Goal: Task Accomplishment & Management: Manage account settings

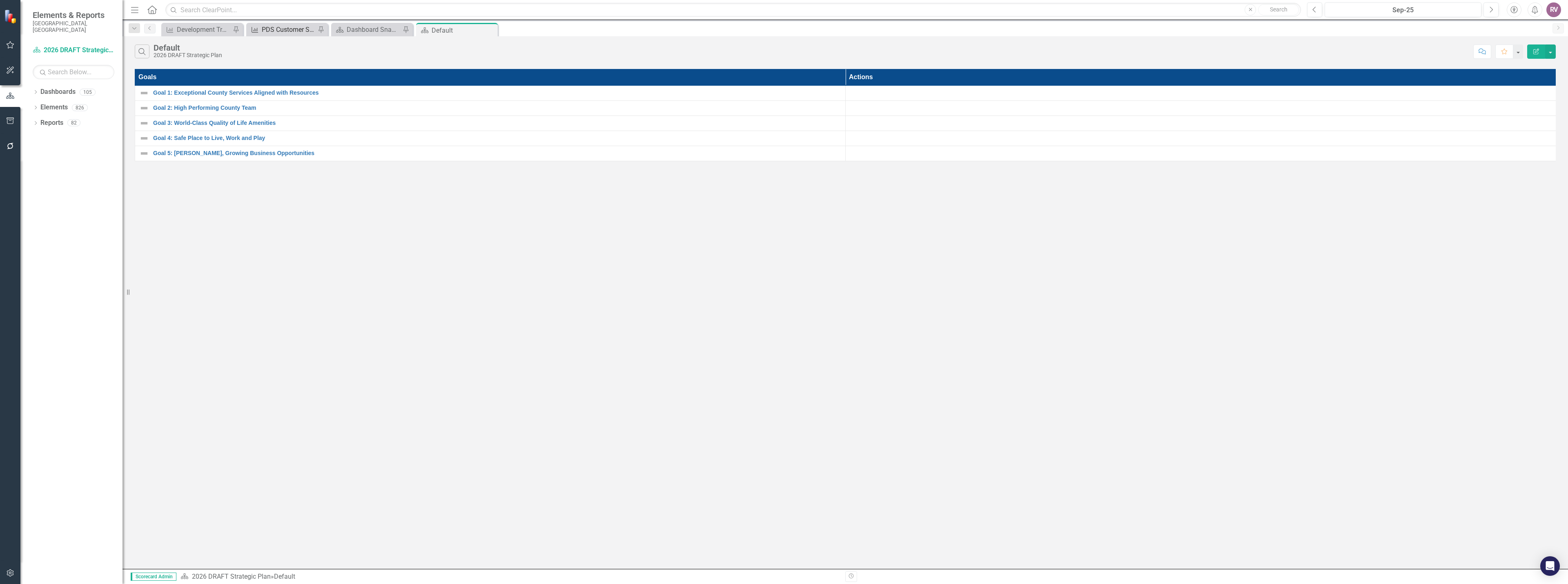
click at [275, 32] on div "PDS Customer Service w/ Accela" at bounding box center [288, 30] width 54 height 11
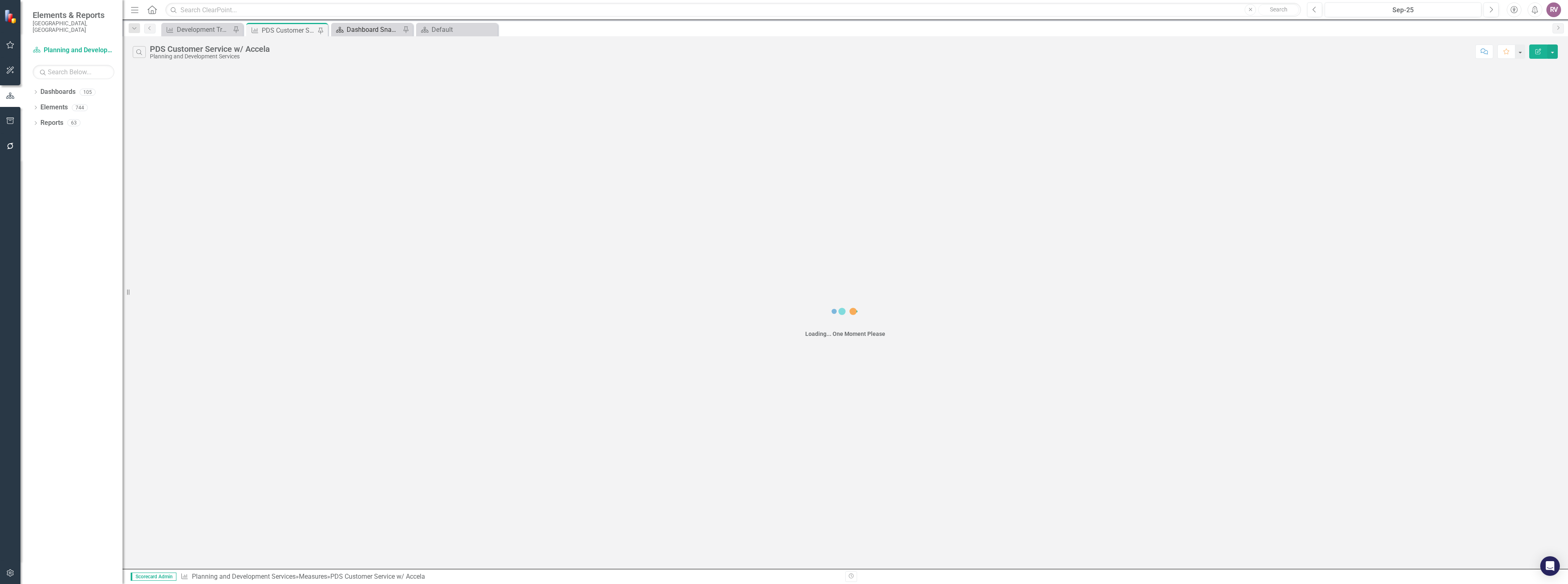
click at [386, 33] on div "Dashboard Snapshot" at bounding box center [373, 30] width 54 height 11
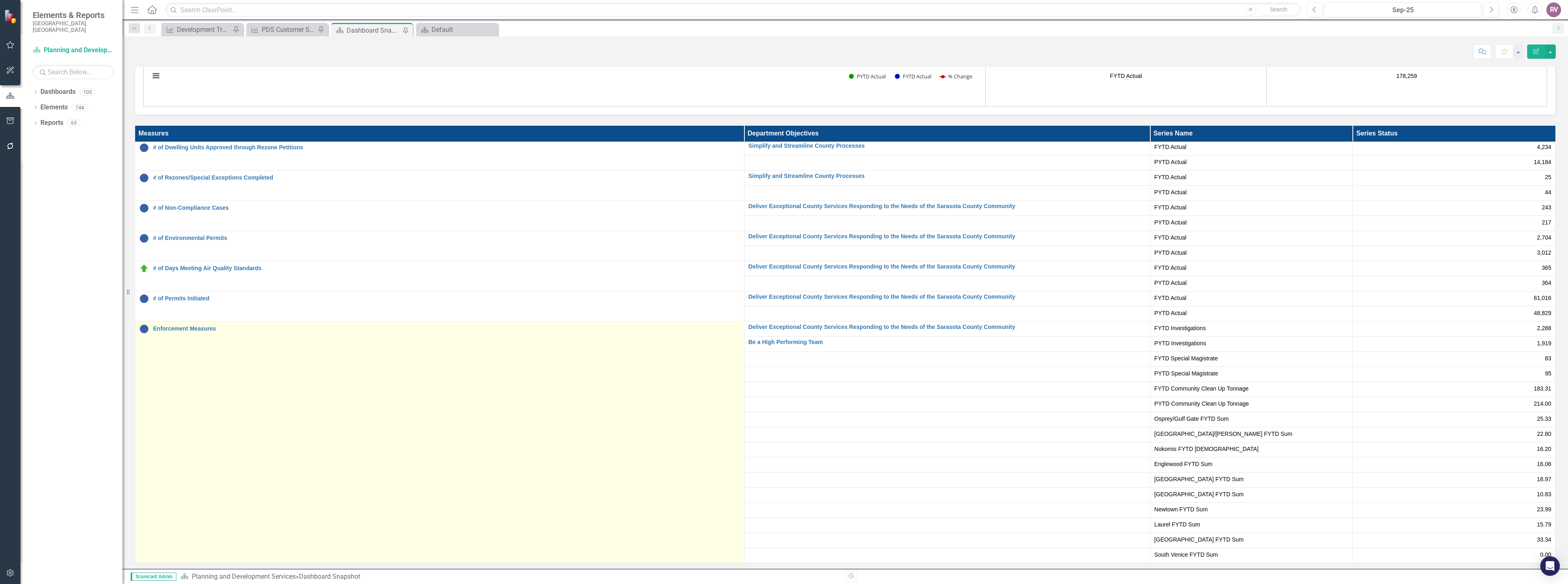
scroll to position [1994, 0]
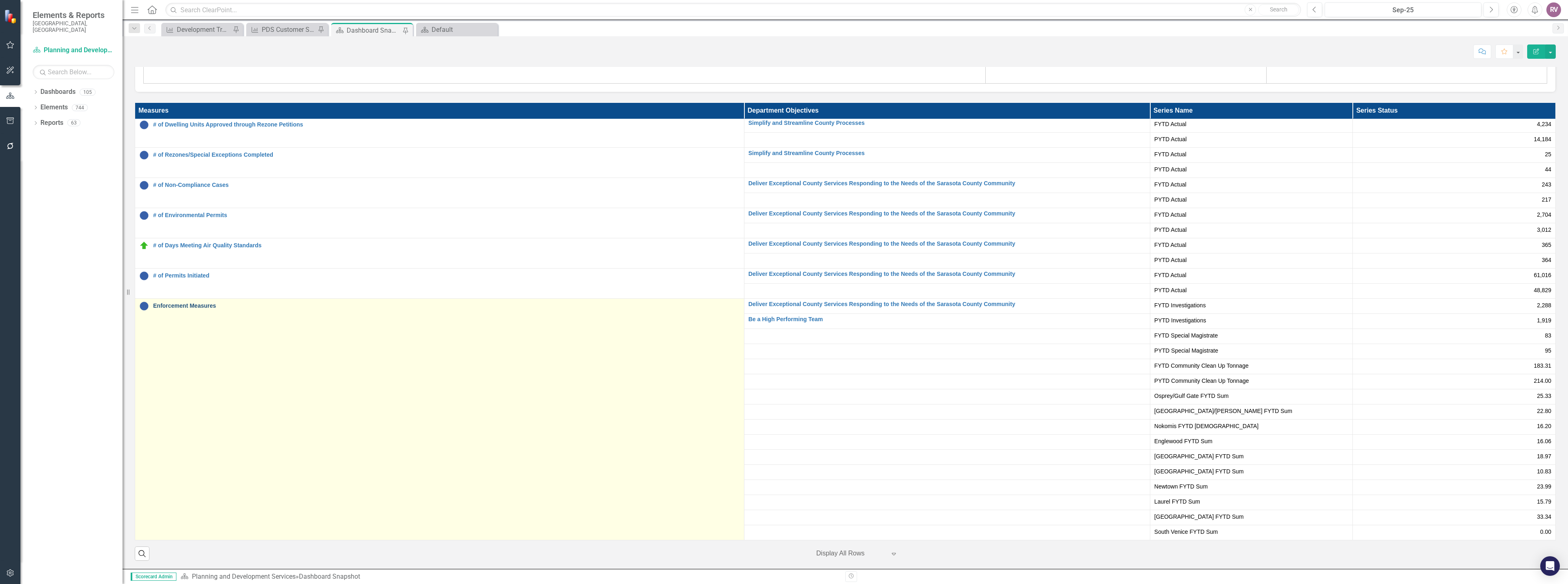
click at [194, 303] on link "Enforcement Measures" at bounding box center [446, 305] width 587 height 6
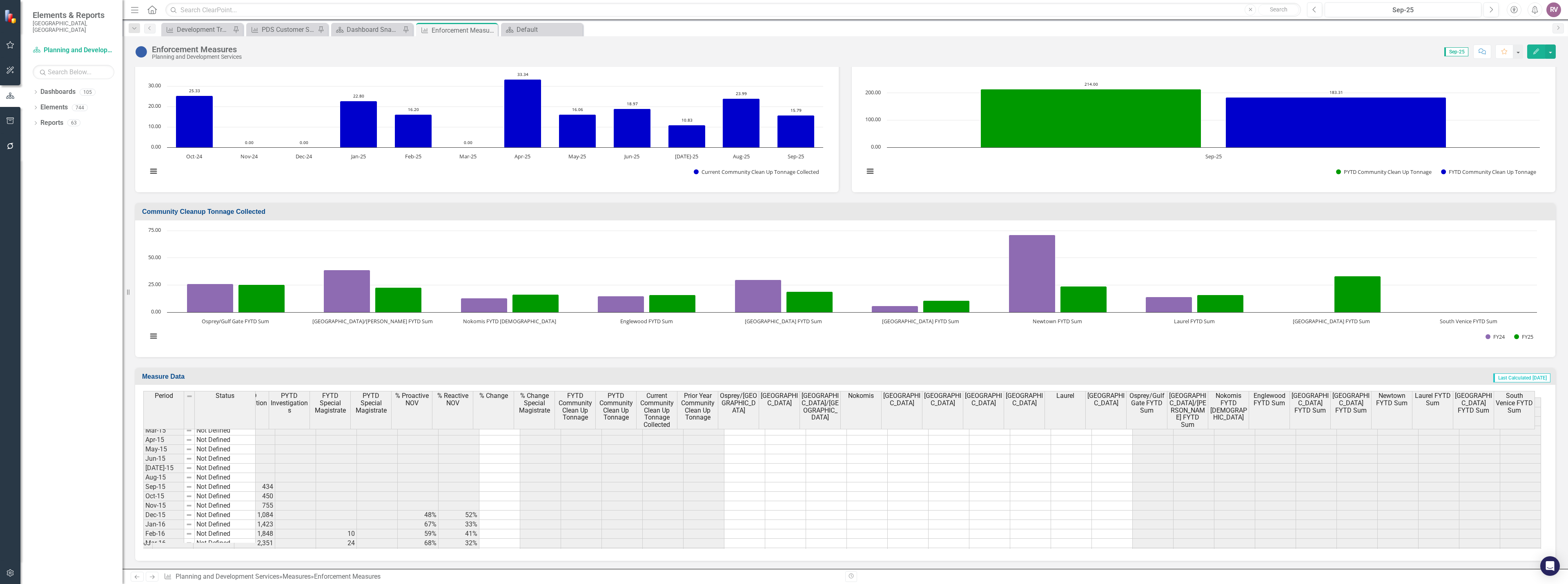
scroll to position [0, 265]
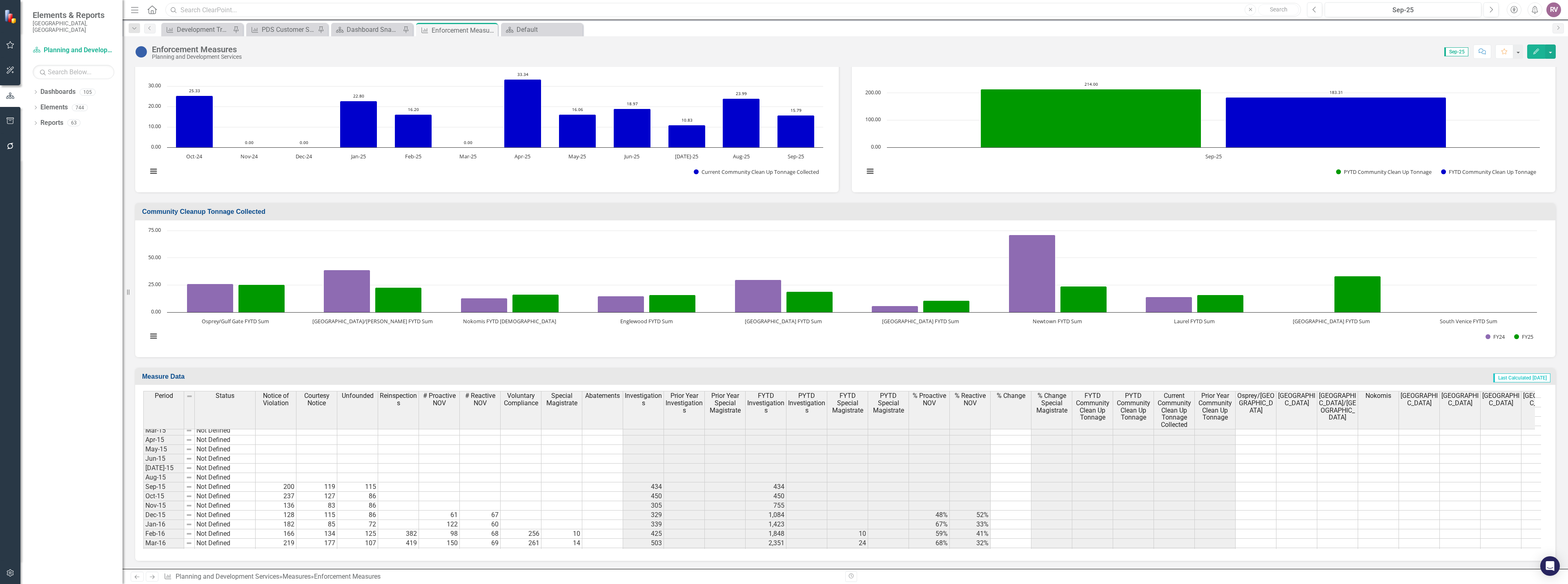
click at [289, 11] on input "text" at bounding box center [733, 10] width 1136 height 14
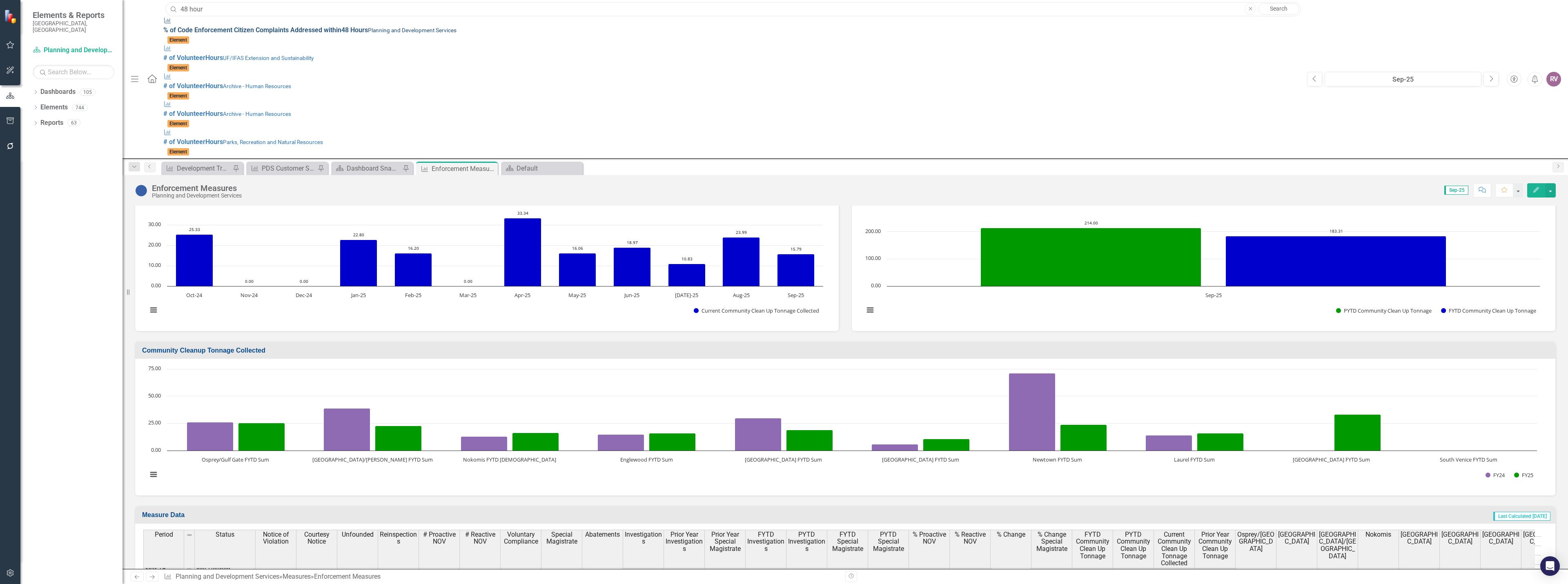
type input "48 hour"
click at [296, 28] on span "% of Code Enforcement Citizen Complaints Addressed within 48 Hour s" at bounding box center [266, 30] width 205 height 8
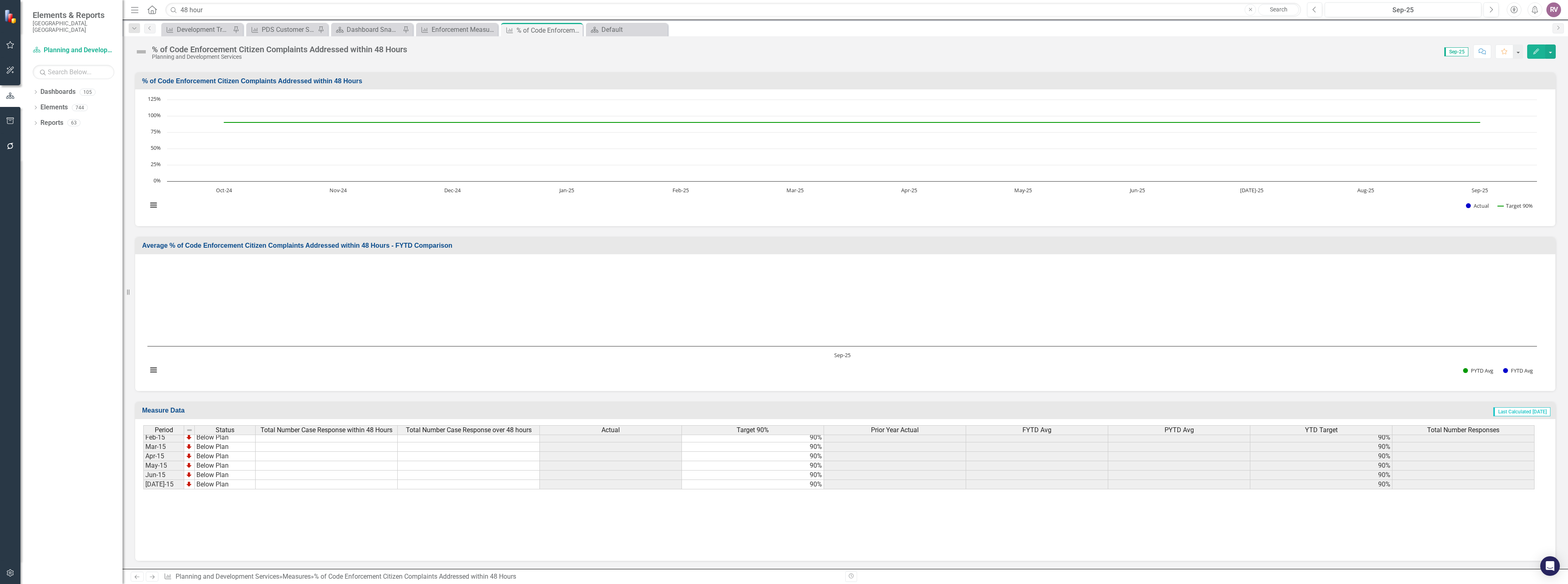
scroll to position [238, 0]
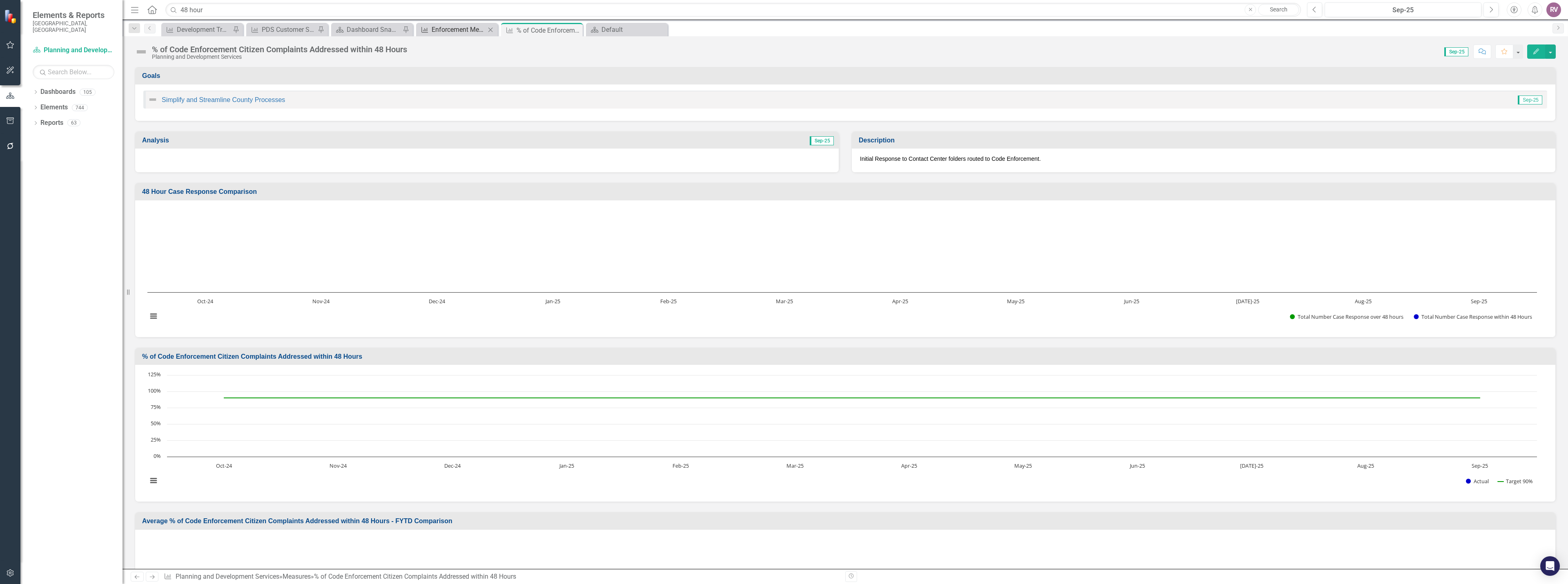
click at [472, 32] on div "Enforcement Measures" at bounding box center [458, 30] width 54 height 11
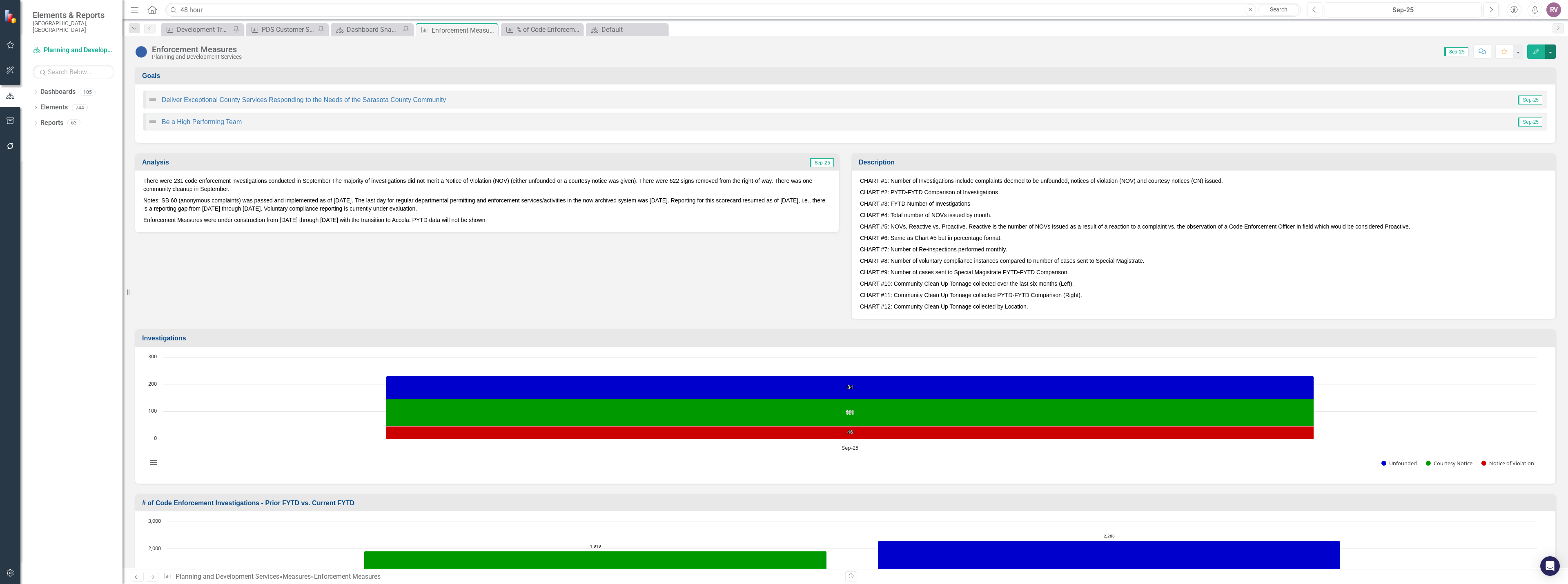
click at [1553, 55] on button "button" at bounding box center [1550, 52] width 11 height 14
click at [1517, 85] on link "Edit Report Edit Layout" at bounding box center [1515, 81] width 79 height 15
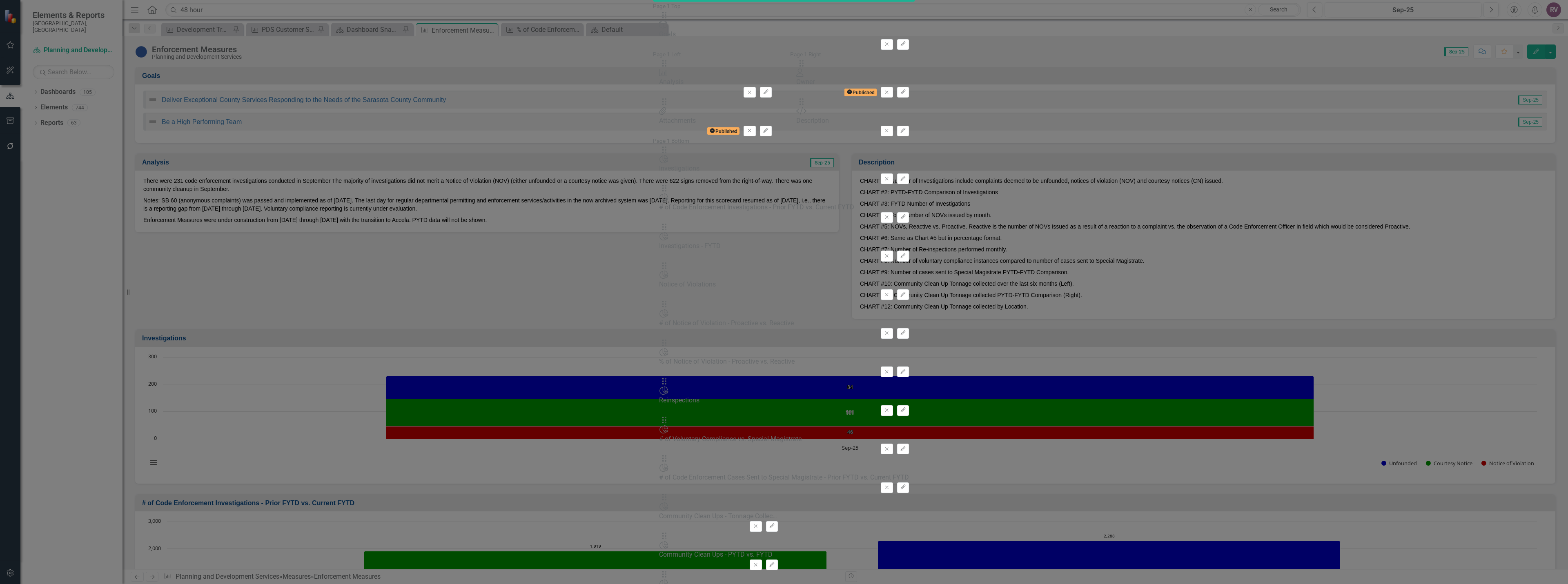
type input "%"
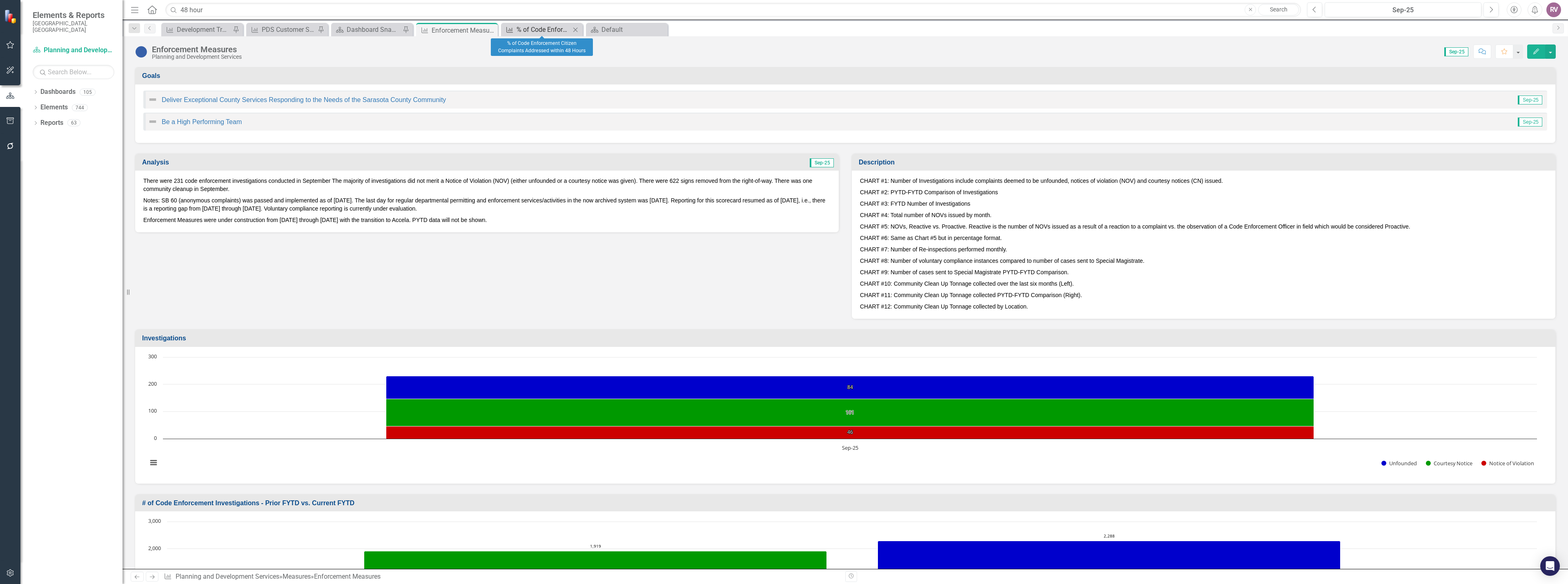
click at [552, 31] on div "% of Code Enforcement Citizen Complaints Addressed within 48 Hours" at bounding box center [543, 30] width 54 height 11
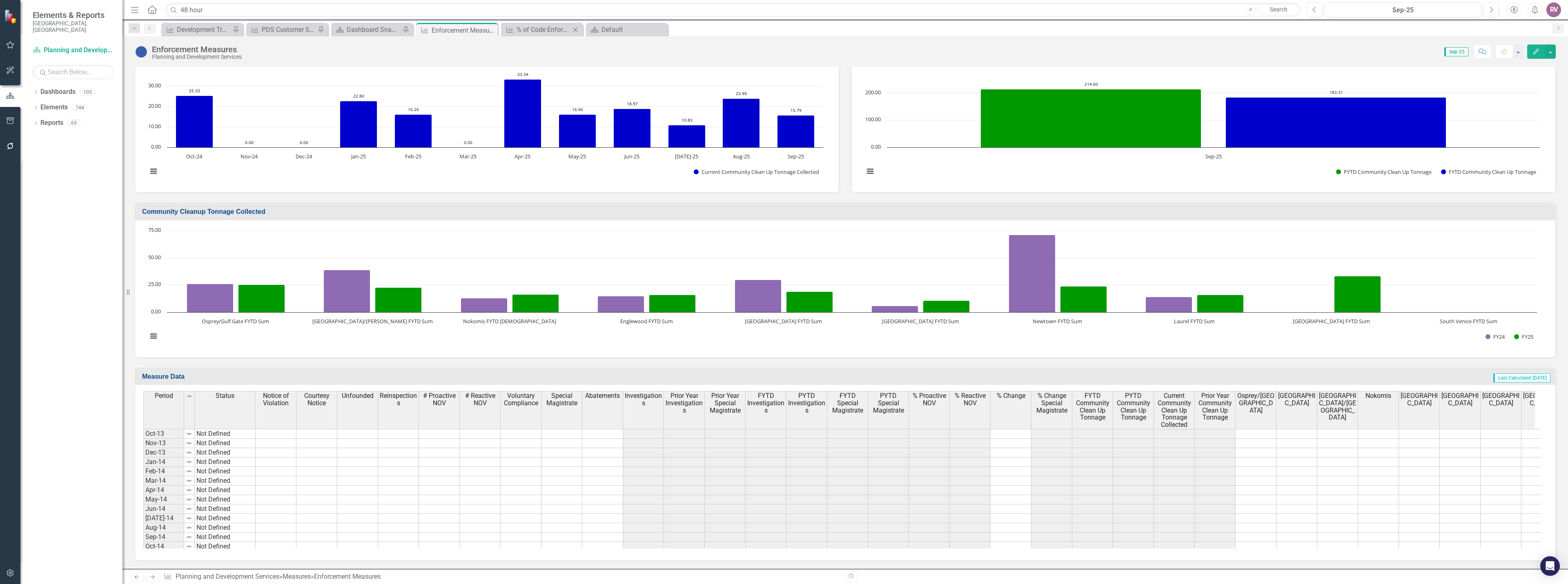
click at [540, 36] on div "Measure % of Code Enforcement Citizen Complaints Addressed within 48 Hours Close" at bounding box center [541, 29] width 82 height 13
click at [540, 32] on div "% of Code Enforcement Citizen Complaints Addressed within 48 Hours" at bounding box center [543, 30] width 54 height 11
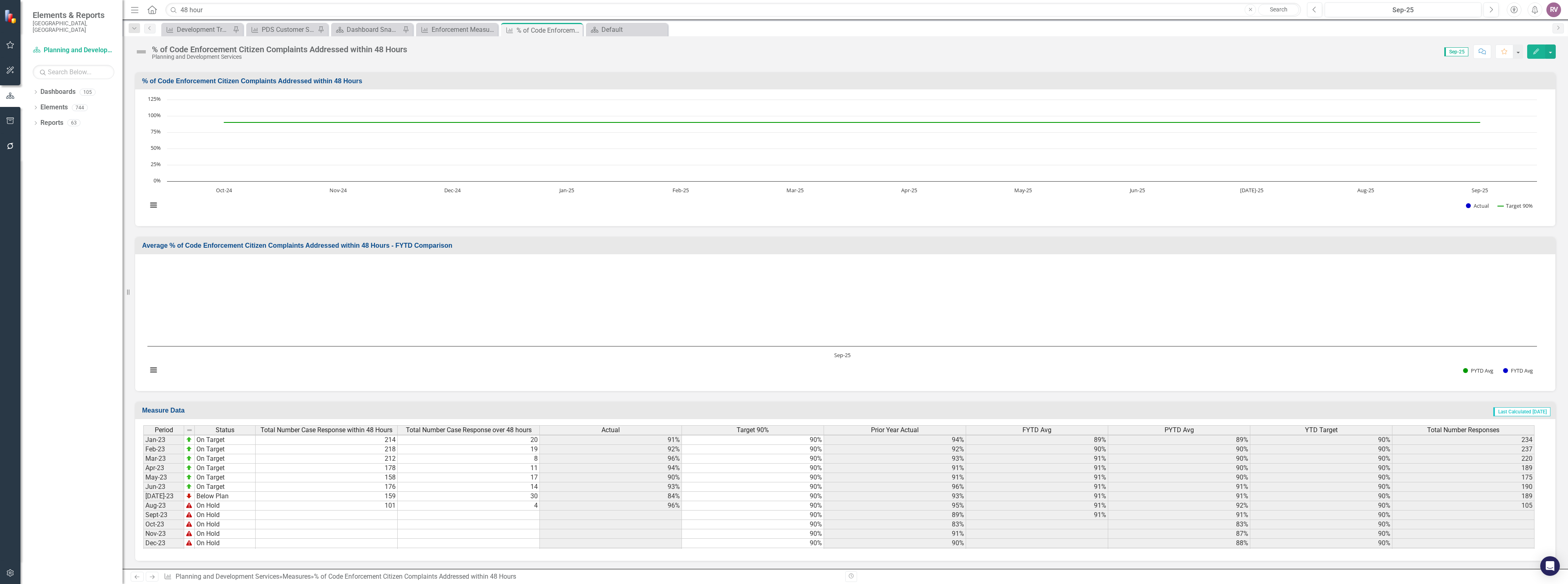
scroll to position [1022, 0]
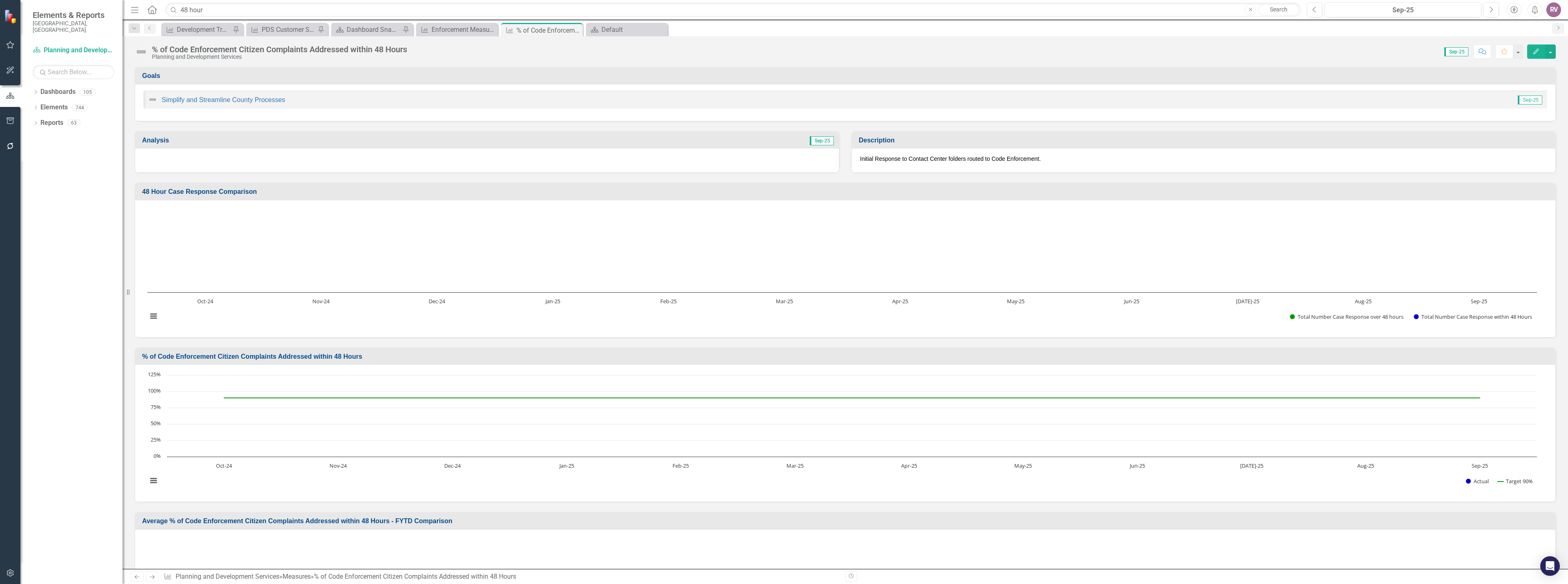
click at [245, 193] on h3 "48 Hour Case Response Comparison" at bounding box center [847, 192] width 1410 height 7
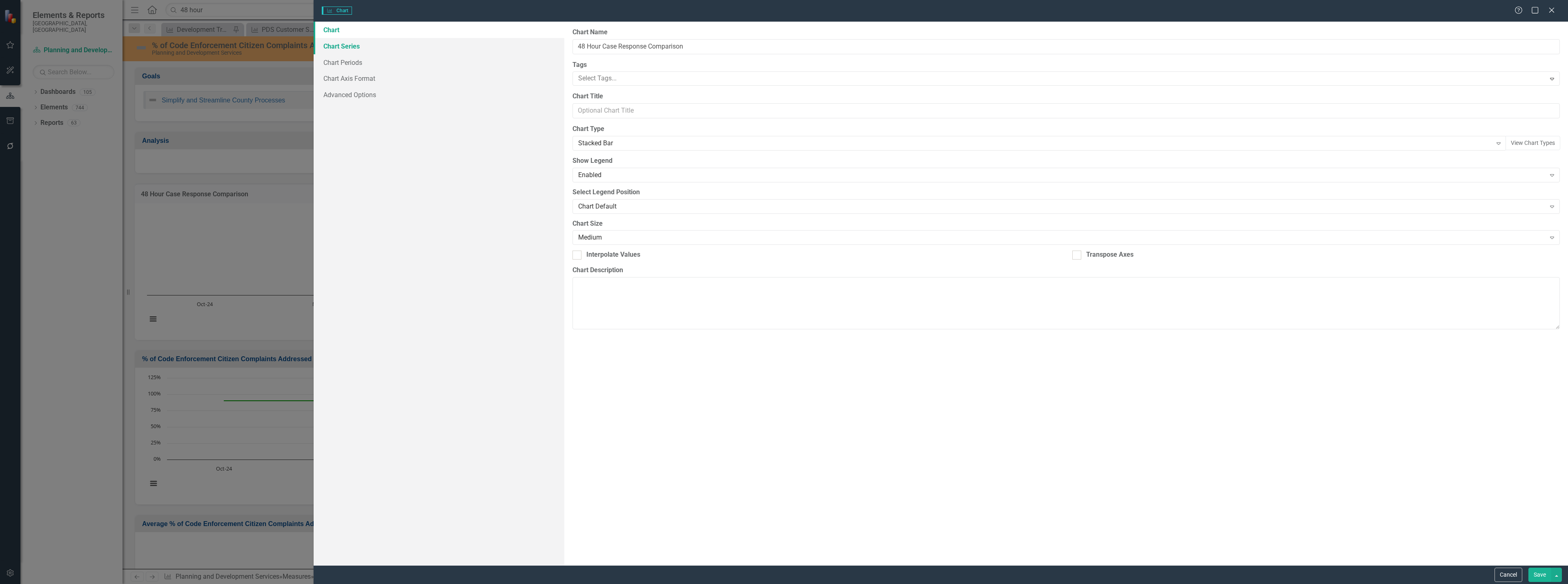
click at [345, 41] on link "Chart Series" at bounding box center [438, 46] width 251 height 17
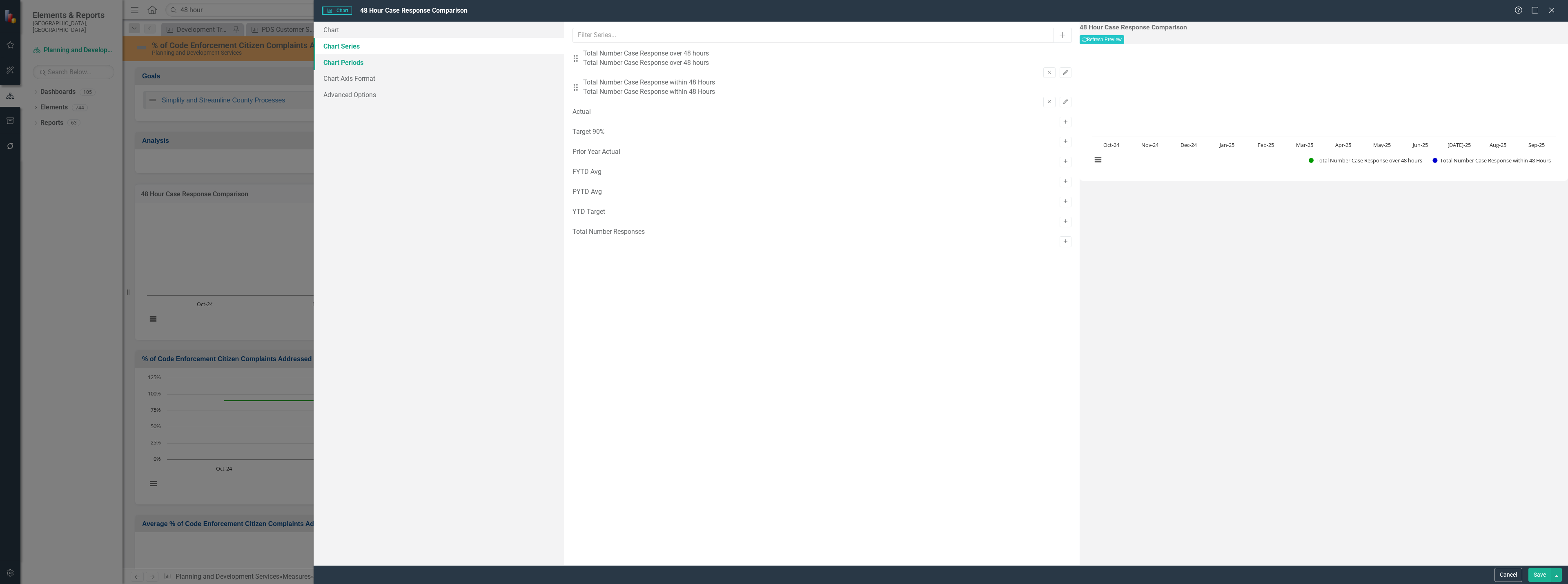
click at [350, 63] on link "Chart Periods" at bounding box center [438, 62] width 251 height 17
click at [348, 80] on link "Chart Axis Format" at bounding box center [438, 78] width 251 height 17
click at [351, 33] on link "Chart" at bounding box center [438, 30] width 251 height 17
click at [1504, 574] on button "Cancel" at bounding box center [1509, 575] width 28 height 14
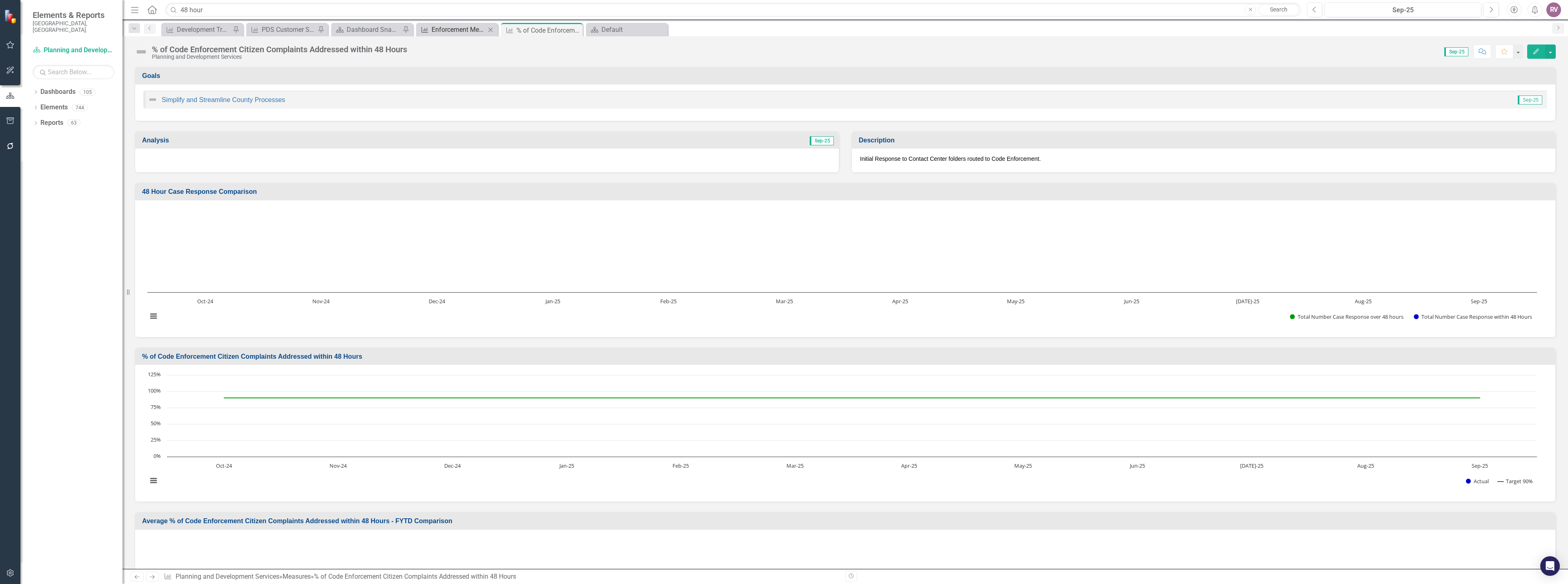
click at [451, 29] on div "Enforcement Measures" at bounding box center [458, 30] width 54 height 11
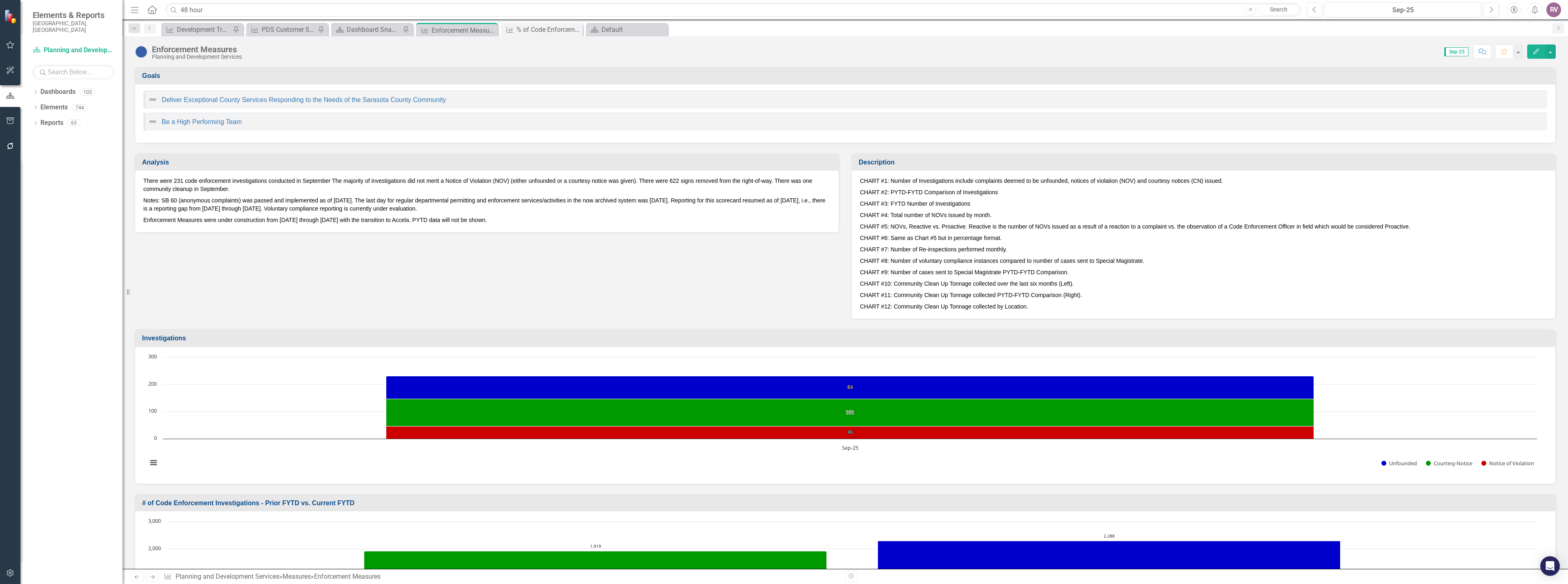
click at [466, 28] on div "Enforcement Measures" at bounding box center [464, 31] width 64 height 11
click at [531, 28] on div "% of Code Enforcement Citizen Complaints Addressed within 48 Hours" at bounding box center [543, 30] width 54 height 11
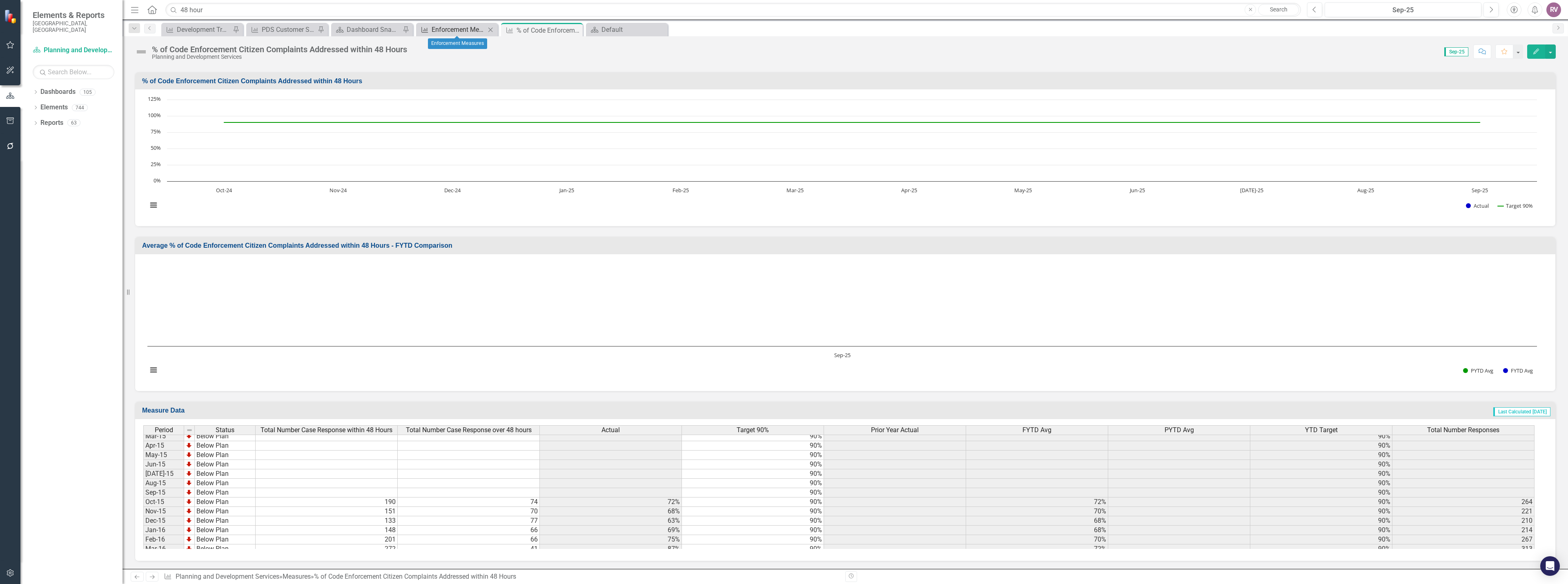
click at [473, 33] on div "Enforcement Measures" at bounding box center [458, 30] width 54 height 11
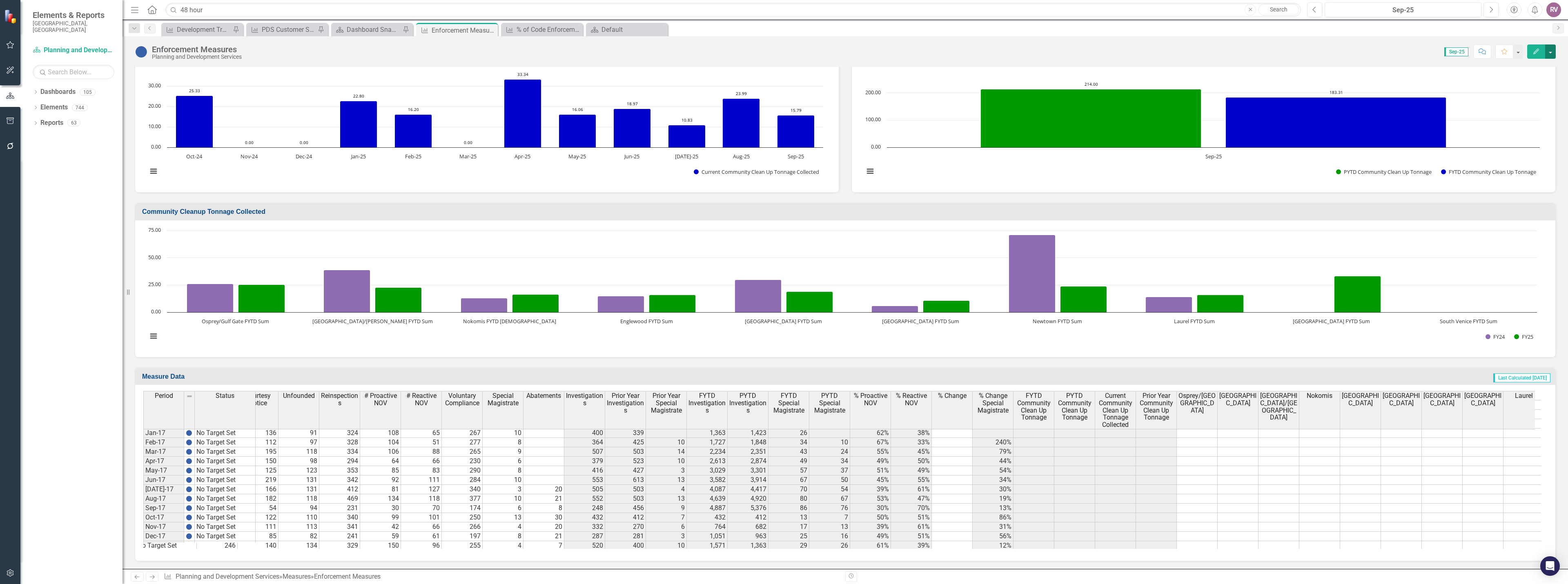
click at [1550, 54] on button "button" at bounding box center [1550, 52] width 11 height 14
click at [1527, 69] on link "Edit Edit Measure" at bounding box center [1515, 66] width 79 height 15
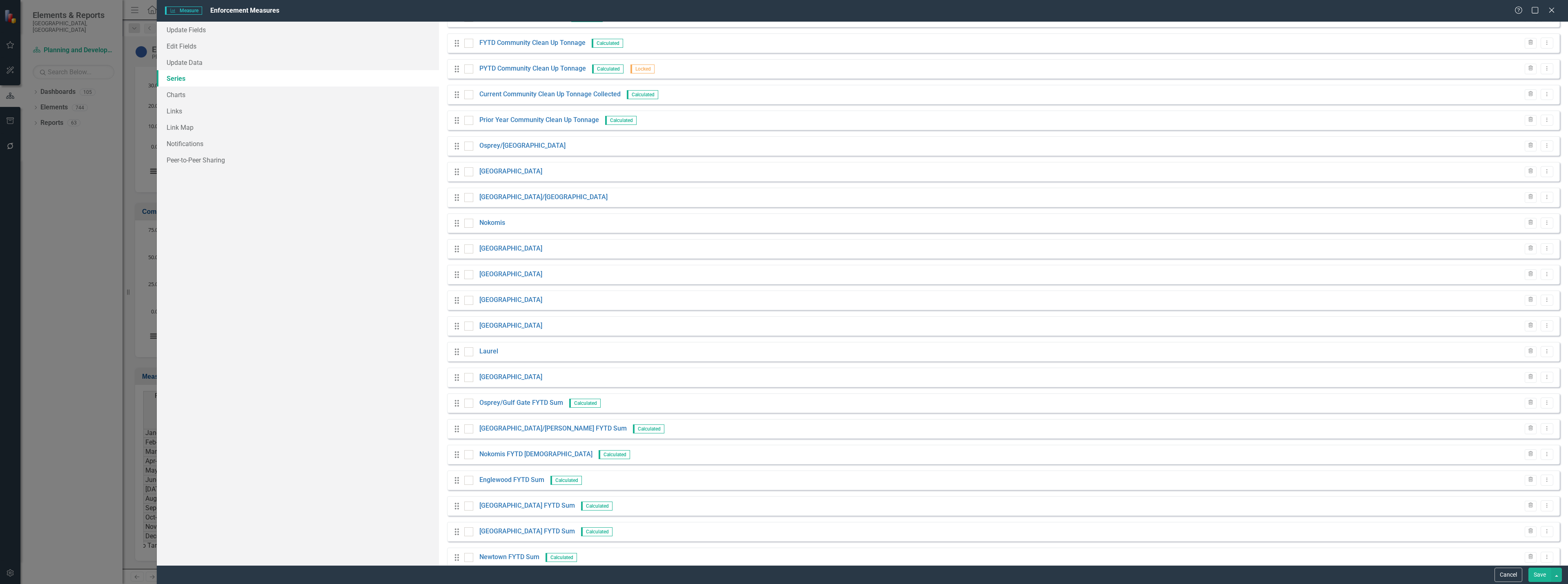
scroll to position [704, 0]
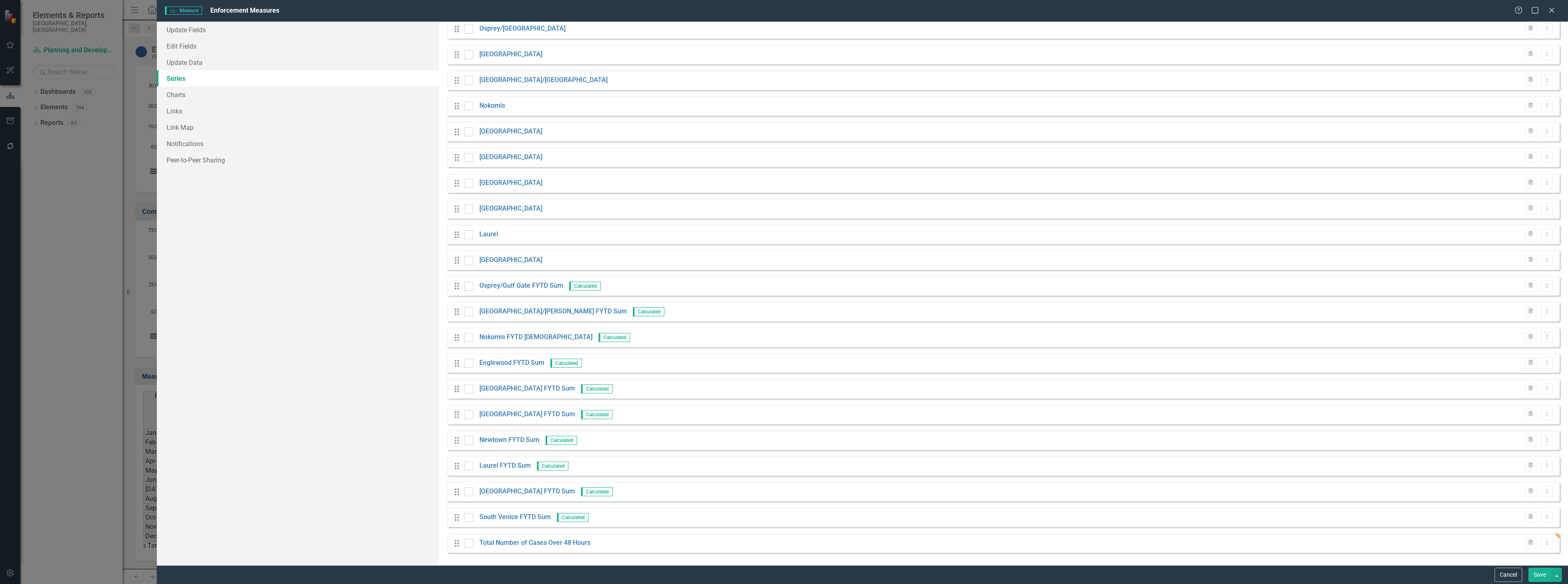
click at [1533, 576] on button "Save" at bounding box center [1540, 575] width 23 height 14
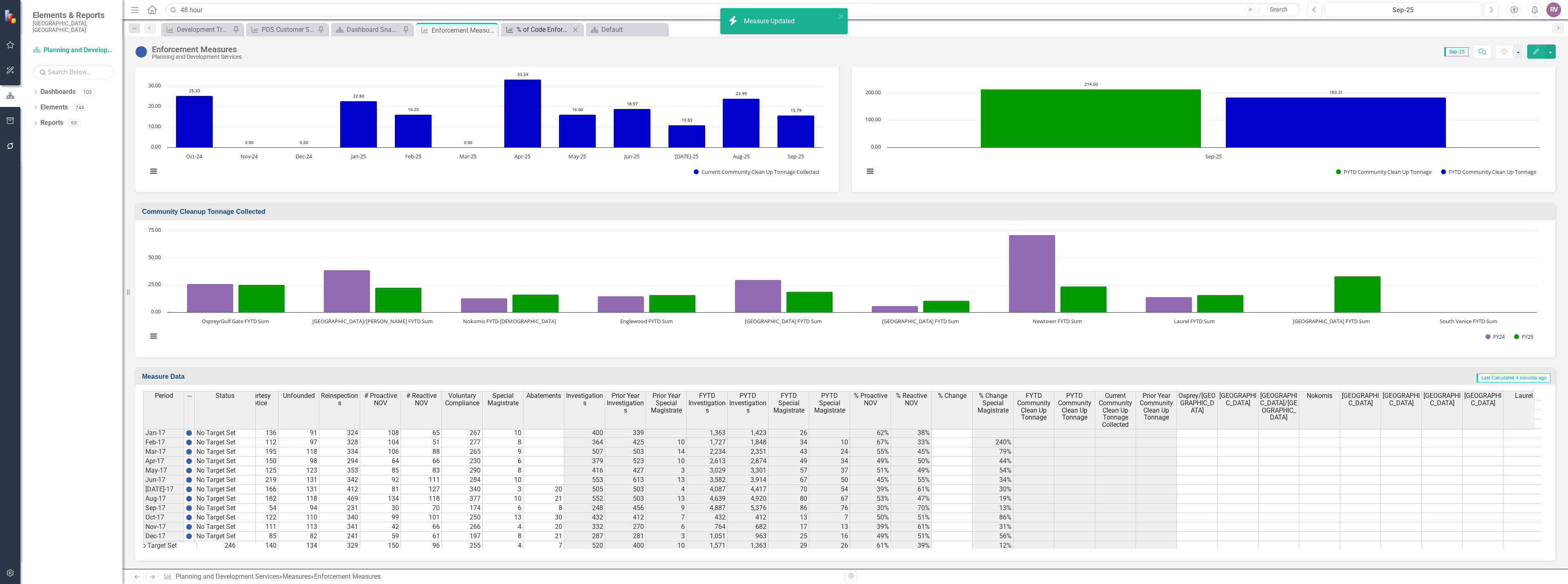
click at [534, 33] on div "% of Code Enforcement Citizen Complaints Addressed within 48 Hours" at bounding box center [543, 30] width 54 height 11
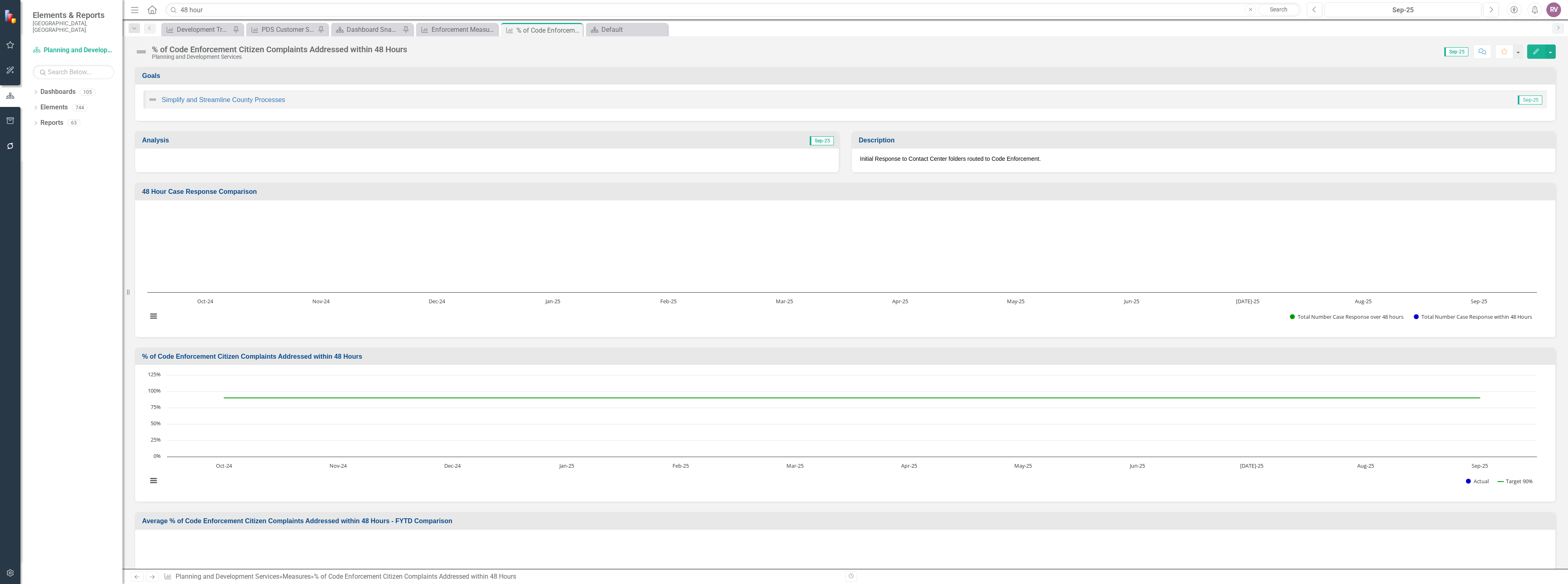
scroll to position [275, 0]
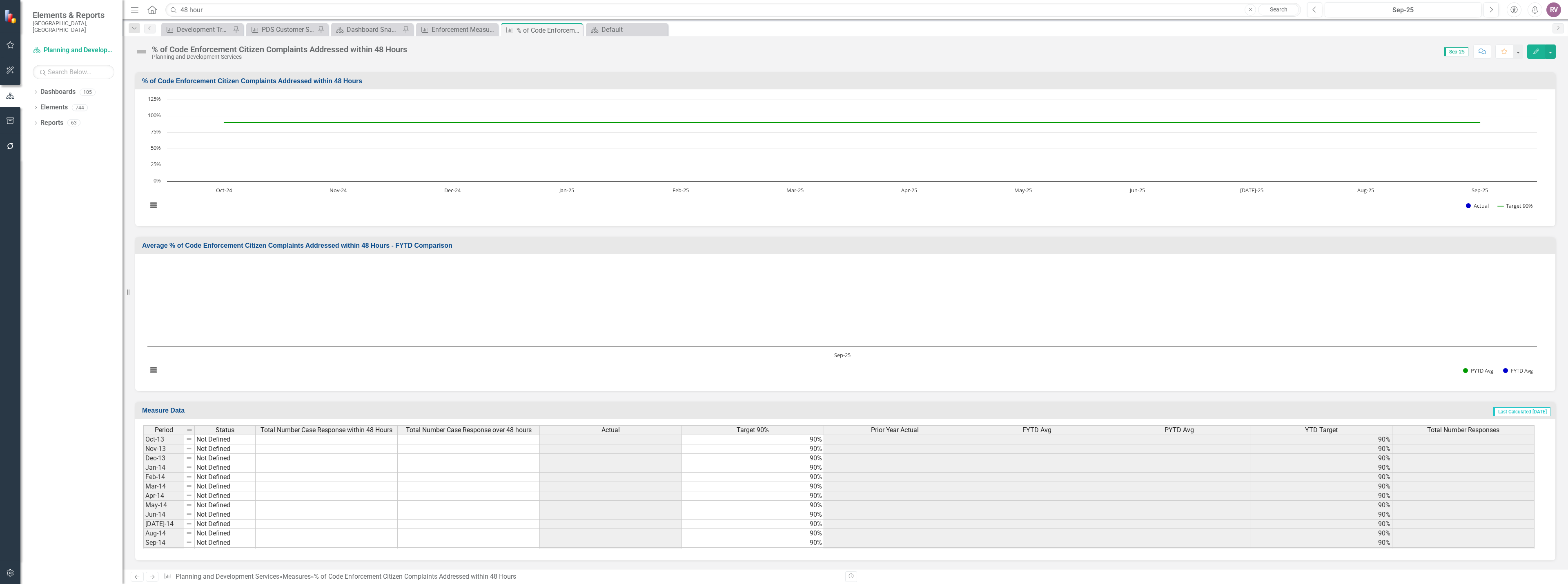
click at [368, 431] on span "Total Number Case Response within 48 Hours" at bounding box center [326, 430] width 132 height 7
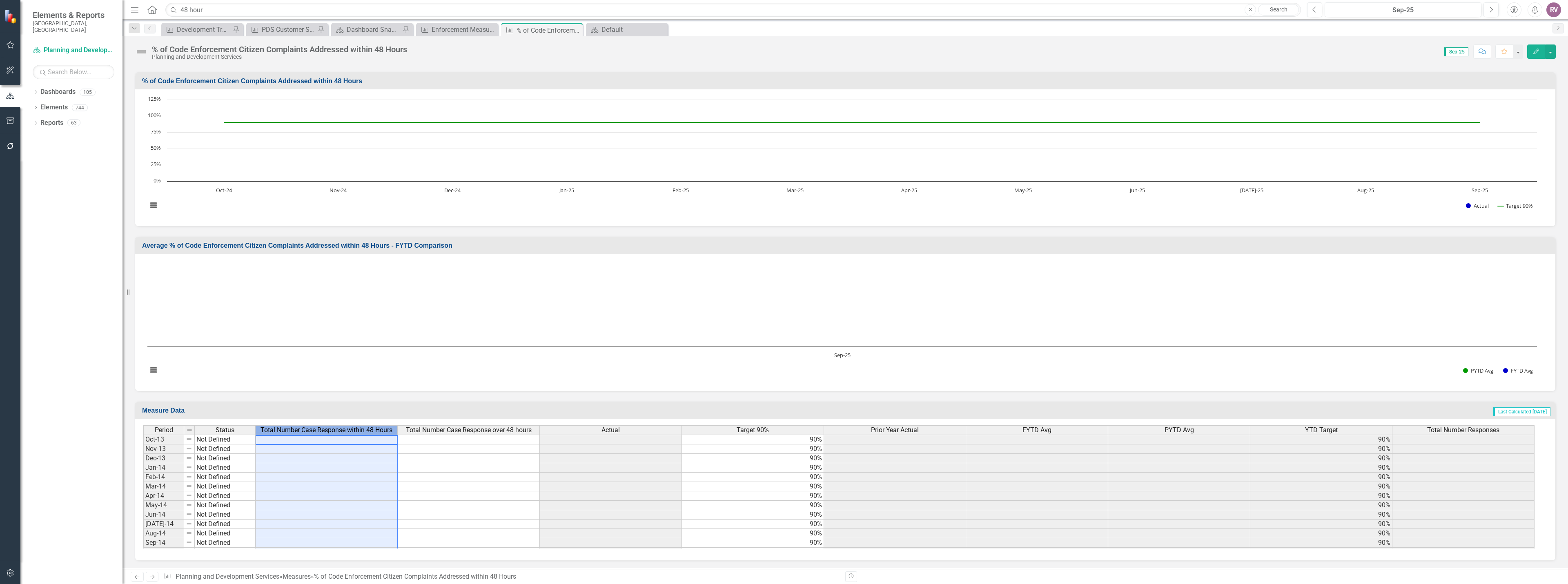
click at [368, 431] on span "Total Number Case Response within 48 Hours" at bounding box center [326, 430] width 132 height 7
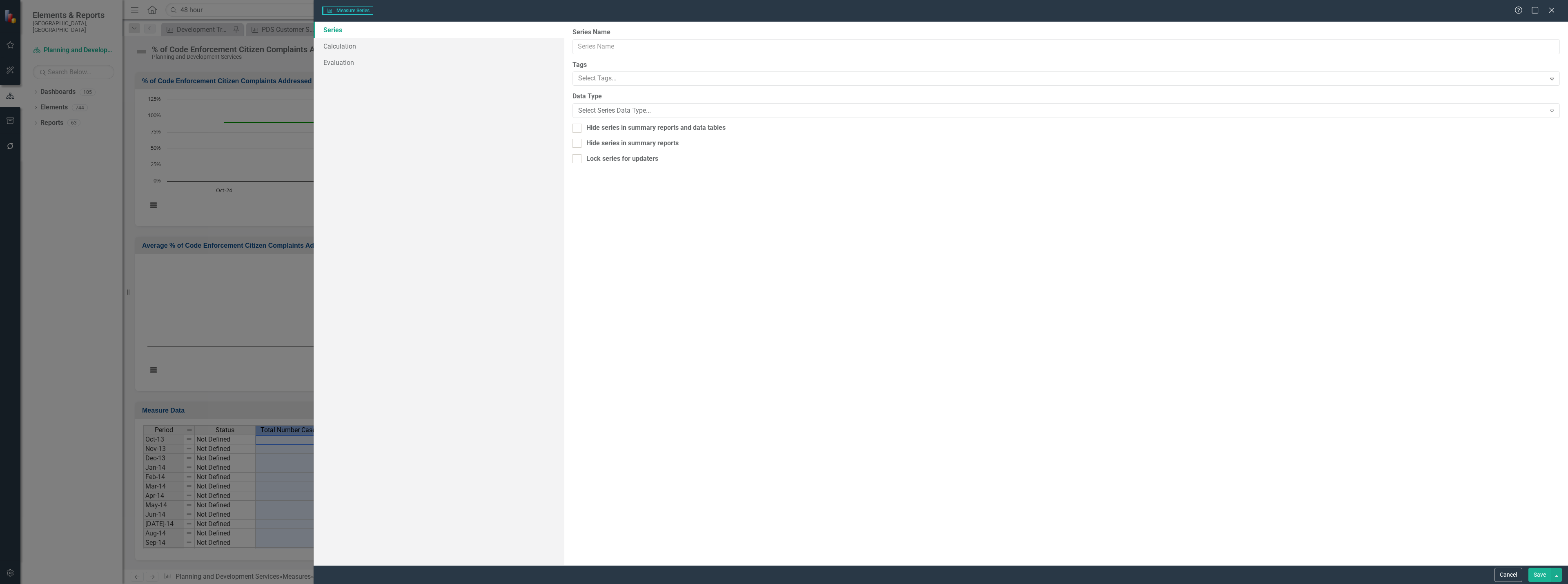
type input "Total Number Case Response within 48 Hours"
checkbox input "true"
drag, startPoint x: 713, startPoint y: 47, endPoint x: 561, endPoint y: 47, distance: 152.0
click at [561, 47] on div "Series Calculation Evaluation From this page, you can edit the name, type, and …" at bounding box center [941, 294] width 1255 height 544
click at [1507, 568] on button "Cancel" at bounding box center [1509, 575] width 28 height 14
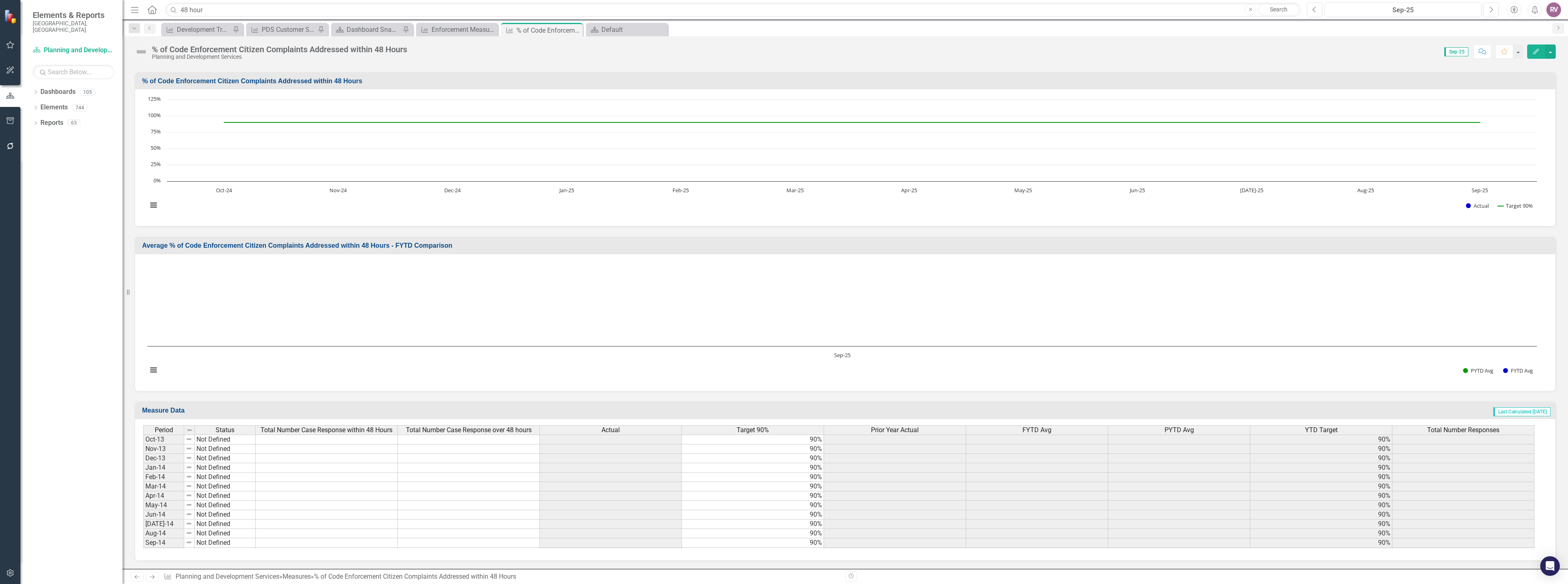
click at [474, 432] on span "Total Number Case Response over 48 hours" at bounding box center [468, 430] width 126 height 7
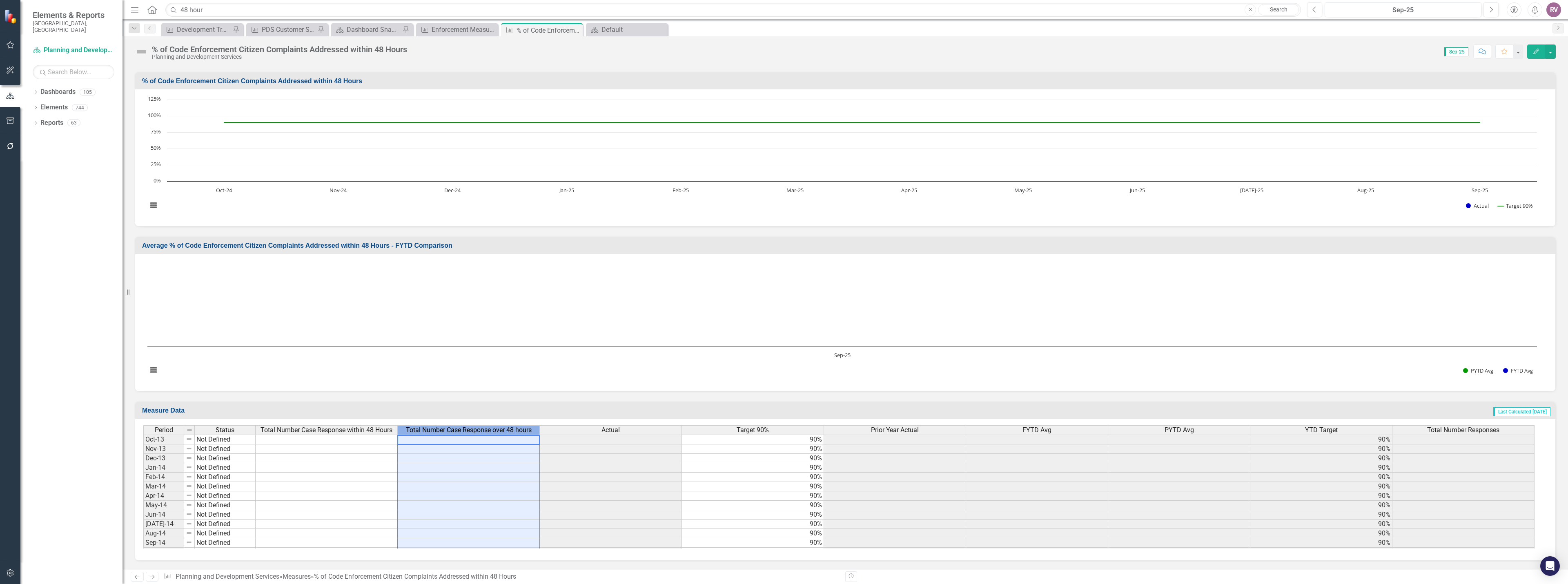
click at [474, 432] on span "Total Number Case Response over 48 hours" at bounding box center [468, 430] width 126 height 7
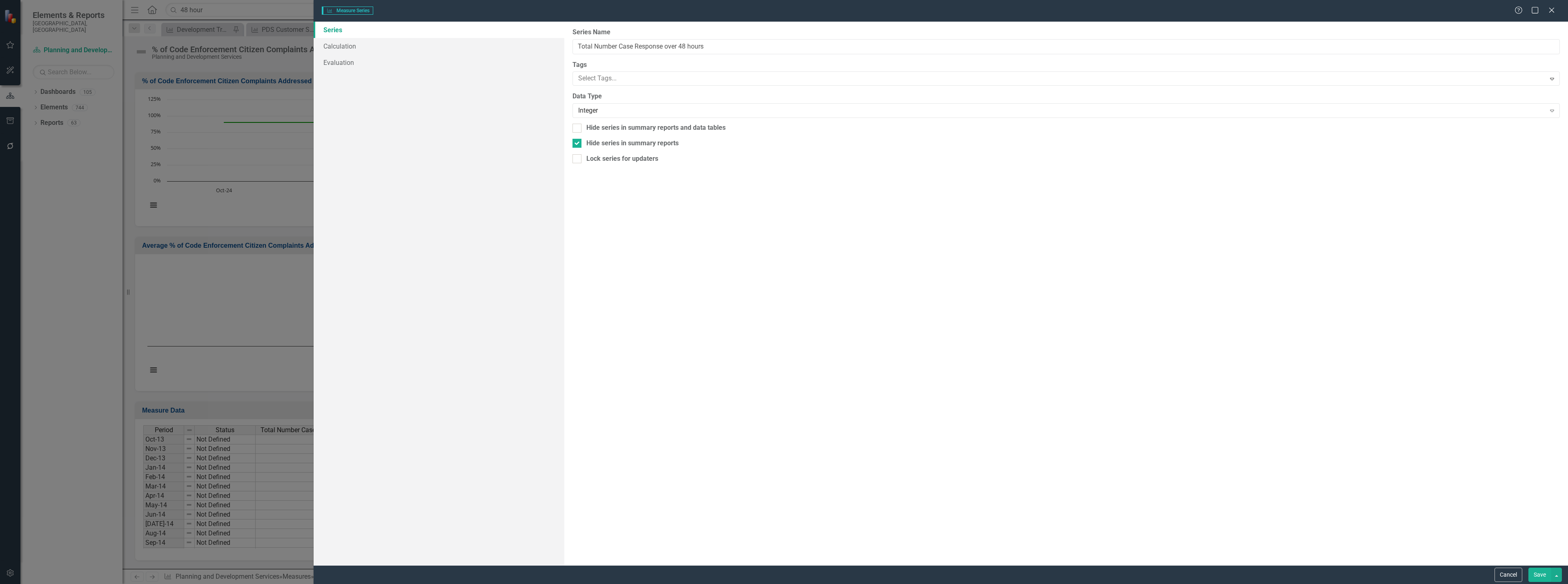
type input "Total Number Case Response over 48 hours"
checkbox input "true"
click at [677, 50] on input "Total Number Case Response over 48 hours" at bounding box center [1066, 47] width 987 height 15
drag, startPoint x: 711, startPoint y: 47, endPoint x: 570, endPoint y: 42, distance: 141.1
click at [570, 42] on div "From this page, you can edit the name, type, and visibility options of your ser…" at bounding box center [1066, 294] width 1004 height 544
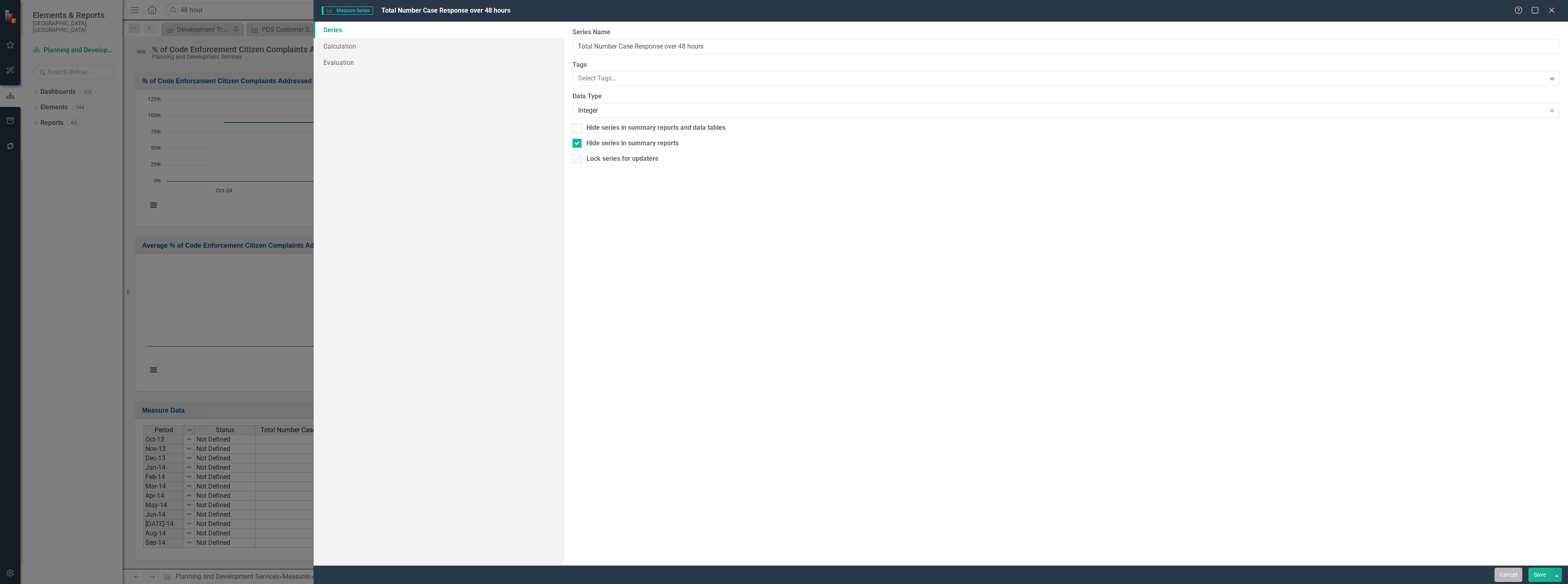
click at [1514, 579] on button "Cancel" at bounding box center [1509, 575] width 28 height 14
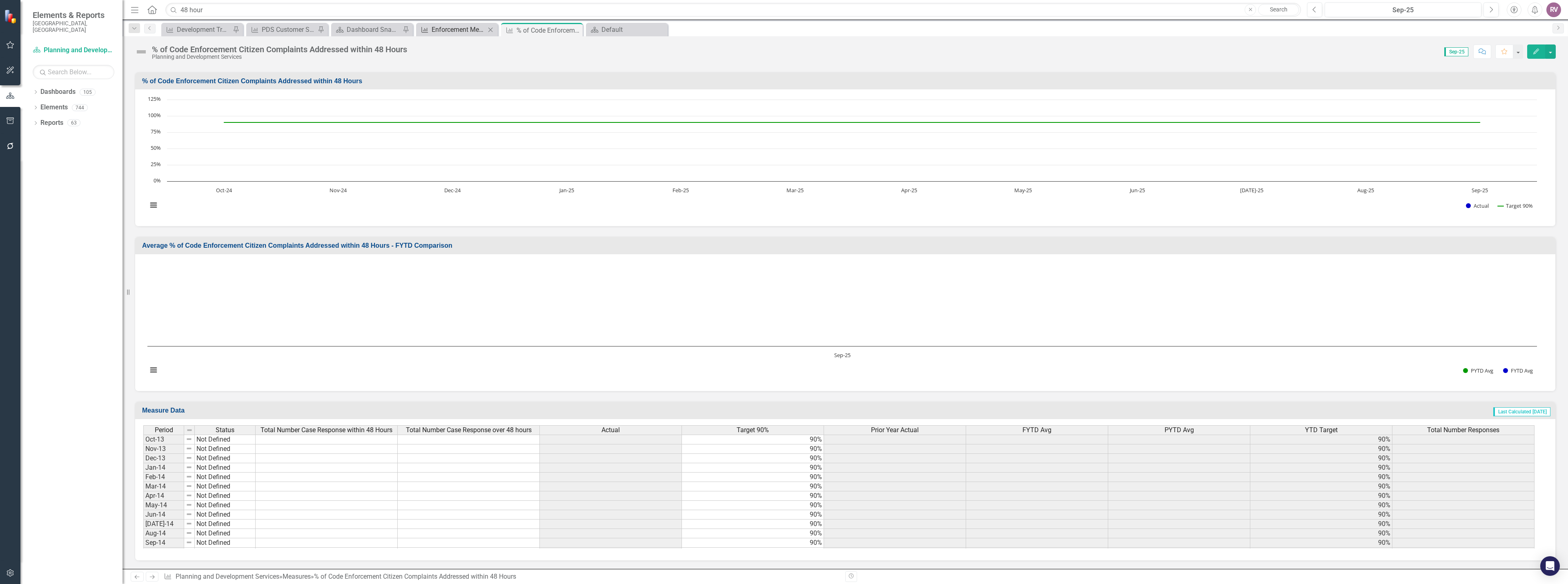
click at [451, 27] on div "Enforcement Measures" at bounding box center [458, 30] width 54 height 11
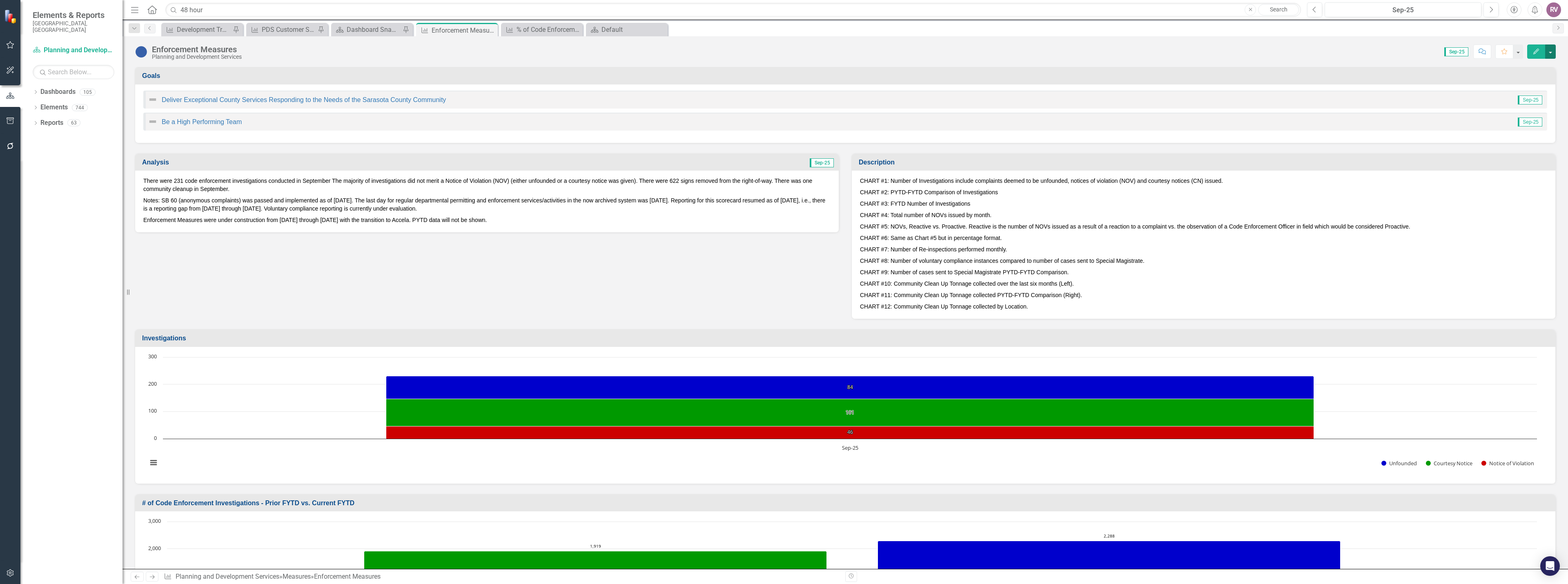
click at [1550, 52] on button "button" at bounding box center [1550, 52] width 11 height 14
click at [1518, 68] on link "Edit Edit Measure" at bounding box center [1515, 66] width 79 height 15
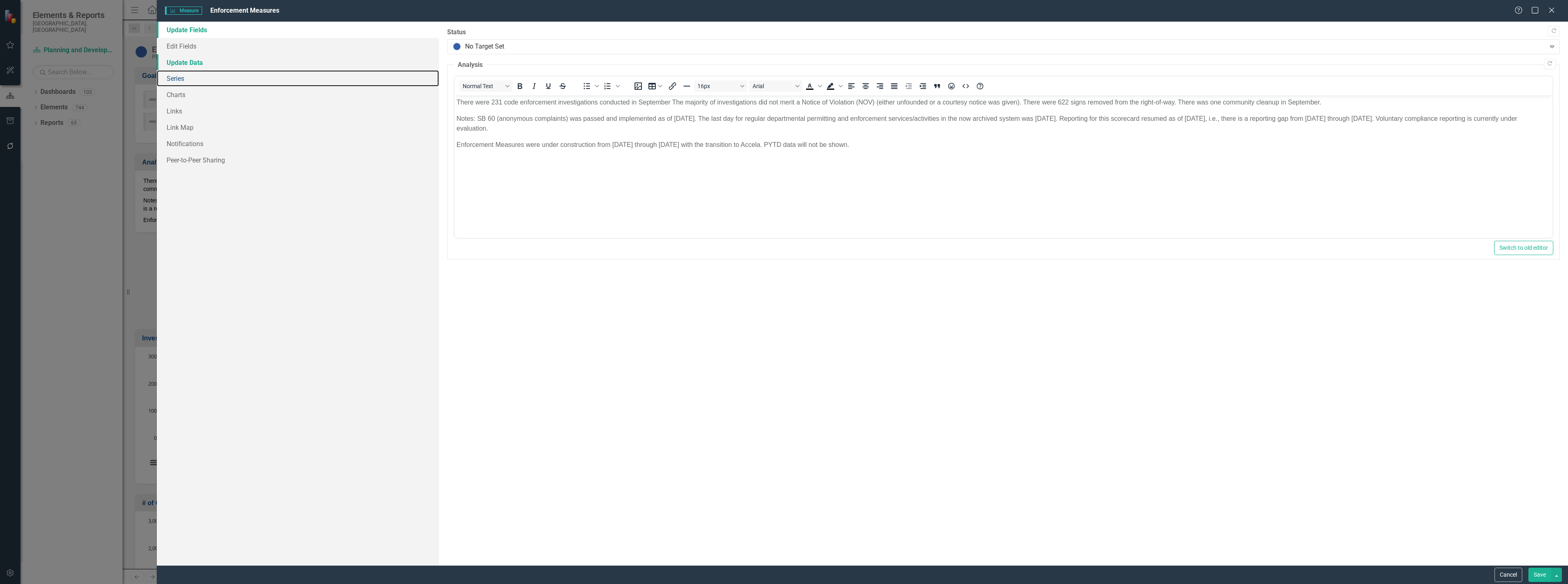
click at [209, 76] on link "Series" at bounding box center [297, 78] width 282 height 17
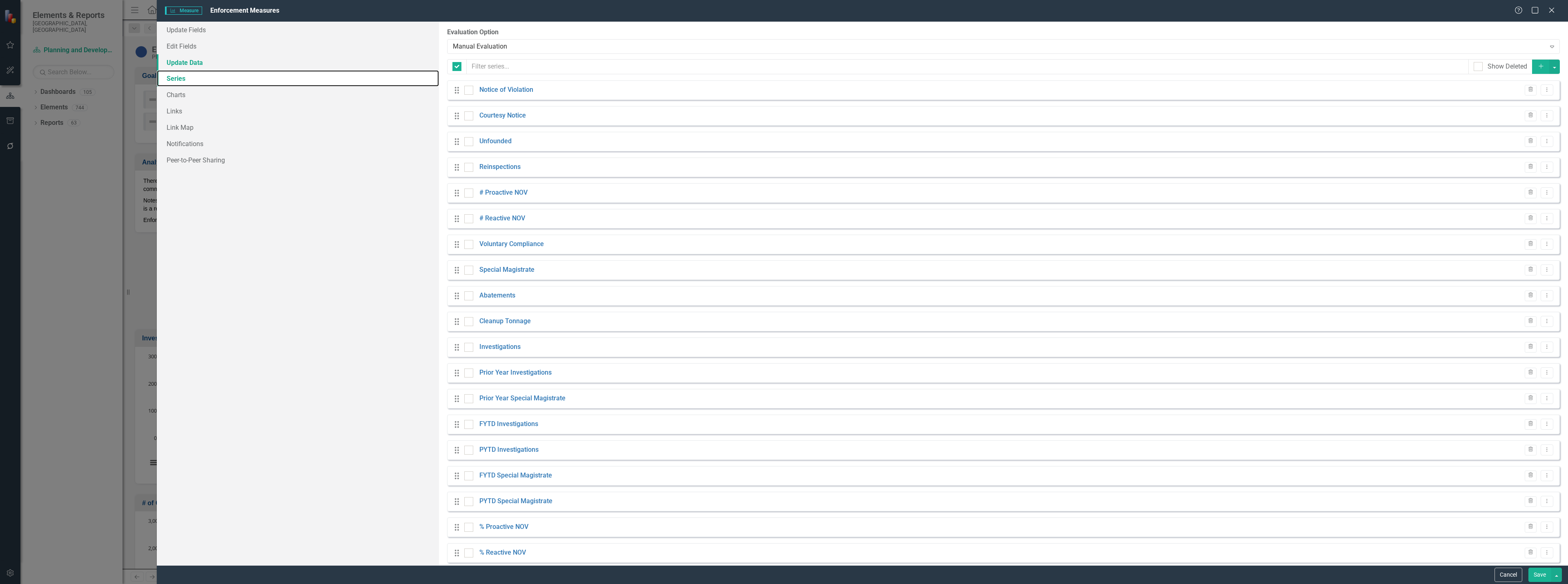
checkbox input "false"
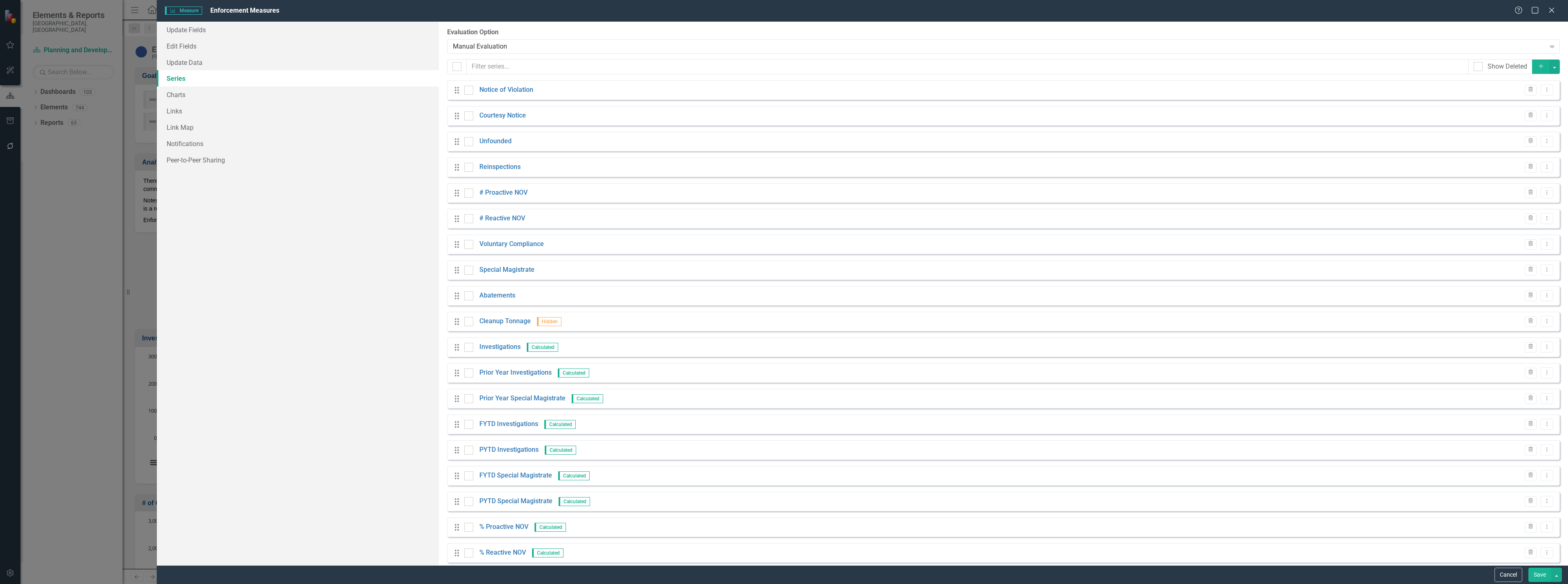
click at [530, 546] on body "Accessibility Screen-Reader Guide, Feedback, and Issue Reporting | New window E…" at bounding box center [784, 292] width 1568 height 584
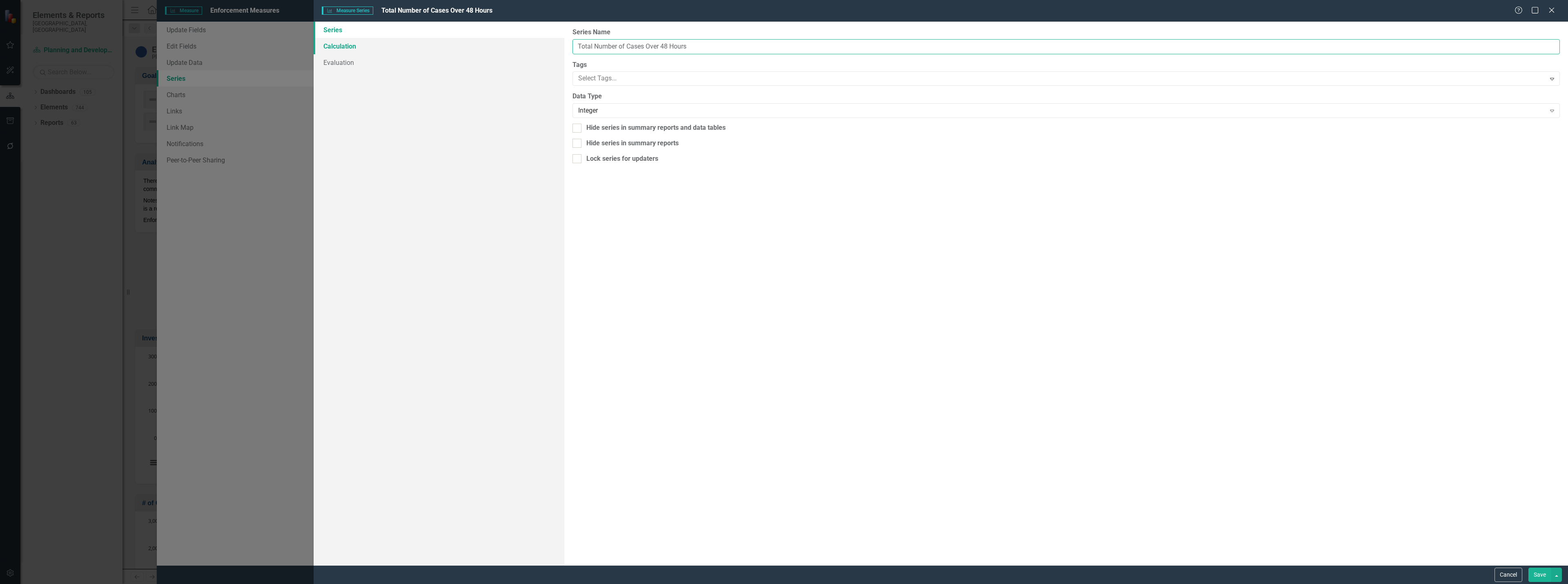
drag, startPoint x: 696, startPoint y: 45, endPoint x: 561, endPoint y: 47, distance: 135.0
click at [561, 47] on div "Series Calculation Evaluation From this page, you can edit the name, type, and …" at bounding box center [941, 294] width 1255 height 544
paste input "Case Response within"
type input "Total Number Case Response within 48 Hours"
click at [1532, 572] on button "Save" at bounding box center [1540, 575] width 23 height 14
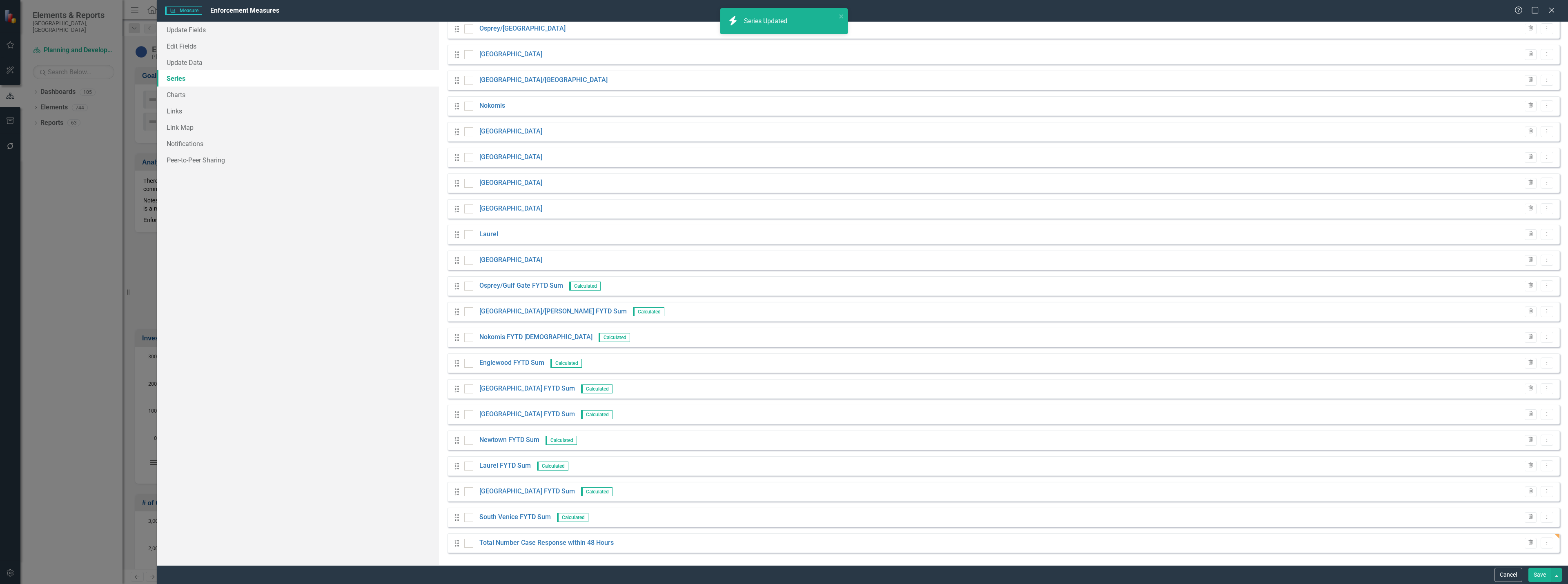
click at [1535, 71] on div "Drag Newtown/Beverly Trash Dropdown Menu" at bounding box center [1003, 80] width 1113 height 19
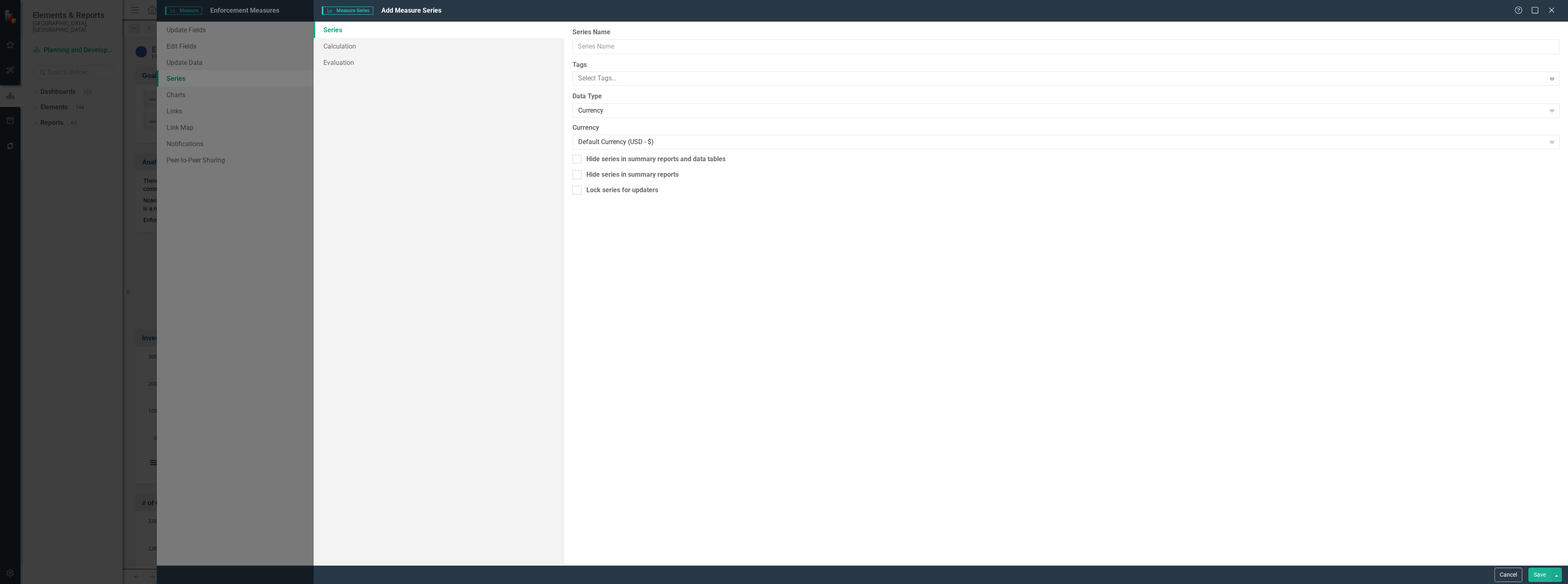
click at [667, 45] on div "Measure Series Measure Series Add Measure Series Help Maximize Close Series Cal…" at bounding box center [784, 292] width 1568 height 584
click at [584, 49] on input "Series Name" at bounding box center [1066, 47] width 987 height 15
click at [602, 46] on input "Series Name" at bounding box center [1066, 47] width 987 height 15
paste input "Total Number Case Response over 48 hours"
type input "Total Number Case Response over 48 hours"
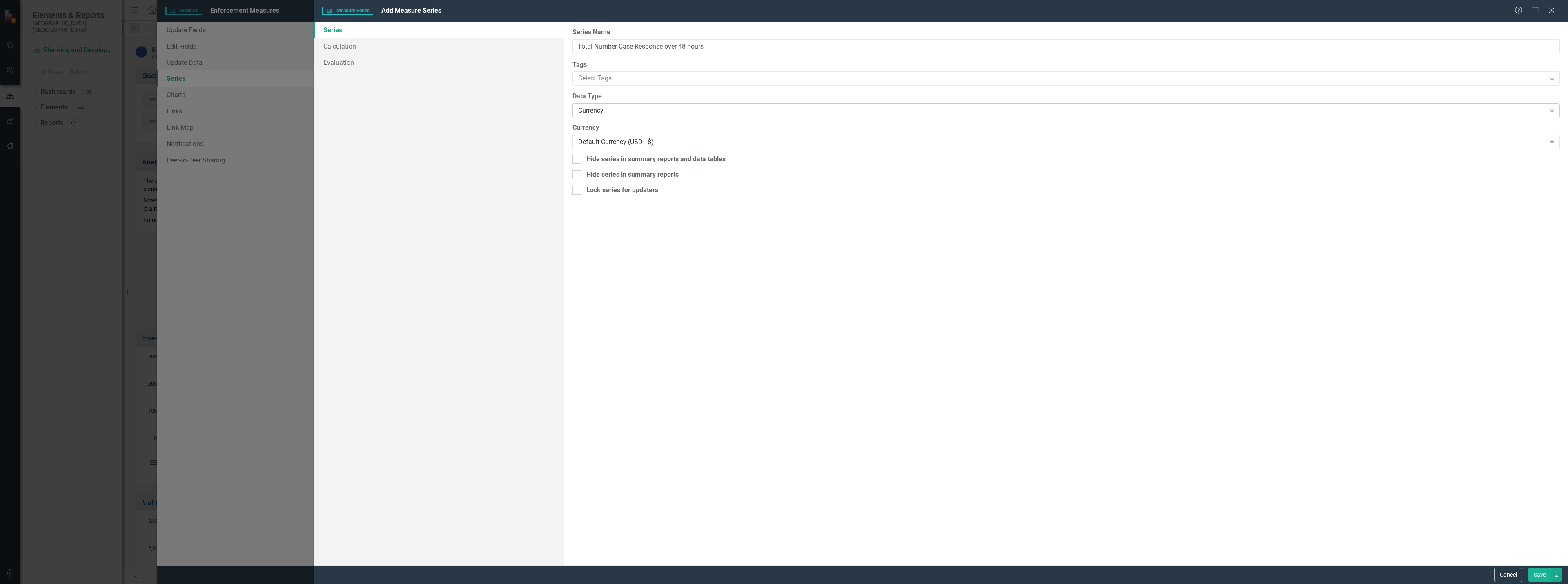
click at [602, 110] on div "Currency" at bounding box center [1061, 111] width 967 height 10
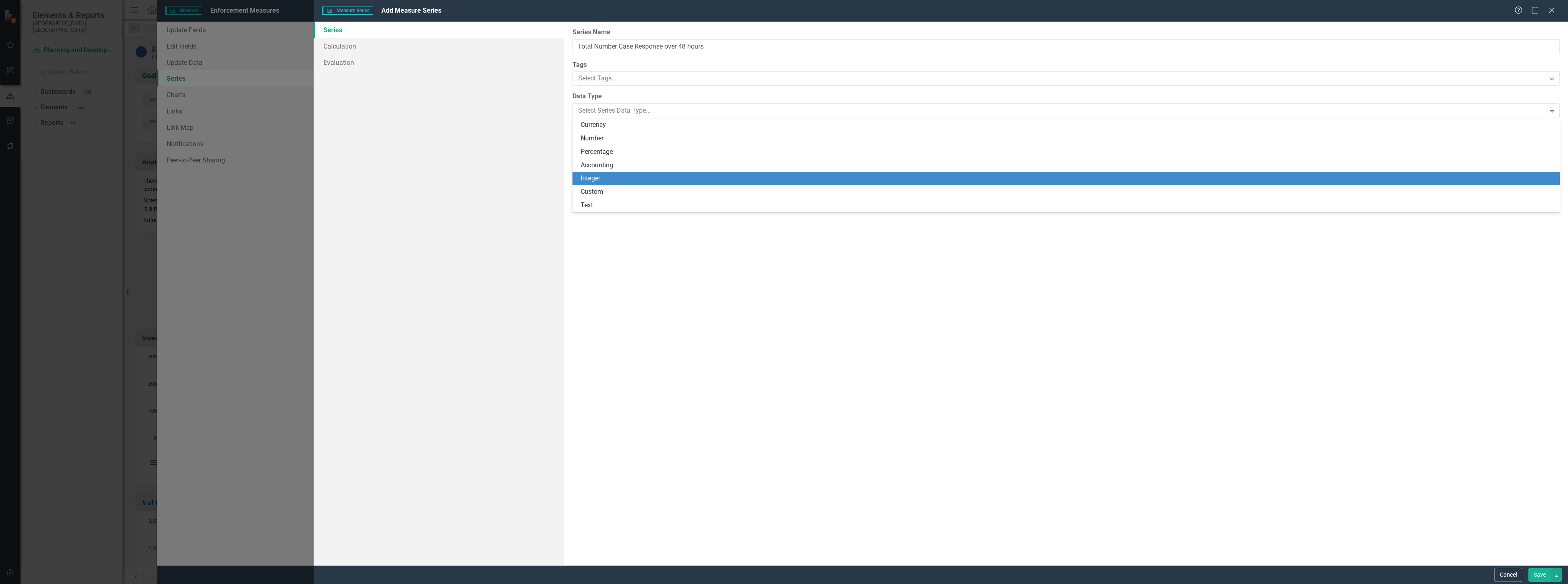
click at [611, 175] on div "Integer" at bounding box center [1067, 179] width 974 height 10
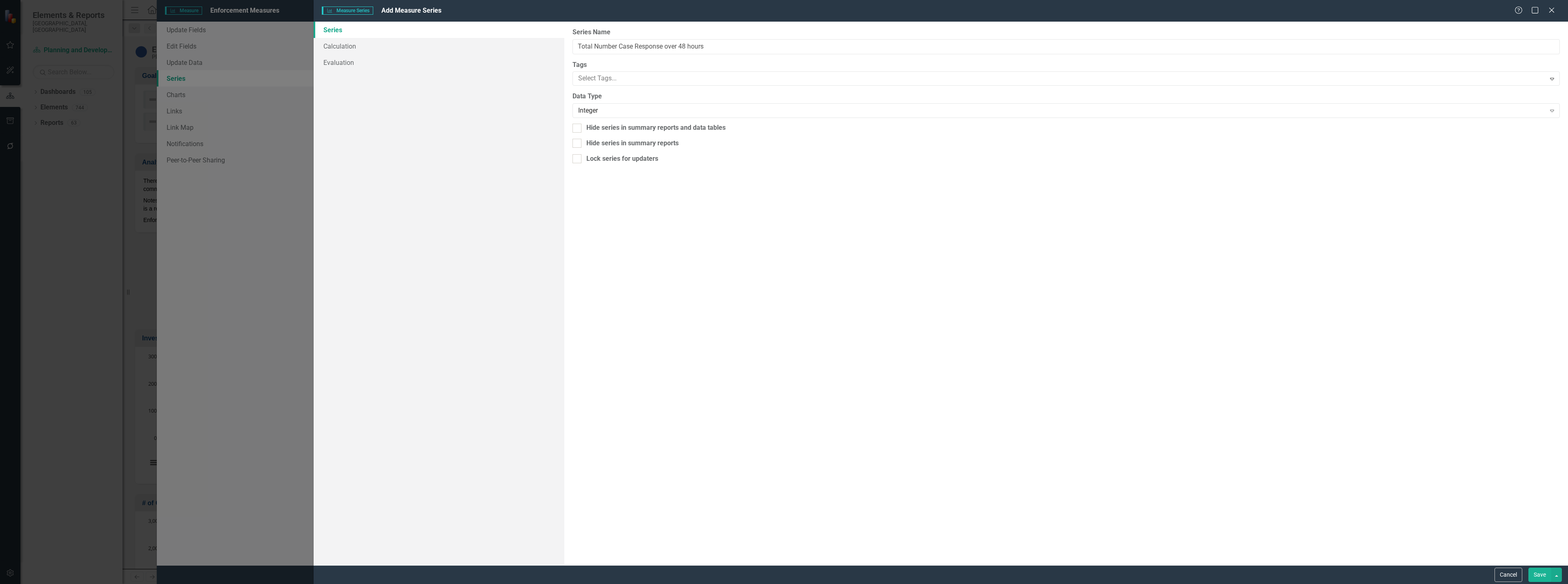
click at [1542, 581] on button "Save" at bounding box center [1540, 575] width 23 height 14
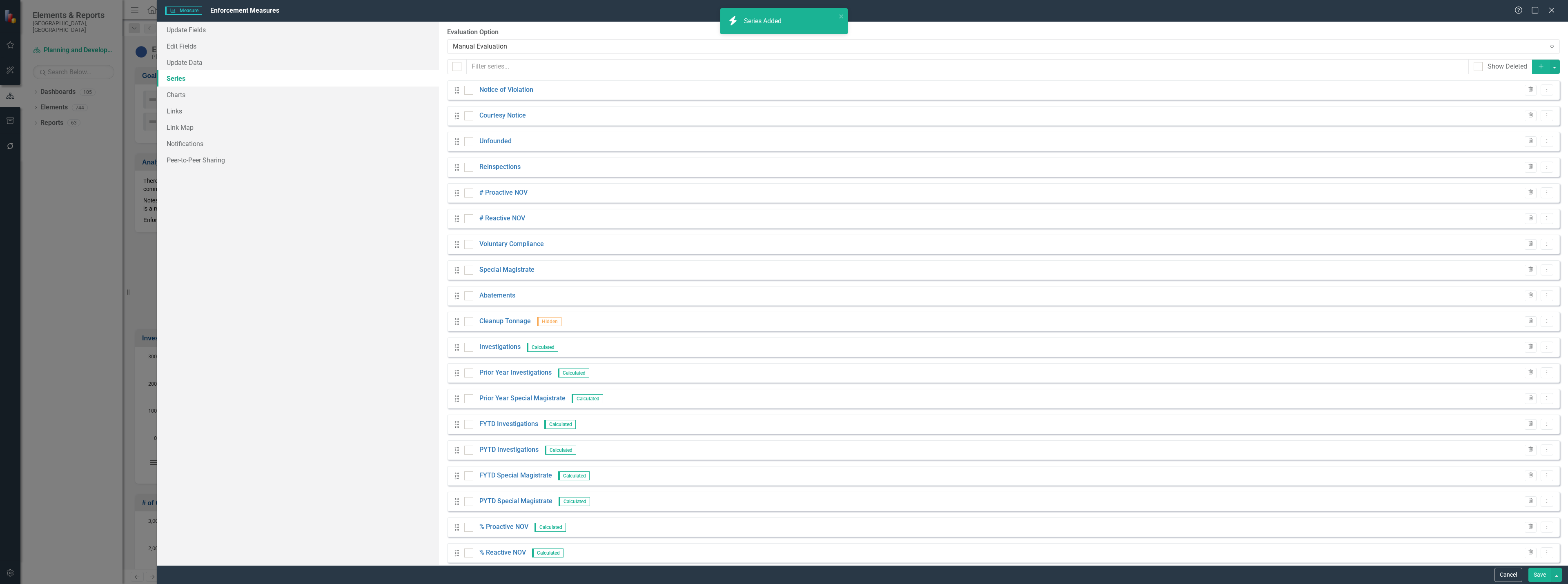
scroll to position [730, 0]
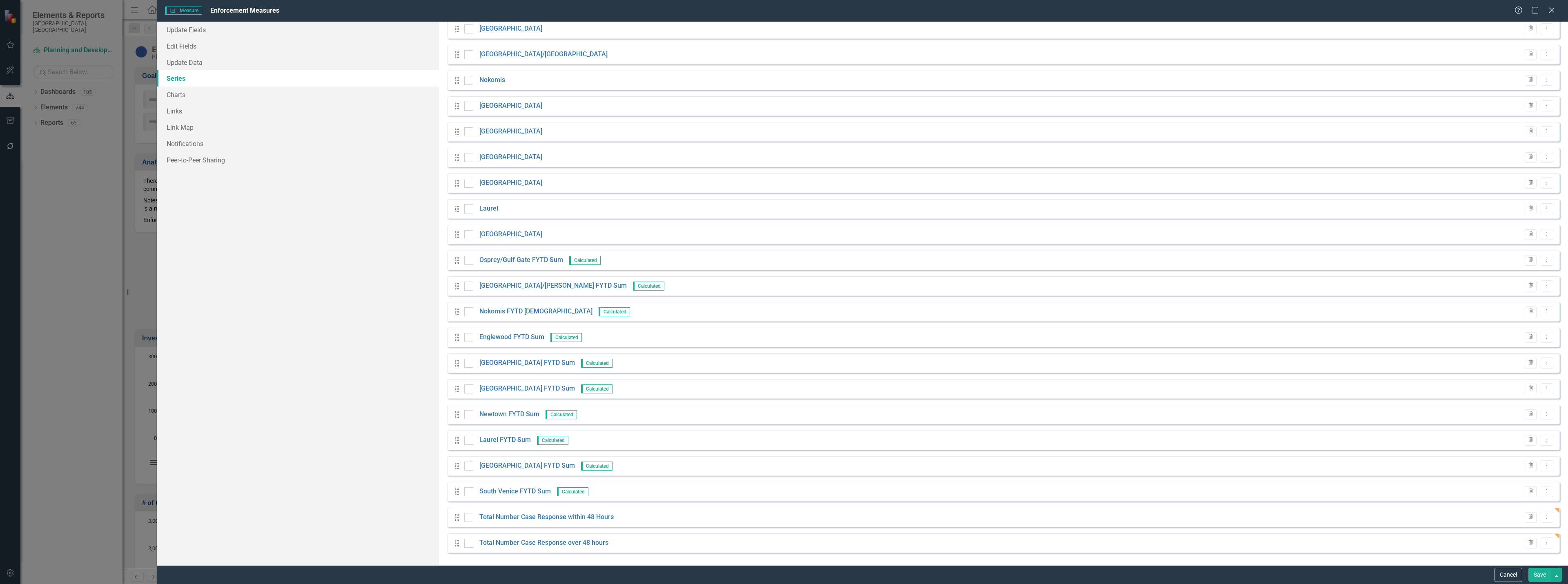
click at [1542, 574] on button "Save" at bounding box center [1540, 575] width 23 height 14
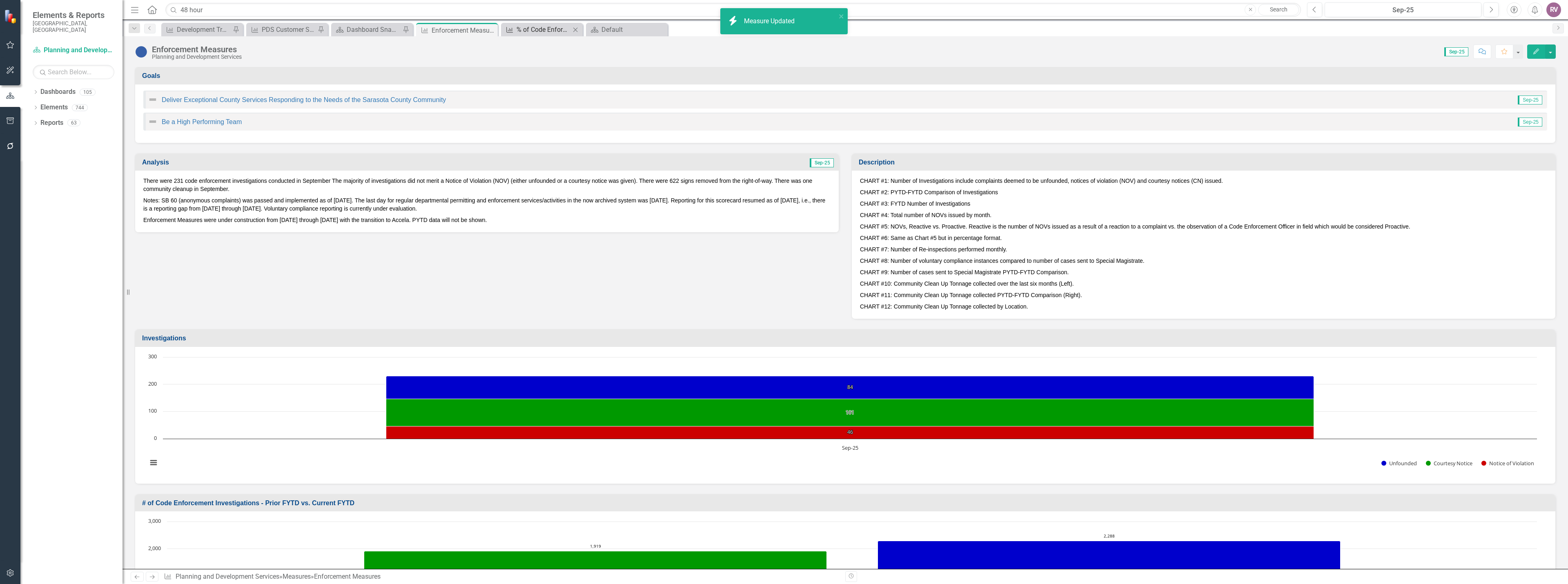
click at [536, 33] on div "% of Code Enforcement Citizen Complaints Addressed within 48 Hours" at bounding box center [543, 30] width 54 height 11
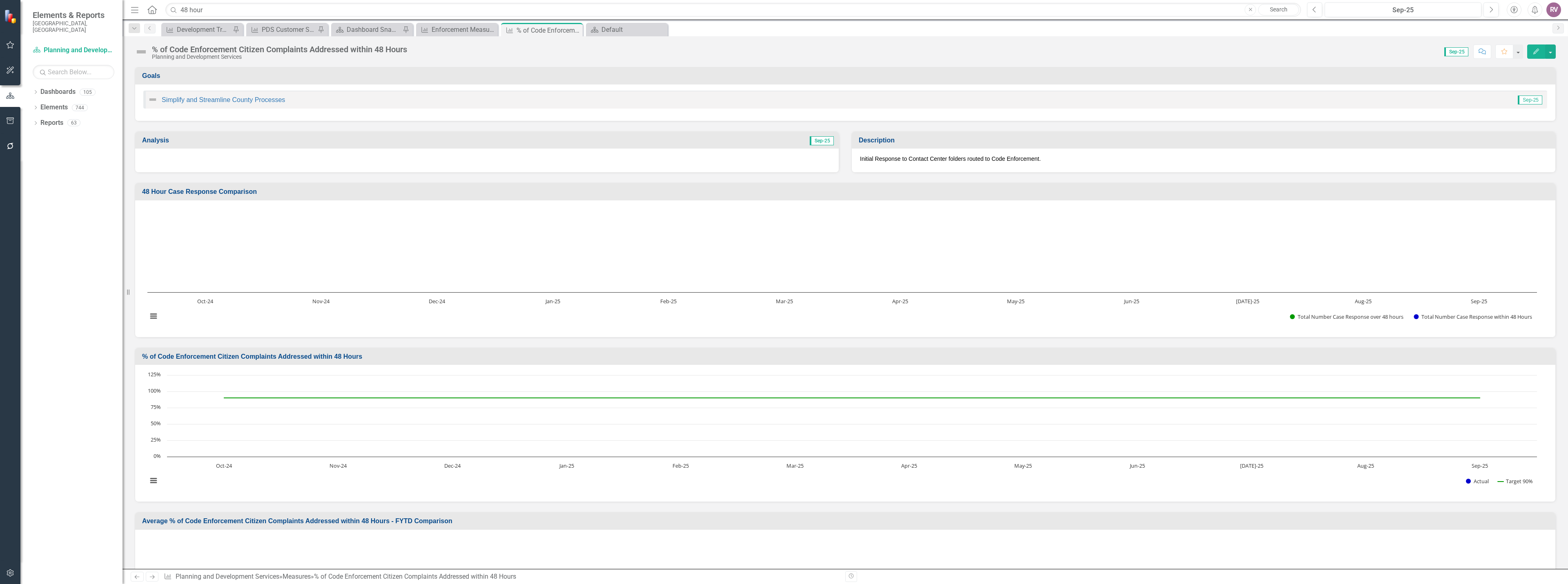
click at [244, 190] on h3 "48 Hour Case Response Comparison" at bounding box center [847, 192] width 1410 height 7
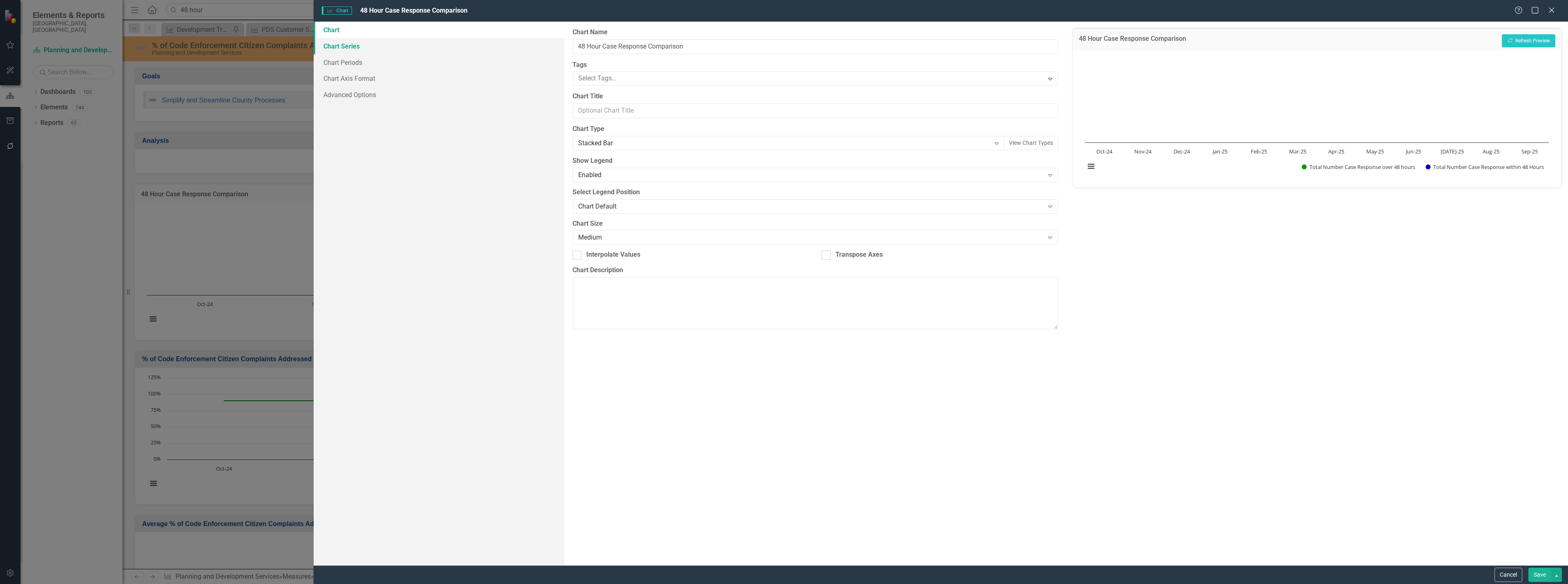
click at [348, 50] on link "Chart Series" at bounding box center [438, 46] width 251 height 17
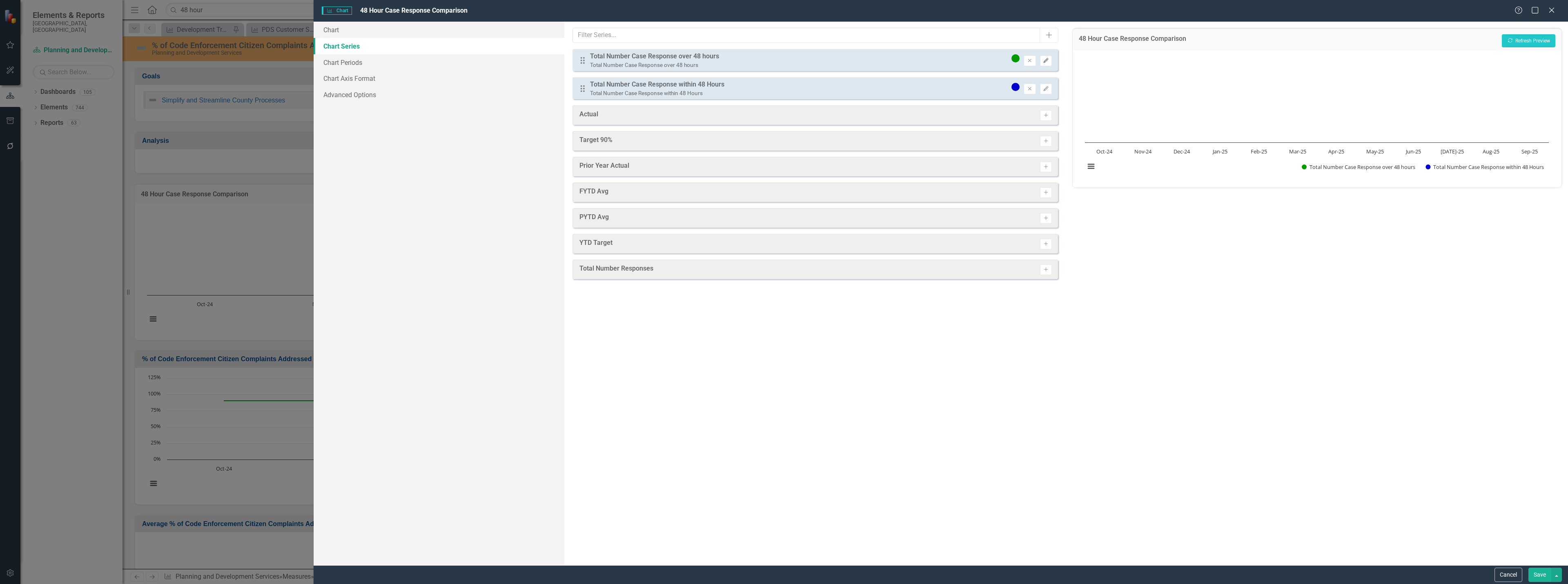
click at [1046, 62] on icon "Edit" at bounding box center [1045, 61] width 6 height 5
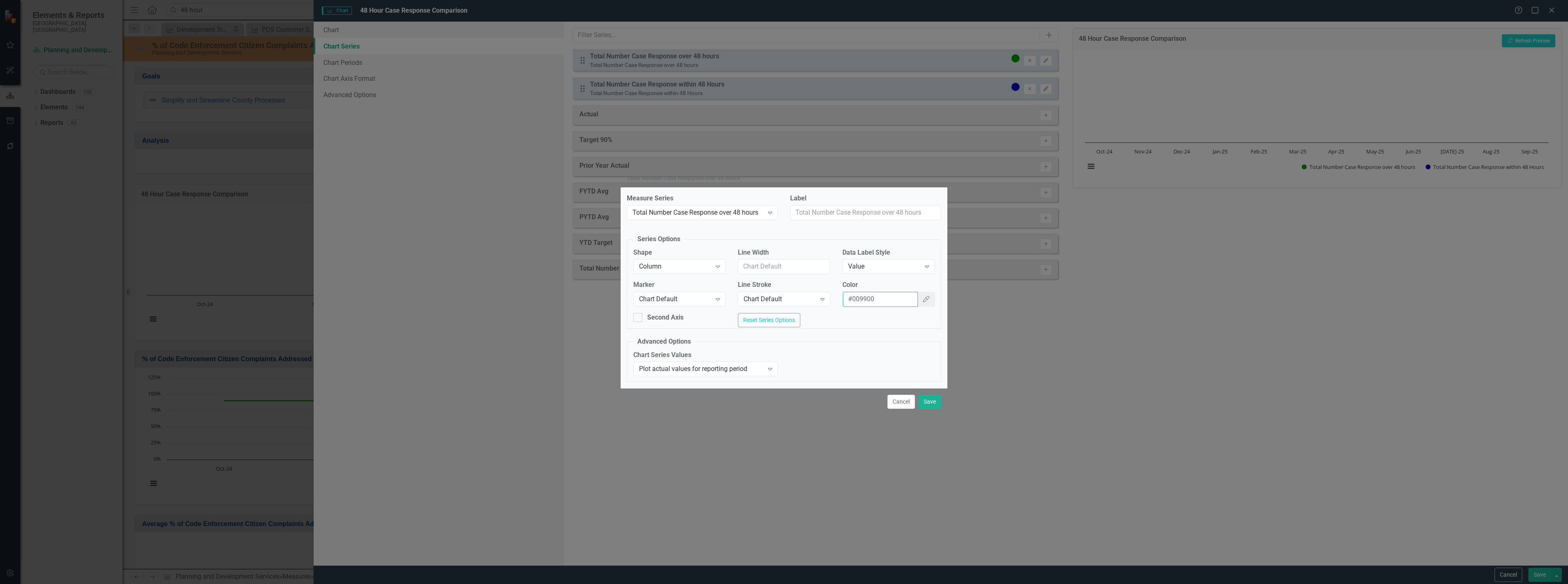
drag, startPoint x: 890, startPoint y: 296, endPoint x: 841, endPoint y: 296, distance: 49.0
click at [841, 296] on div "Color #009900 Color Picker" at bounding box center [888, 296] width 105 height 33
click at [915, 404] on button "Cancel" at bounding box center [901, 402] width 28 height 14
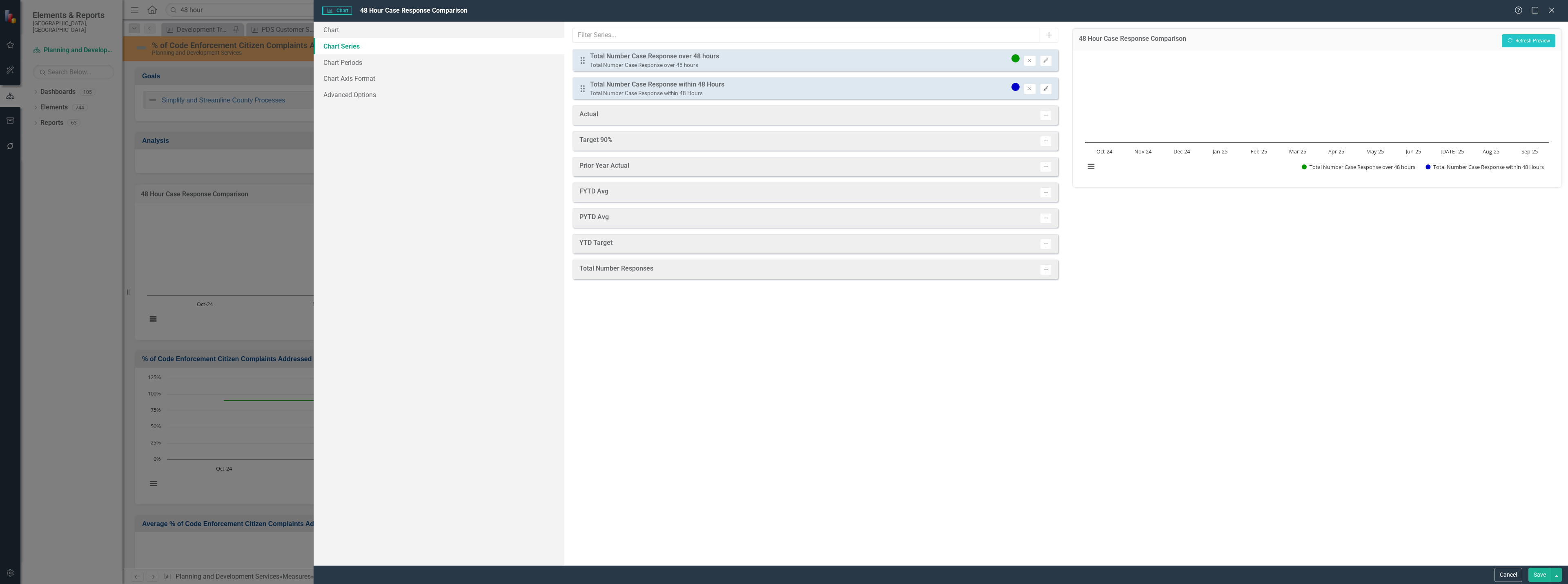
click at [1048, 91] on icon "Edit" at bounding box center [1045, 89] width 6 height 5
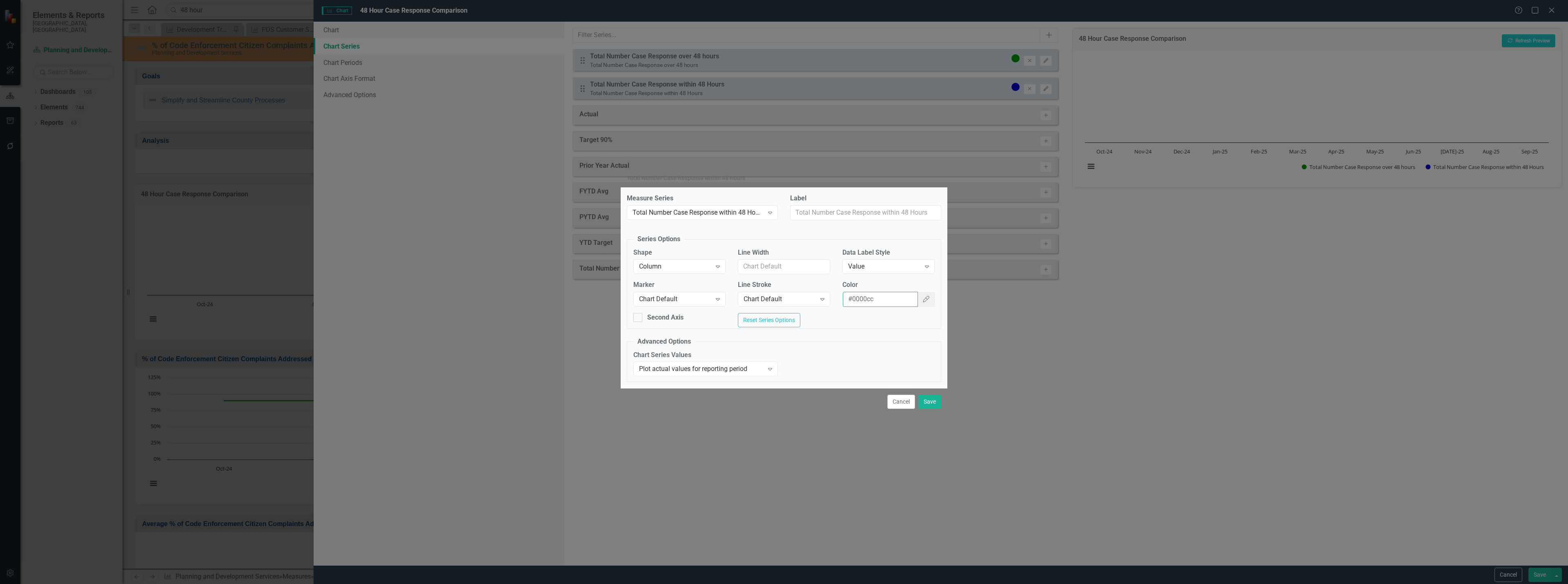
drag, startPoint x: 887, startPoint y: 301, endPoint x: 836, endPoint y: 299, distance: 51.0
click at [836, 299] on div "Color #0000cc Color Picker" at bounding box center [888, 296] width 105 height 33
click at [905, 409] on button "Cancel" at bounding box center [901, 402] width 28 height 14
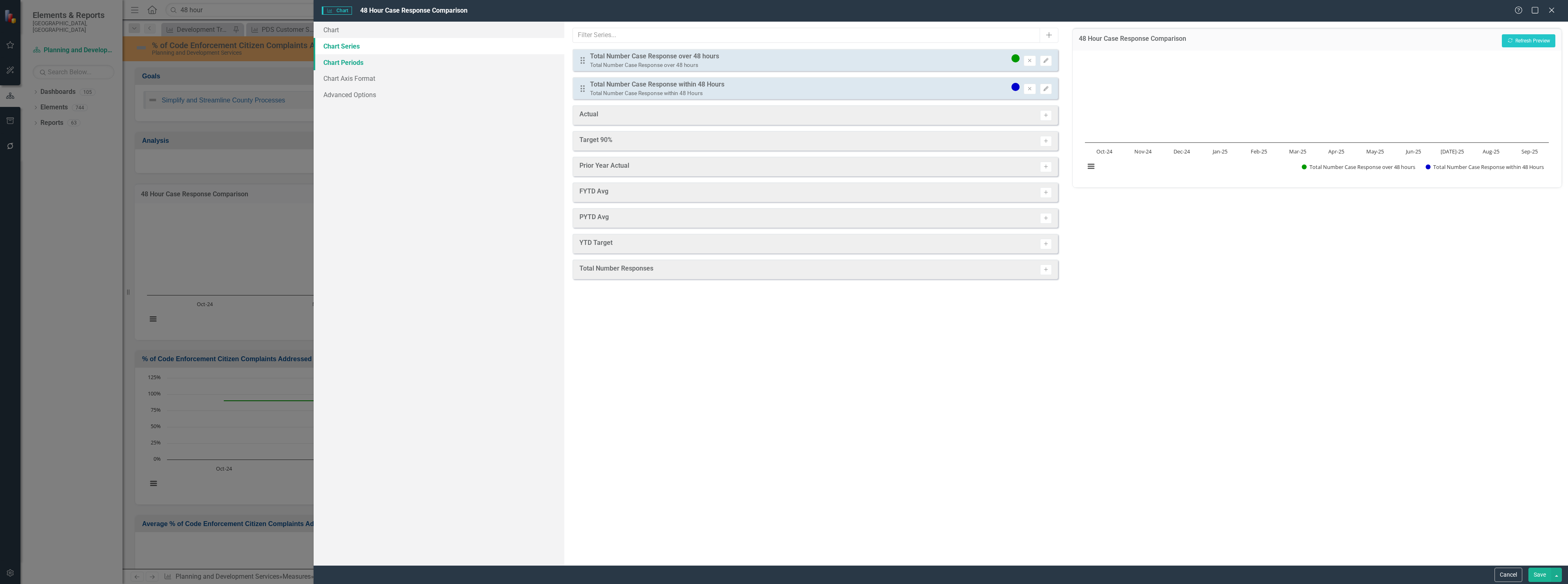
click at [396, 60] on link "Chart Periods" at bounding box center [438, 62] width 251 height 17
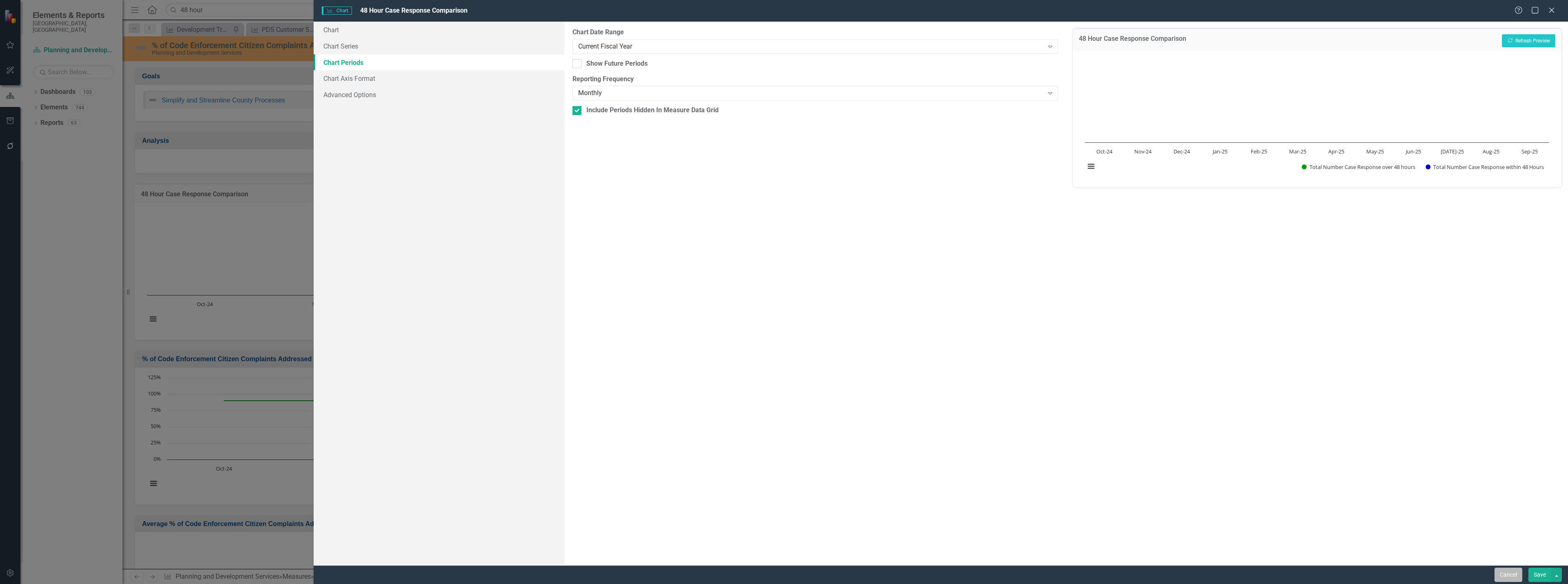
click at [1503, 578] on button "Cancel" at bounding box center [1509, 575] width 28 height 14
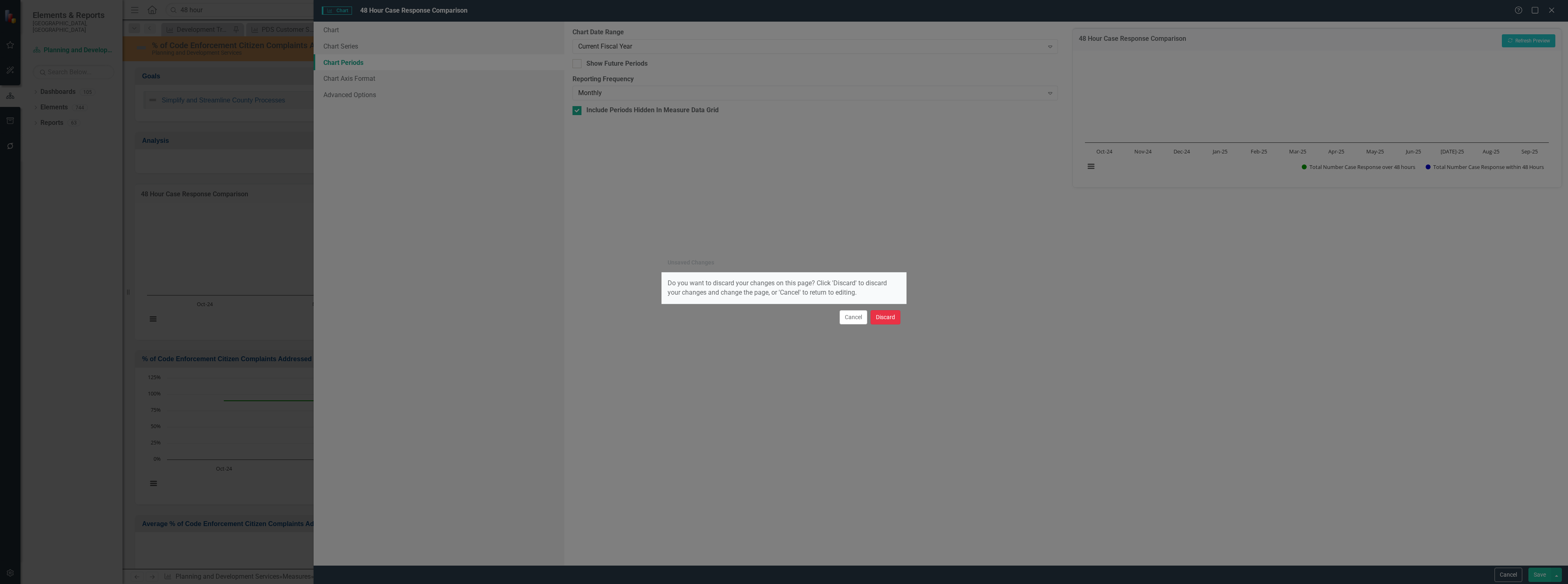
click at [880, 312] on button "Discard" at bounding box center [885, 318] width 30 height 14
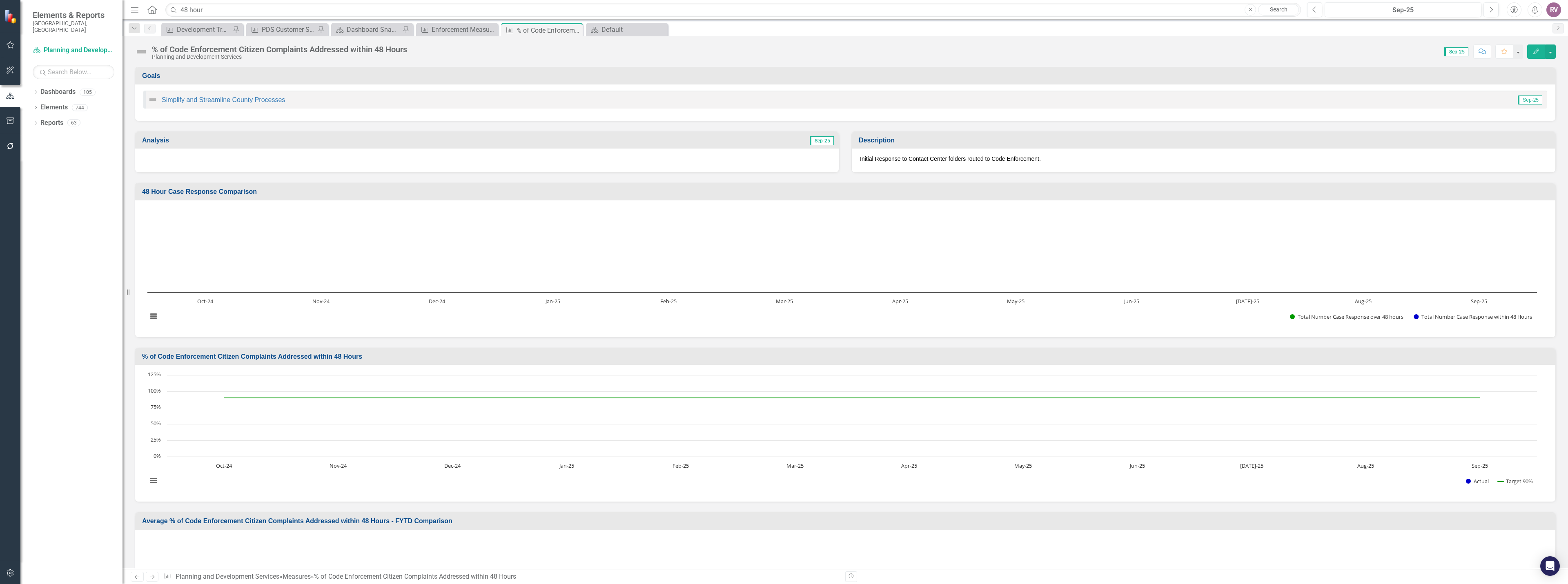
drag, startPoint x: 256, startPoint y: 193, endPoint x: 182, endPoint y: 189, distance: 74.1
click at [182, 189] on h3 "48 Hour Case Response Comparison" at bounding box center [847, 192] width 1410 height 7
click at [181, 190] on h3 "48 Hour Case Response Comparison" at bounding box center [847, 192] width 1410 height 7
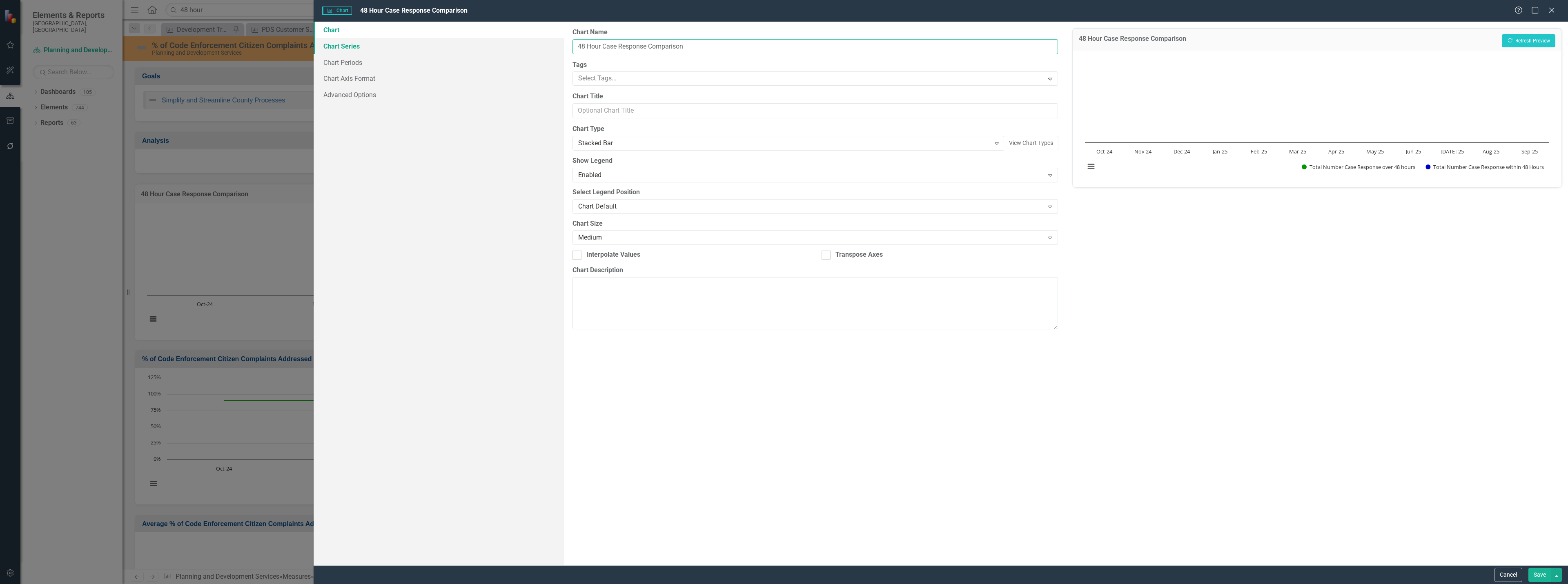
drag, startPoint x: 702, startPoint y: 48, endPoint x: 553, endPoint y: 54, distance: 149.1
click at [553, 54] on div "Chart Chart Series Chart Periods Chart Axis Format Advanced Options From this p…" at bounding box center [941, 294] width 1255 height 544
click at [1509, 573] on button "Cancel" at bounding box center [1509, 575] width 28 height 14
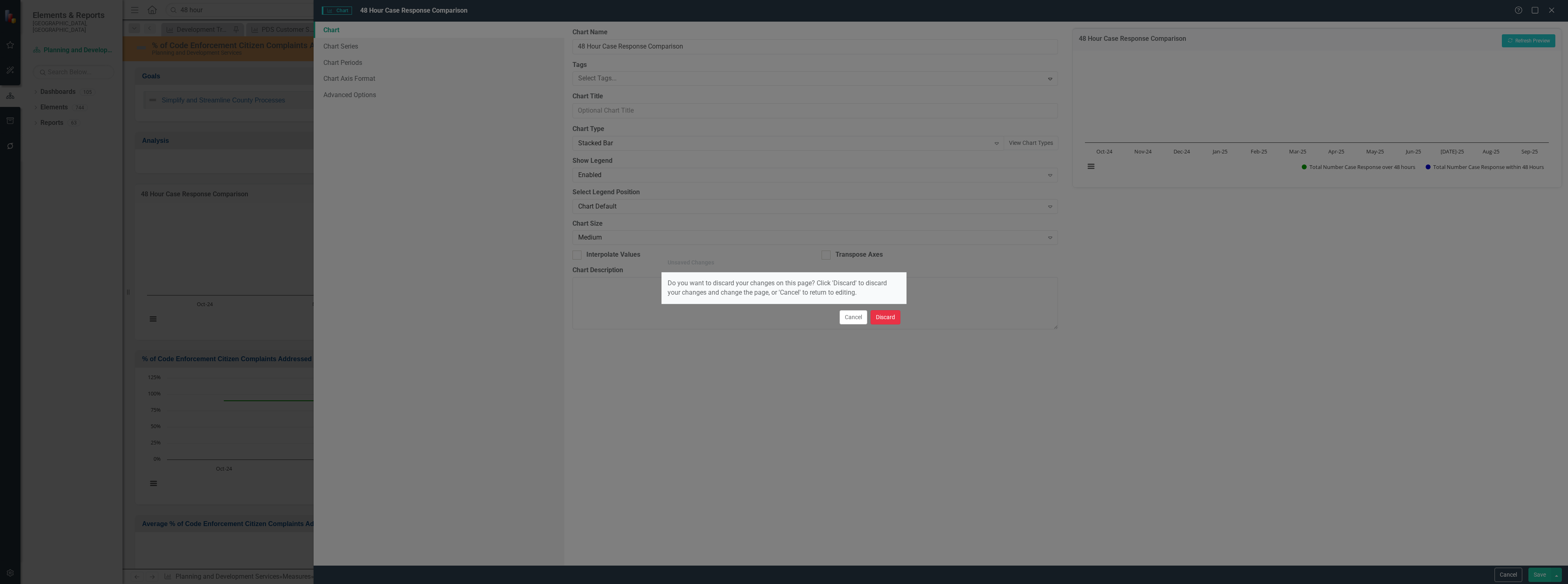
click at [886, 315] on button "Discard" at bounding box center [885, 318] width 30 height 14
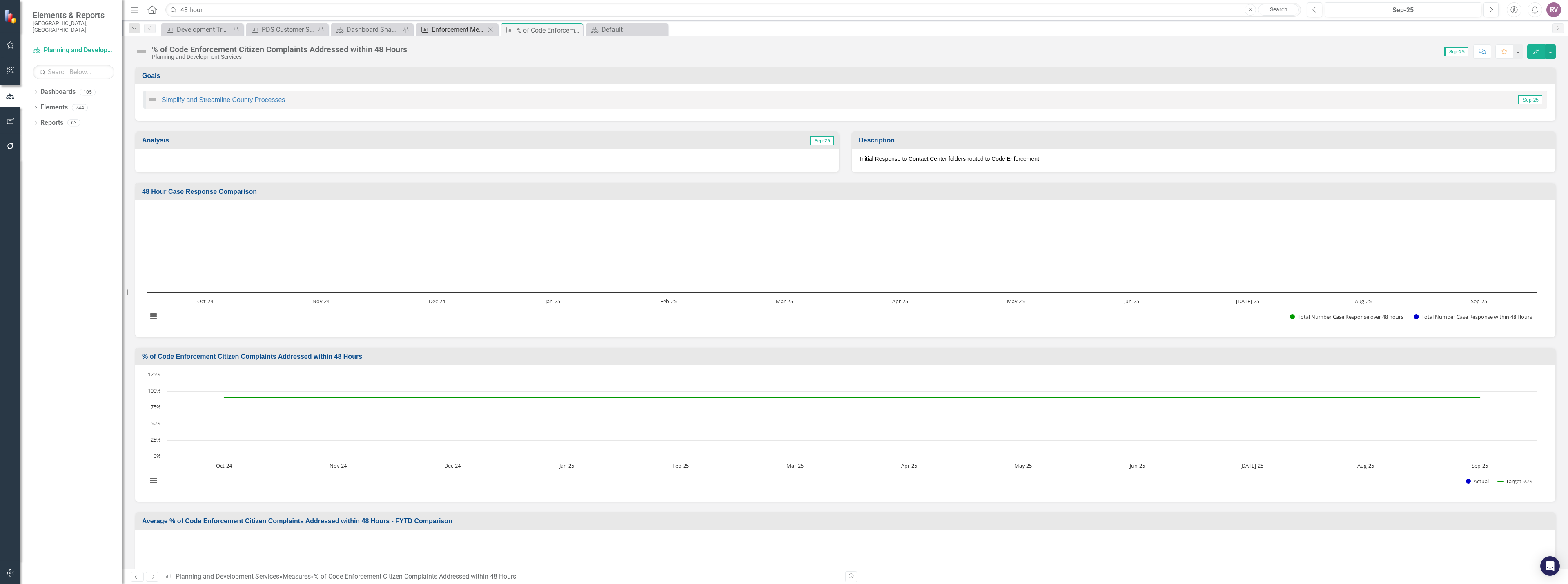
click at [458, 27] on div "Enforcement Measures" at bounding box center [458, 30] width 54 height 11
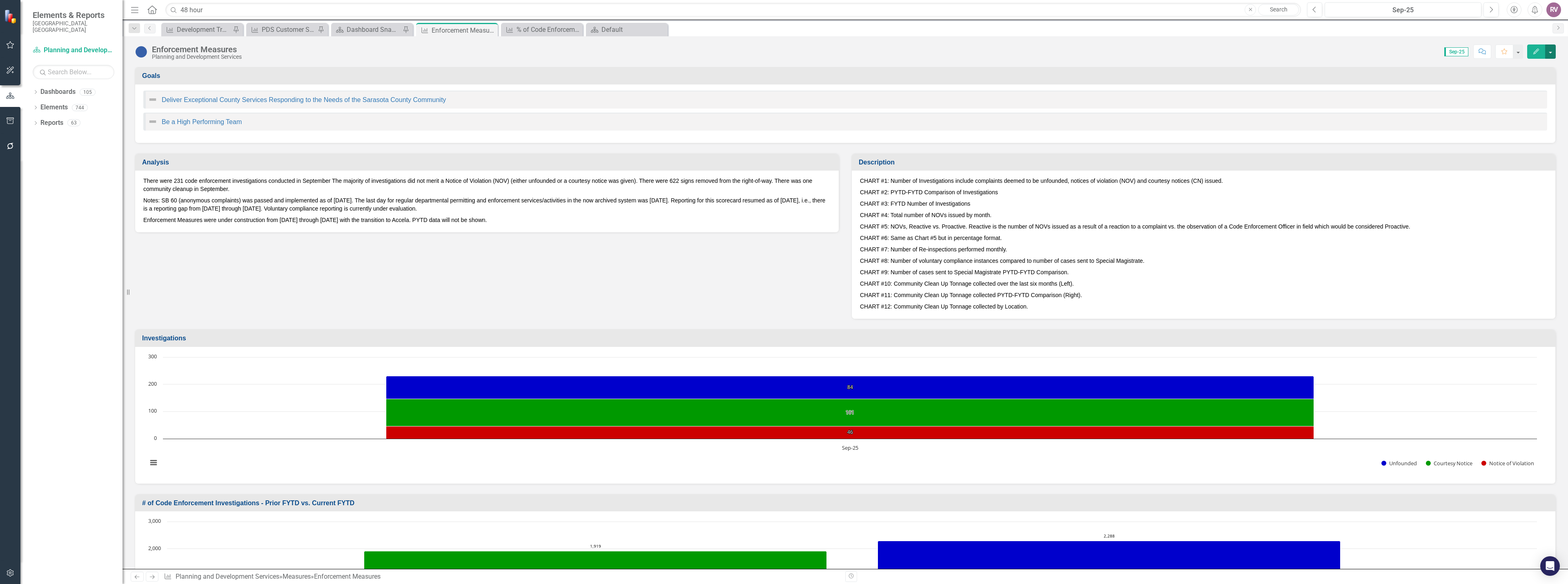
click at [1552, 51] on button "button" at bounding box center [1550, 52] width 11 height 14
click at [1520, 68] on link "Edit Edit Measure" at bounding box center [1515, 66] width 79 height 15
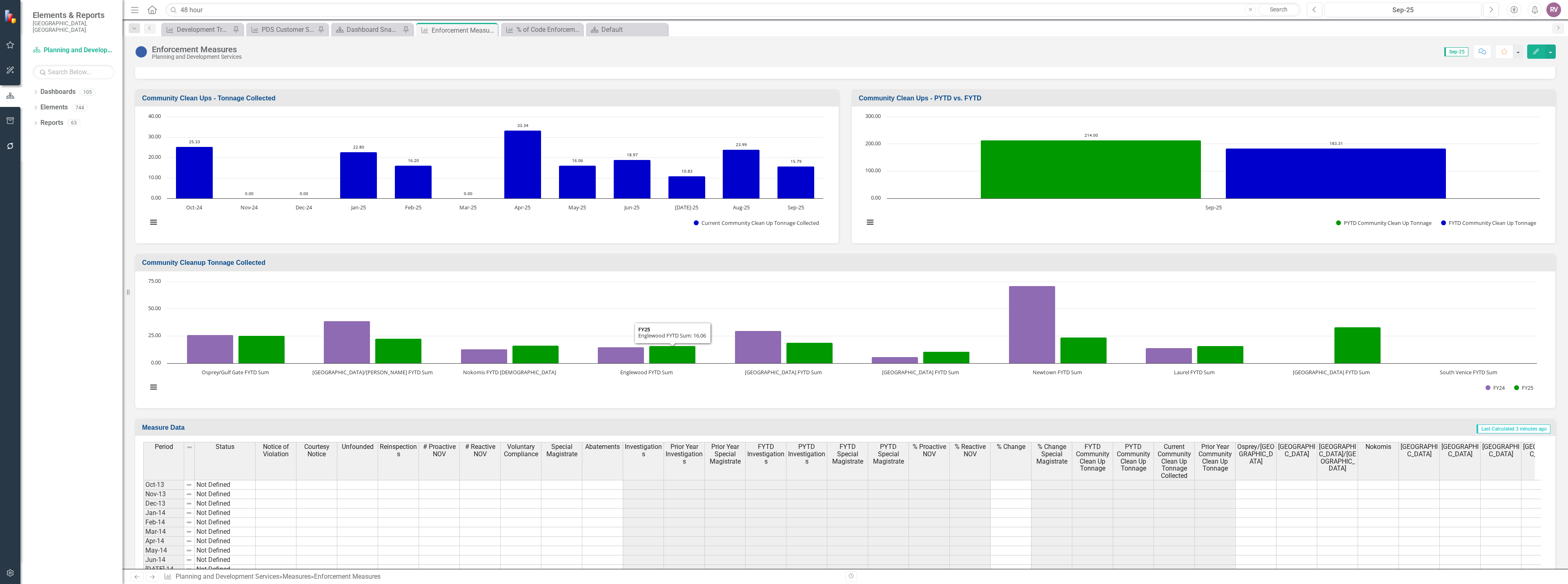
scroll to position [1674, 0]
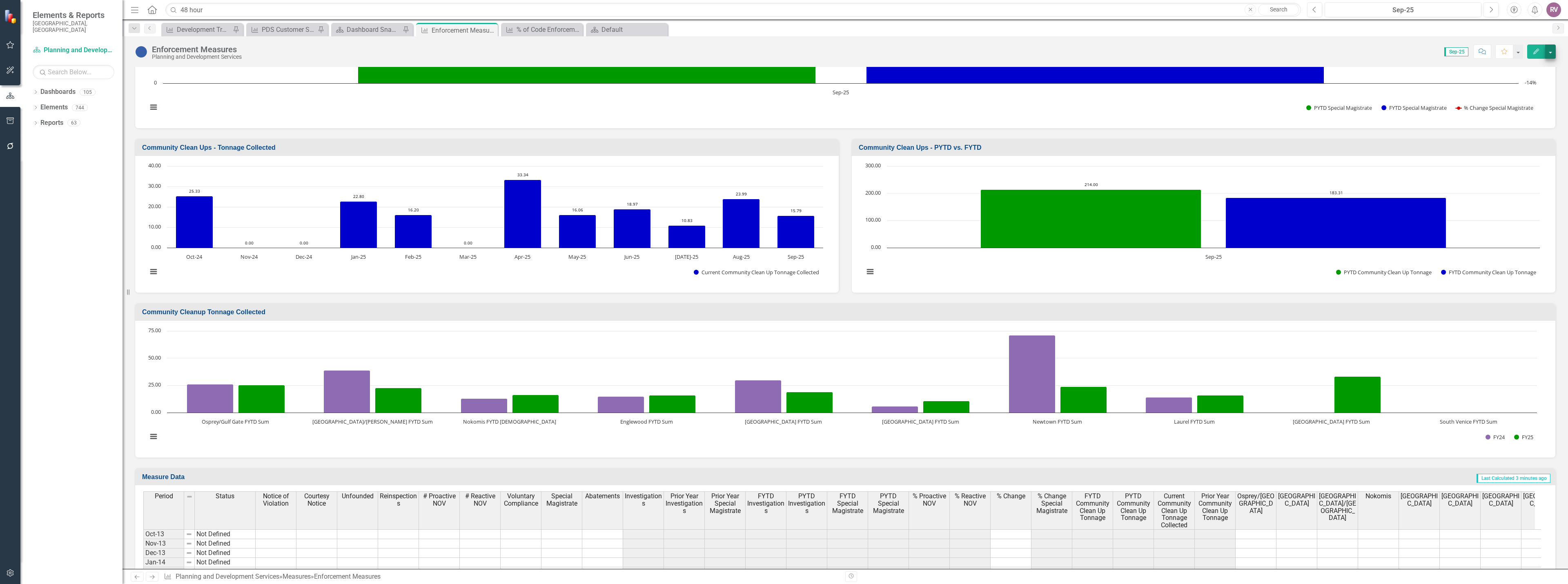
click at [1550, 52] on button "button" at bounding box center [1550, 52] width 11 height 14
click at [1517, 84] on link "Edit Report Edit Layout" at bounding box center [1515, 81] width 79 height 15
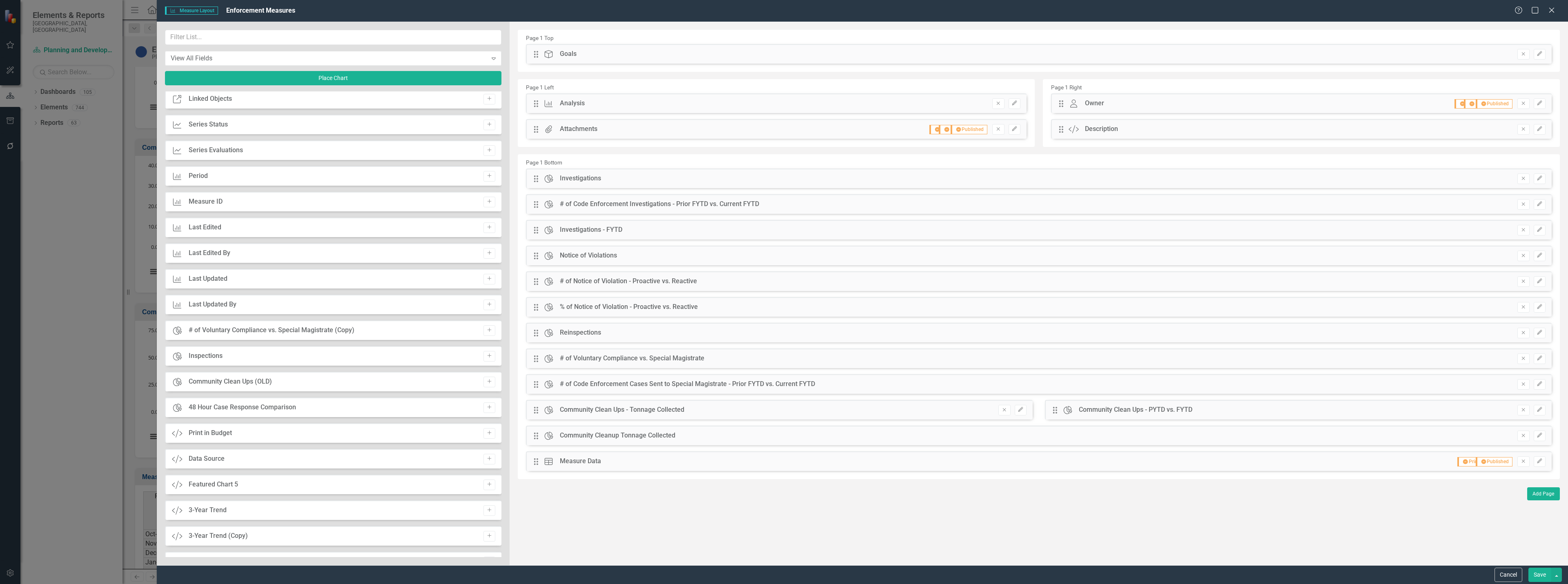
scroll to position [245, 0]
click at [489, 395] on icon "Add" at bounding box center [489, 397] width 6 height 5
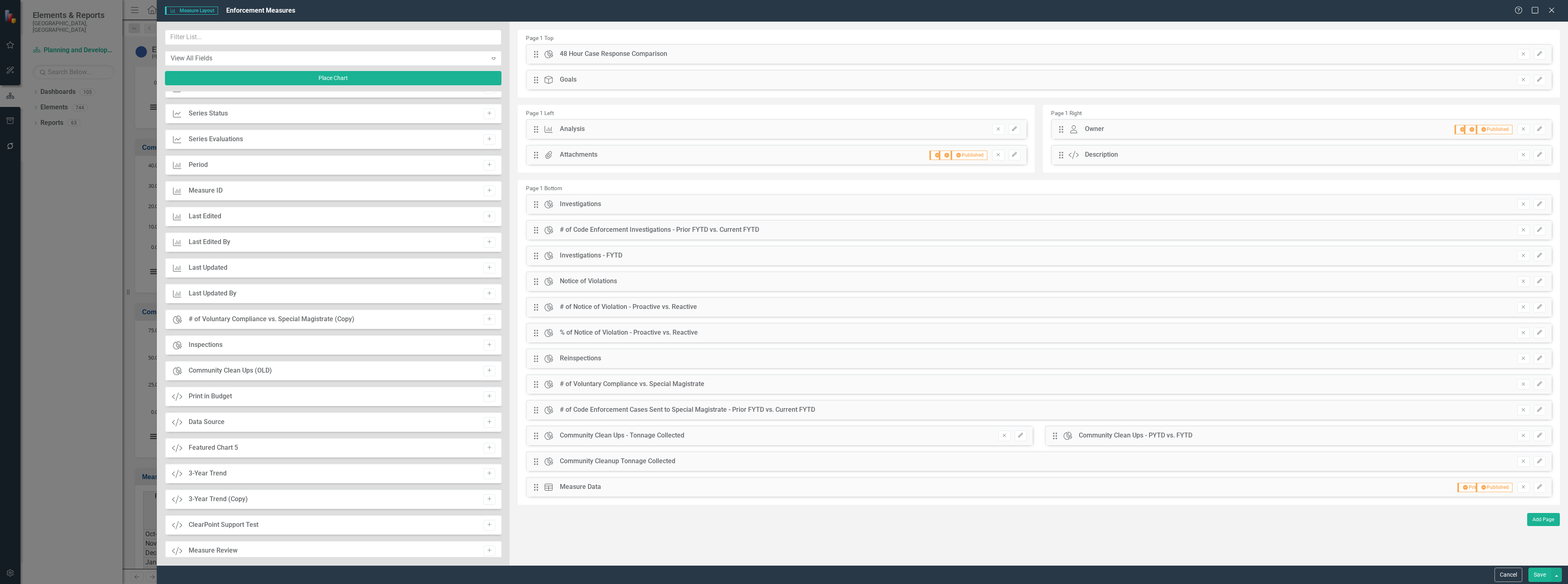
drag, startPoint x: 531, startPoint y: 53, endPoint x: 536, endPoint y: 55, distance: 5.4
click at [539, 56] on div "Drag Chart 48 Hour Case Response Comparison Remove Edit" at bounding box center [1039, 54] width 1026 height 19
drag, startPoint x: 535, startPoint y: 55, endPoint x: 619, endPoint y: 409, distance: 363.8
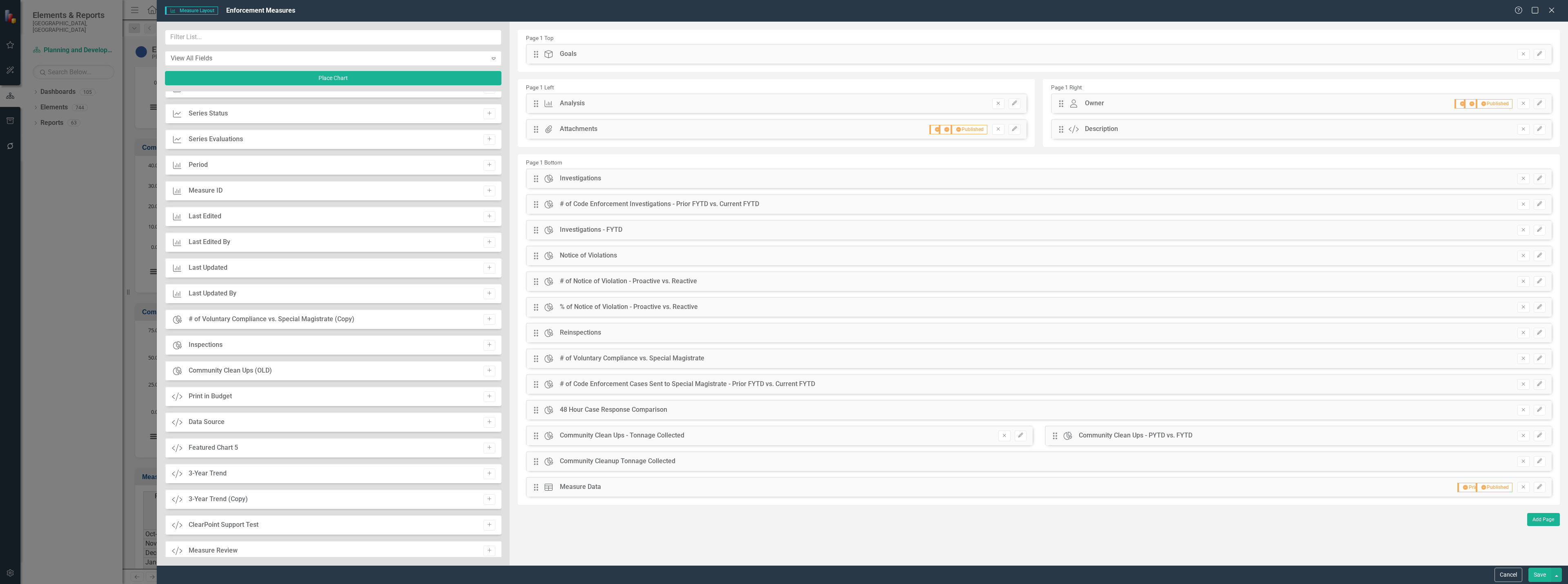
click at [1541, 572] on button "Save" at bounding box center [1540, 575] width 23 height 14
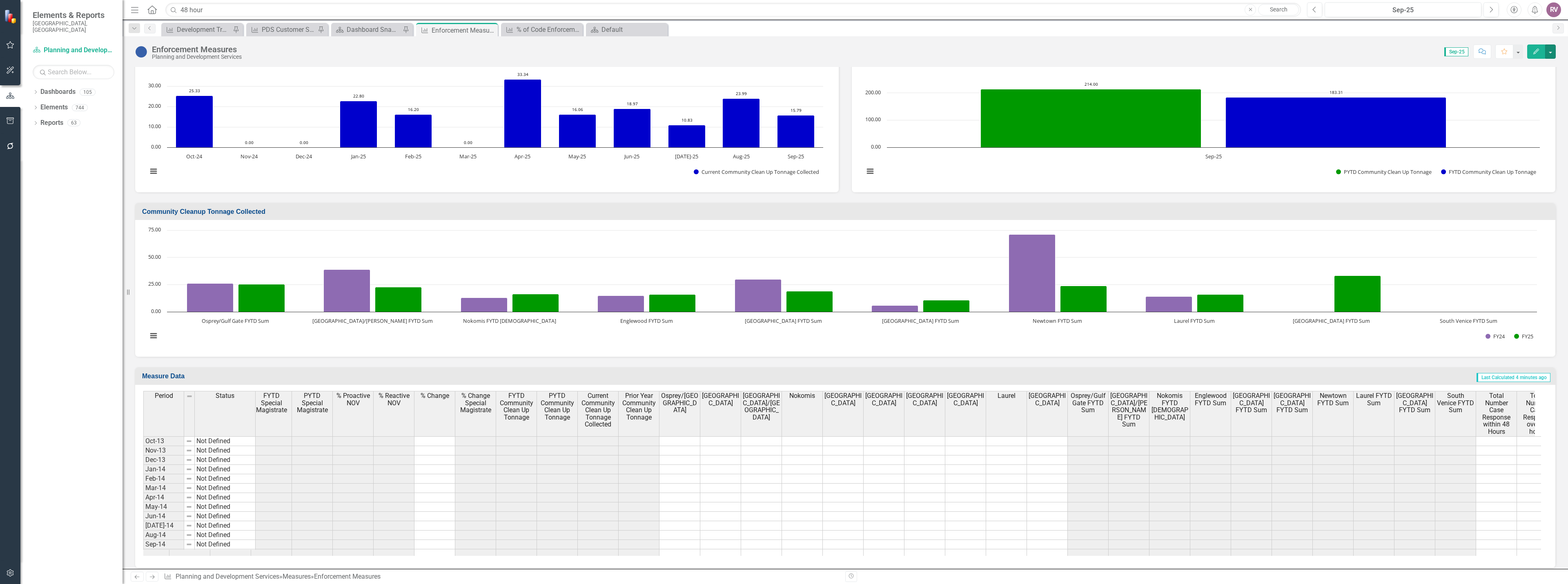
scroll to position [0, 599]
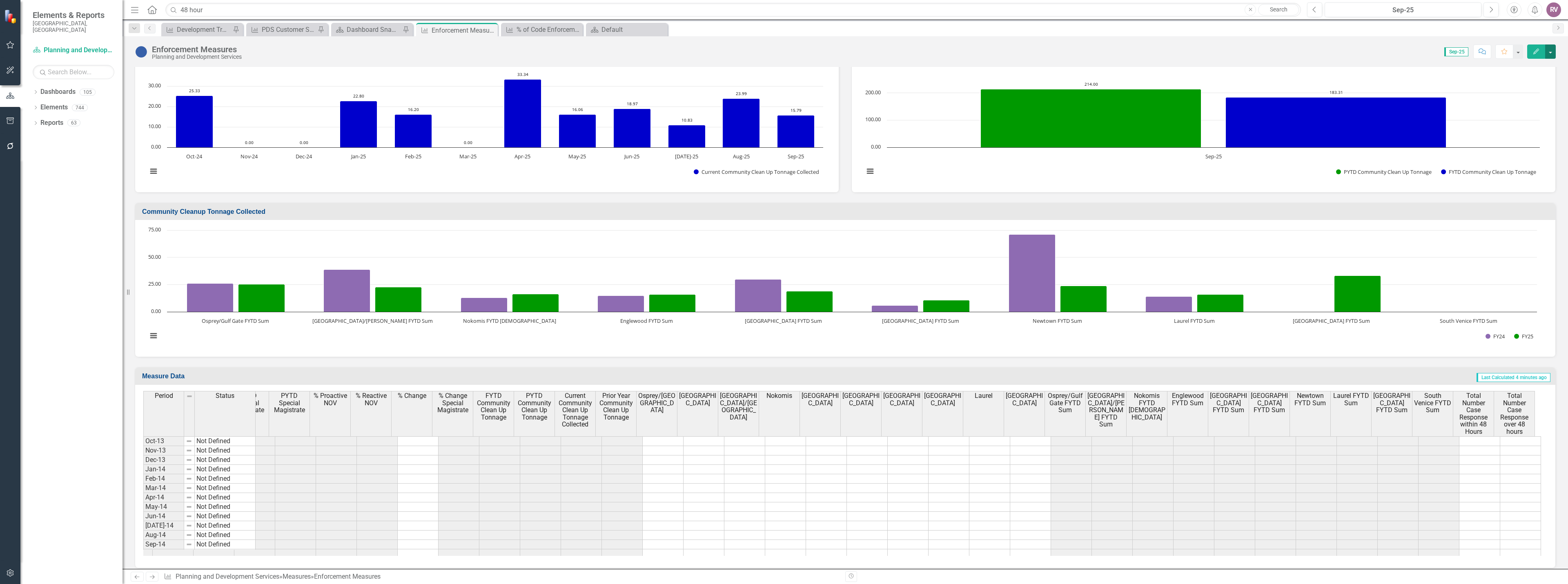
click at [1548, 54] on button "button" at bounding box center [1550, 52] width 11 height 14
click at [1514, 68] on link "Edit Edit Measure" at bounding box center [1515, 66] width 79 height 15
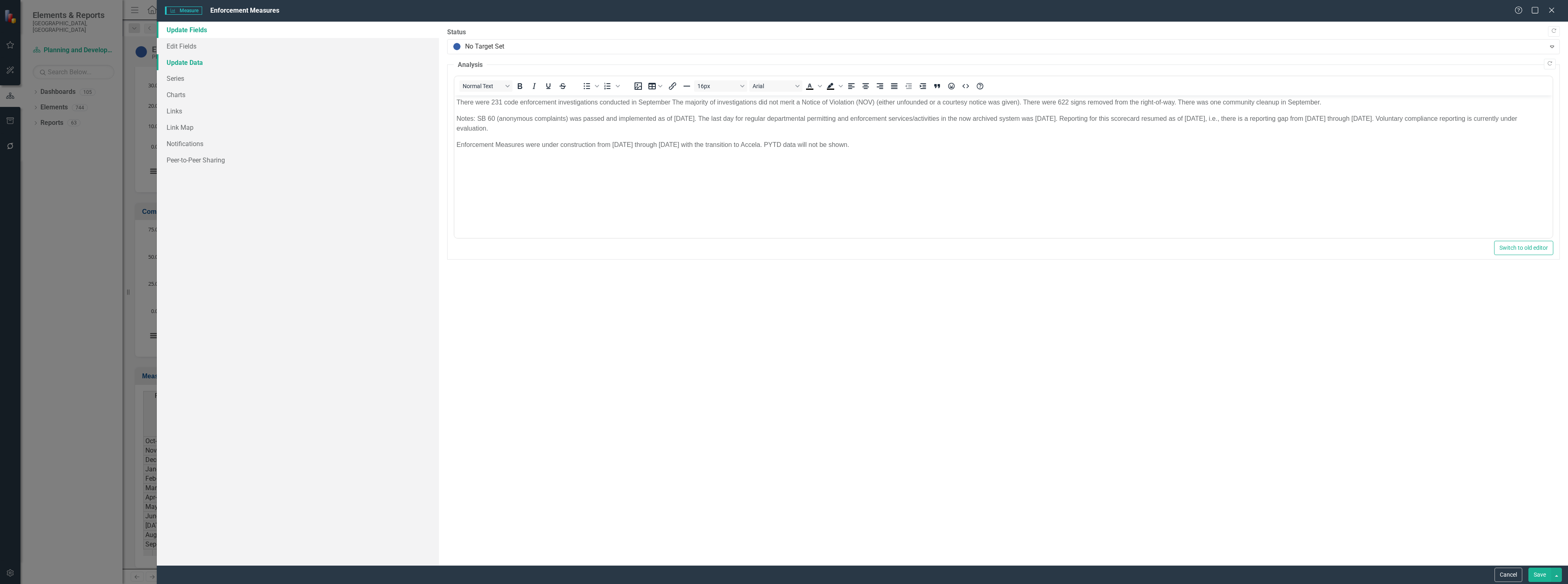
scroll to position [0, 0]
click at [180, 79] on link "Series" at bounding box center [297, 78] width 282 height 17
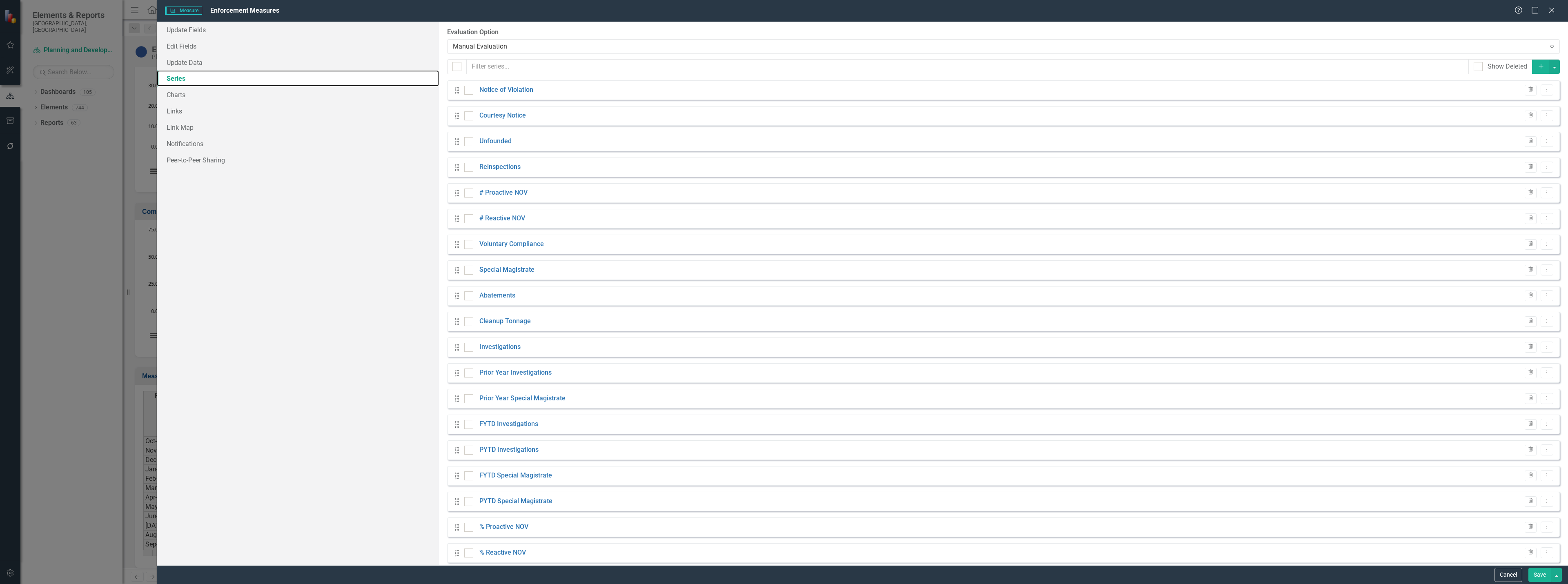
checkbox input "false"
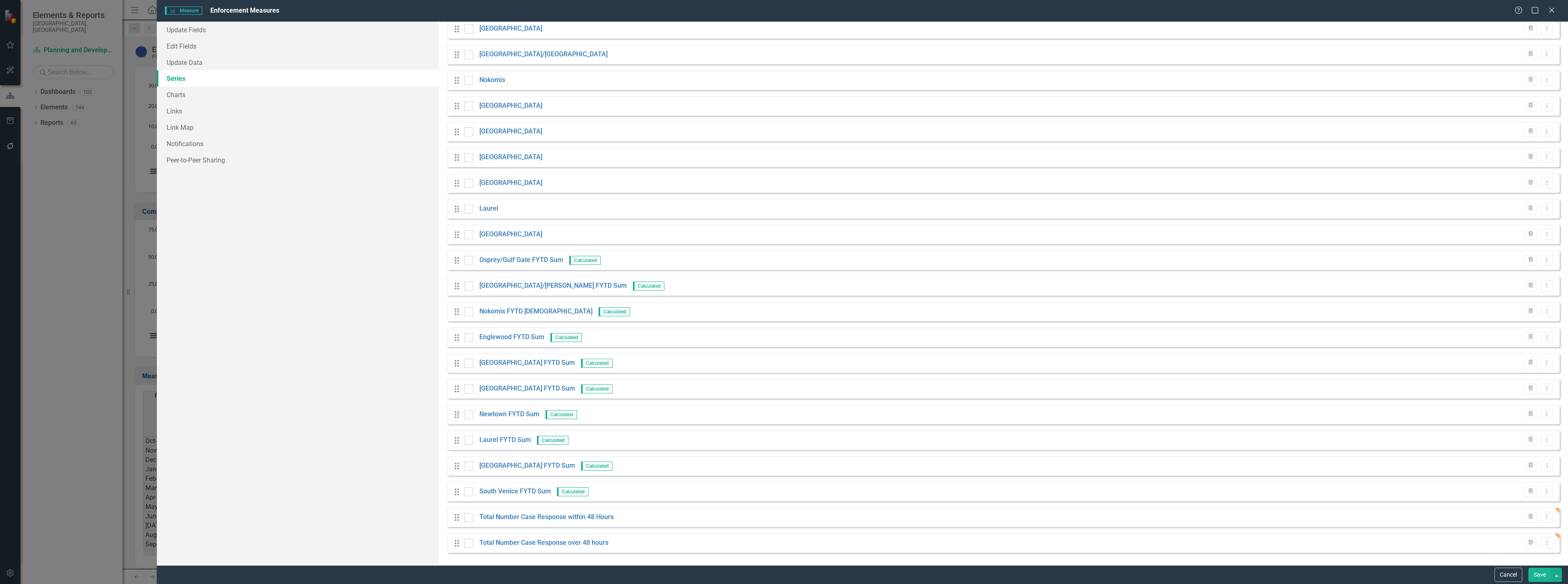
click at [458, 522] on div "Drag Total Number Case Response within 48 Hours Trash Dropdown Menu" at bounding box center [1003, 517] width 1113 height 19
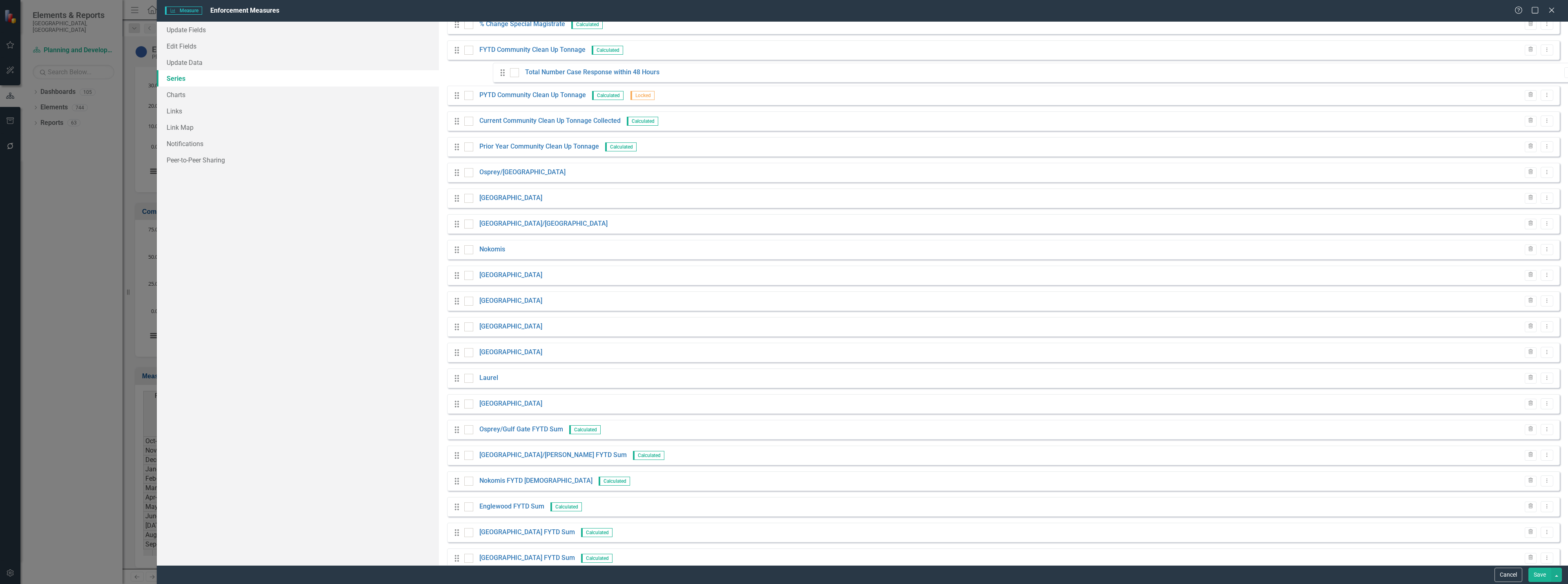
scroll to position [580, 0]
drag, startPoint x: 457, startPoint y: 519, endPoint x: 497, endPoint y: 148, distance: 373.2
click at [497, 148] on div "Drag Notice of Violation Trash Dropdown Menu Drag Courtesy Notice Trash Dropdow…" at bounding box center [1003, 101] width 1113 height 1202
click at [456, 151] on icon "Drag" at bounding box center [457, 152] width 11 height 8
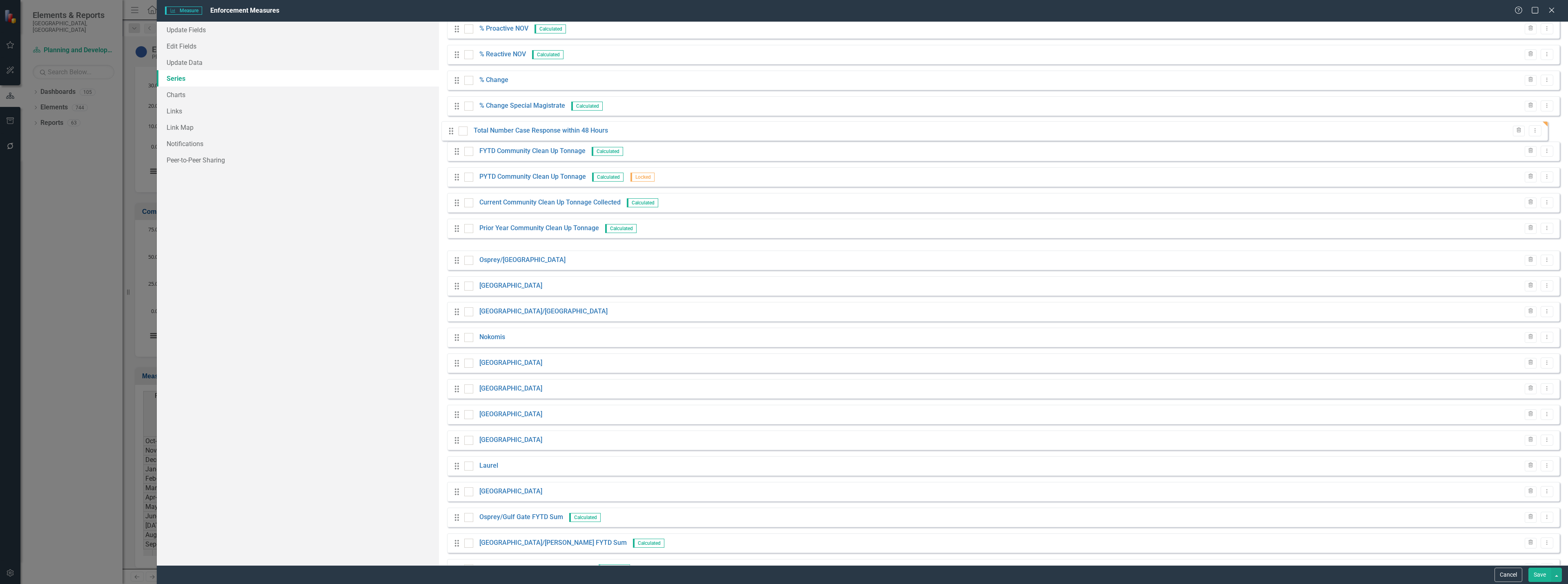
drag, startPoint x: 458, startPoint y: 236, endPoint x: 451, endPoint y: 130, distance: 106.2
click at [451, 130] on div "Drag Notice of Violation Trash Dropdown Menu Drag Courtesy Notice Trash Dropdow…" at bounding box center [1003, 183] width 1113 height 1202
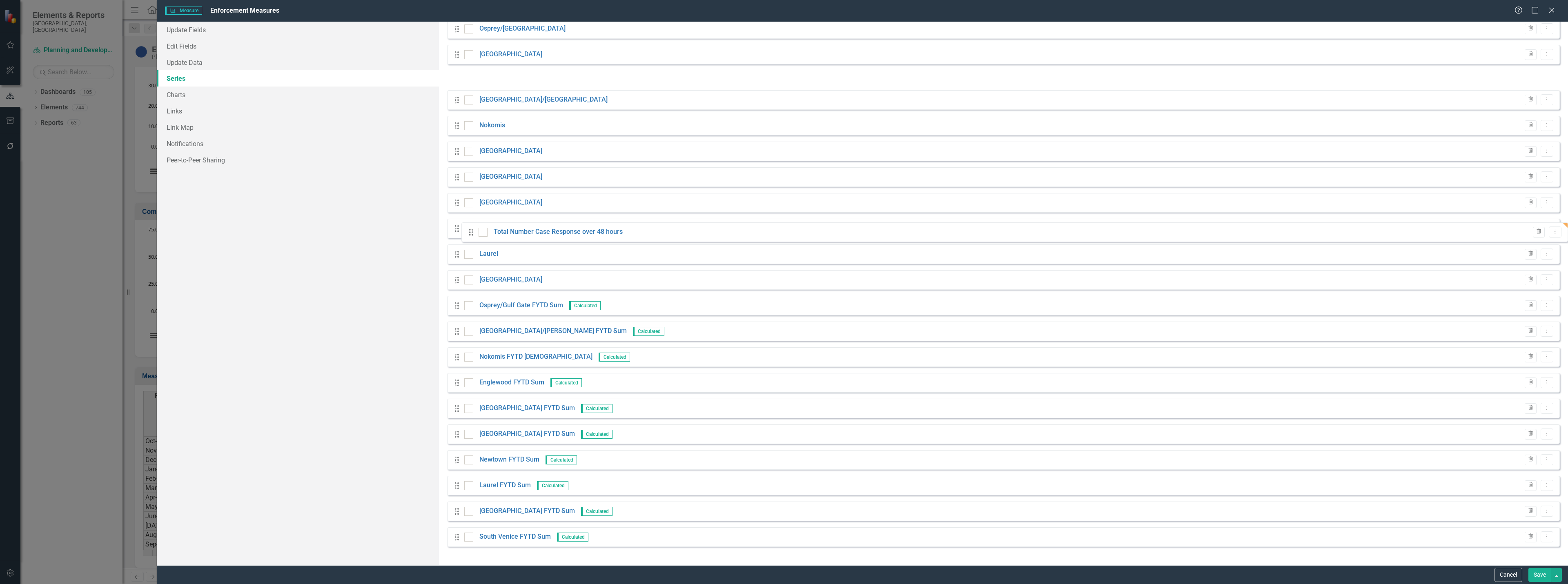
scroll to position [485, 0]
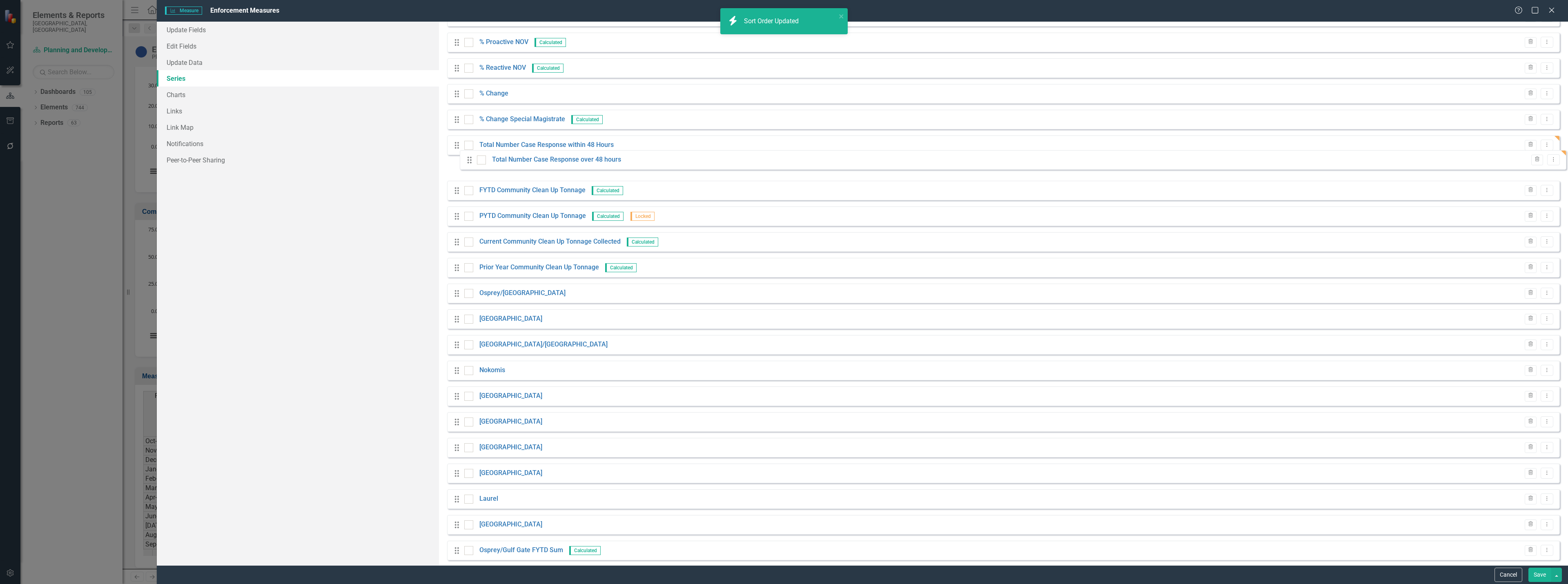
drag, startPoint x: 455, startPoint y: 500, endPoint x: 466, endPoint y: 164, distance: 336.2
click at [465, 164] on div "Drag Notice of Violation Trash Dropdown Menu Drag Courtesy Notice Trash Dropdow…" at bounding box center [1003, 196] width 1113 height 1202
click at [1539, 575] on button "Save" at bounding box center [1540, 575] width 23 height 14
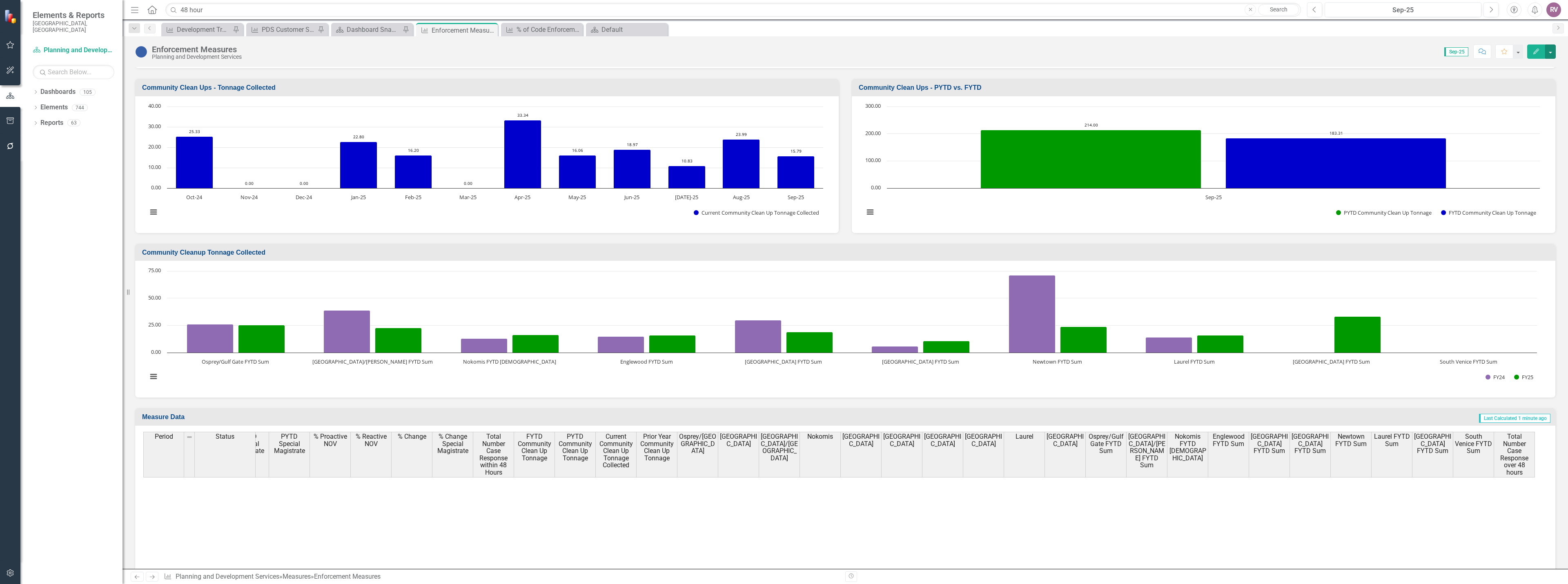
scroll to position [40, 0]
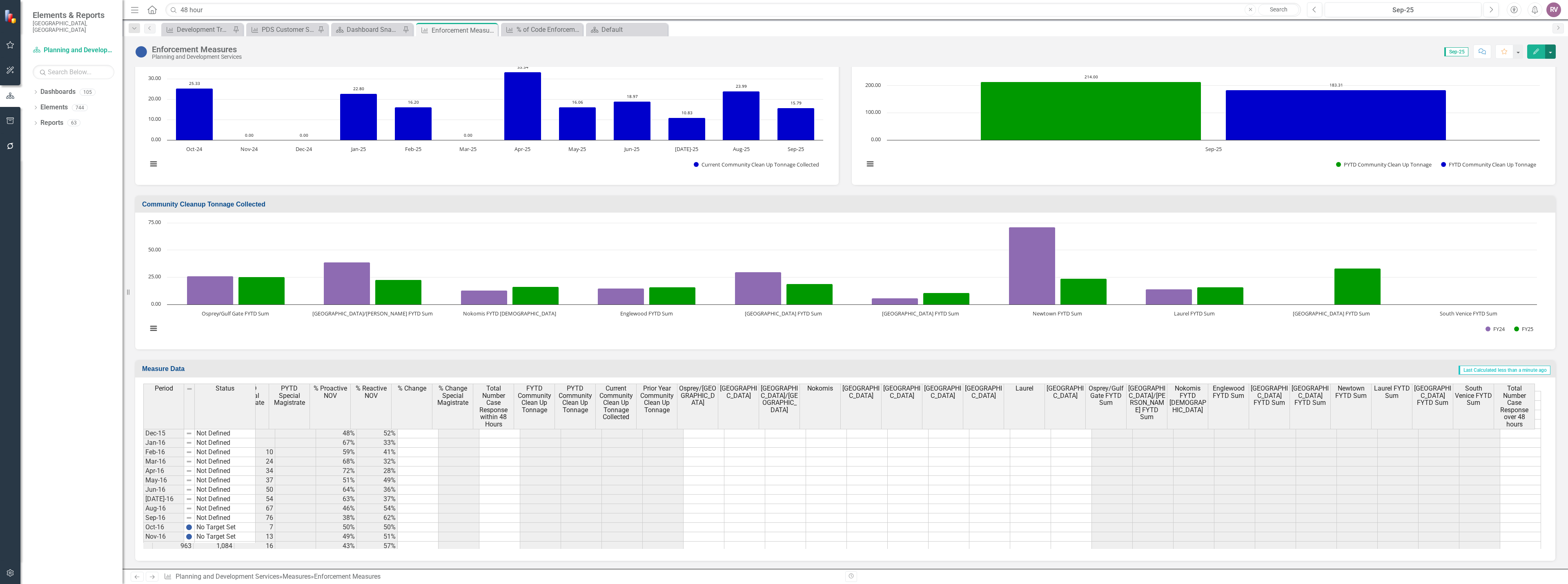
click at [1552, 55] on button "button" at bounding box center [1550, 52] width 11 height 14
click at [1536, 69] on link "Edit Edit Measure" at bounding box center [1515, 66] width 79 height 15
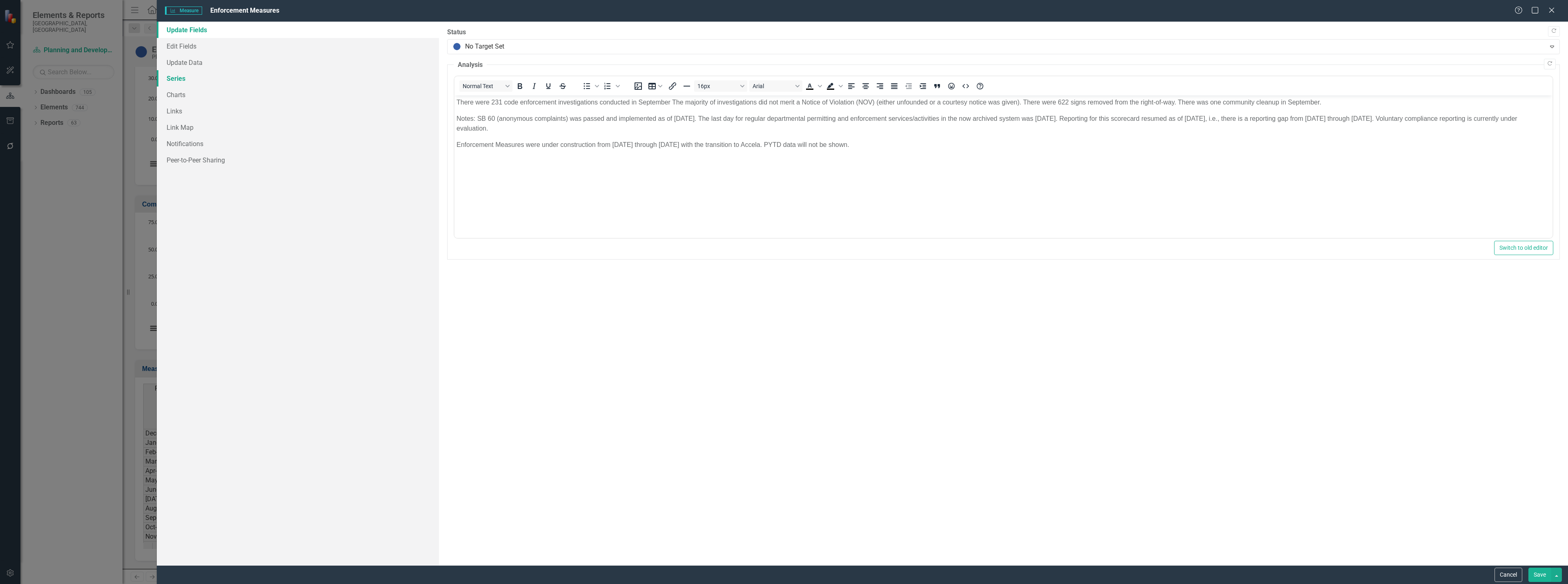
click at [231, 79] on link "Series" at bounding box center [297, 78] width 282 height 17
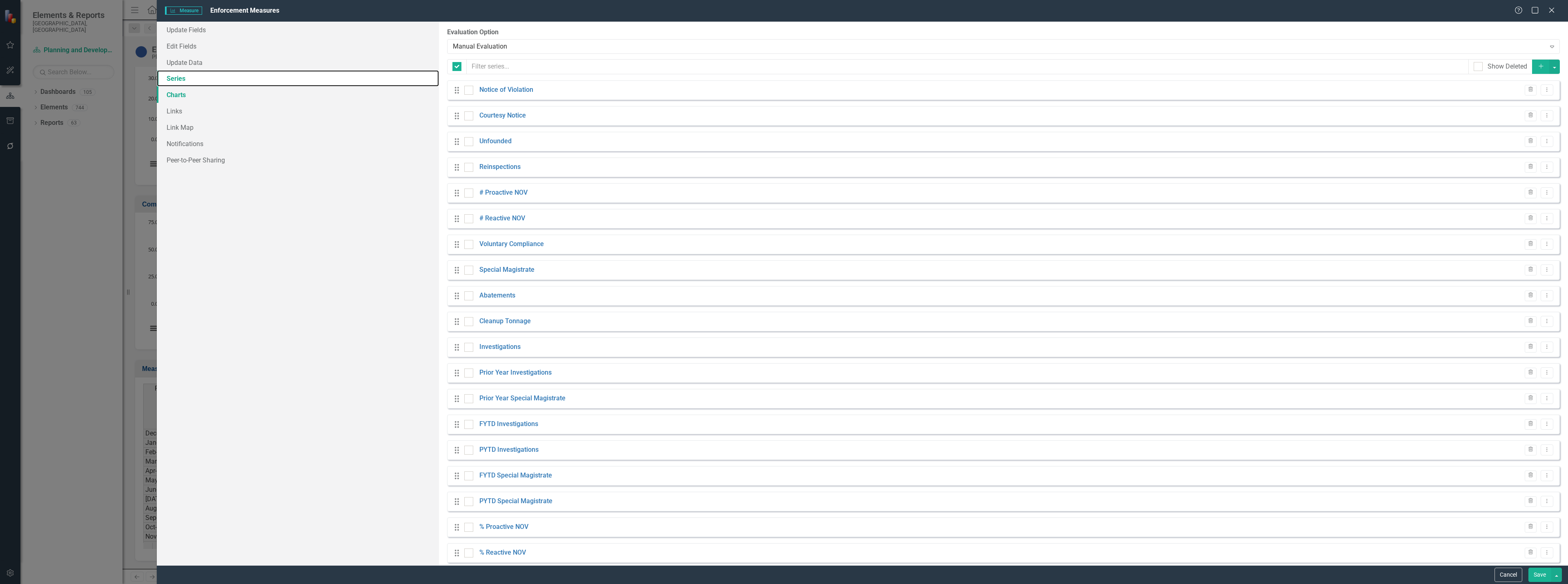
checkbox input "false"
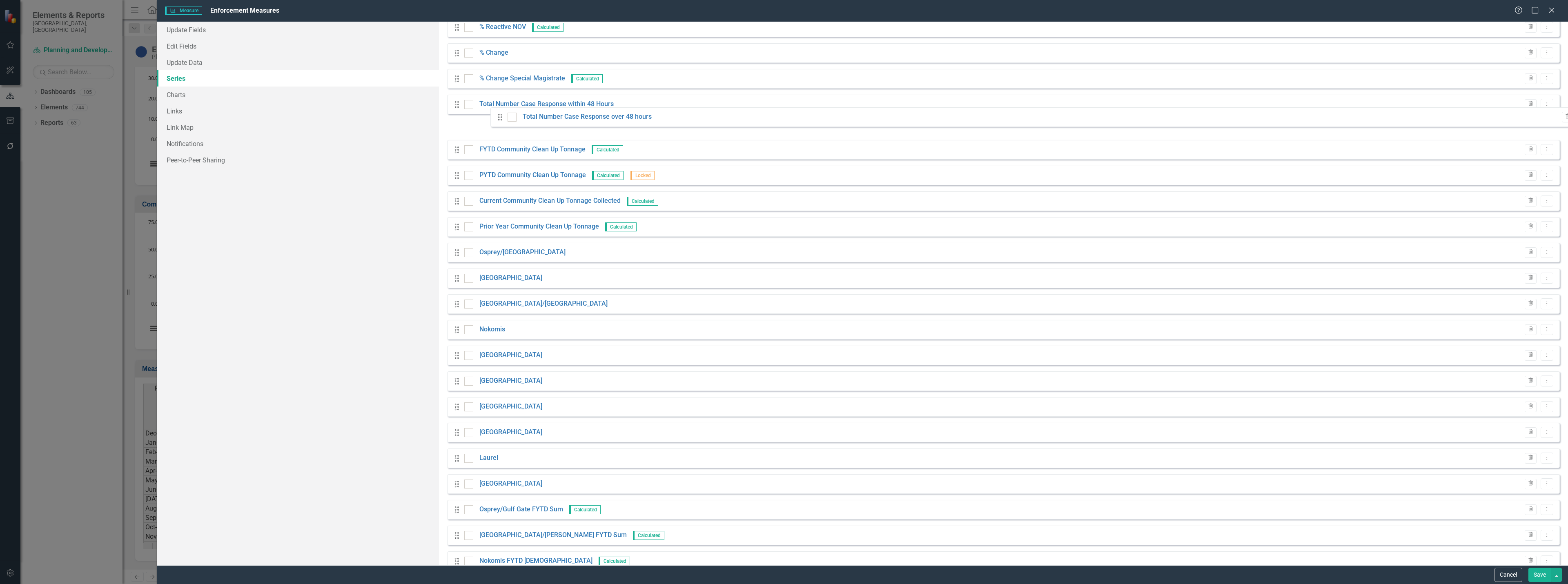
drag, startPoint x: 458, startPoint y: 544, endPoint x: 501, endPoint y: 117, distance: 429.2
click at [501, 117] on div "Drag Notice of Violation Trash Dropdown Menu Drag Courtesy Notice Trash Dropdow…" at bounding box center [1003, 156] width 1113 height 1202
click at [1538, 574] on button "Save" at bounding box center [1540, 575] width 23 height 14
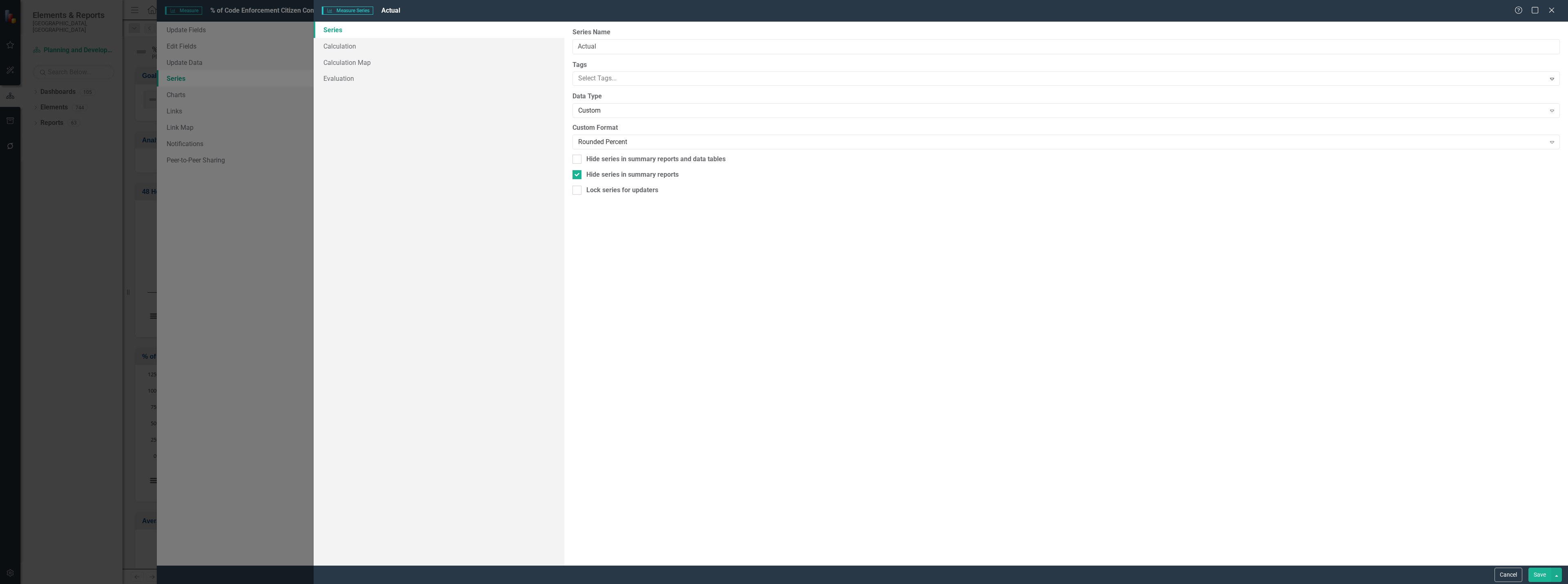
scroll to position [1062, 0]
click at [1510, 575] on button "Cancel" at bounding box center [1509, 575] width 28 height 14
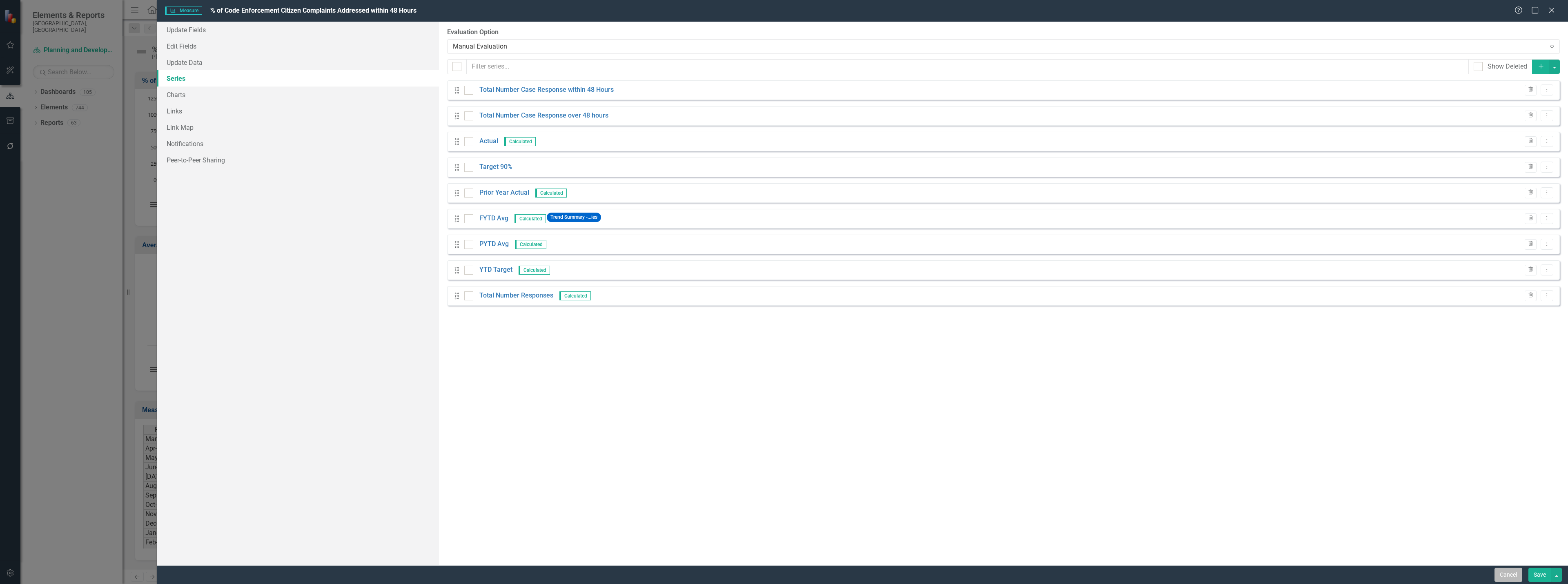
click at [1508, 578] on button "Cancel" at bounding box center [1509, 575] width 28 height 14
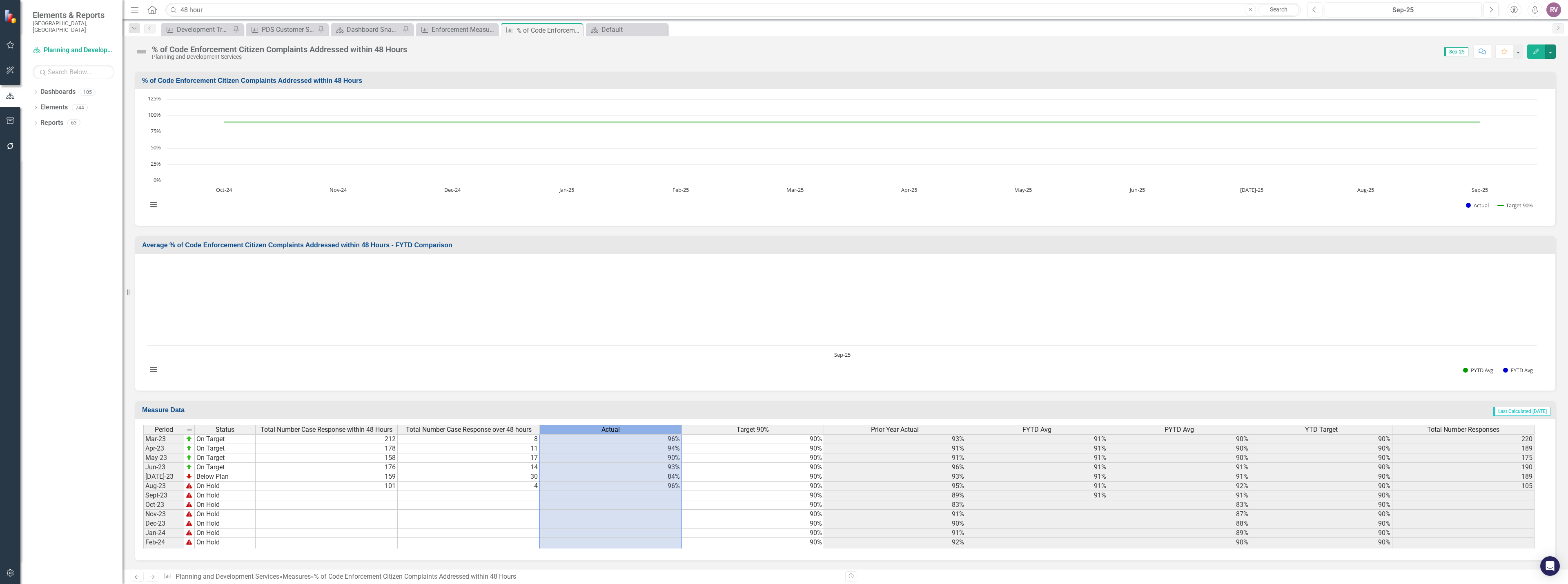
click at [619, 428] on div "Actual" at bounding box center [611, 430] width 142 height 9
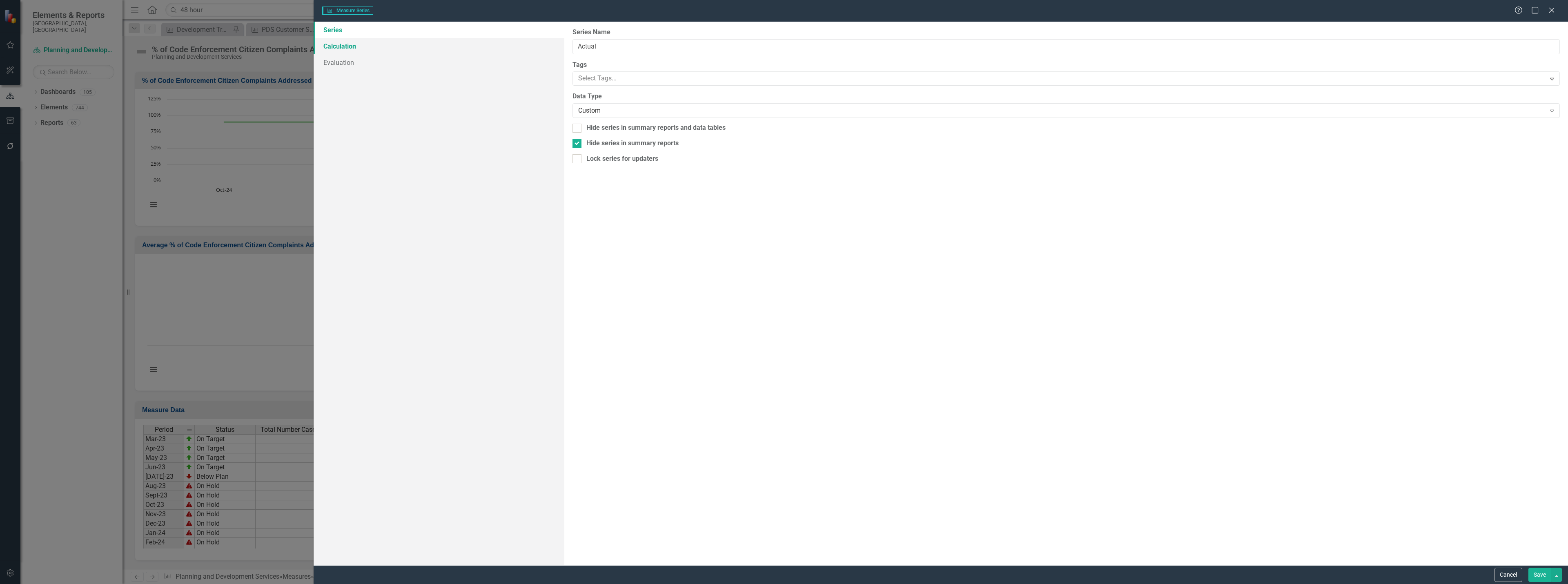
type input "Actual"
checkbox input "true"
click at [351, 49] on link "Calculation" at bounding box center [438, 46] width 251 height 17
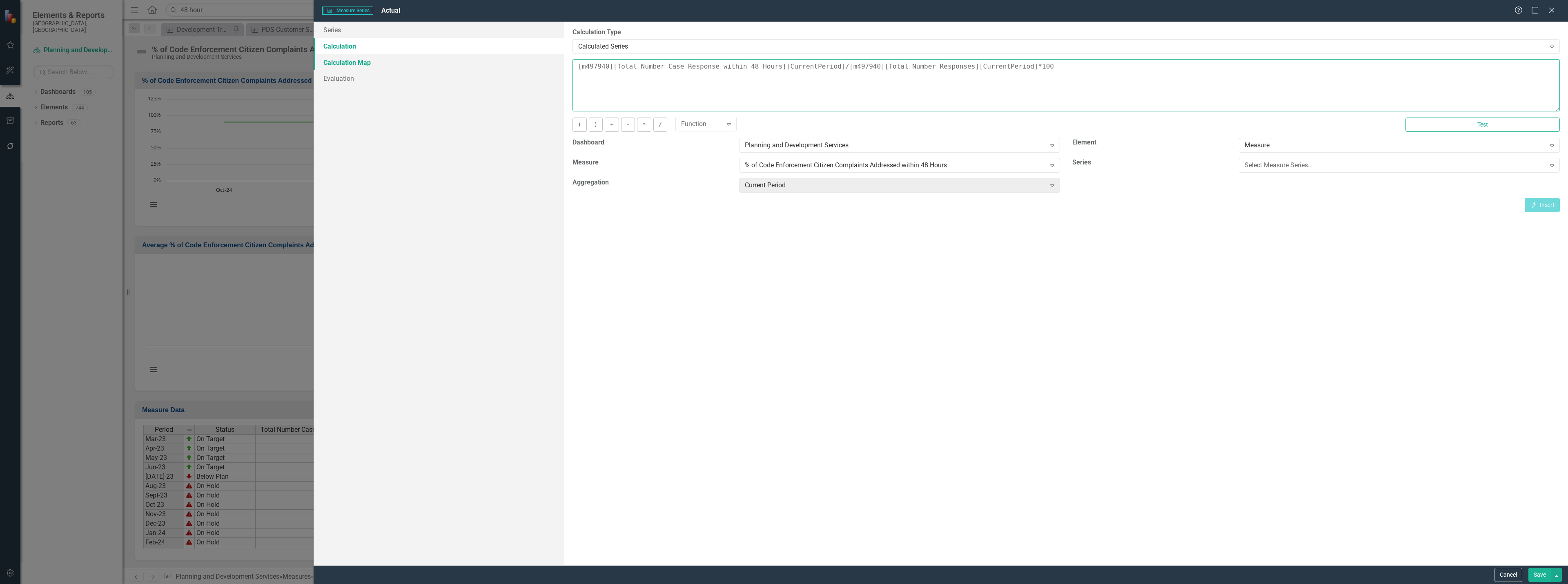
drag, startPoint x: 1037, startPoint y: 69, endPoint x: 556, endPoint y: 67, distance: 481.0
click at [556, 67] on div "Series Calculation Calculation Map Evaluation From this page, you can edit the …" at bounding box center [941, 294] width 1255 height 544
click at [1503, 573] on button "Cancel" at bounding box center [1509, 575] width 28 height 14
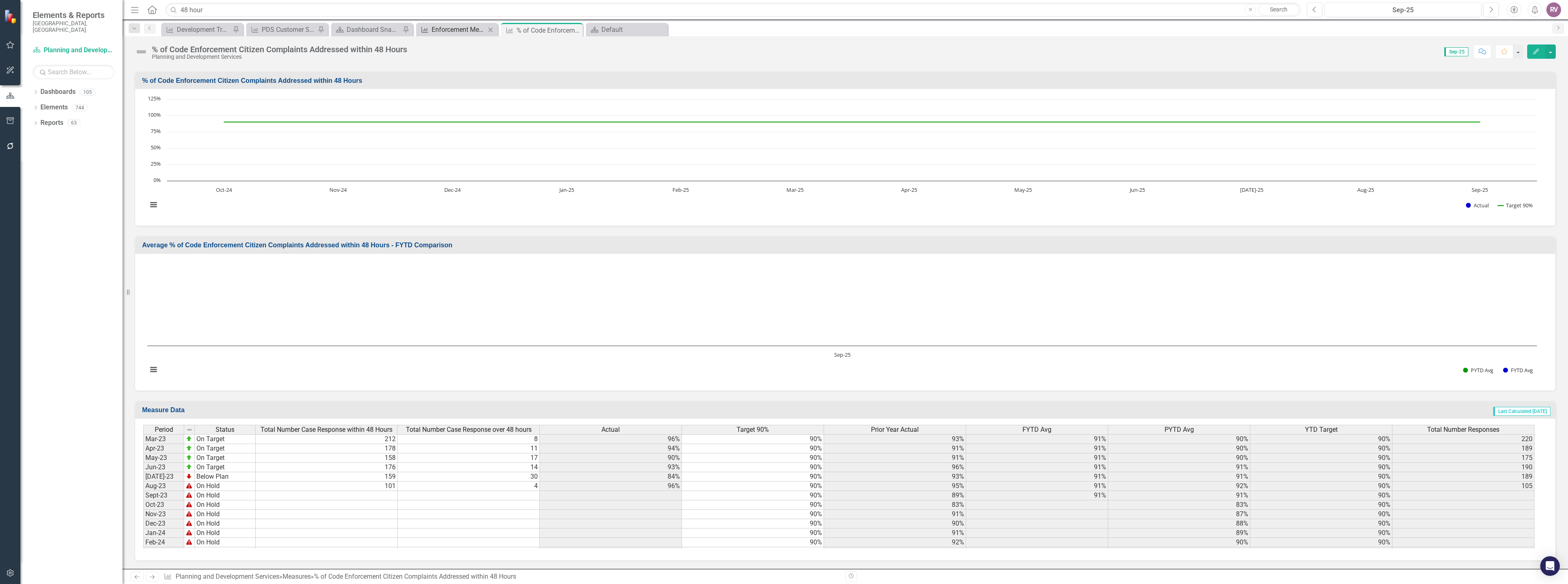
click at [459, 32] on div "Enforcement Measures" at bounding box center [458, 30] width 54 height 11
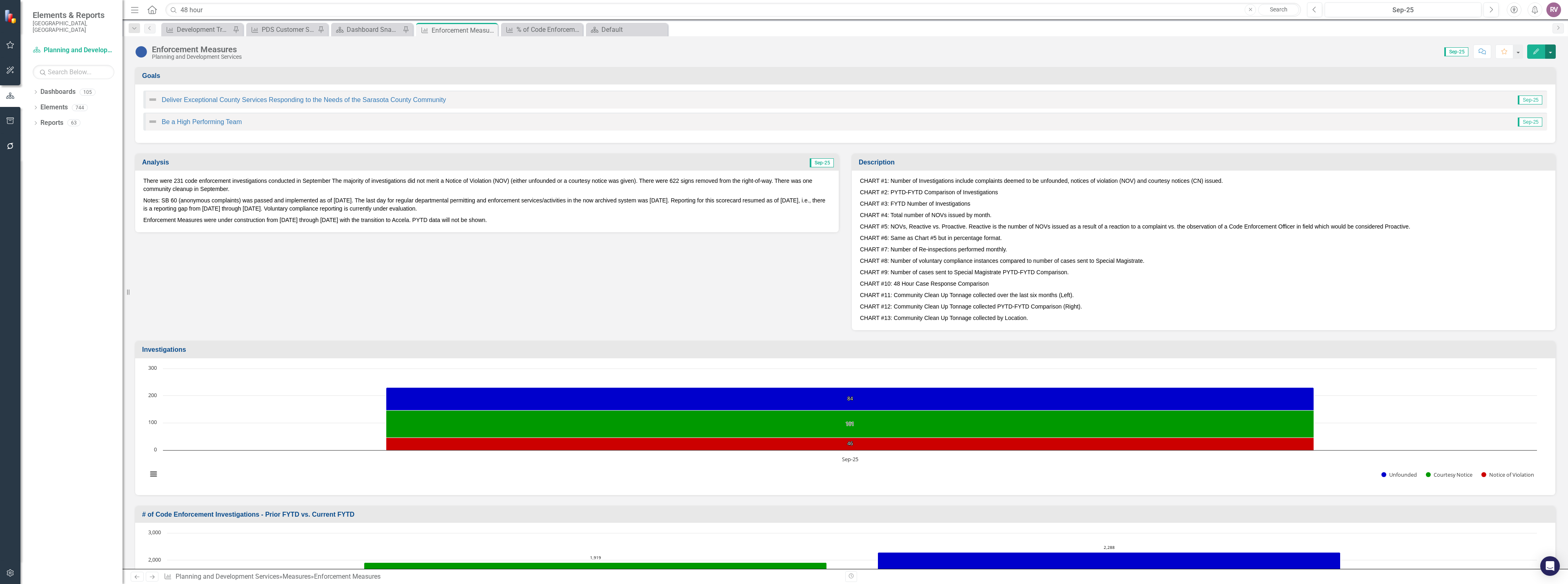
click at [1553, 55] on button "button" at bounding box center [1550, 52] width 11 height 14
click at [1518, 67] on link "Edit Edit Measure" at bounding box center [1515, 66] width 79 height 15
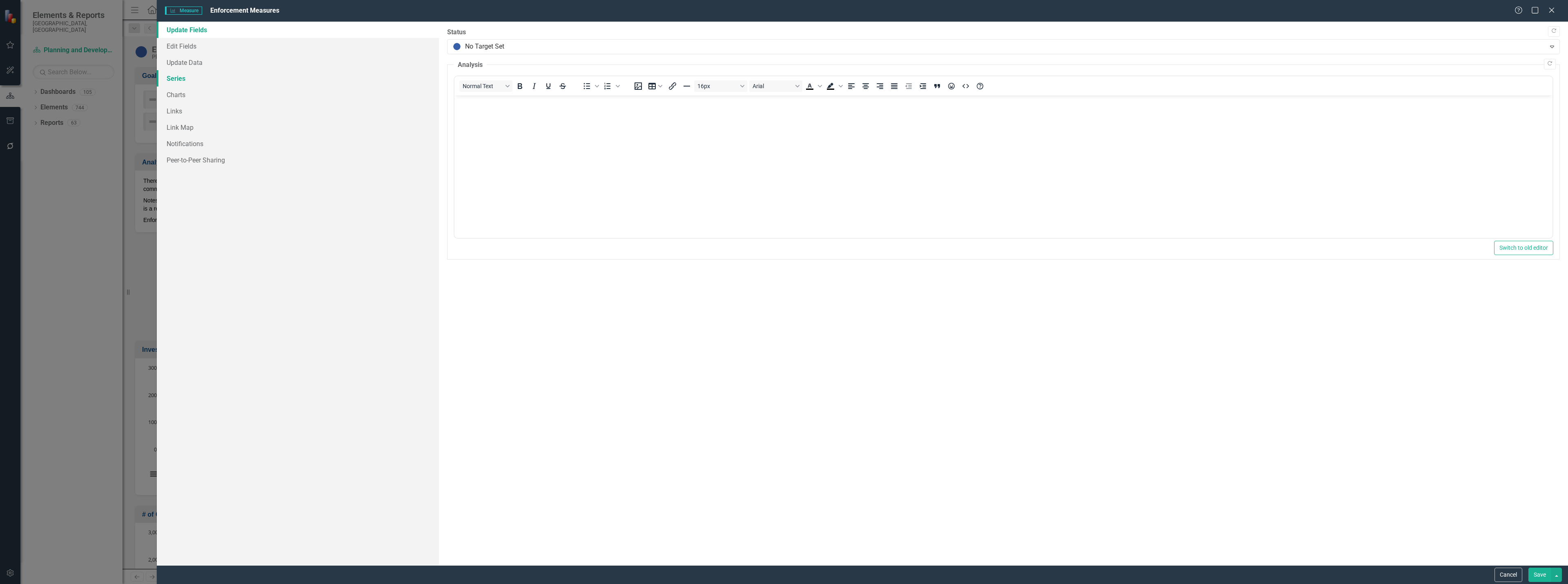
click at [183, 78] on link "Series" at bounding box center [297, 78] width 282 height 17
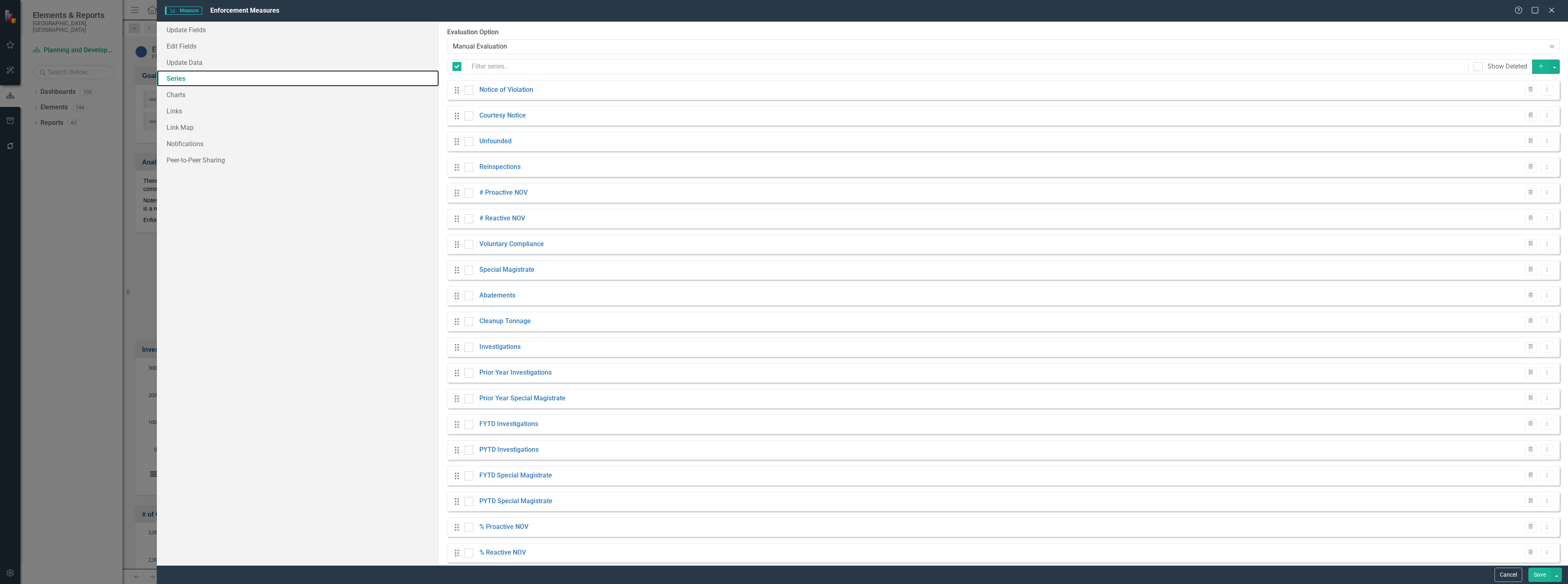
checkbox input "false"
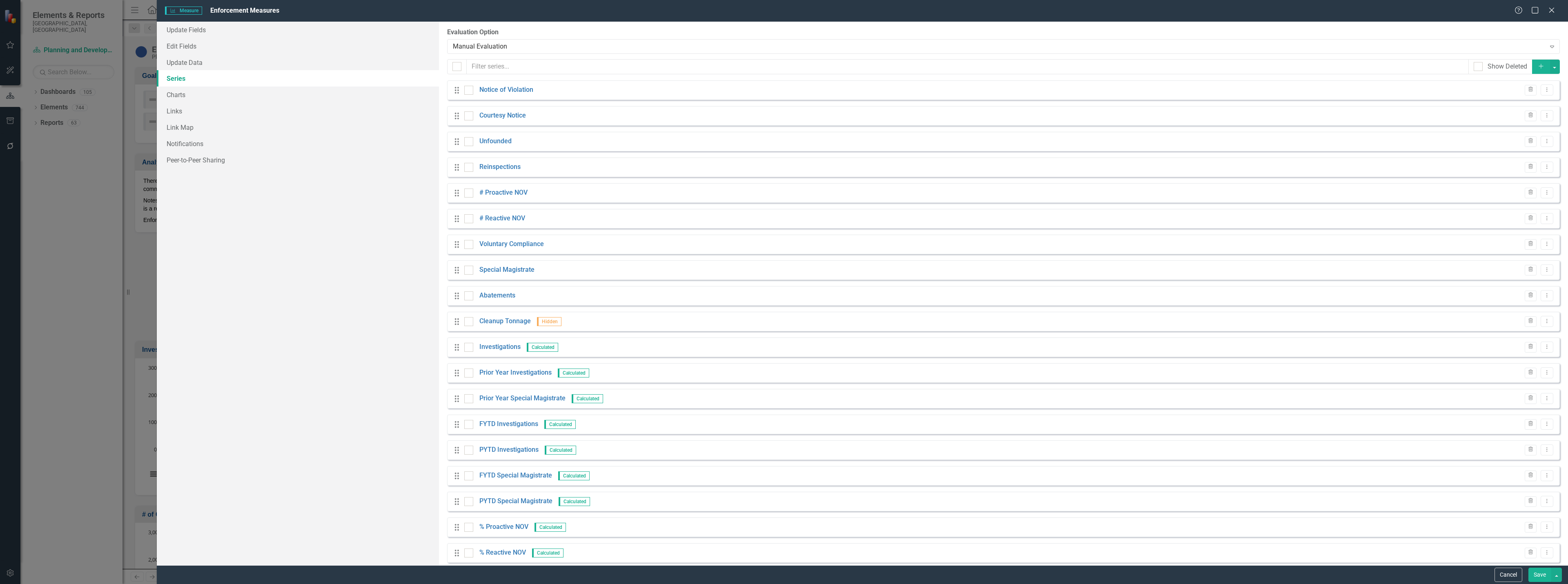
click at [1532, 72] on button "Add" at bounding box center [1541, 67] width 18 height 14
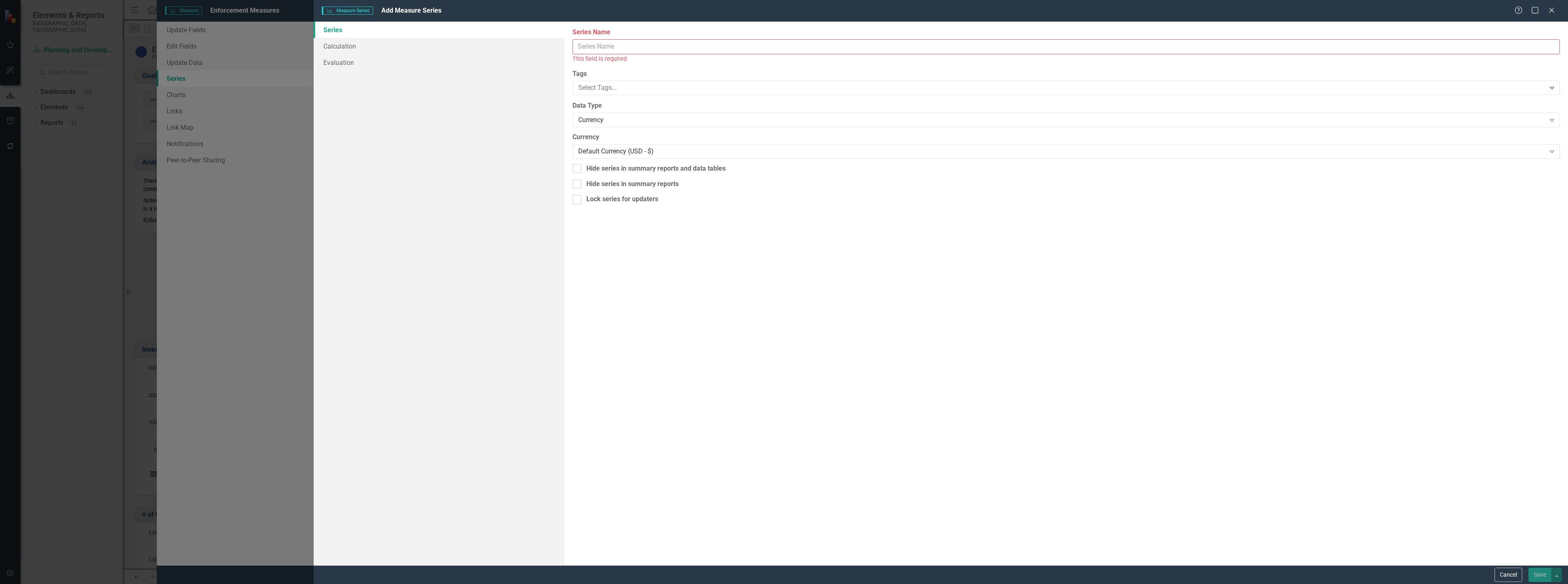
click at [586, 43] on input "Series Name" at bounding box center [1066, 47] width 987 height 15
type input "48 Hour Actual"
click at [597, 112] on div "Currency" at bounding box center [1061, 111] width 967 height 10
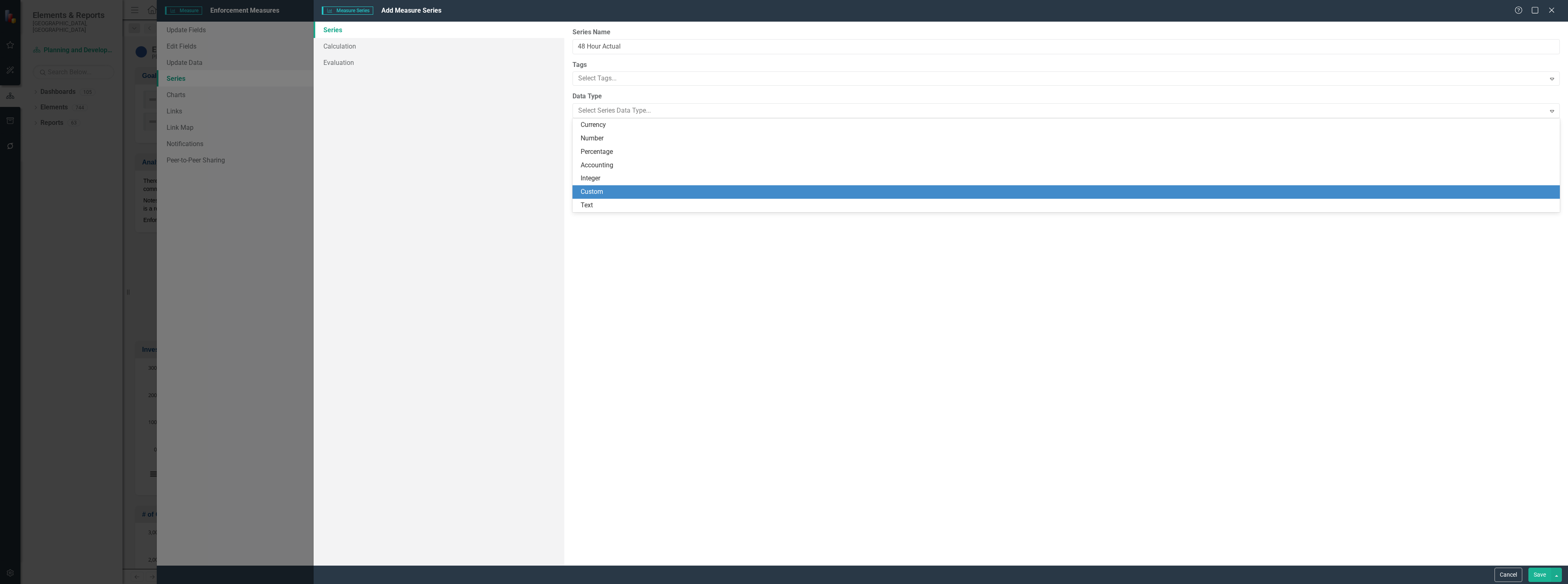
click at [595, 195] on div "Custom" at bounding box center [1067, 192] width 974 height 10
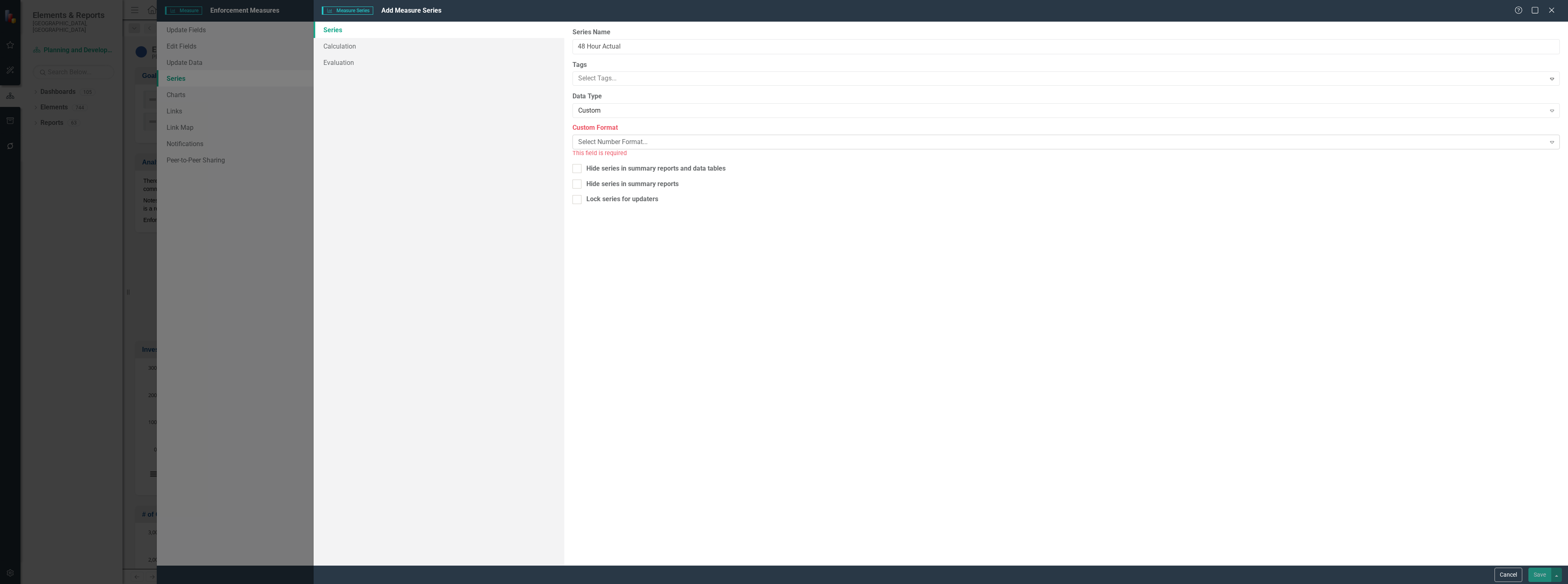
click at [600, 137] on div "Select Number Format..." at bounding box center [1061, 142] width 967 height 10
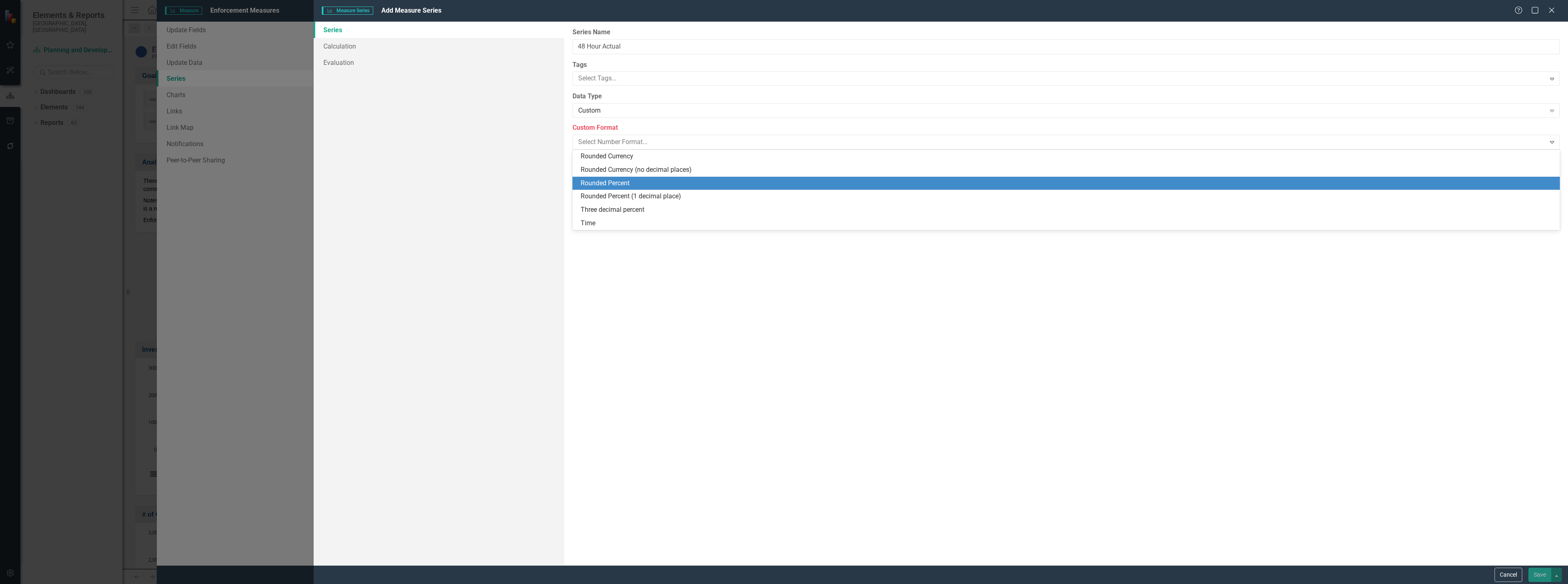
click at [606, 180] on div "Rounded Percent" at bounding box center [1067, 183] width 974 height 10
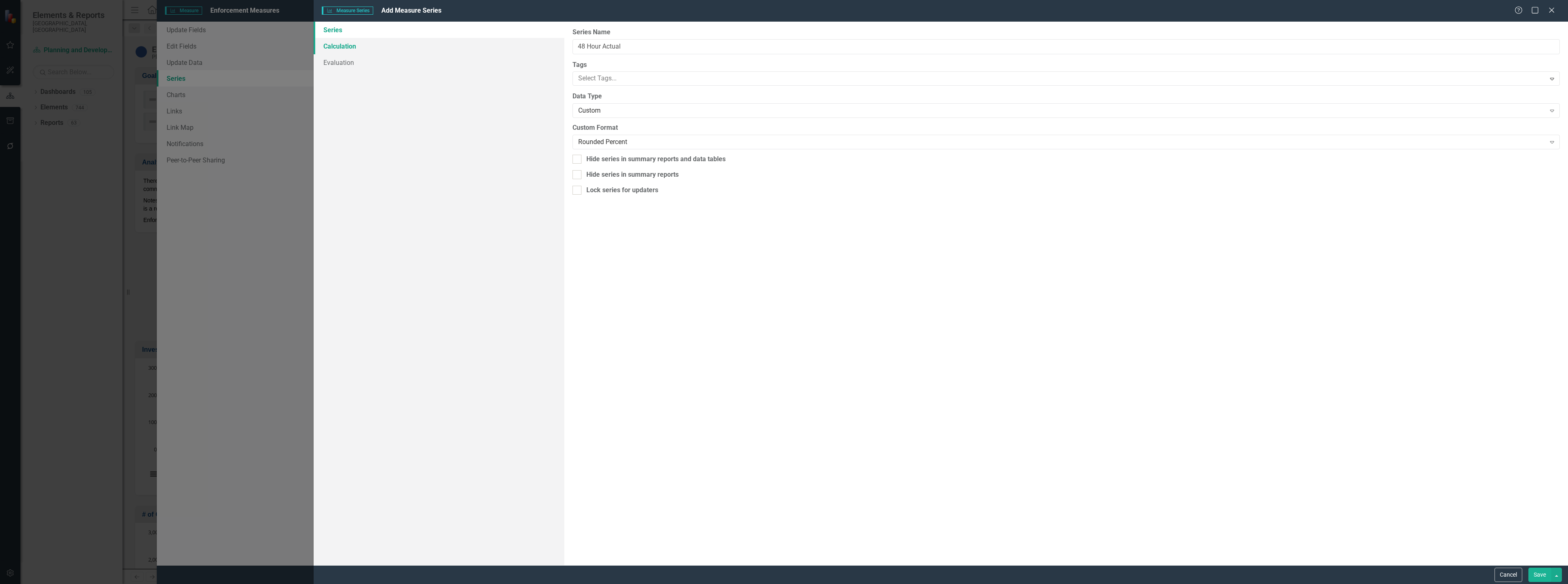
click at [363, 46] on link "Calculation" at bounding box center [438, 46] width 251 height 17
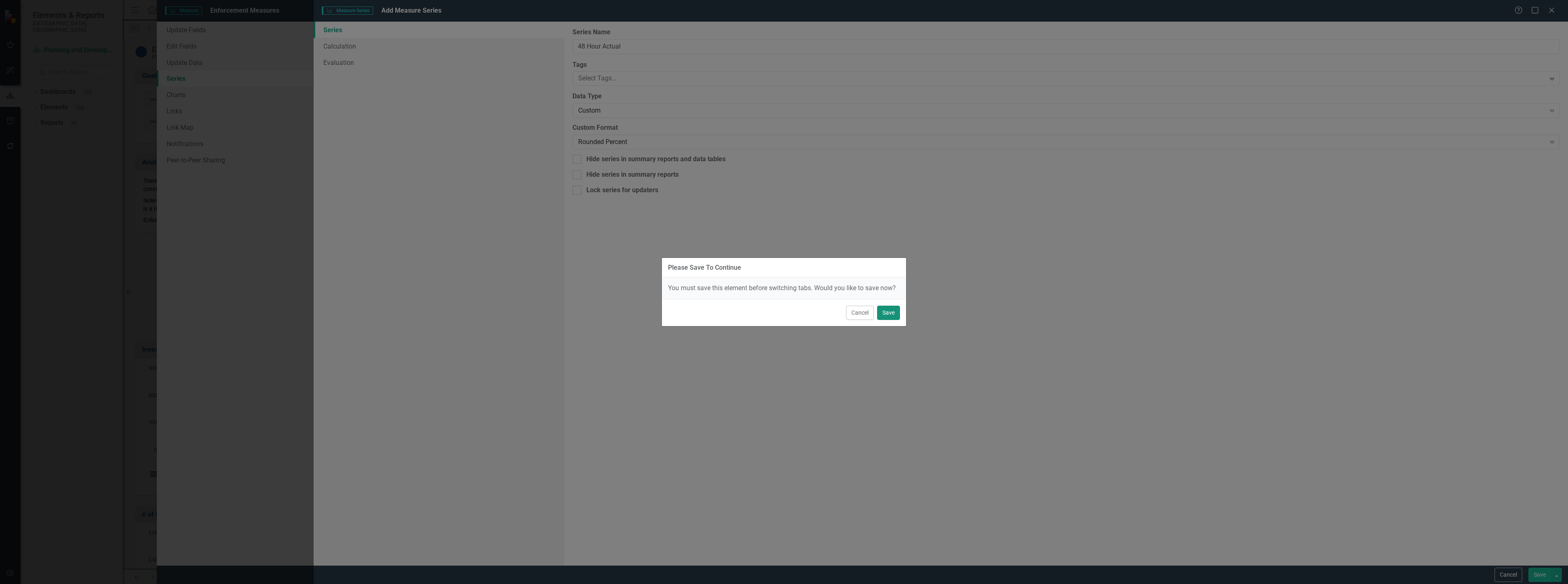
click at [879, 309] on button "Save" at bounding box center [889, 313] width 23 height 14
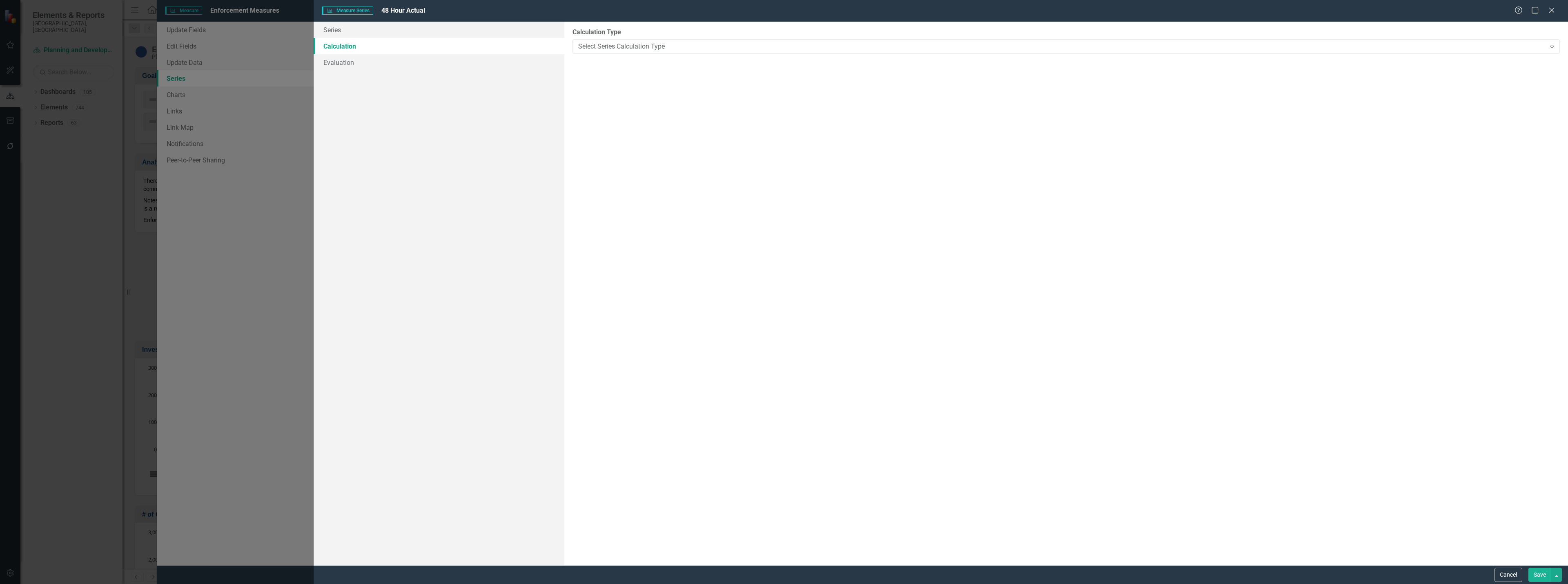
drag, startPoint x: 661, startPoint y: 47, endPoint x: 727, endPoint y: 55, distance: 66.5
click at [661, 47] on div "Select Series Calculation Type" at bounding box center [1061, 46] width 967 height 10
click at [664, 47] on div "Select Series Calculation Type" at bounding box center [1061, 46] width 967 height 10
click at [836, 124] on div "By default, series in ClearPoint are not calculated. So, if you leave the form …" at bounding box center [1066, 294] width 1004 height 544
click at [522, 32] on link "Series" at bounding box center [438, 30] width 251 height 17
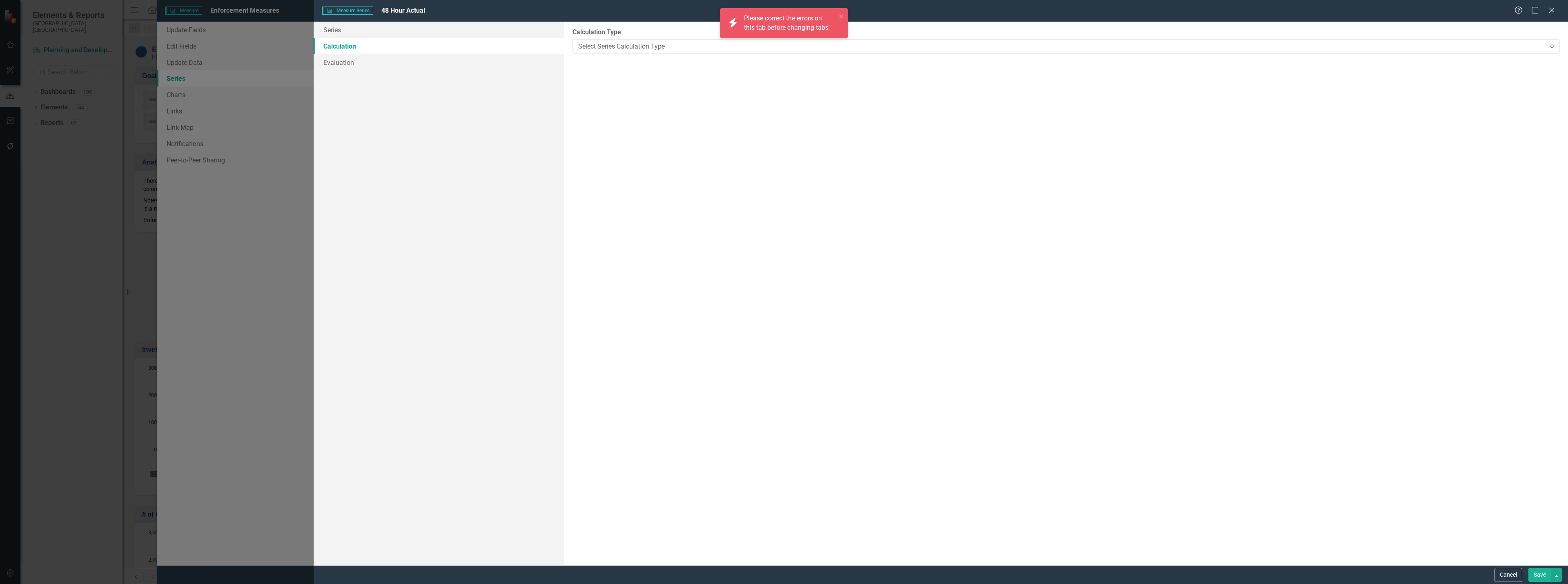
click at [345, 52] on link "Calculation" at bounding box center [438, 46] width 251 height 17
click at [342, 67] on link "Evaluation" at bounding box center [438, 62] width 251 height 17
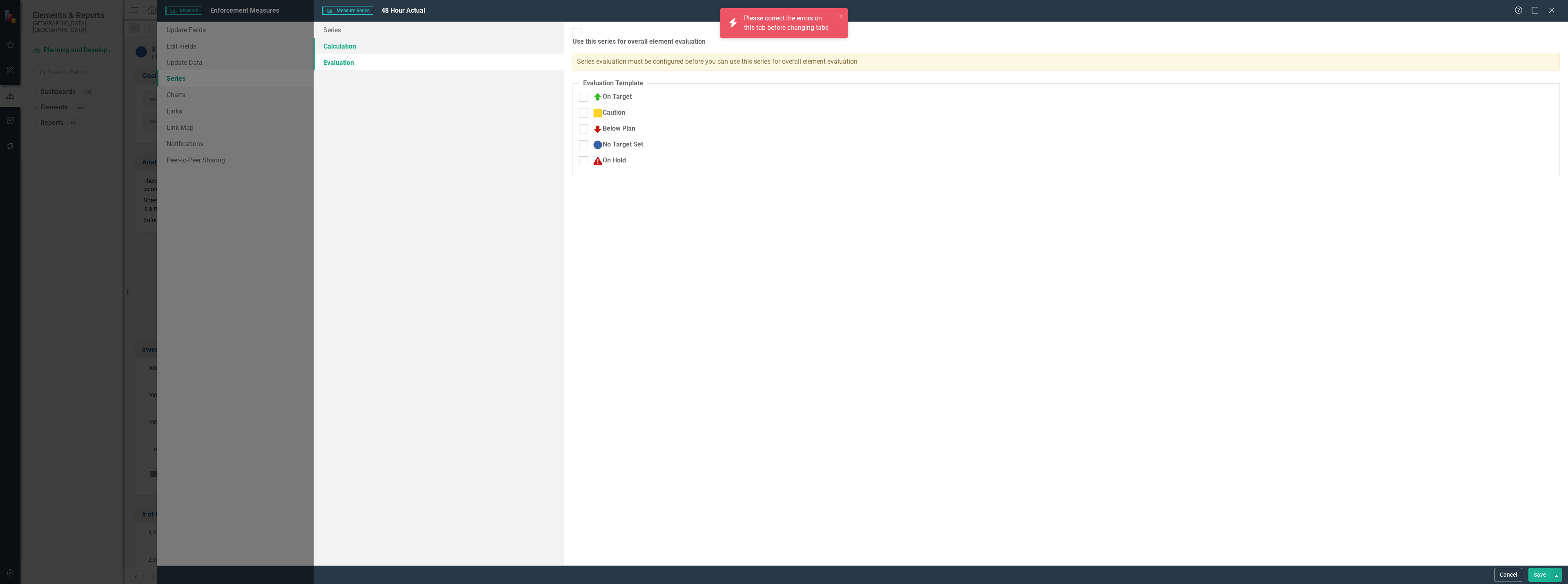
click at [341, 43] on link "Calculation" at bounding box center [438, 46] width 251 height 17
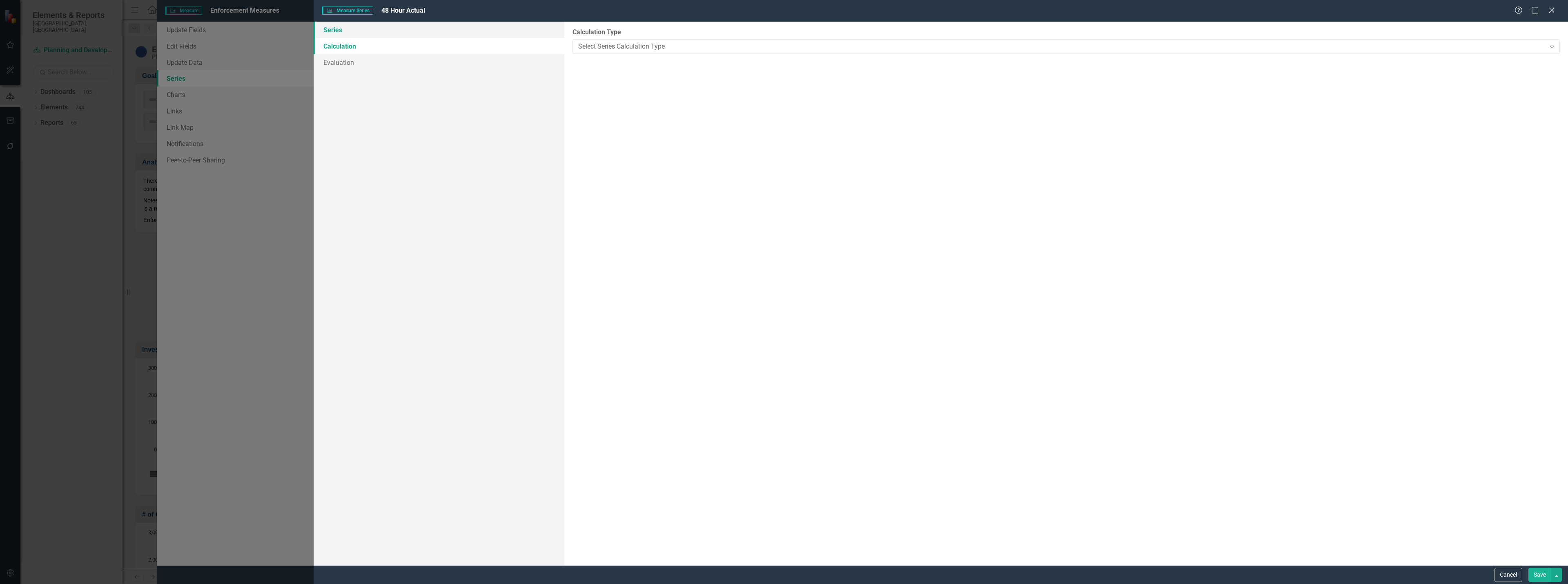
click at [340, 32] on link "Series" at bounding box center [438, 30] width 251 height 17
click at [353, 42] on link "Calculation" at bounding box center [438, 46] width 251 height 17
click at [1515, 579] on button "Cancel" at bounding box center [1509, 575] width 28 height 14
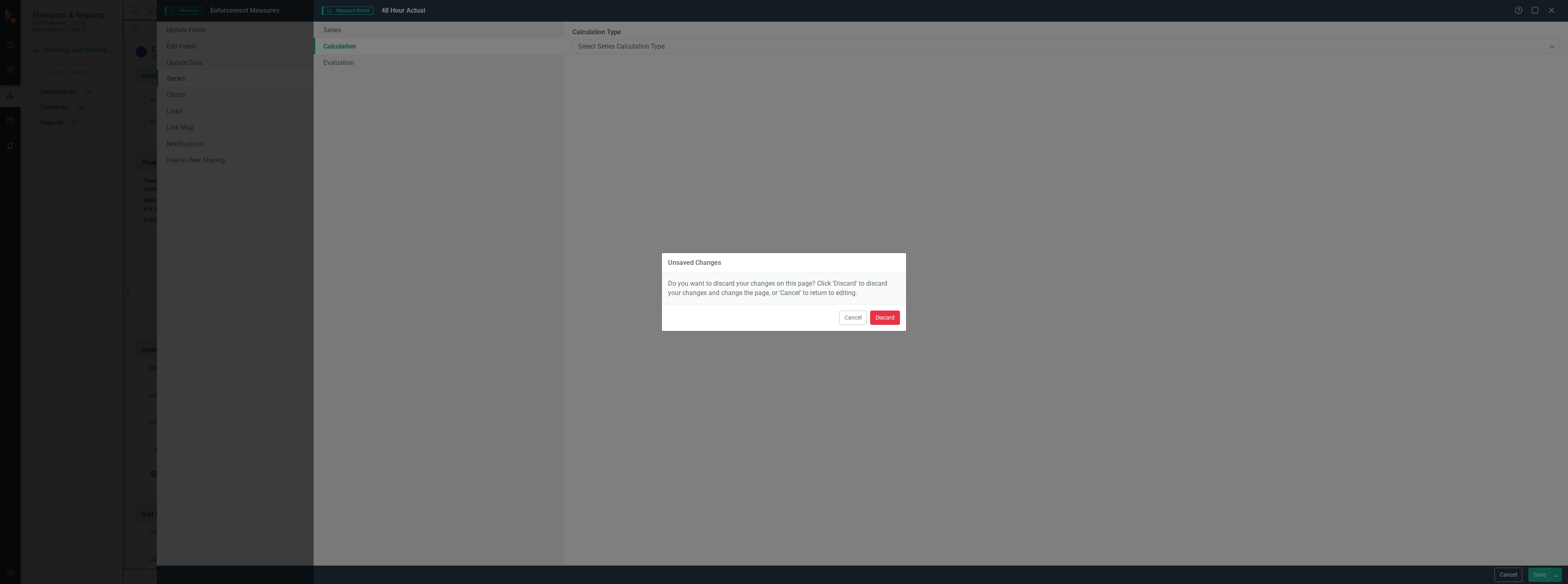
click at [891, 310] on button "Discard" at bounding box center [885, 318] width 30 height 14
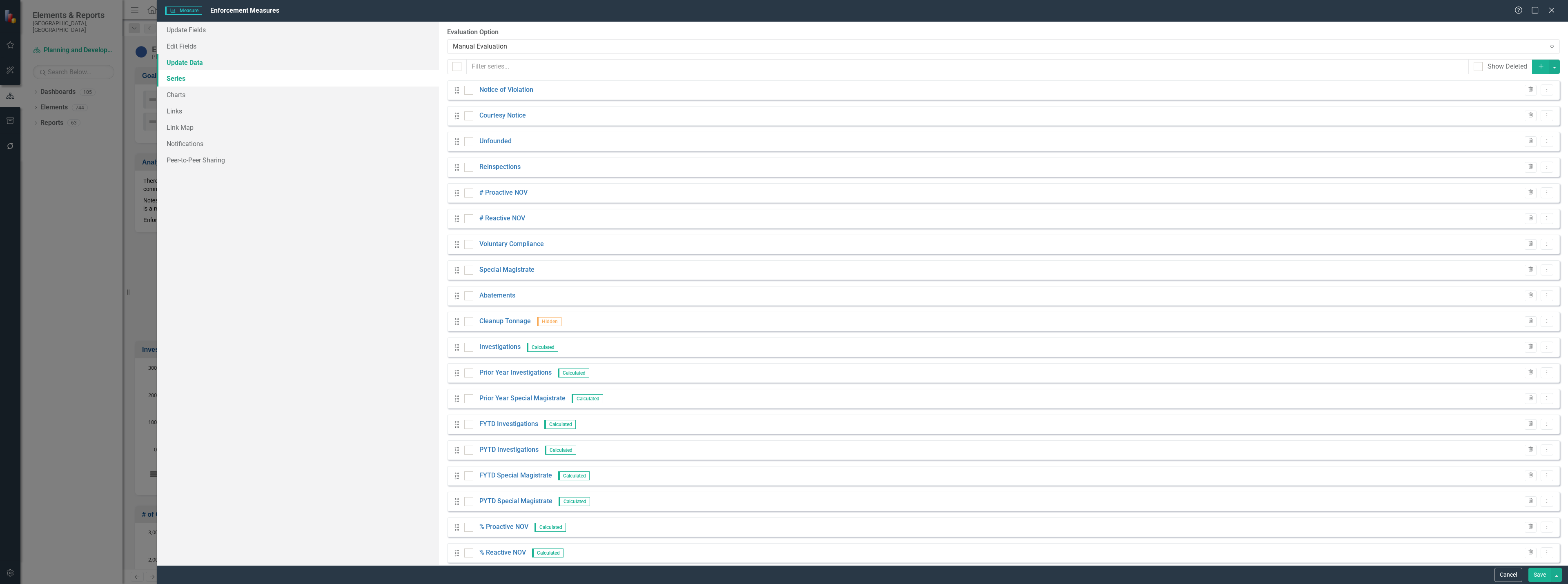
click at [194, 62] on link "Update Data" at bounding box center [297, 62] width 282 height 17
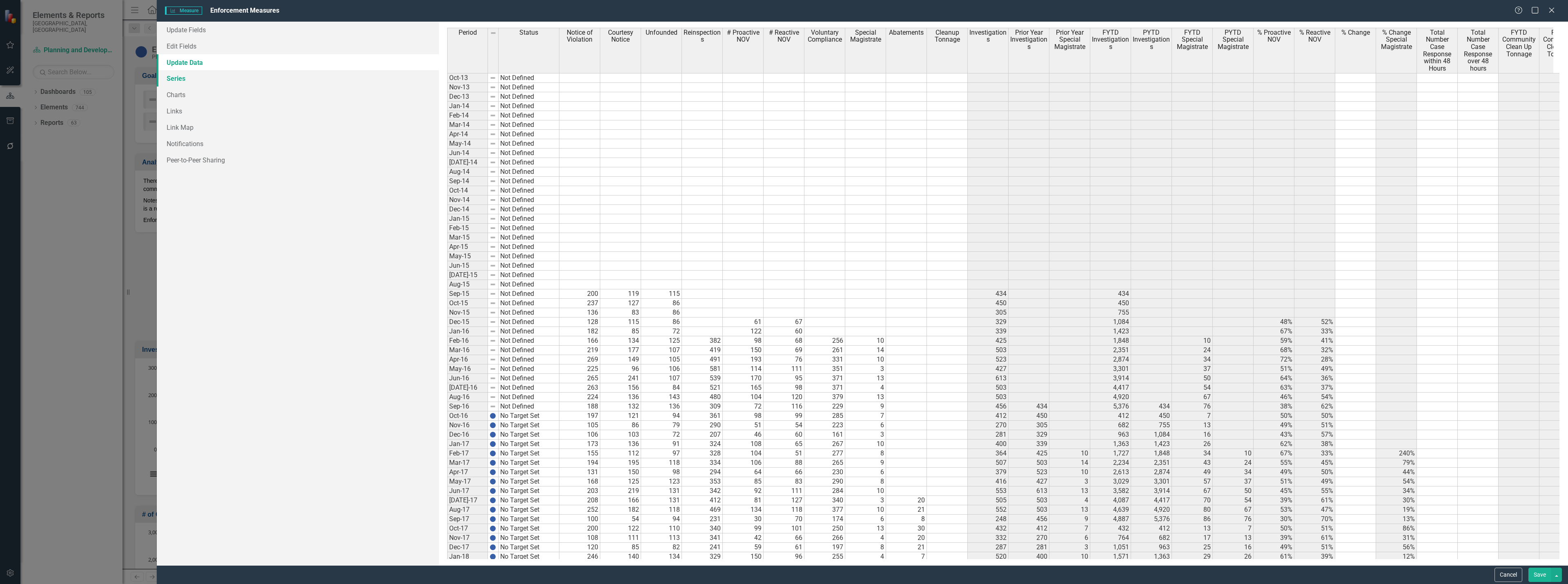
click at [201, 80] on link "Series" at bounding box center [297, 78] width 282 height 17
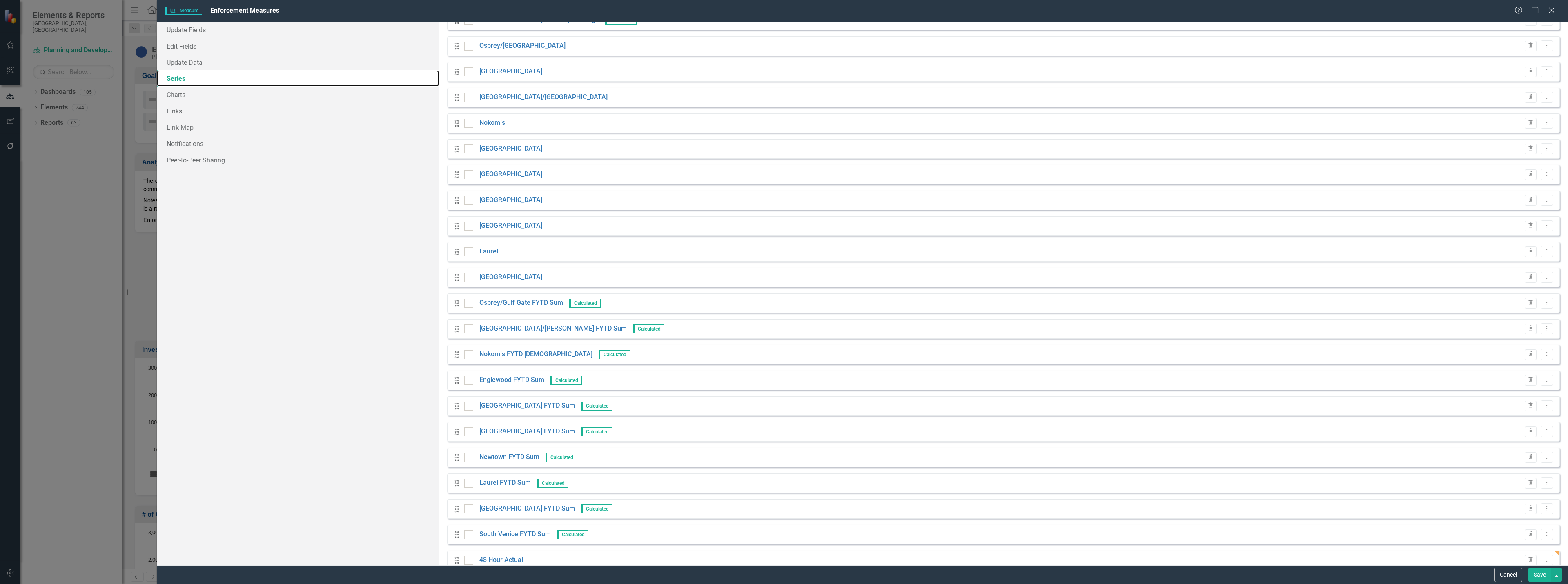
scroll to position [756, 0]
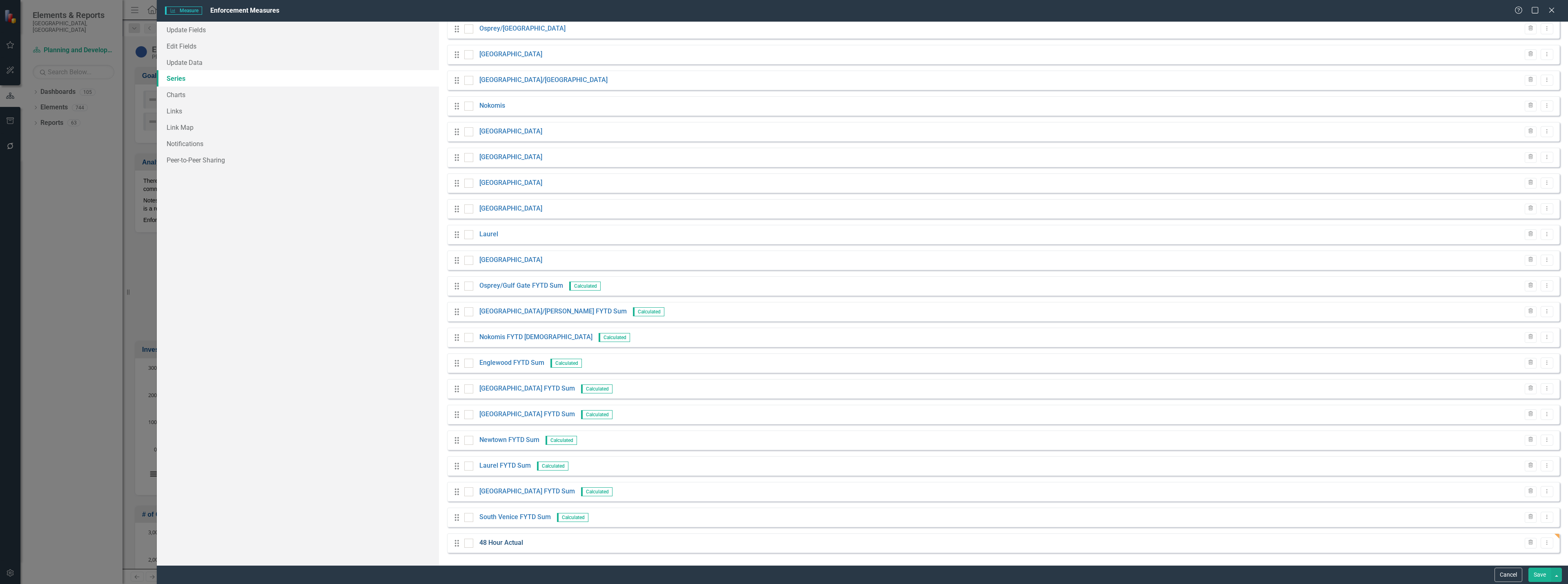
click at [490, 548] on link "48 Hour Actual" at bounding box center [502, 543] width 44 height 10
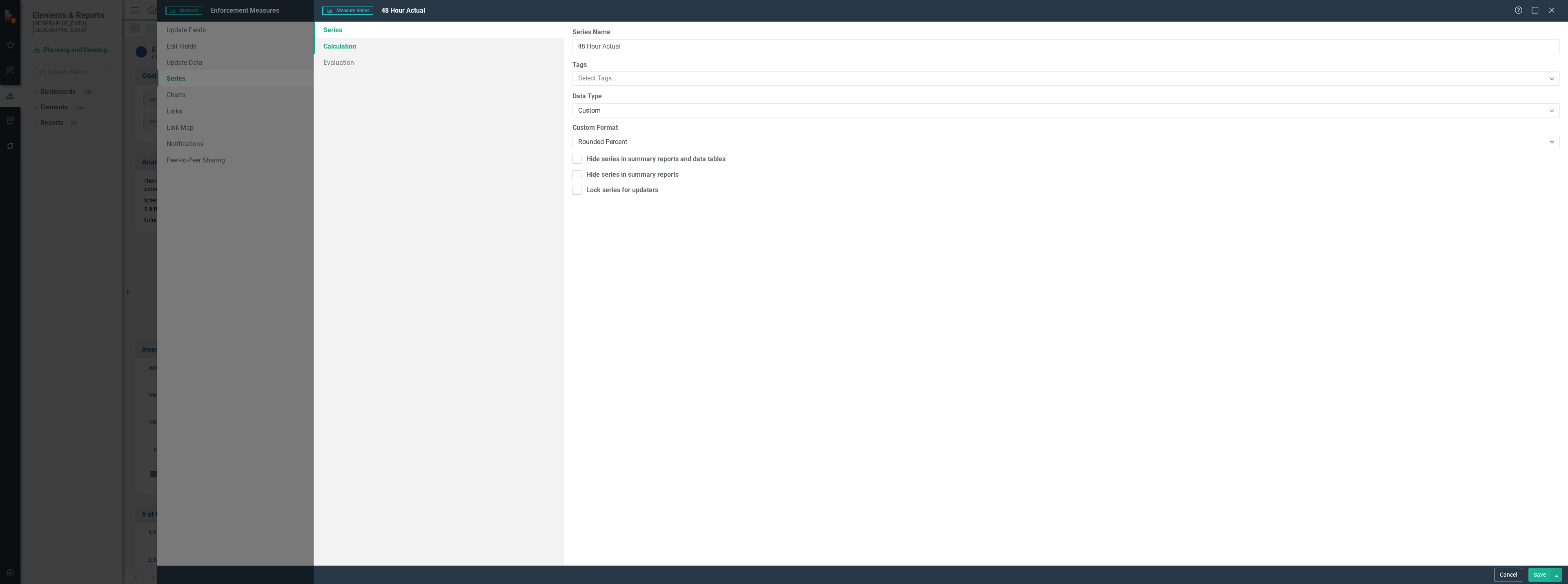
click at [357, 52] on link "Calculation" at bounding box center [438, 46] width 251 height 17
click at [646, 43] on div "Select Series Calculation Type" at bounding box center [1061, 46] width 967 height 10
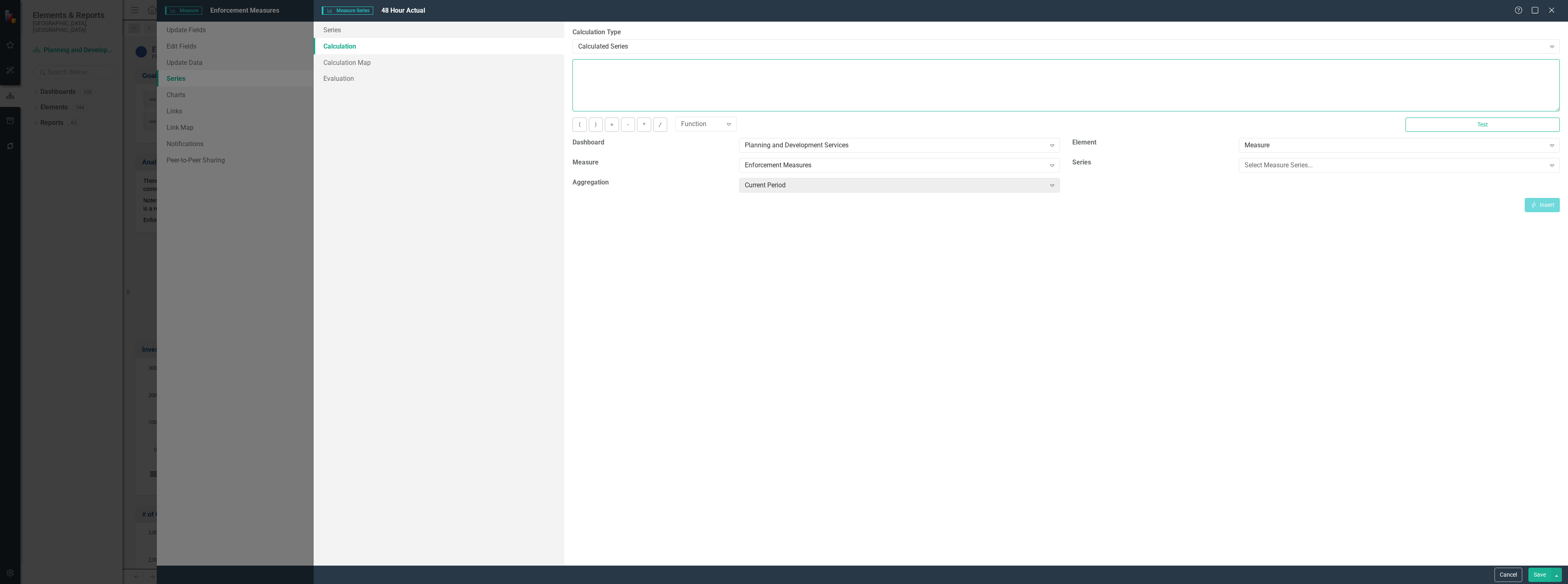
click at [631, 74] on textarea at bounding box center [1066, 84] width 987 height 52
paste textarea "[m497940][Total Number Case Response within 48 Hours][CurrentPeriod]/[m497940][…"
click at [1480, 119] on button "Test" at bounding box center [1482, 125] width 154 height 14
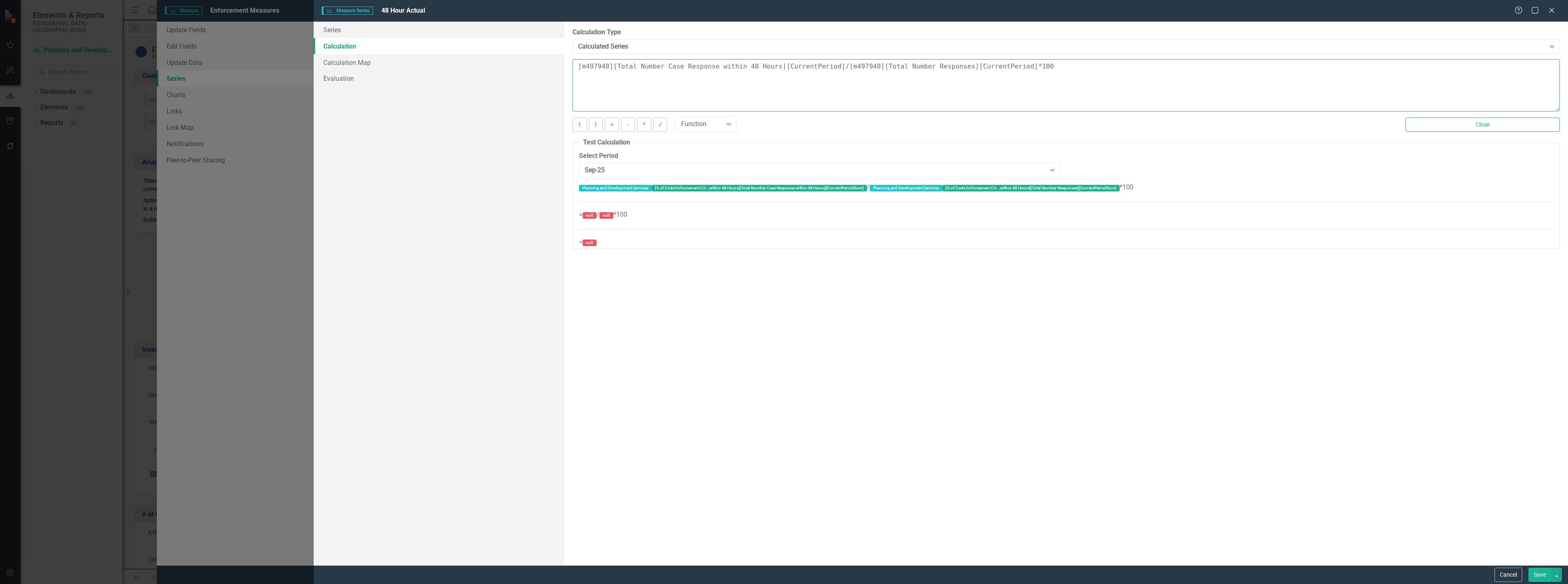
click at [844, 74] on textarea "[m497940][Total Number Case Response within 48 Hours][CurrentPeriod]/[m497940][…" at bounding box center [1066, 84] width 987 height 52
click at [1438, 128] on button "Close" at bounding box center [1482, 125] width 154 height 14
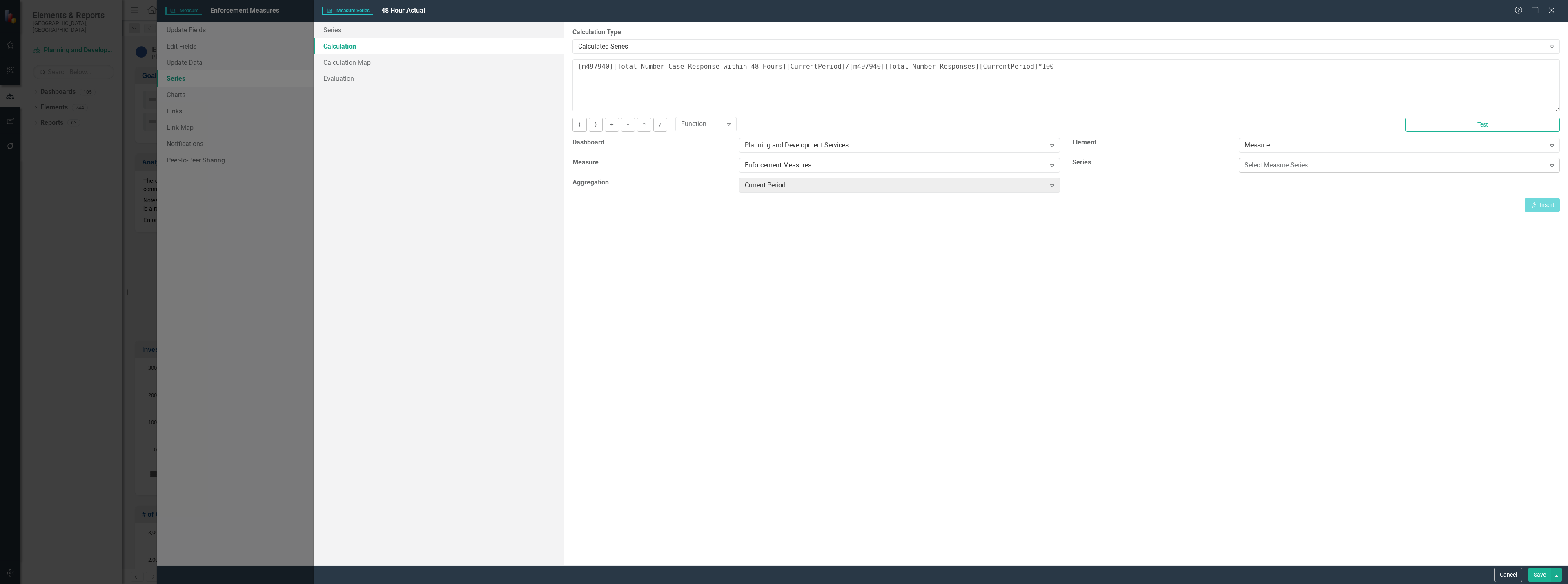
click at [1286, 164] on div "Select Measure Series..." at bounding box center [1396, 165] width 301 height 10
click at [1181, 250] on div "By default, series in ClearPoint are not calculated. So, if you leave the form …" at bounding box center [1066, 294] width 1004 height 544
drag, startPoint x: 609, startPoint y: 69, endPoint x: 768, endPoint y: 69, distance: 159.0
click at [768, 69] on textarea "[m497940][Total Number Case Response within 48 Hours][CurrentPeriod]/[m497940][…" at bounding box center [1066, 84] width 987 height 52
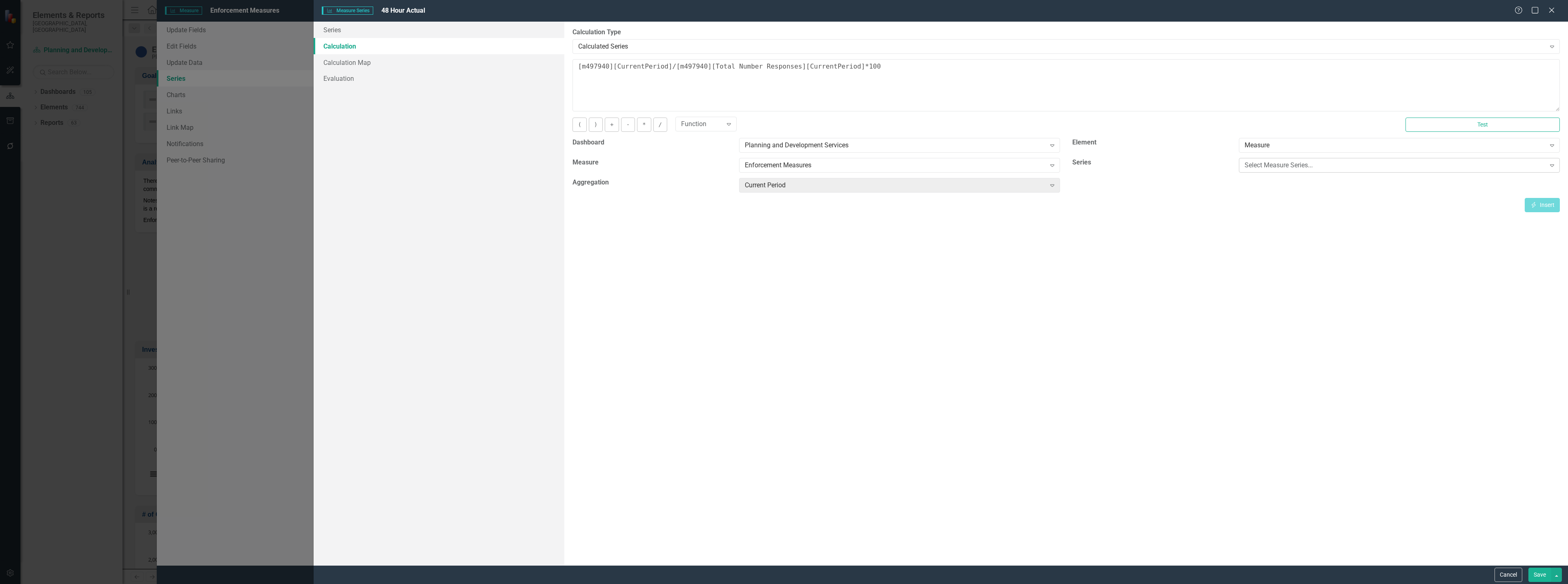
click at [1278, 166] on div "Select Measure Series..." at bounding box center [1396, 165] width 301 height 10
click at [1530, 205] on icon "Insert" at bounding box center [1534, 205] width 7 height 5
drag, startPoint x: 613, startPoint y: 69, endPoint x: 567, endPoint y: 71, distance: 46.0
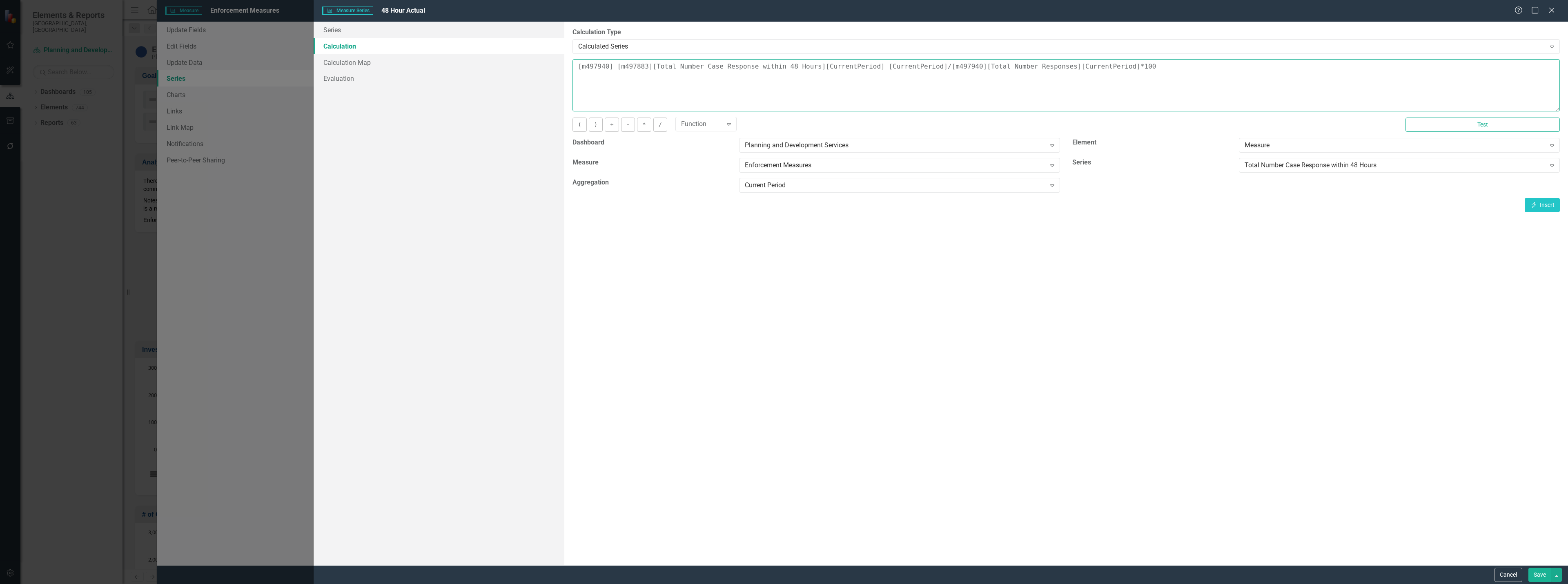
click at [569, 72] on div "By default, series in ClearPoint are not calculated. So, if you leave the form …" at bounding box center [1066, 294] width 1004 height 544
drag, startPoint x: 824, startPoint y: 69, endPoint x: 1094, endPoint y: 74, distance: 270.0
click at [1094, 74] on textarea "[m497883][Total Number Case Response within 48 Hours][CurrentPeriod] [CurrentPe…" at bounding box center [1066, 84] width 987 height 52
click at [1307, 170] on div "Total Number Case Response within 48 Hours" at bounding box center [1396, 165] width 301 height 10
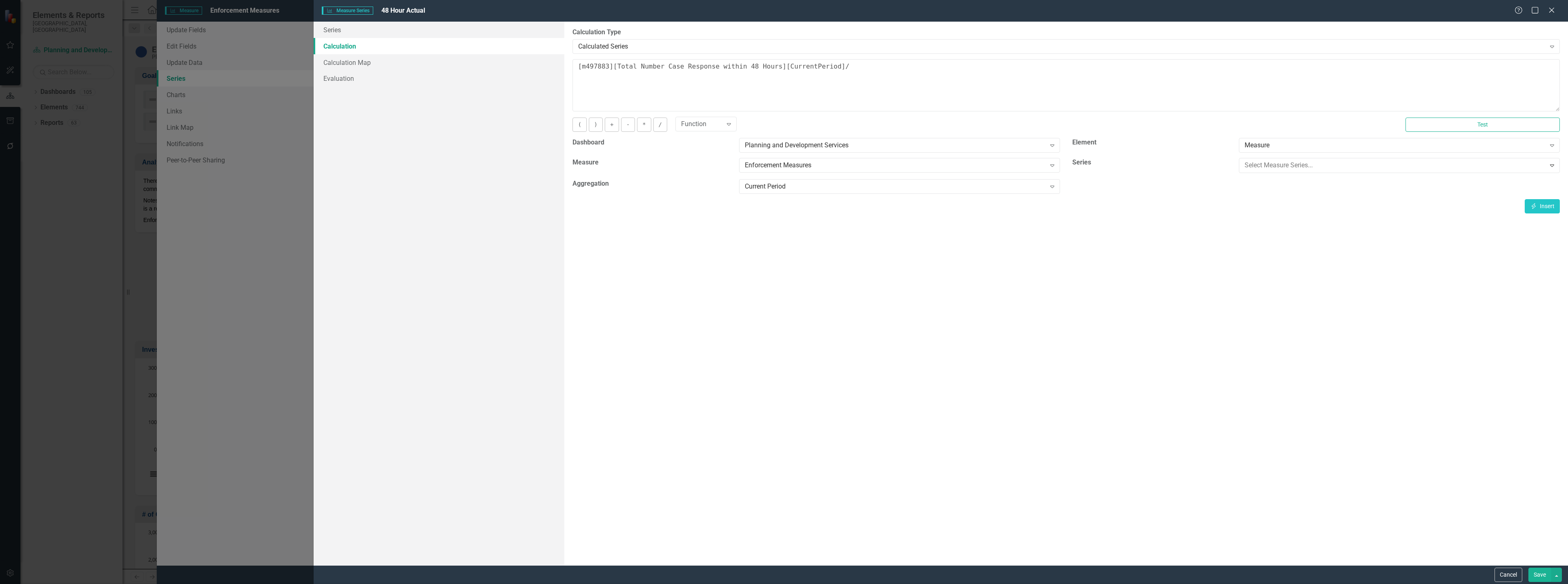
click at [1550, 204] on button "Insert Insert" at bounding box center [1542, 205] width 35 height 14
click at [830, 69] on textarea "[m497883][Total Number Case Response within 48 Hours][CurrentPeriod]/ [m497883]…" at bounding box center [1066, 84] width 987 height 52
click at [1071, 65] on textarea "[m497883][Total Number Case Response within 48 Hours][CurrentPeriod]/[m497883][…" at bounding box center [1066, 84] width 987 height 52
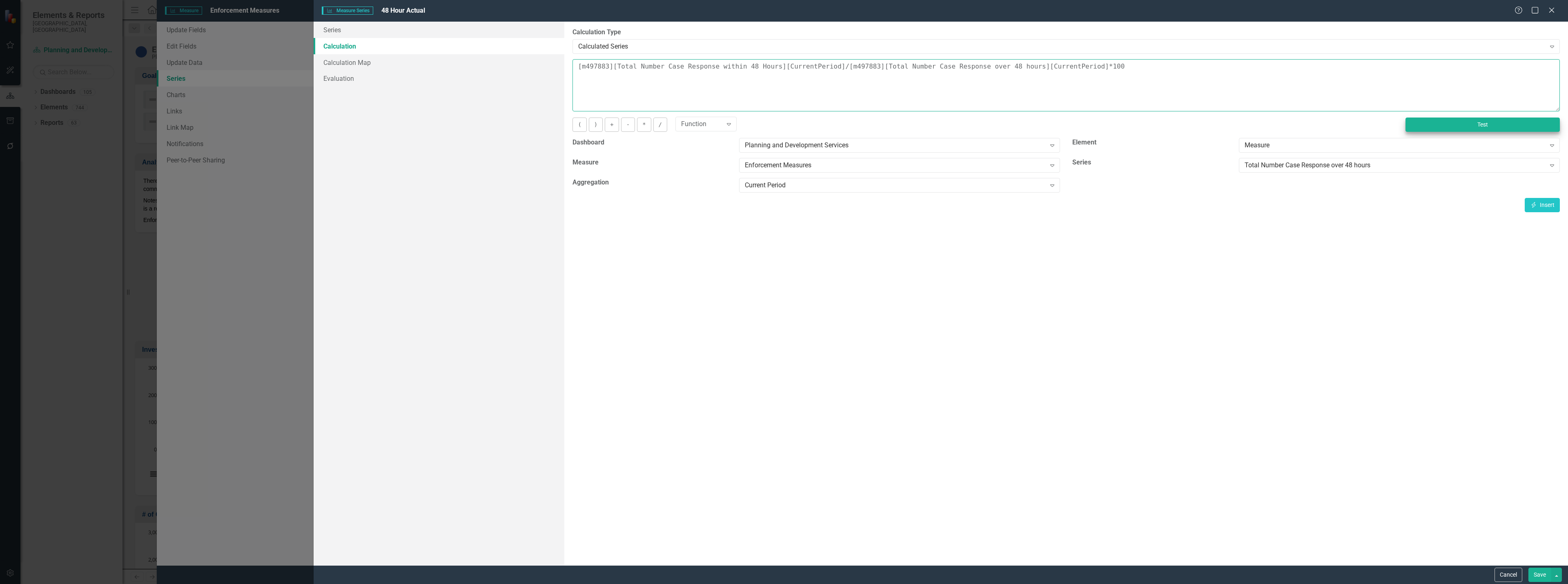
type textarea "[m497883][Total Number Case Response within 48 Hours][CurrentPeriod]/[m497883][…"
click at [1463, 126] on button "Test" at bounding box center [1482, 125] width 154 height 14
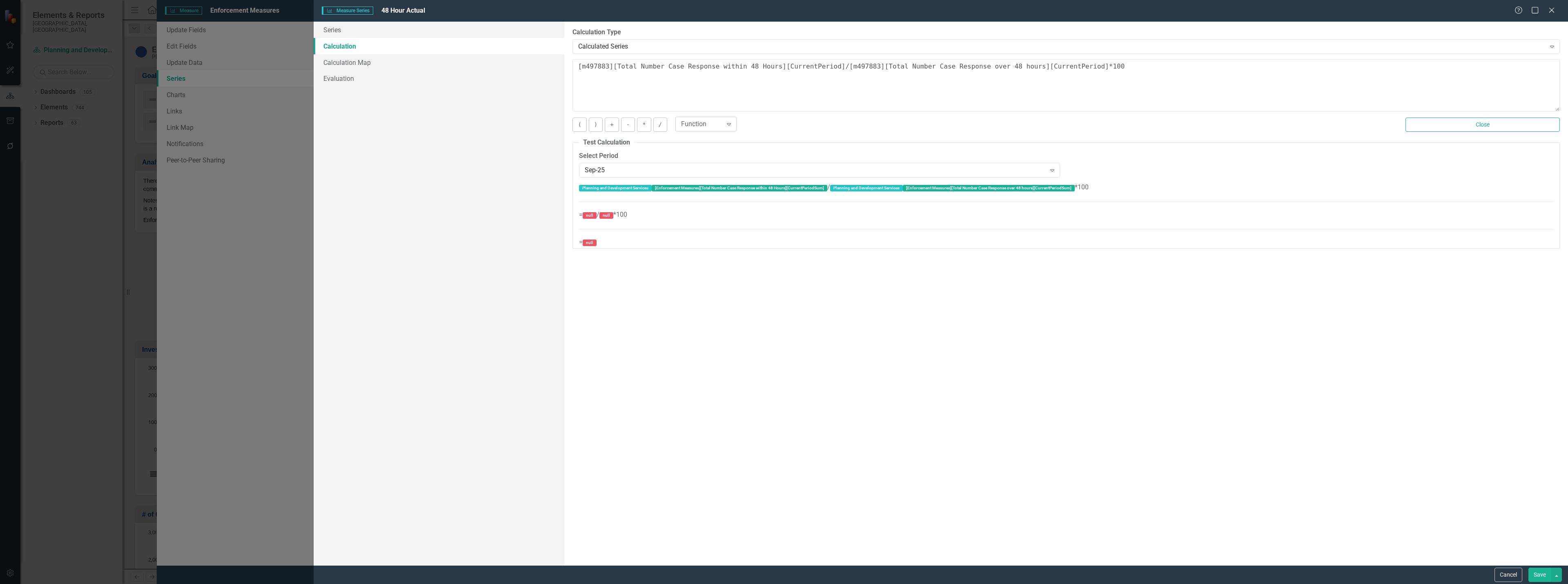
click at [690, 124] on div "Function" at bounding box center [701, 124] width 41 height 10
click at [769, 126] on div "Function Expand" at bounding box center [1035, 125] width 718 height 14
click at [1544, 571] on button "Save" at bounding box center [1540, 575] width 23 height 14
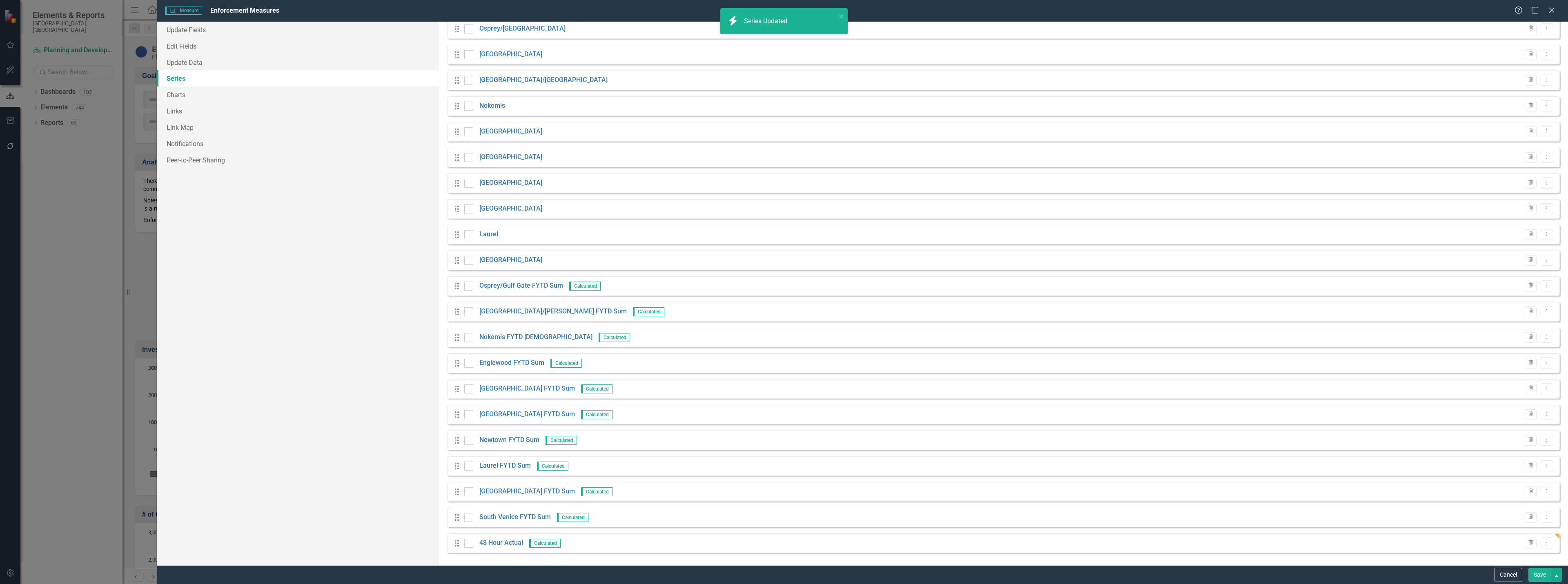
click at [1542, 578] on button "Save" at bounding box center [1540, 575] width 23 height 14
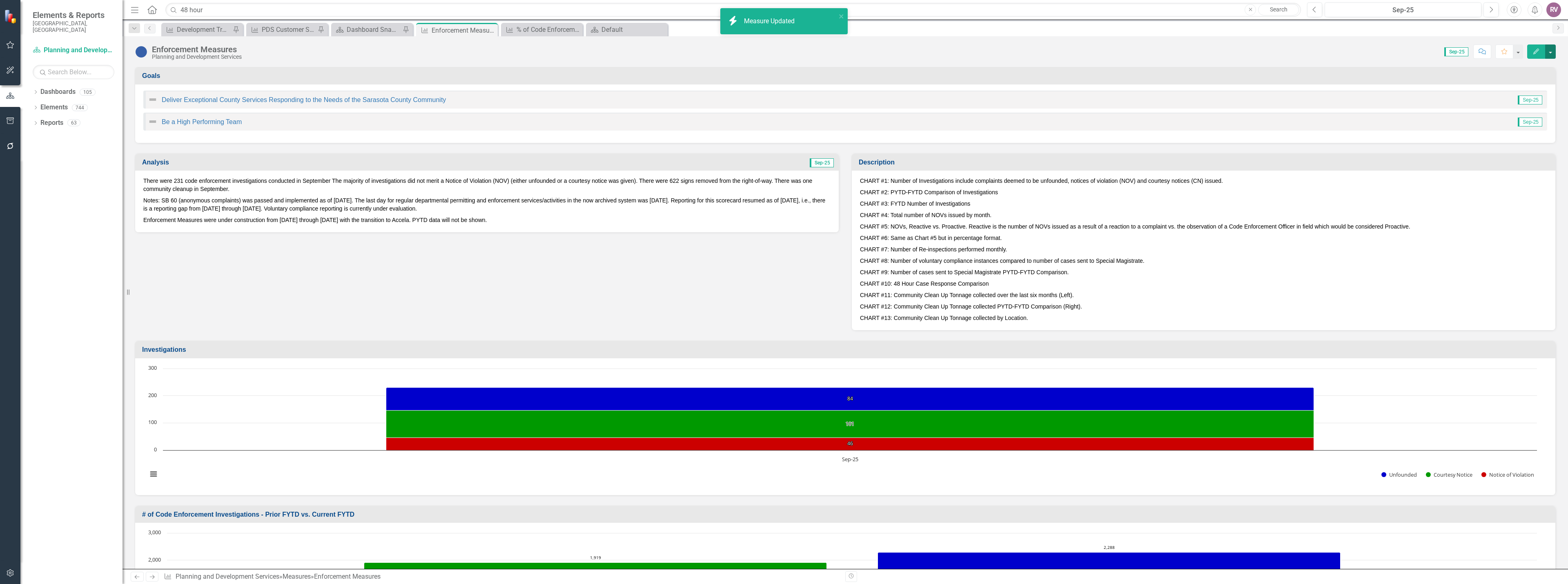
click at [1550, 57] on button "button" at bounding box center [1550, 52] width 11 height 14
click at [1533, 66] on link "Edit Edit Measure" at bounding box center [1515, 66] width 79 height 15
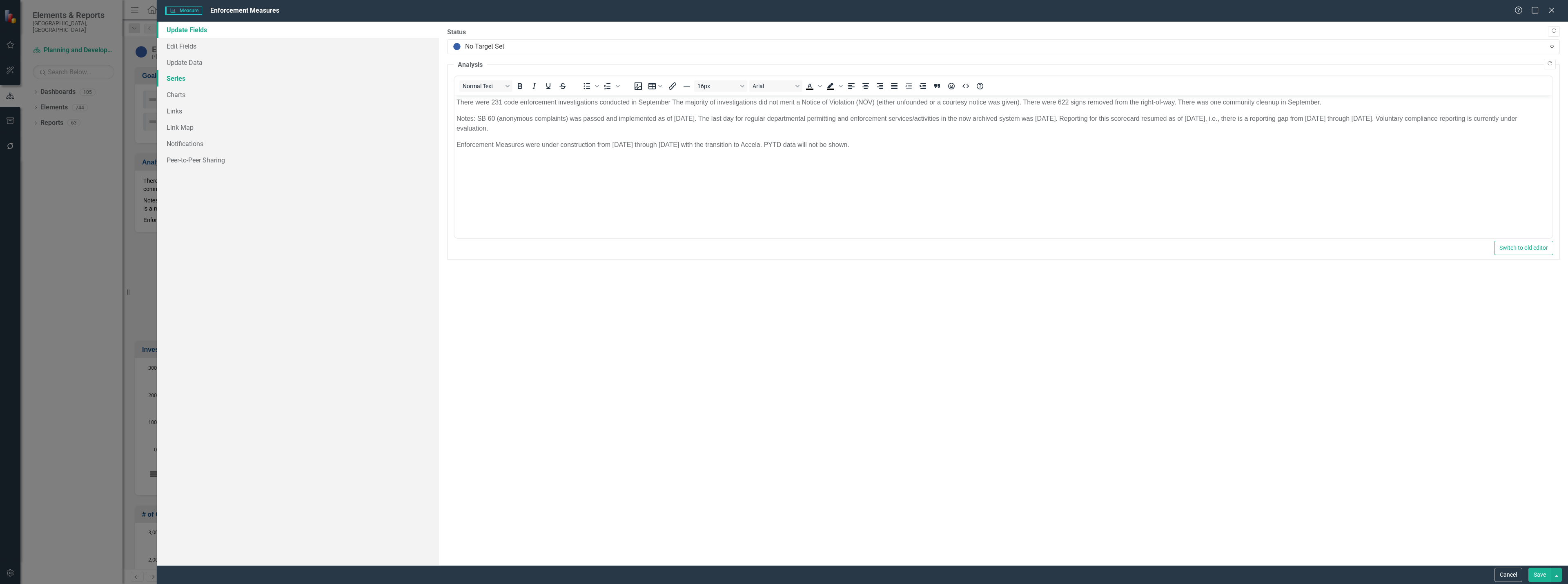
scroll to position [0, 0]
click at [176, 78] on link "Series" at bounding box center [297, 78] width 282 height 17
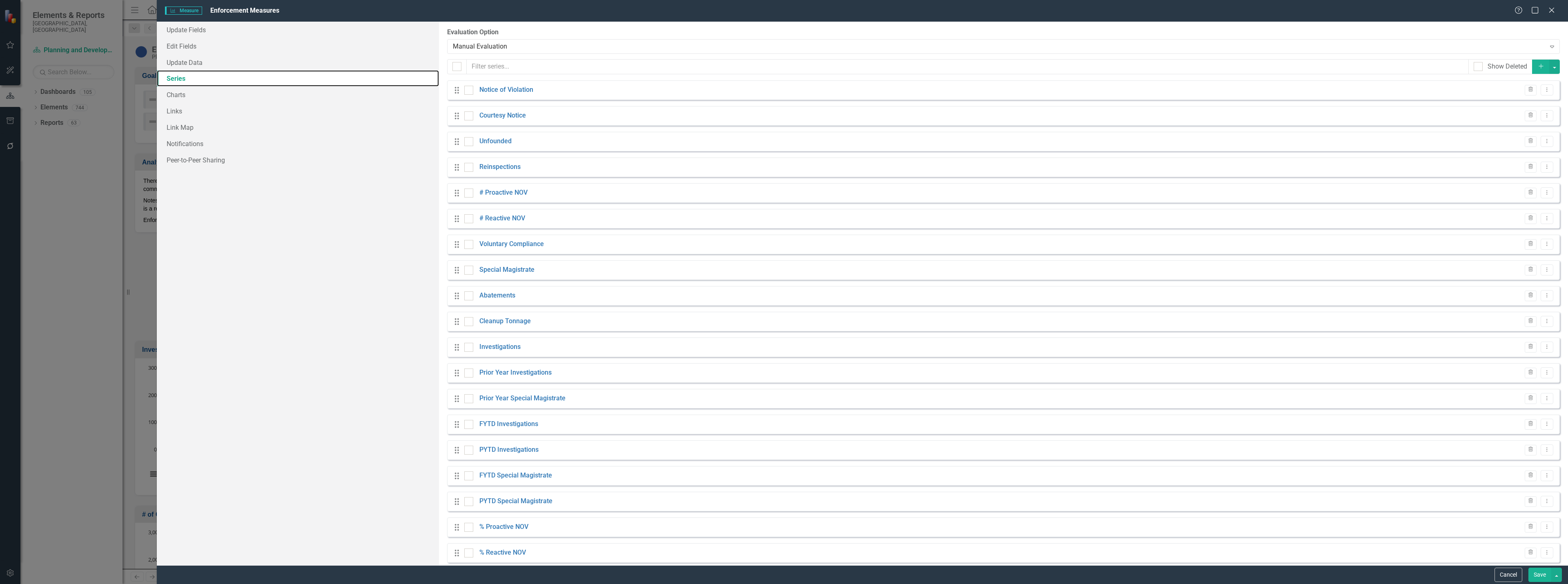
checkbox input "false"
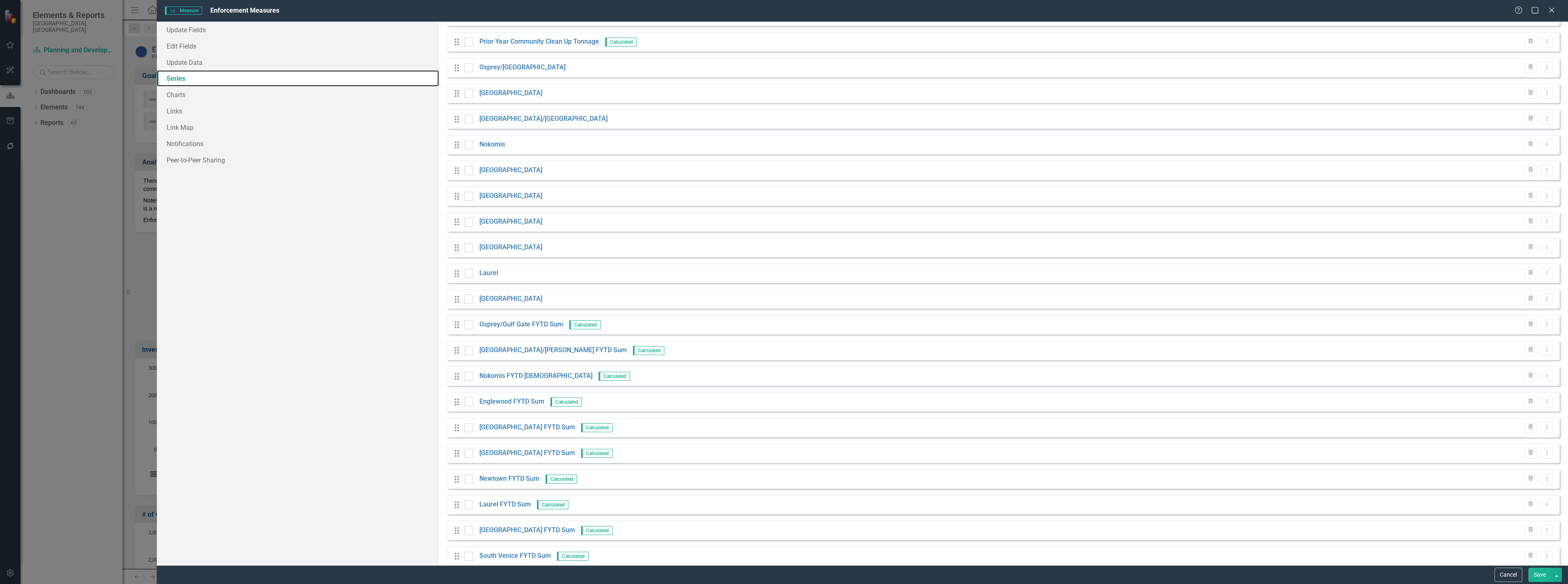
scroll to position [756, 0]
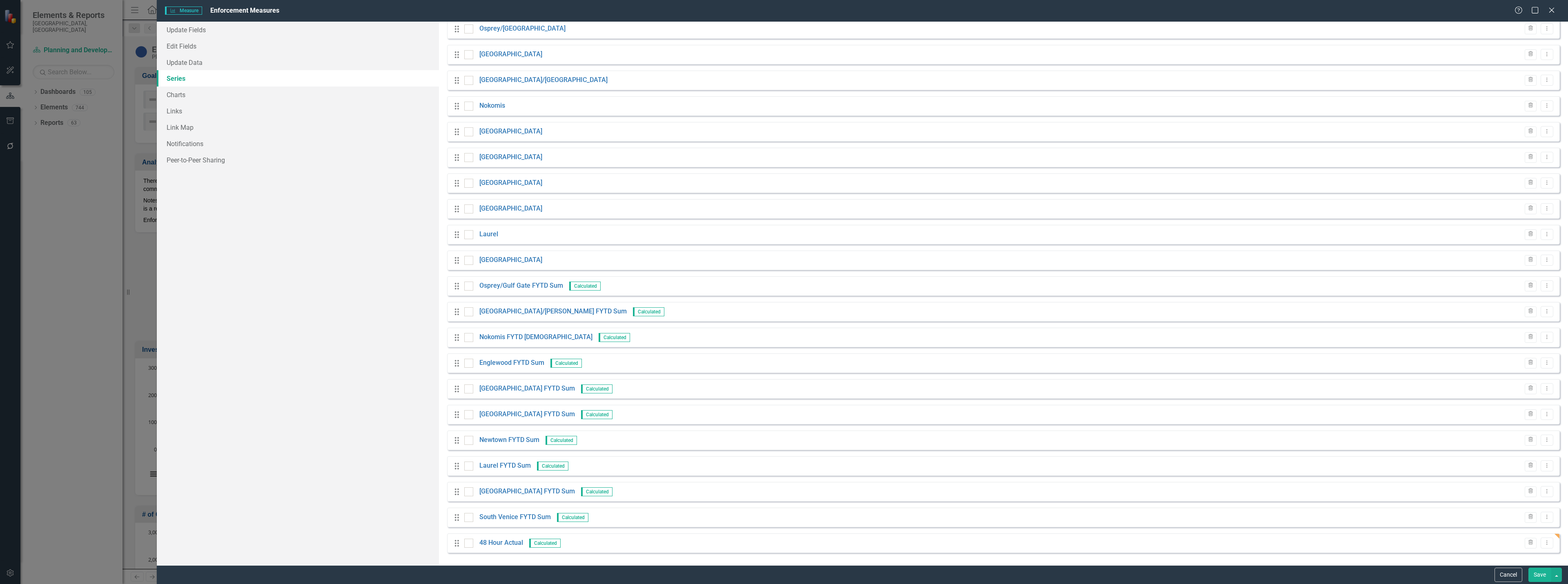
click at [451, 546] on div "Drag 48 Hour Actual Calculated Trash Dropdown Menu" at bounding box center [1003, 544] width 1113 height 19
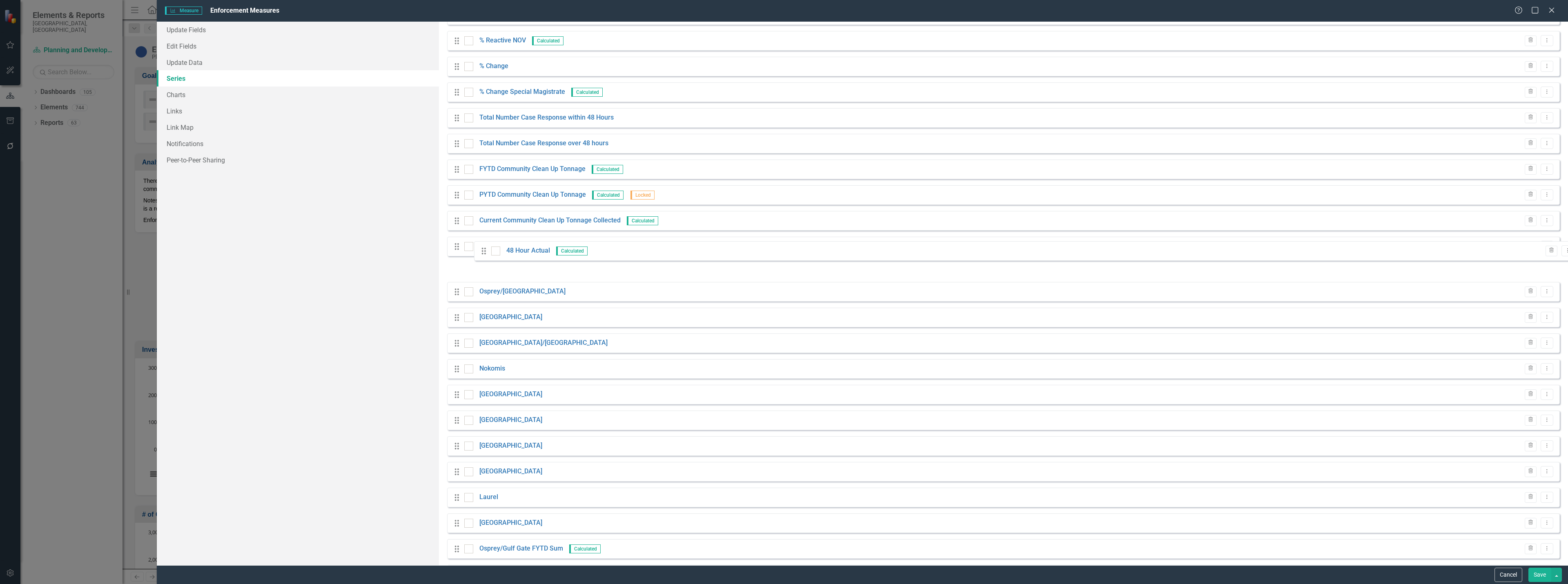
scroll to position [511, 0]
drag, startPoint x: 456, startPoint y: 545, endPoint x: 488, endPoint y: 162, distance: 384.3
click at [488, 162] on div "Drag Notice of Violation Trash Dropdown Menu Drag Courtesy Notice Trash Dropdow…" at bounding box center [1003, 184] width 1113 height 1228
click at [1542, 574] on button "Save" at bounding box center [1540, 575] width 23 height 14
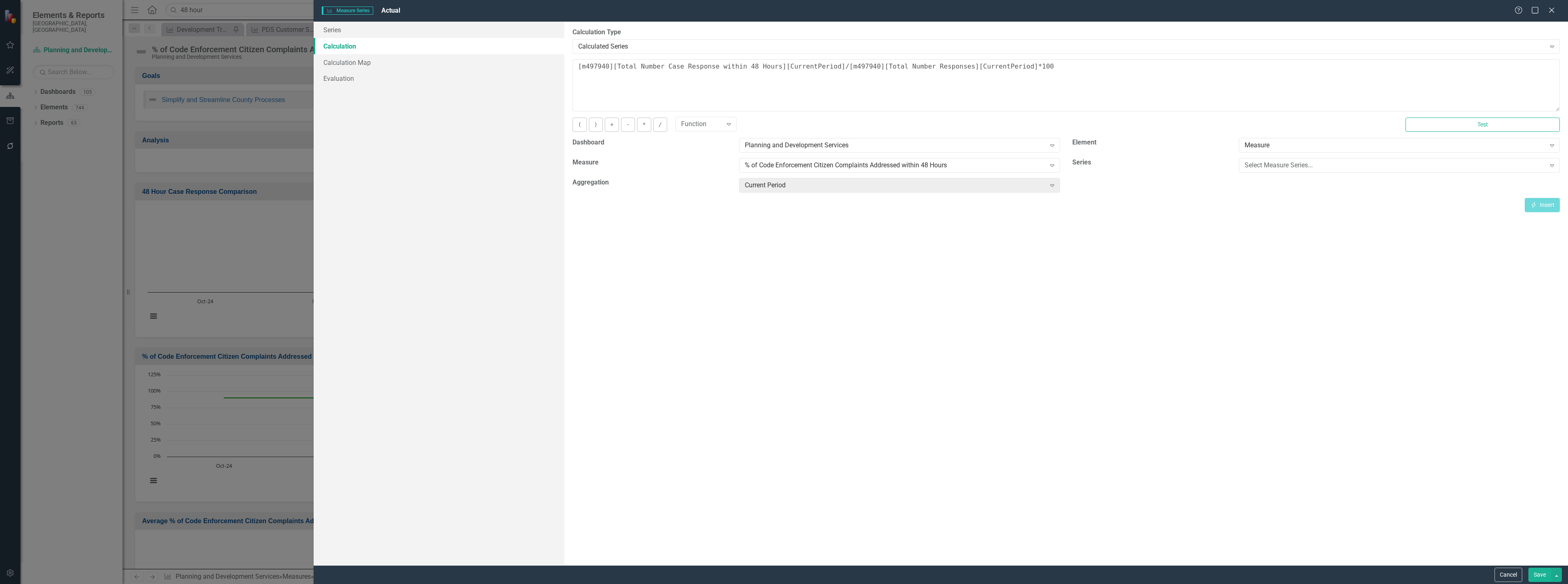
scroll to position [275, 0]
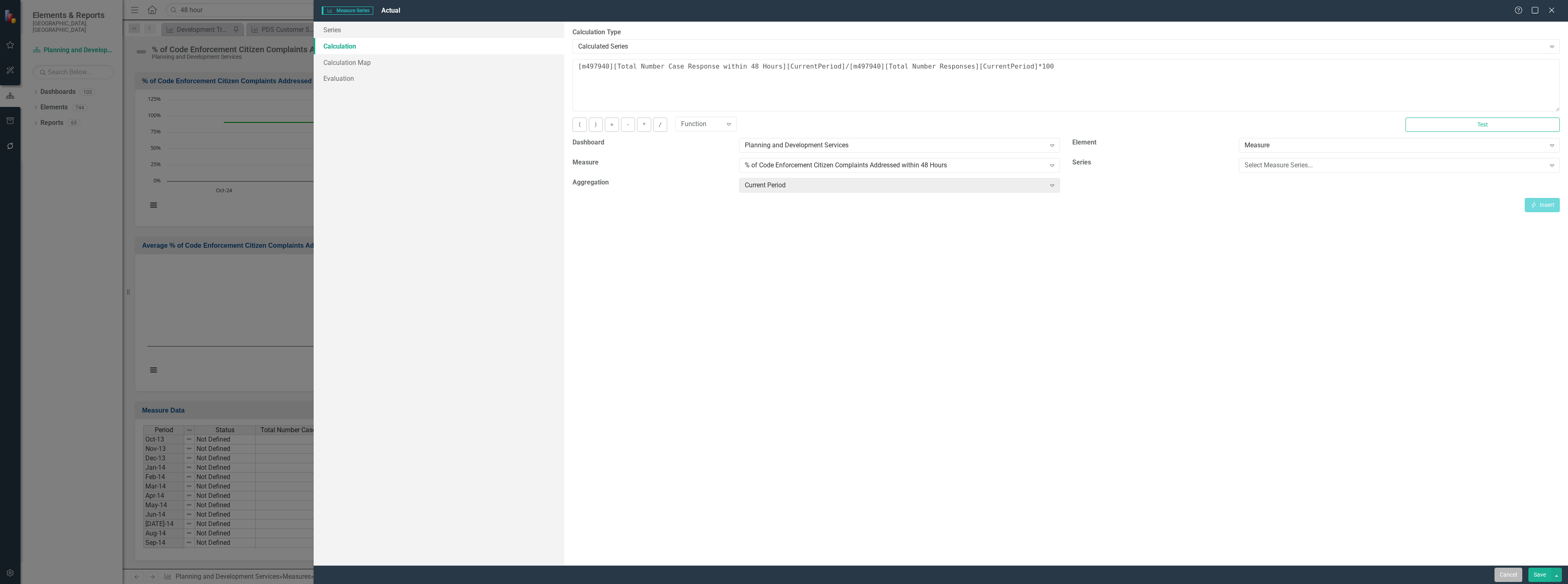
click at [1515, 573] on button "Cancel" at bounding box center [1509, 575] width 28 height 14
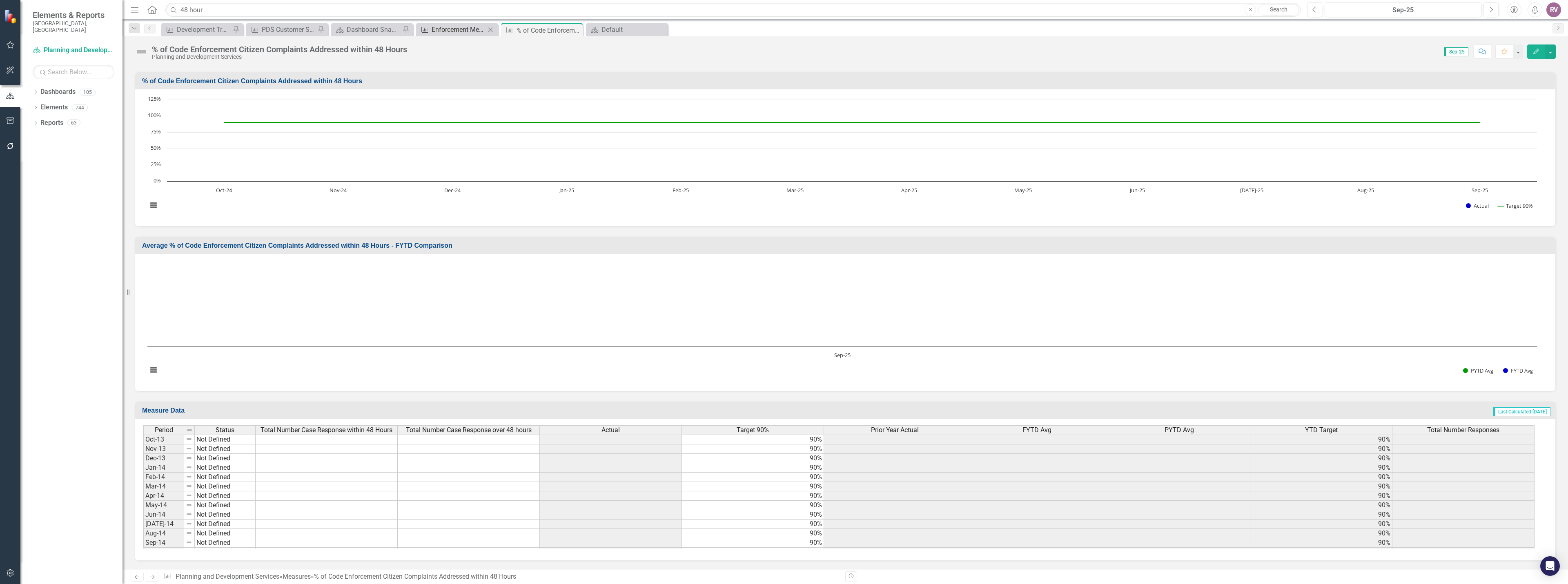
click at [452, 28] on div "Enforcement Measures" at bounding box center [458, 30] width 54 height 11
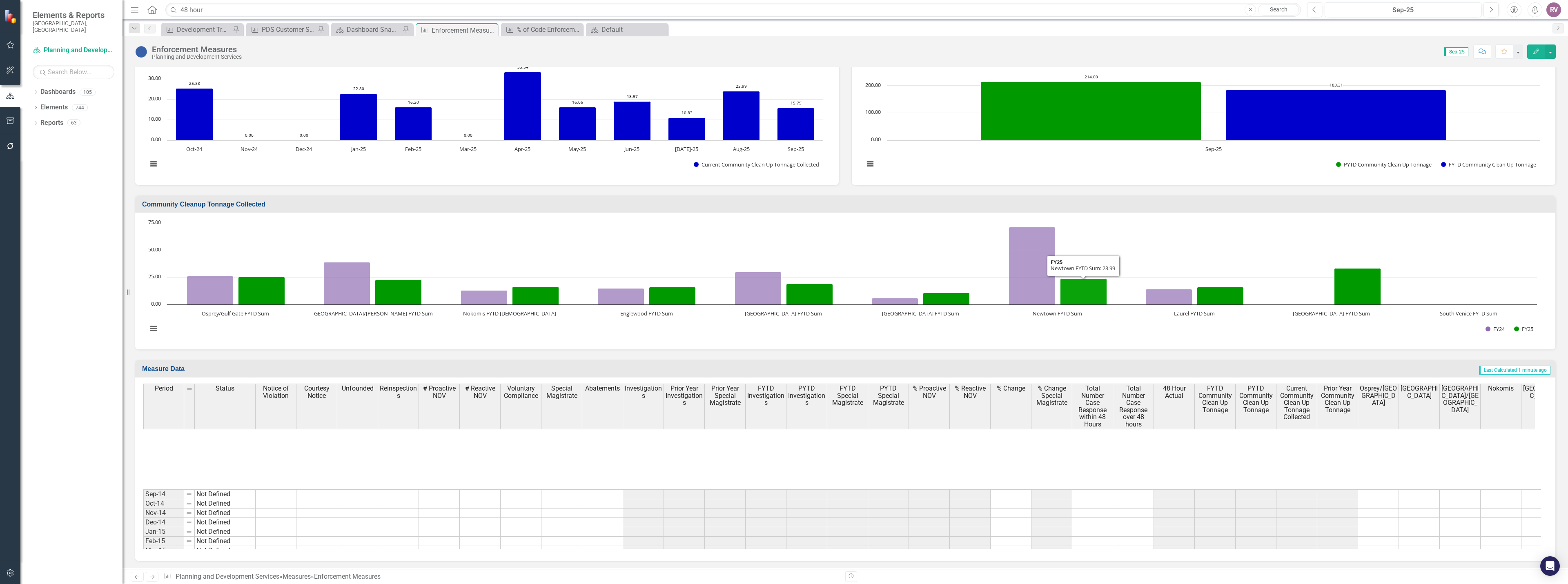
scroll to position [164, 0]
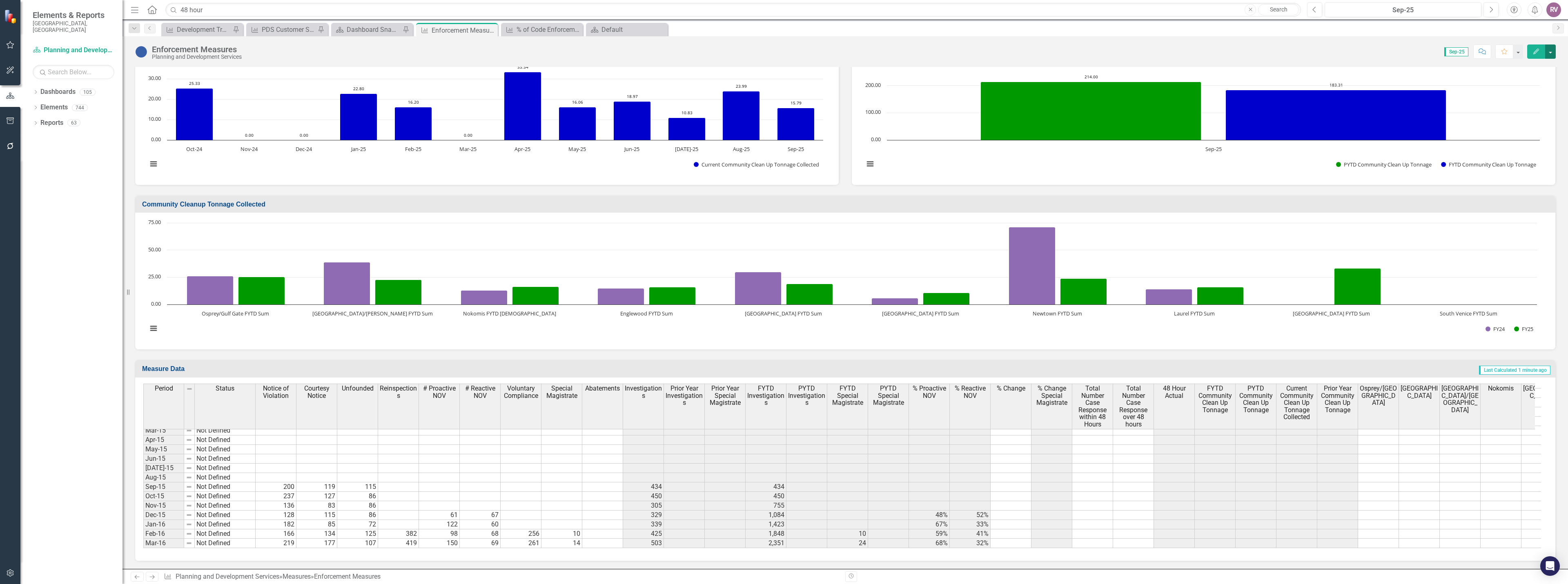
click at [1552, 53] on button "button" at bounding box center [1550, 52] width 11 height 14
click at [1528, 69] on link "Edit Edit Measure" at bounding box center [1515, 66] width 79 height 15
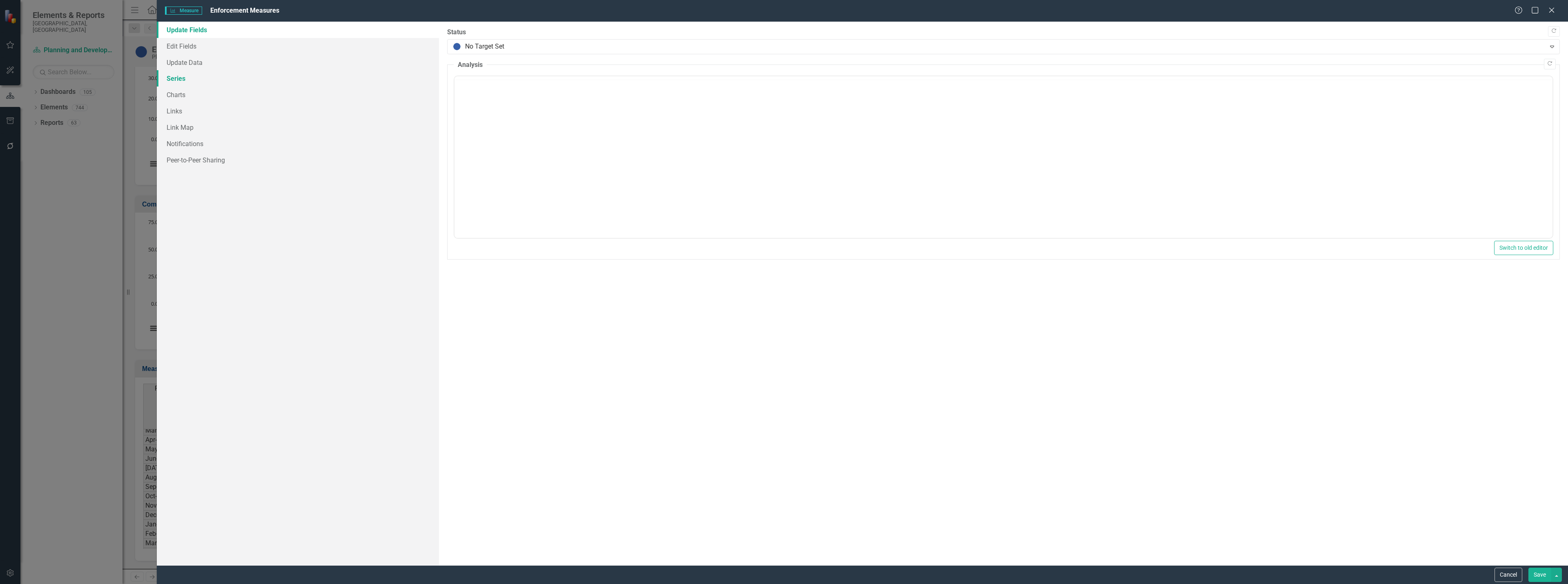
click at [177, 80] on link "Series" at bounding box center [297, 78] width 282 height 17
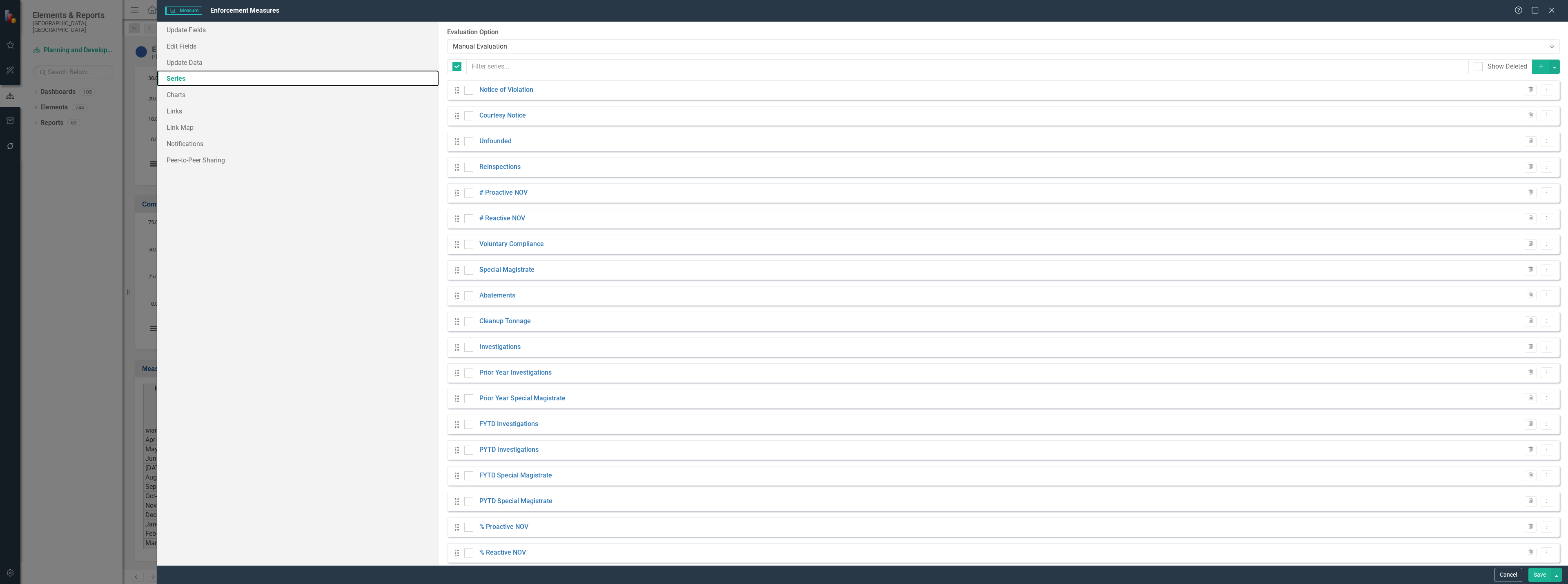
checkbox input "false"
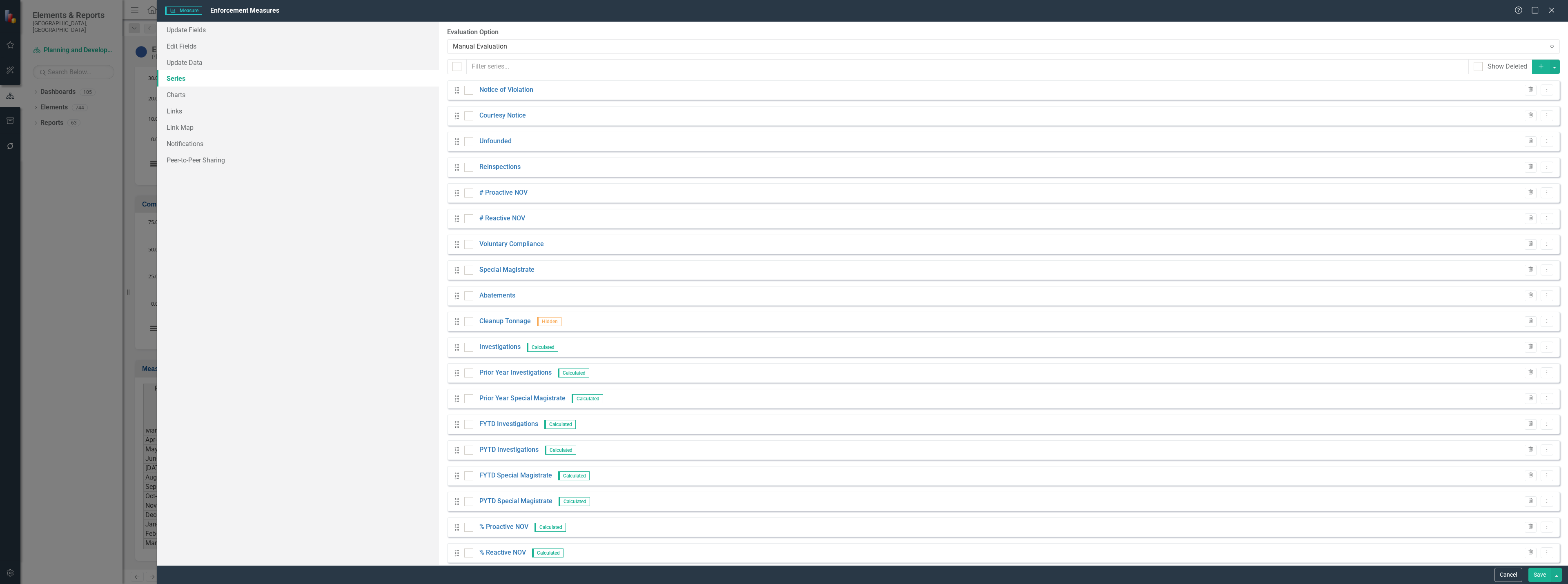
click at [1532, 66] on button "Add" at bounding box center [1541, 67] width 18 height 14
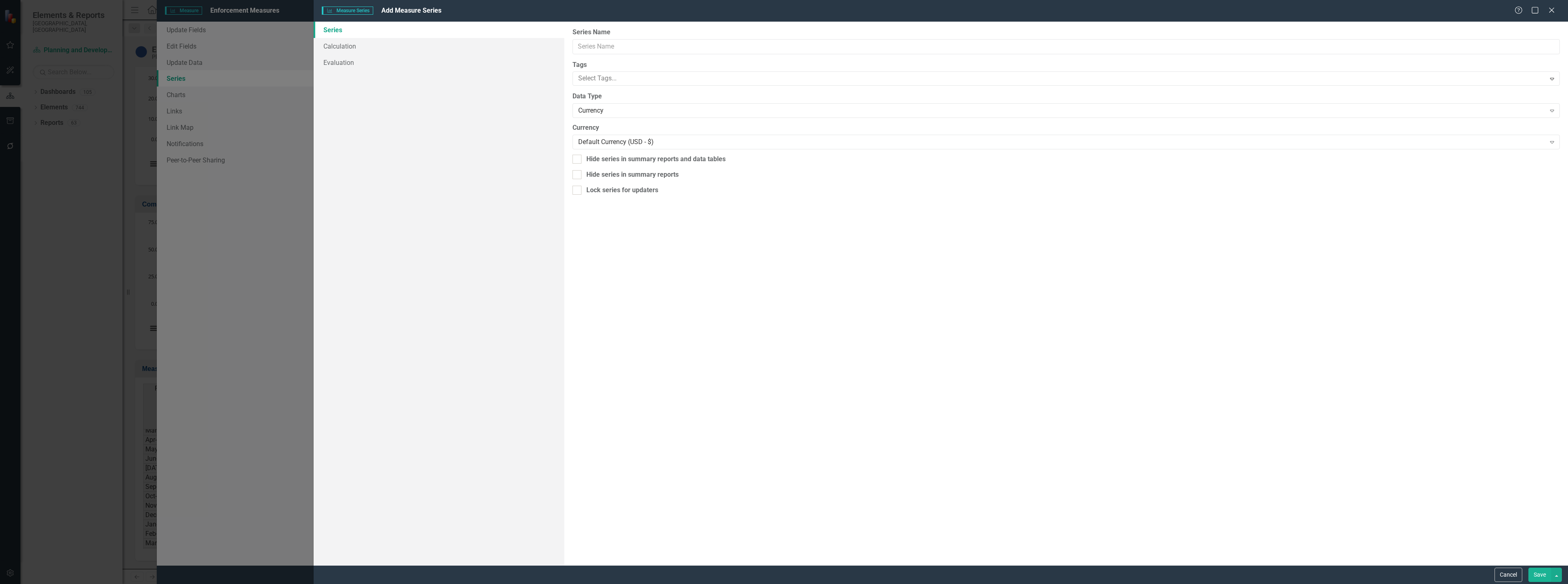
click at [590, 46] on div "Measure Series Measure Series Add Measure Series Help Maximize Close Series Cal…" at bounding box center [784, 292] width 1568 height 584
click at [606, 55] on div "From this page, you can edit the name, type, and visibility options of your ser…" at bounding box center [1066, 294] width 1004 height 544
click at [609, 48] on input "Series Name" at bounding box center [1066, 47] width 987 height 15
click at [617, 113] on div "Currency" at bounding box center [1061, 111] width 967 height 10
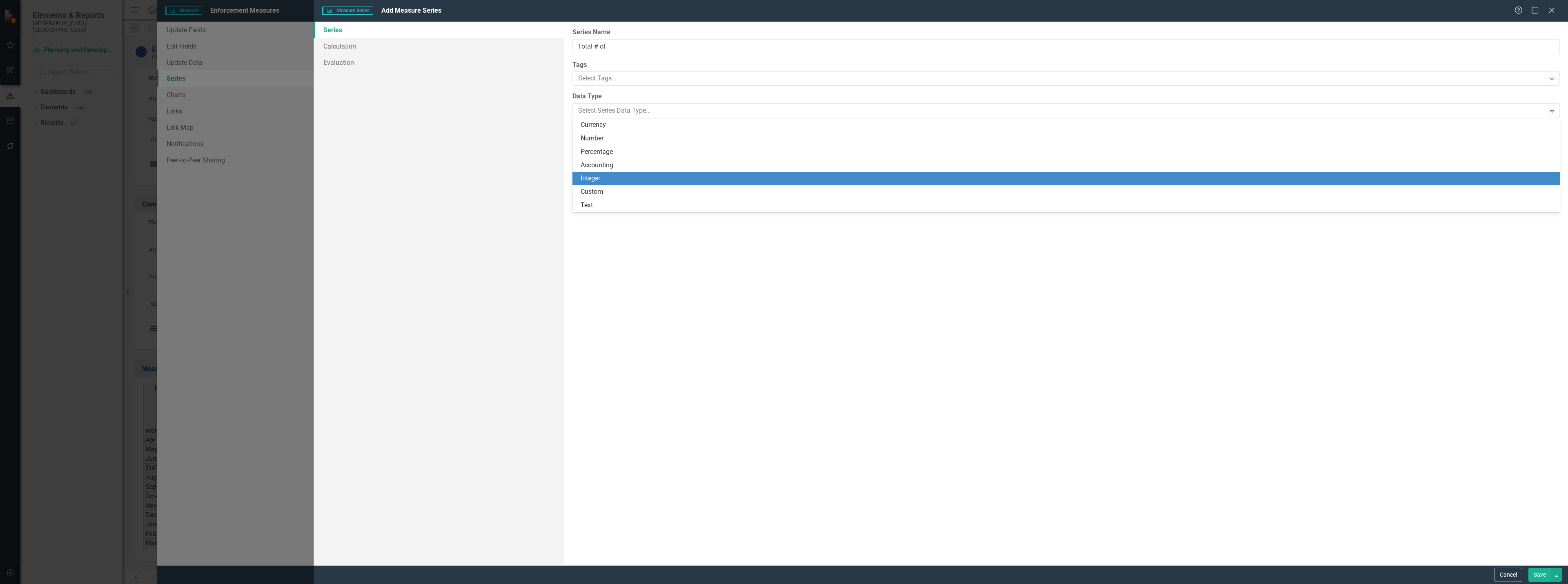
click at [602, 179] on div "Integer" at bounding box center [1067, 179] width 974 height 10
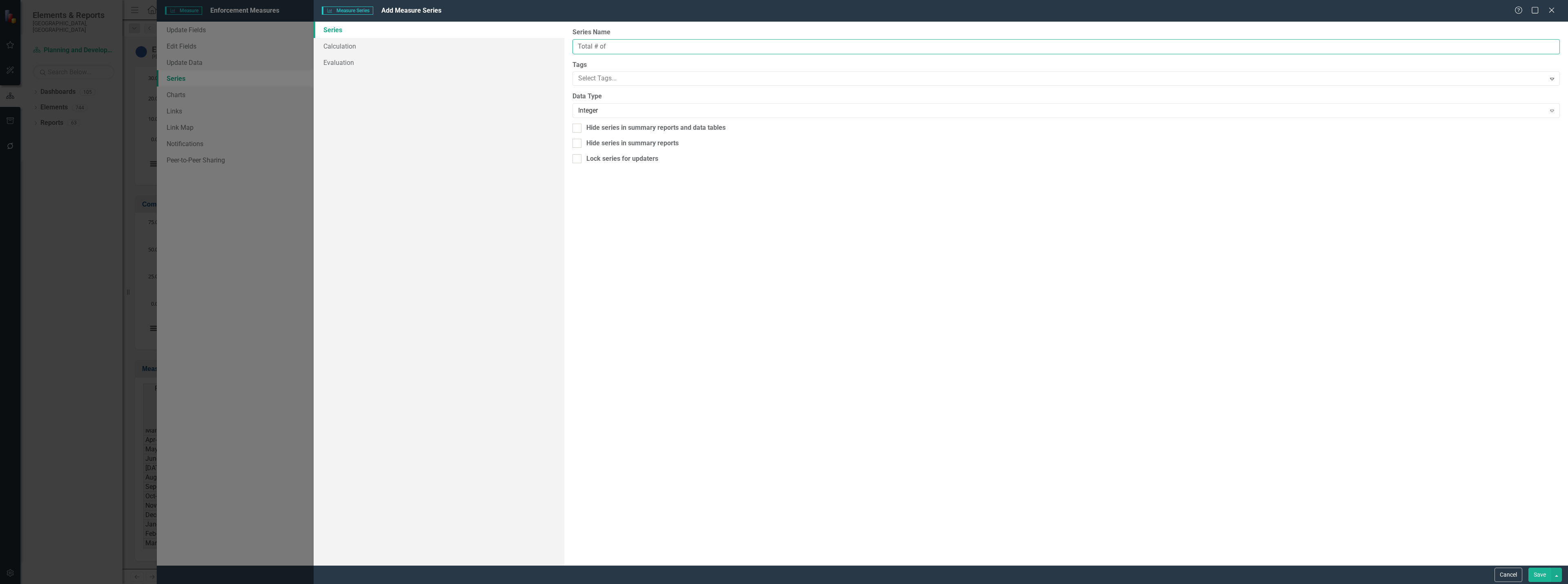
click at [614, 44] on input "Total # of" at bounding box center [1066, 47] width 987 height 15
type input "Total # of Cases Submitted within 48 Hours"
click at [1535, 573] on button "Save" at bounding box center [1540, 575] width 23 height 14
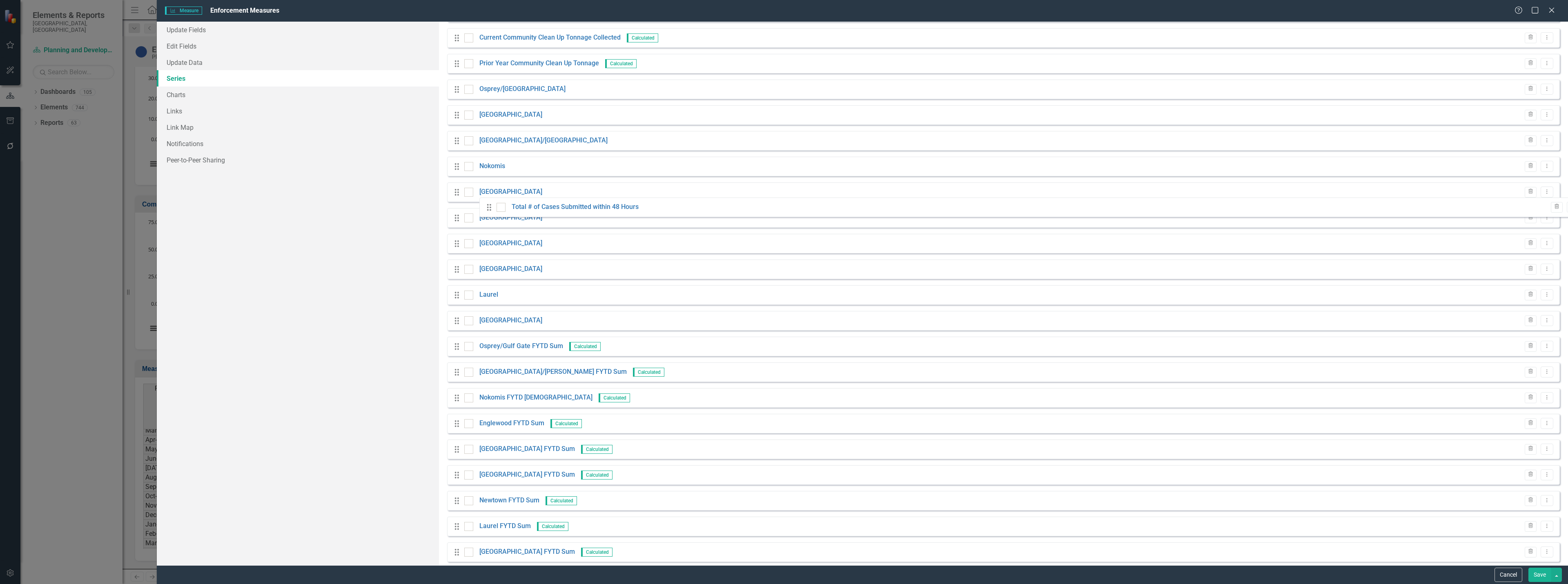
scroll to position [455, 0]
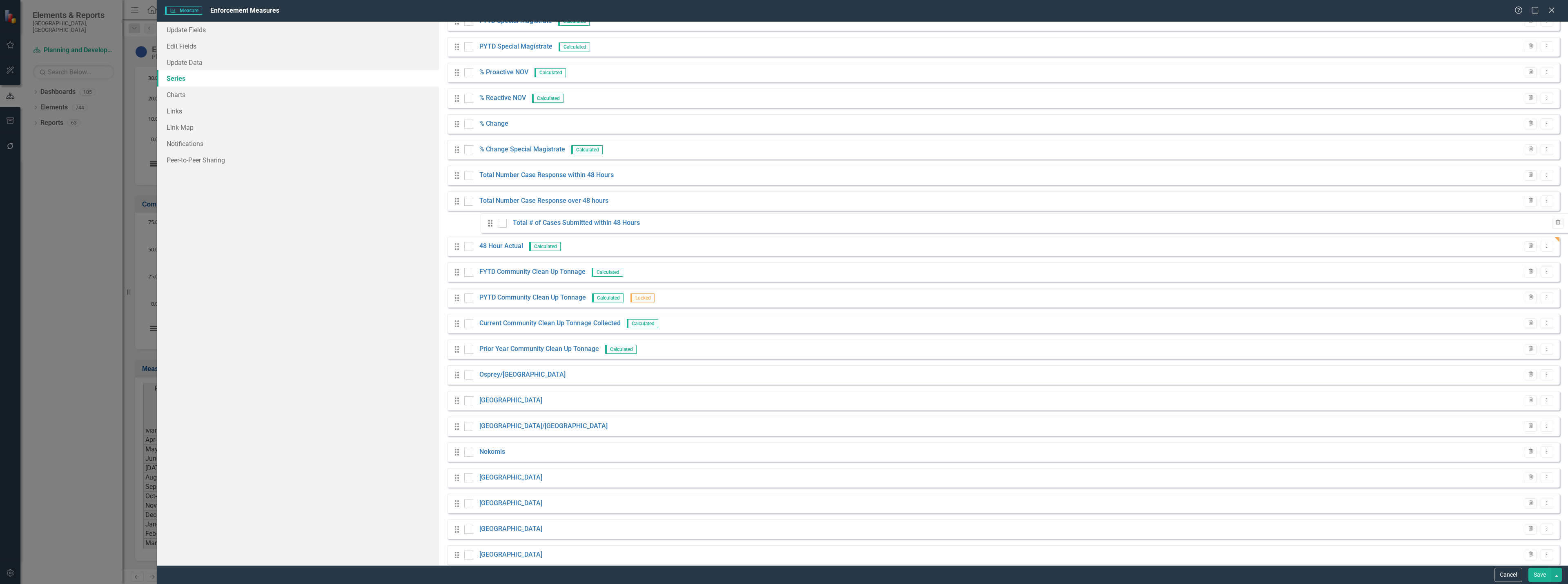
drag, startPoint x: 457, startPoint y: 544, endPoint x: 490, endPoint y: 228, distance: 317.7
click at [490, 228] on div "Drag Notice of Violation Trash Dropdown Menu Drag Courtesy Notice Trash Dropdow…" at bounding box center [1003, 252] width 1113 height 1254
click at [499, 227] on link "Total # of Cases Submitted within 48 Hours" at bounding box center [543, 226] width 127 height 10
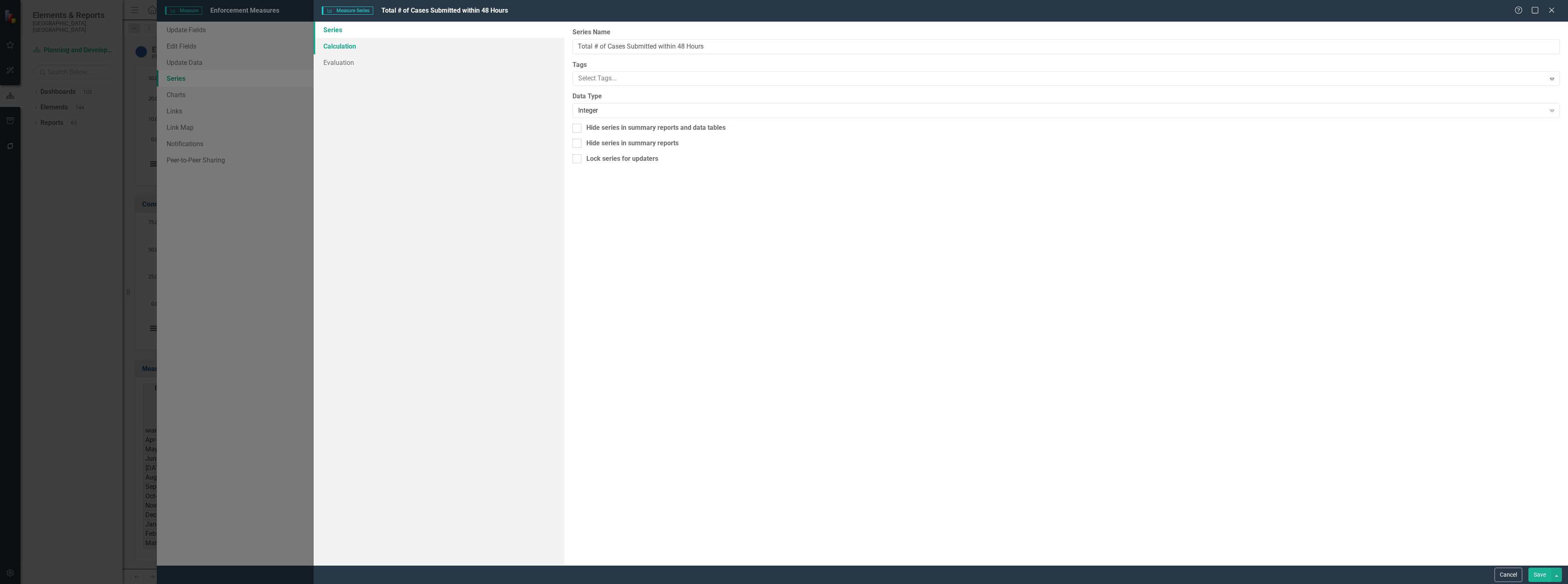
click at [377, 45] on link "Calculation" at bounding box center [438, 46] width 251 height 17
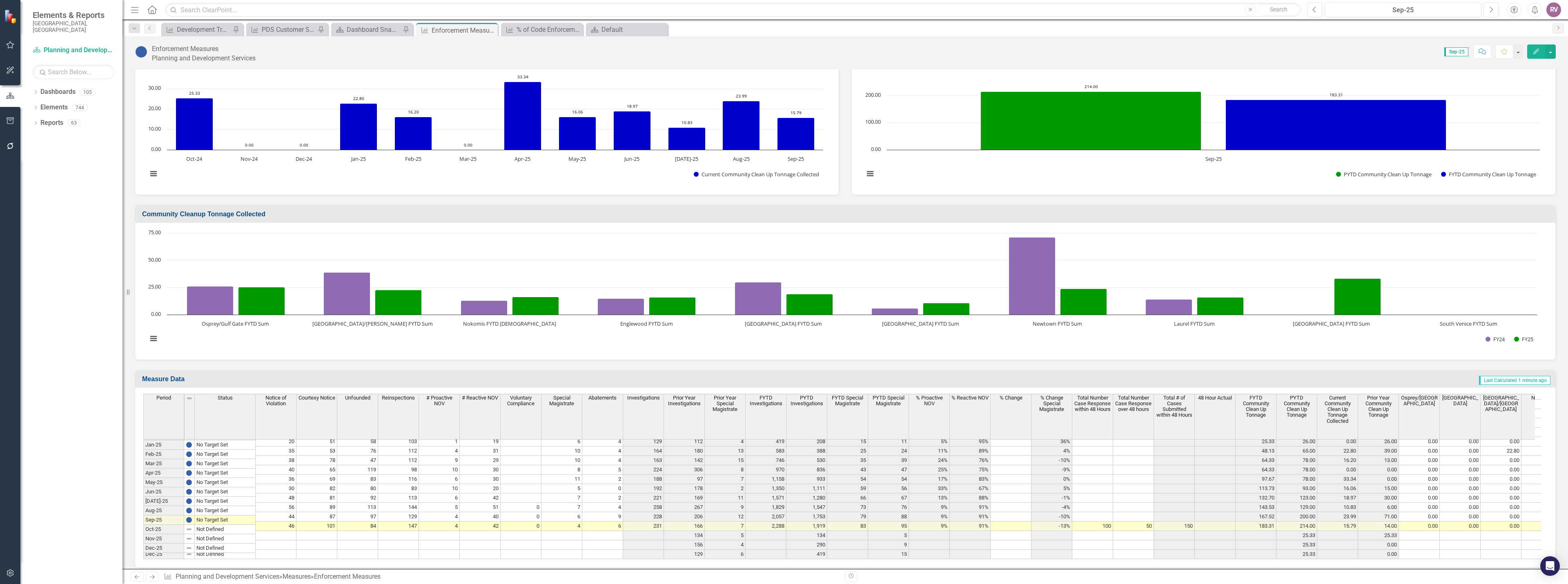
click at [1214, 395] on span "48 Hour Actual" at bounding box center [1215, 398] width 34 height 5
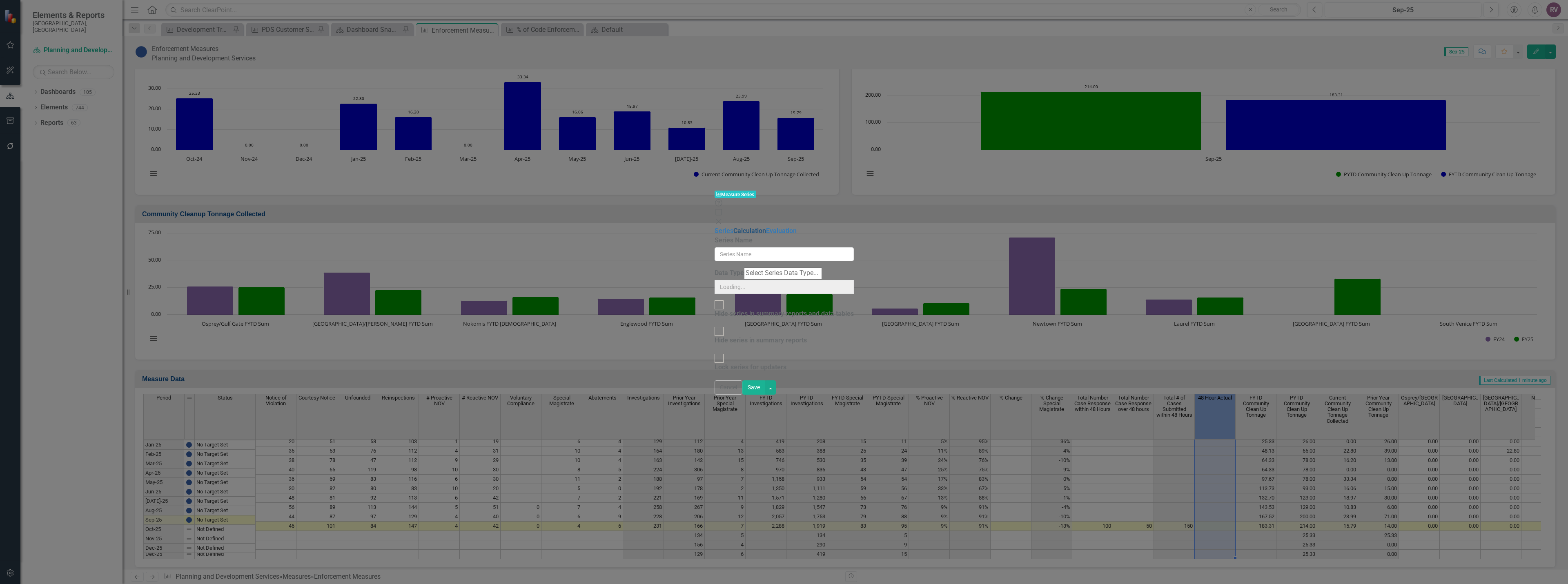
click at [734, 227] on link "Calculation" at bounding box center [750, 230] width 33 height 8
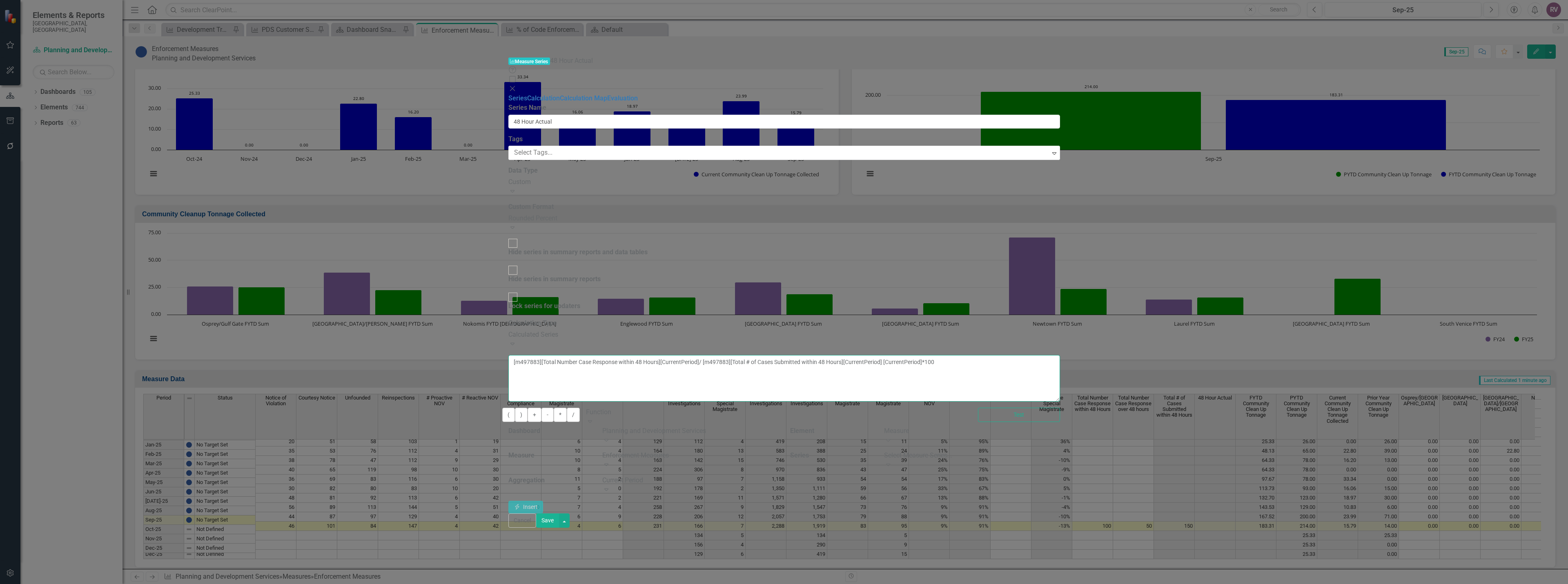
click at [831, 355] on textarea "[m497883][Total Number Case Response within 48 Hours][CurrentPeriod]/ [m497883]…" at bounding box center [784, 378] width 552 height 47
type textarea "[m497883][Total Number Case Response within 48 Hours][CurrentPeriod]/[m497883][…"
click at [1059, 408] on button "Test" at bounding box center [1018, 415] width 82 height 14
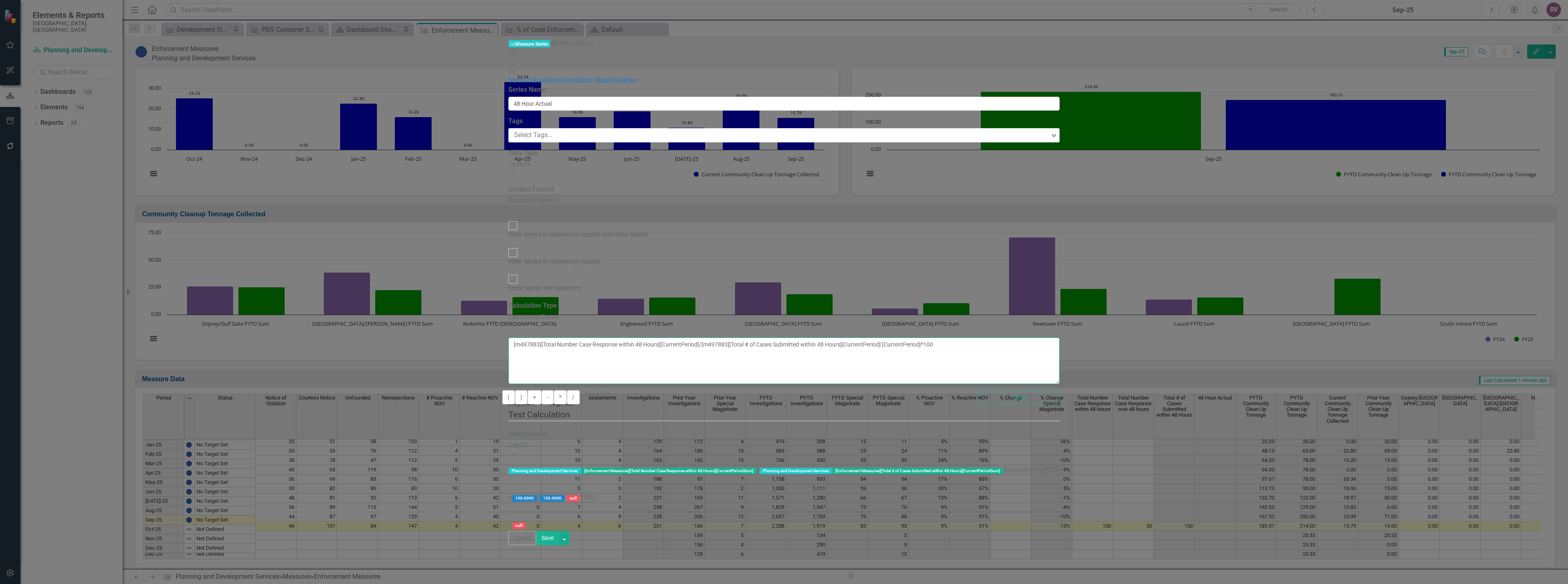
click at [898, 338] on textarea "[m497883][Total Number Case Response within 48 Hours][CurrentPeriod]/[m497883][…" at bounding box center [784, 361] width 552 height 47
click at [559, 545] on button "Save" at bounding box center [547, 538] width 23 height 14
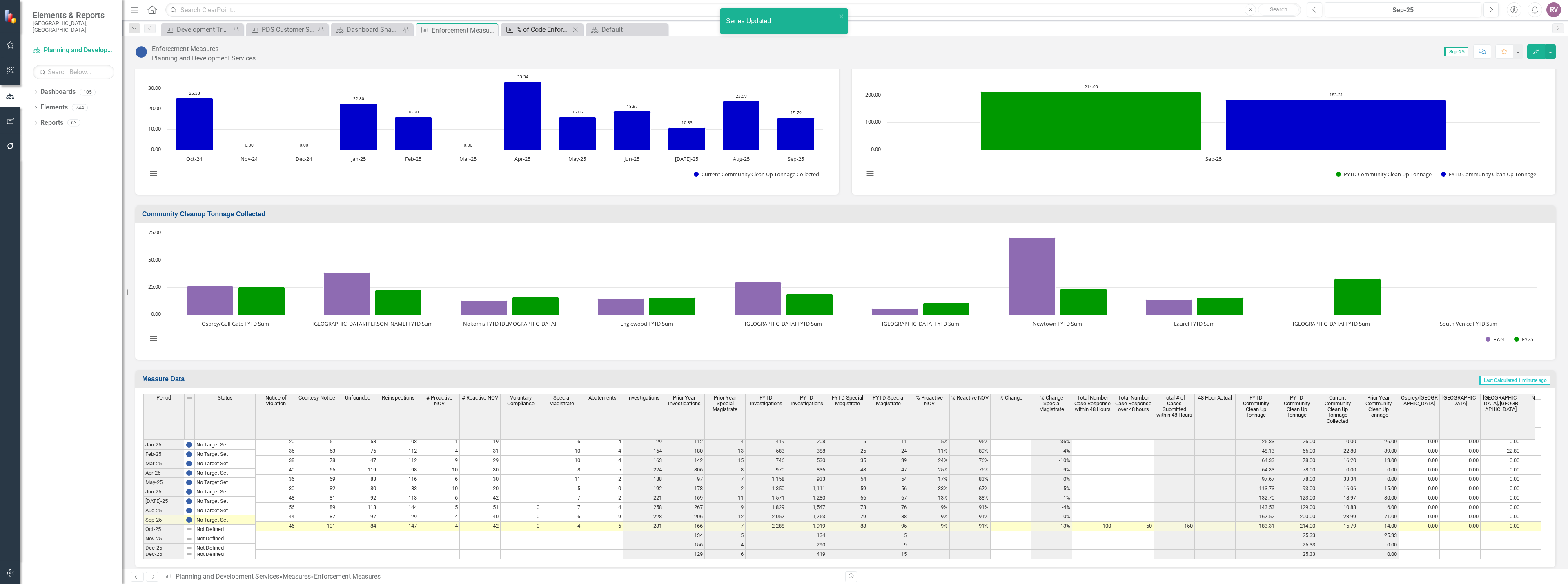
click at [553, 29] on div "% of Code Enforcement Citizen Complaints Addressed within 48 Hours" at bounding box center [543, 30] width 54 height 11
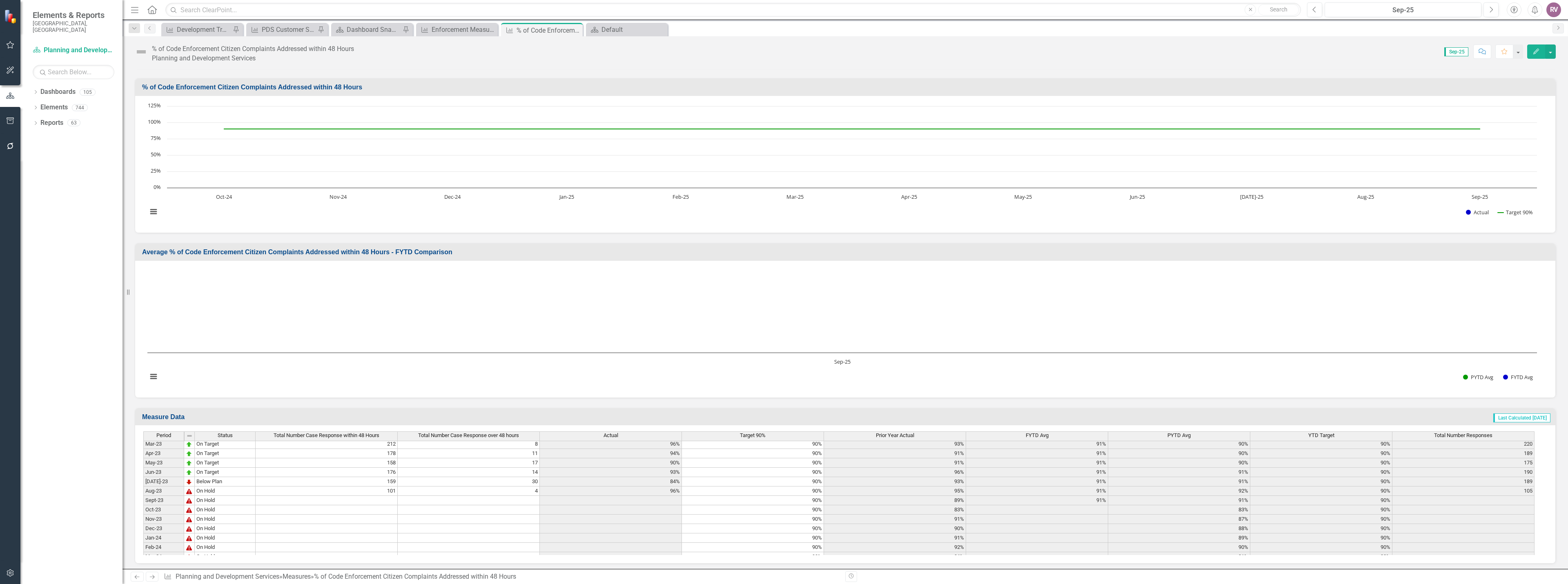
click at [613, 434] on span "Actual" at bounding box center [611, 435] width 15 height 5
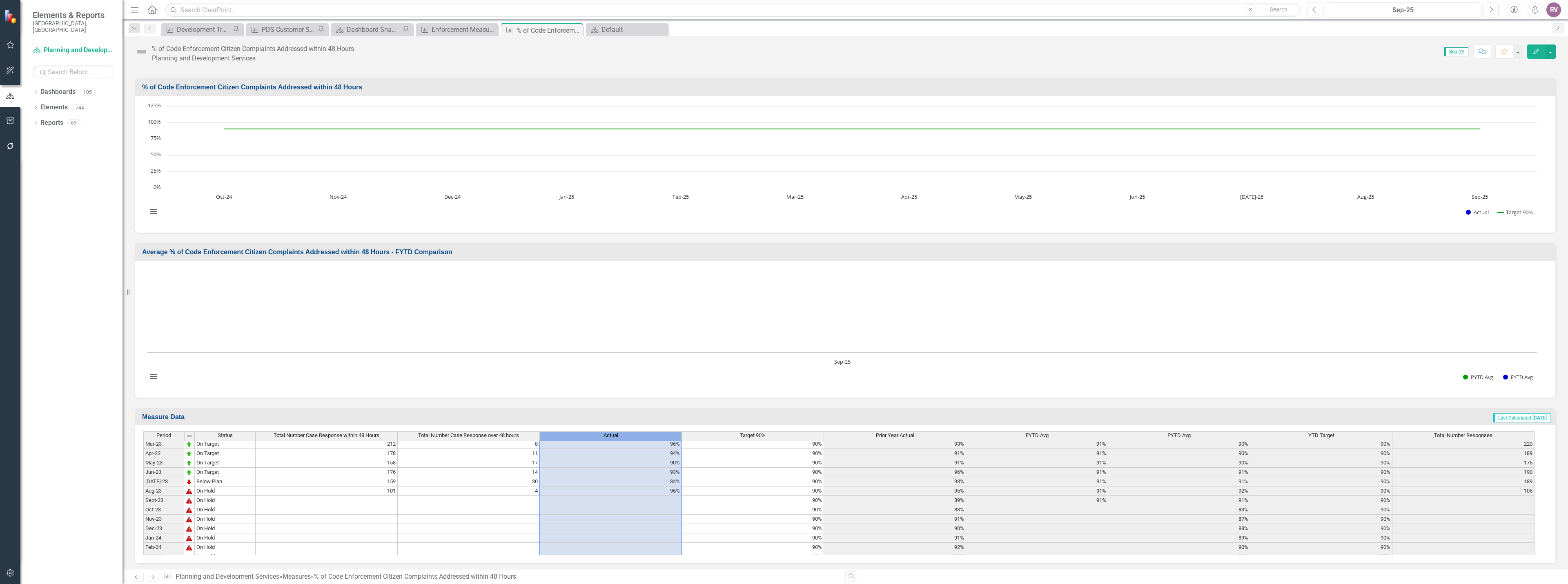
click at [613, 434] on span "Actual" at bounding box center [611, 435] width 15 height 5
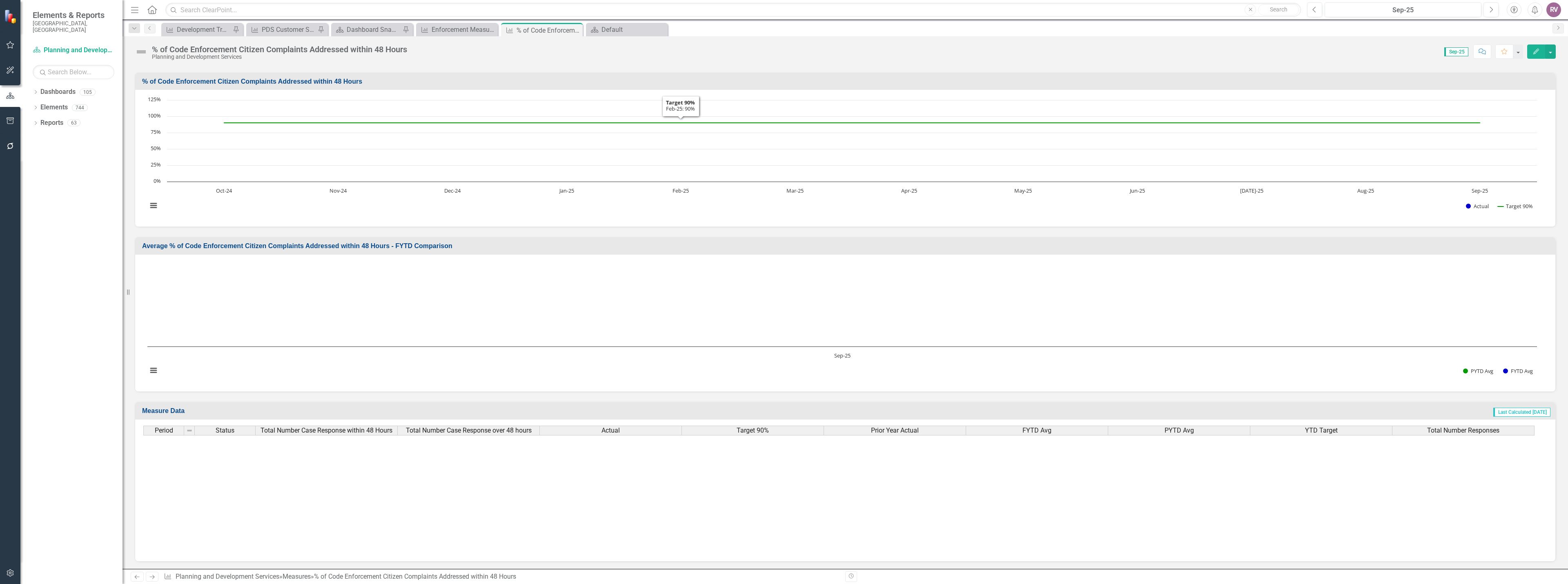
scroll to position [286, 0]
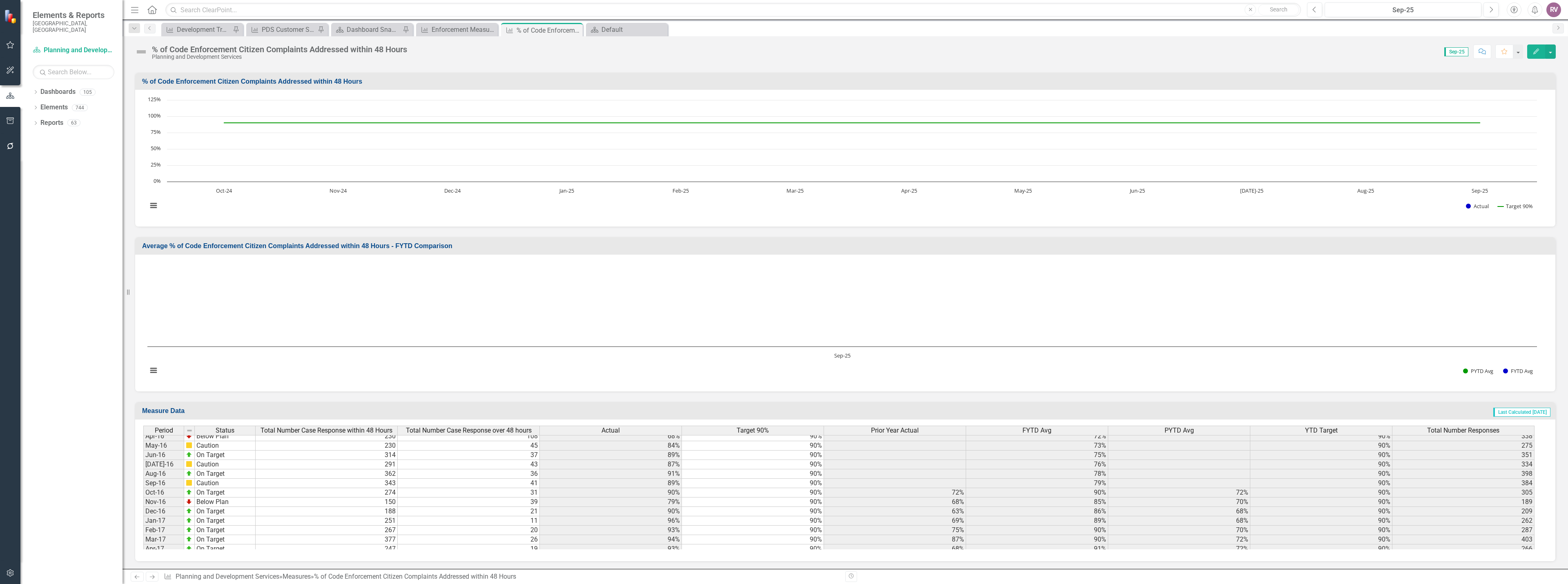
click at [761, 432] on span "Target 90%" at bounding box center [752, 430] width 33 height 7
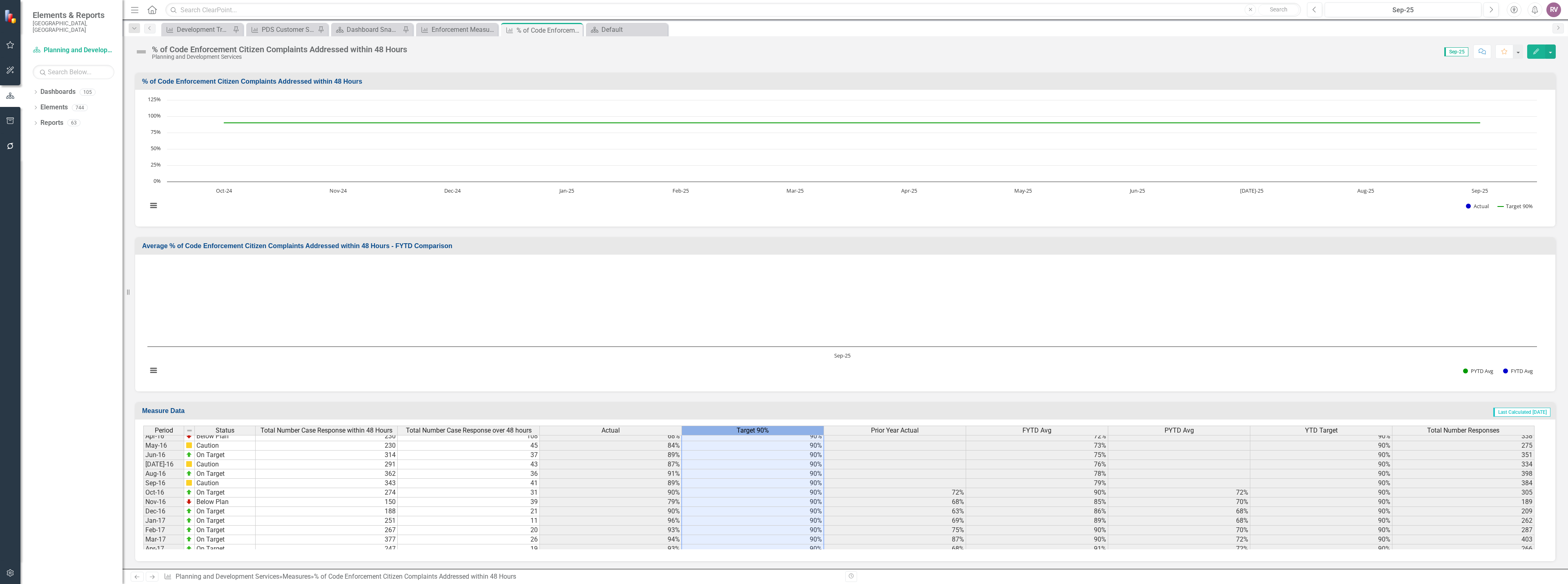
click at [761, 432] on span "Target 90%" at bounding box center [752, 430] width 33 height 7
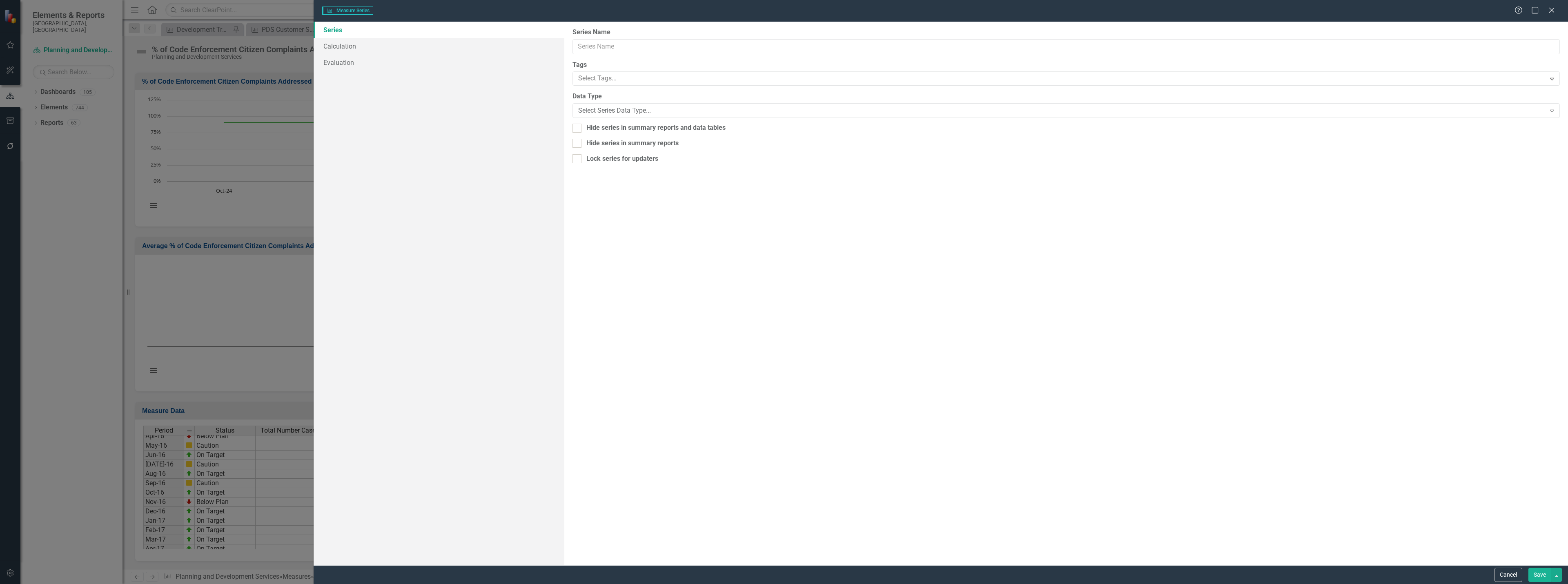
type input "Target 90%"
checkbox input "true"
click at [398, 41] on link "Calculation" at bounding box center [438, 46] width 251 height 17
click at [401, 30] on link "Series" at bounding box center [438, 30] width 251 height 17
click at [400, 35] on link "Series" at bounding box center [438, 30] width 251 height 17
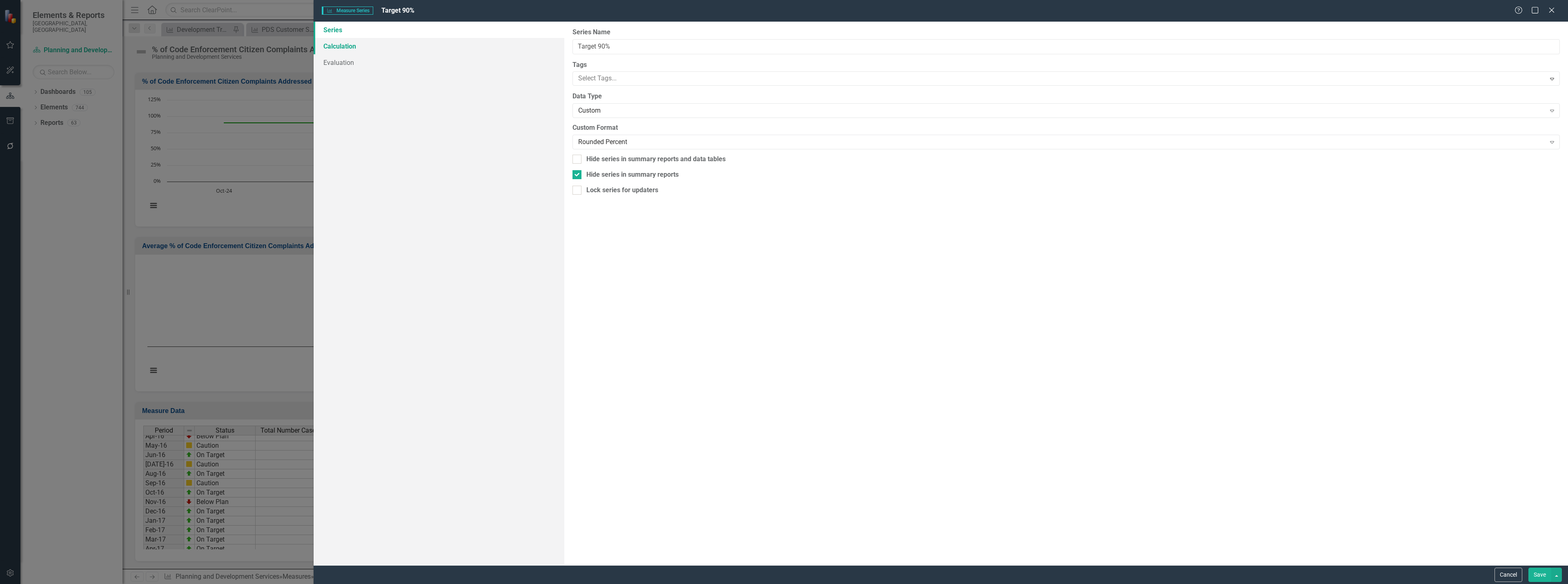
click at [395, 45] on link "Calculation" at bounding box center [438, 46] width 251 height 17
click at [398, 33] on link "Series" at bounding box center [438, 30] width 251 height 17
click at [1514, 574] on button "Cancel" at bounding box center [1509, 575] width 28 height 14
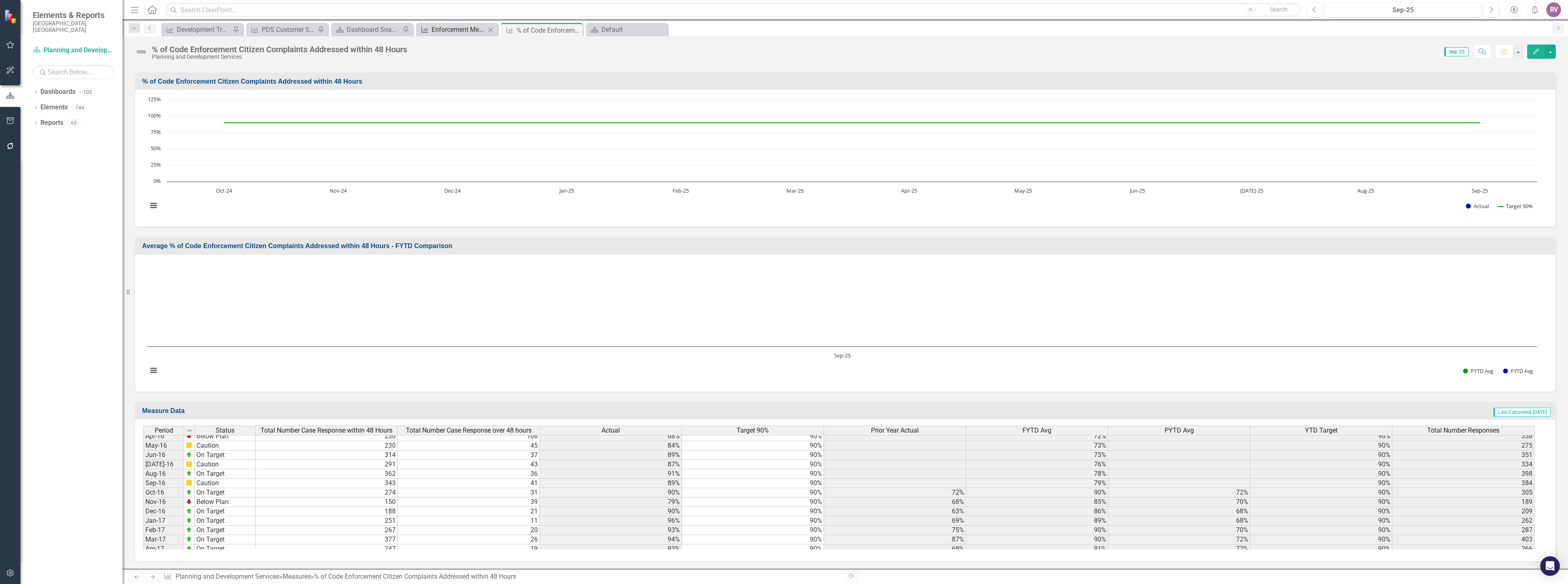
click at [466, 34] on div "Enforcement Measures" at bounding box center [458, 30] width 54 height 11
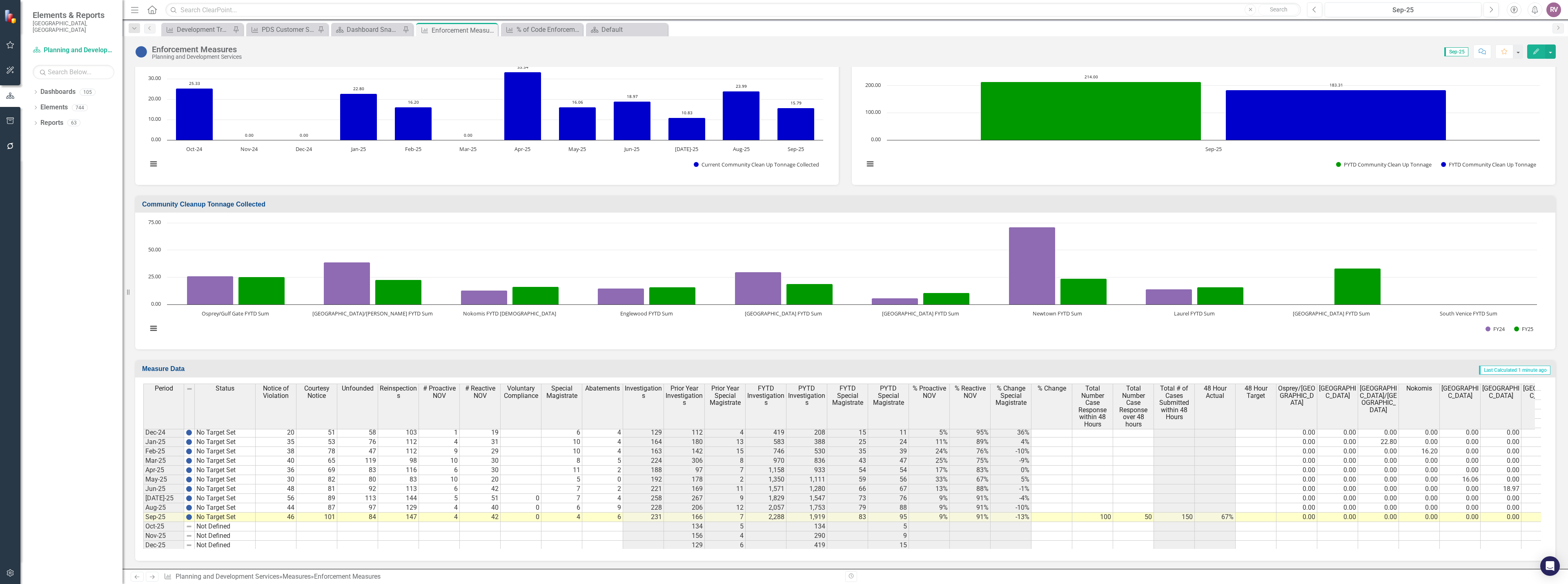
scroll to position [1267, 0]
type textarea "90"
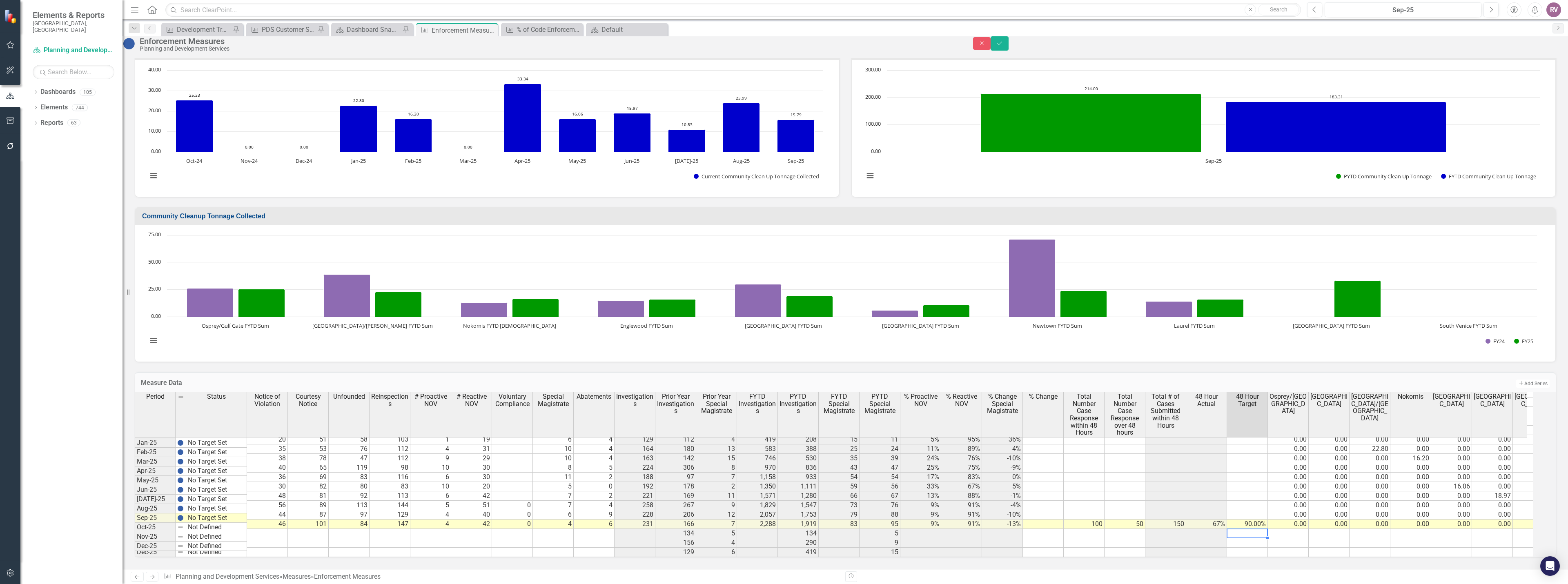
click at [1268, 520] on td "90.00%" at bounding box center [1248, 524] width 40 height 10
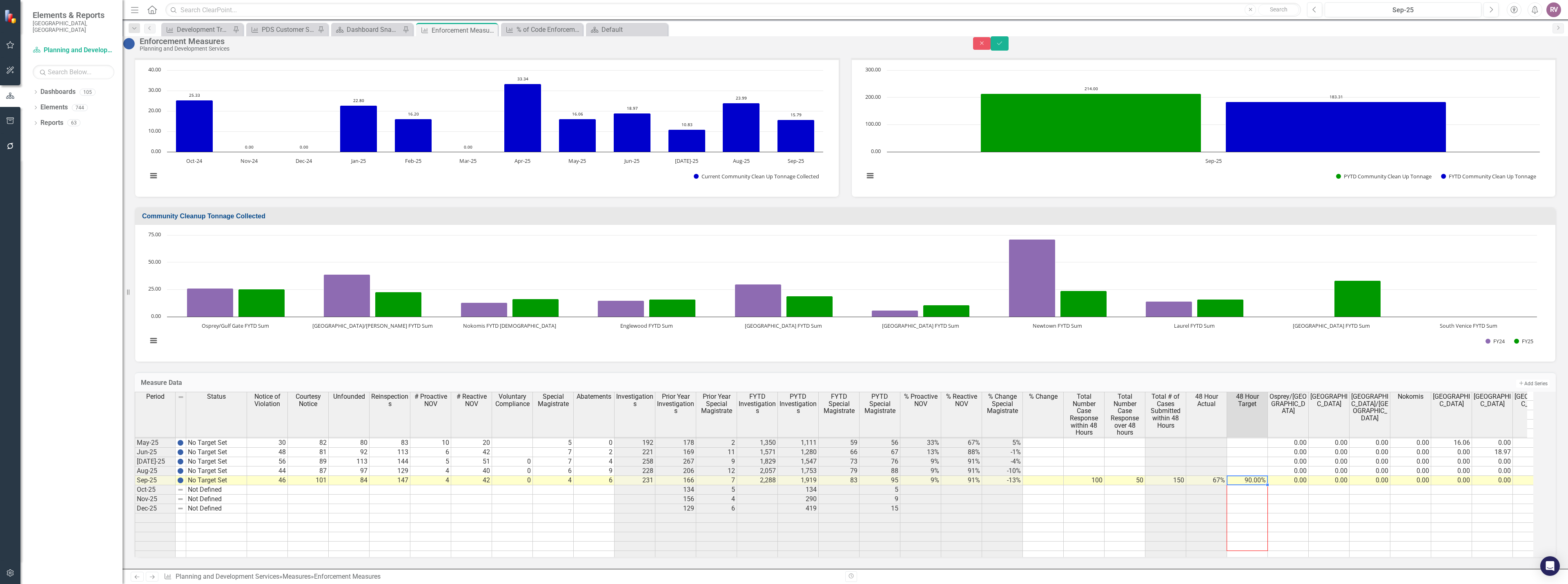
scroll to position [0, 0]
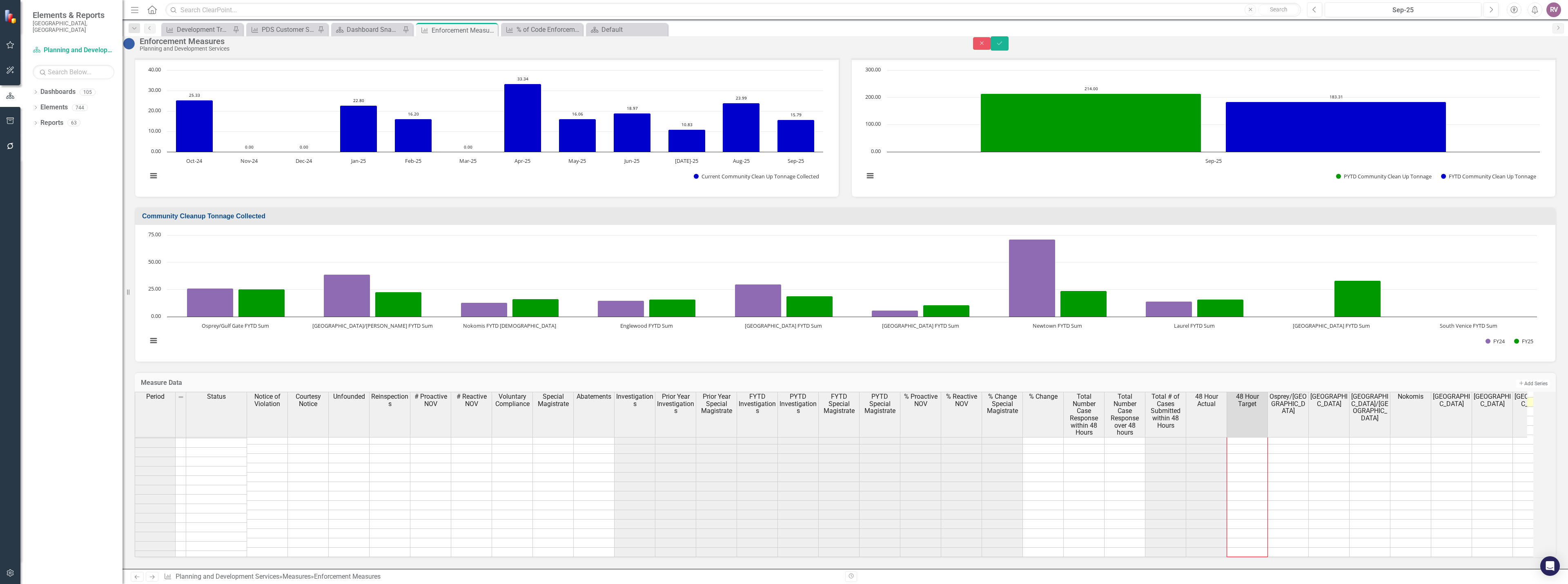
drag, startPoint x: 1276, startPoint y: 518, endPoint x: 1259, endPoint y: 537, distance: 25.5
click at [135, 538] on div "Period Status Notice of Violation Courtesy Notice Unfounded Reinspections # Pro…" at bounding box center [135, 412] width 0 height 290
type textarea "90"
drag, startPoint x: 1276, startPoint y: 542, endPoint x: 1274, endPoint y: 557, distance: 15.1
click at [1274, 557] on div "Period Status Notice of Violation Courtesy Notice Unfounded Reinspections # Pro…" at bounding box center [845, 475] width 1421 height 165
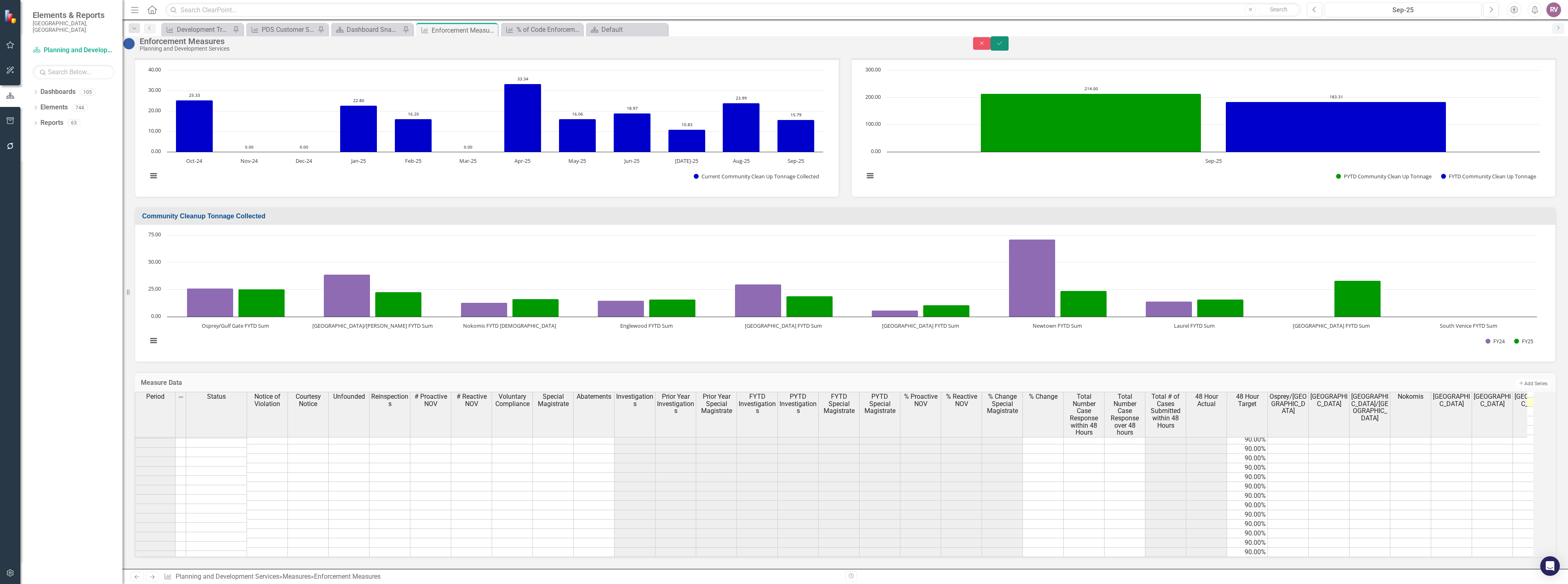
click at [1008, 51] on button "Save" at bounding box center [1000, 43] width 18 height 14
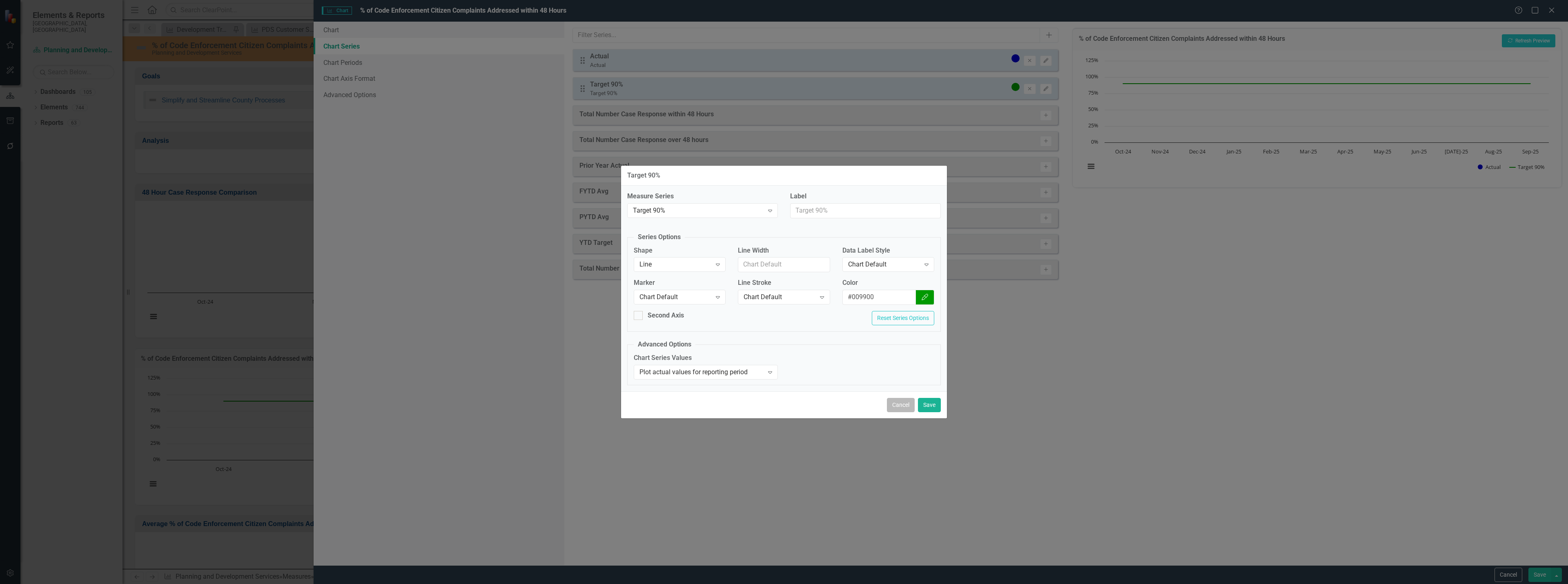
click at [905, 410] on button "Cancel" at bounding box center [901, 405] width 28 height 14
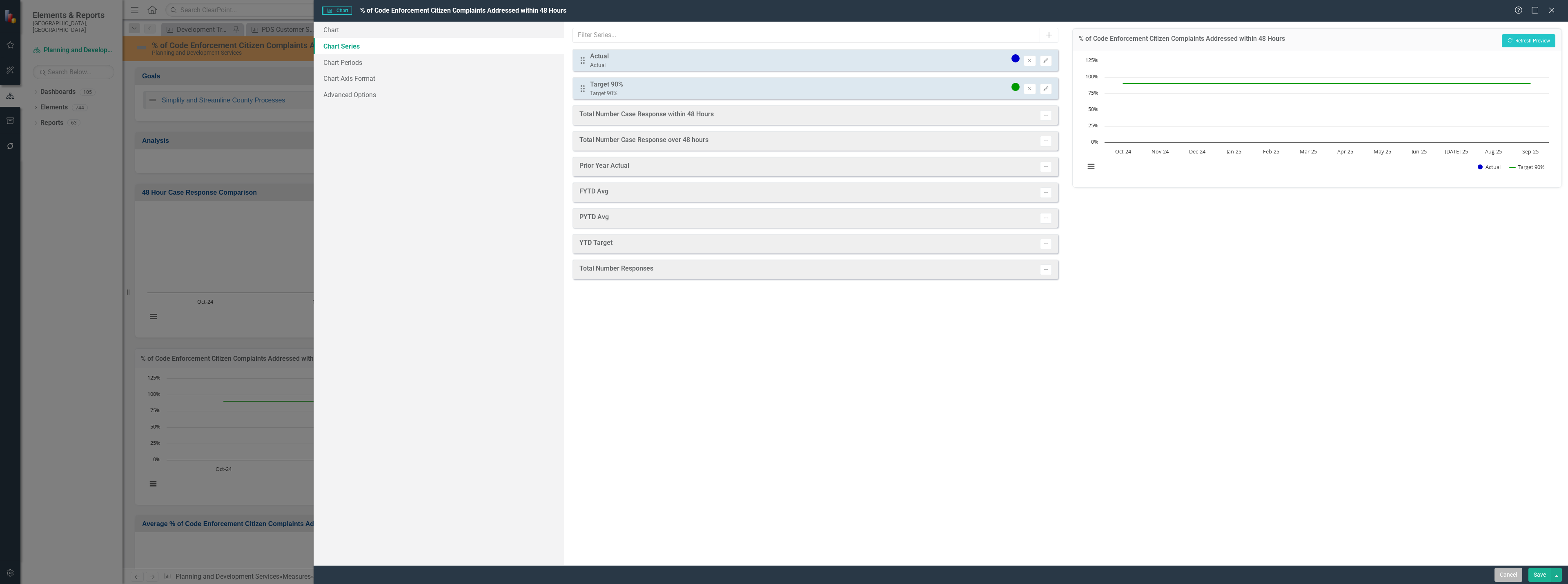
click at [1516, 578] on button "Cancel" at bounding box center [1509, 575] width 28 height 14
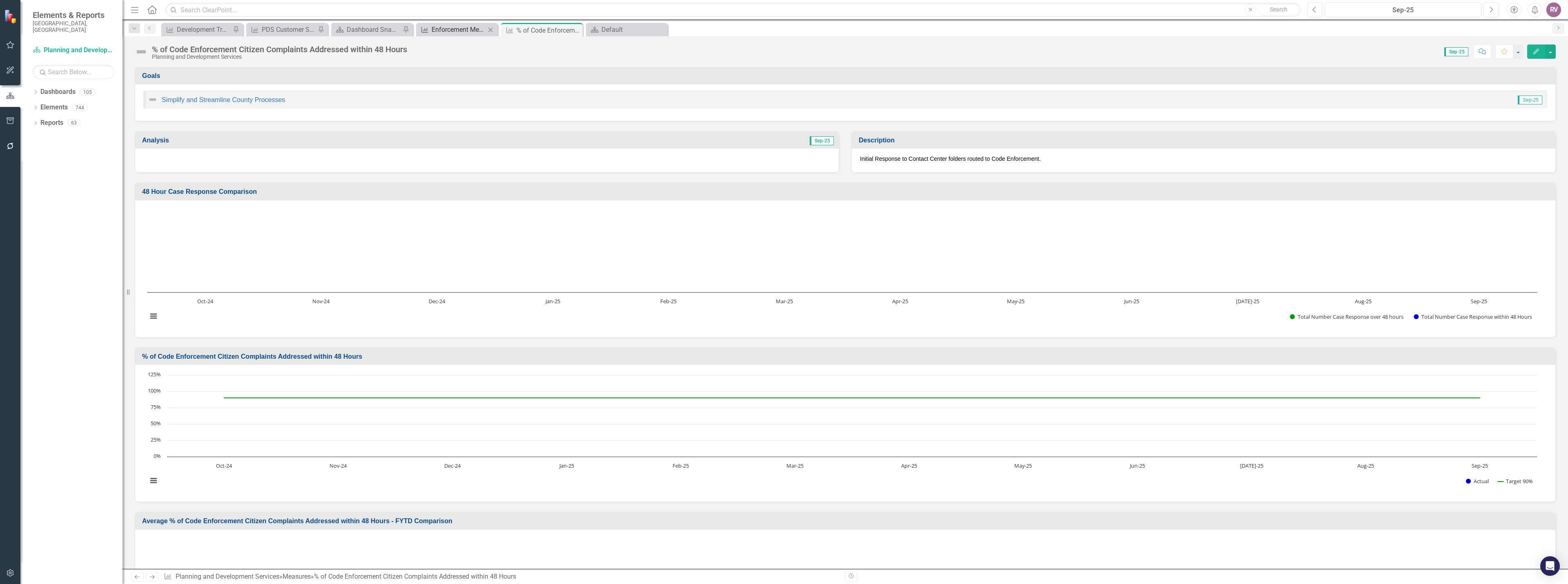
click at [456, 26] on div "Enforcement Measures" at bounding box center [458, 30] width 54 height 11
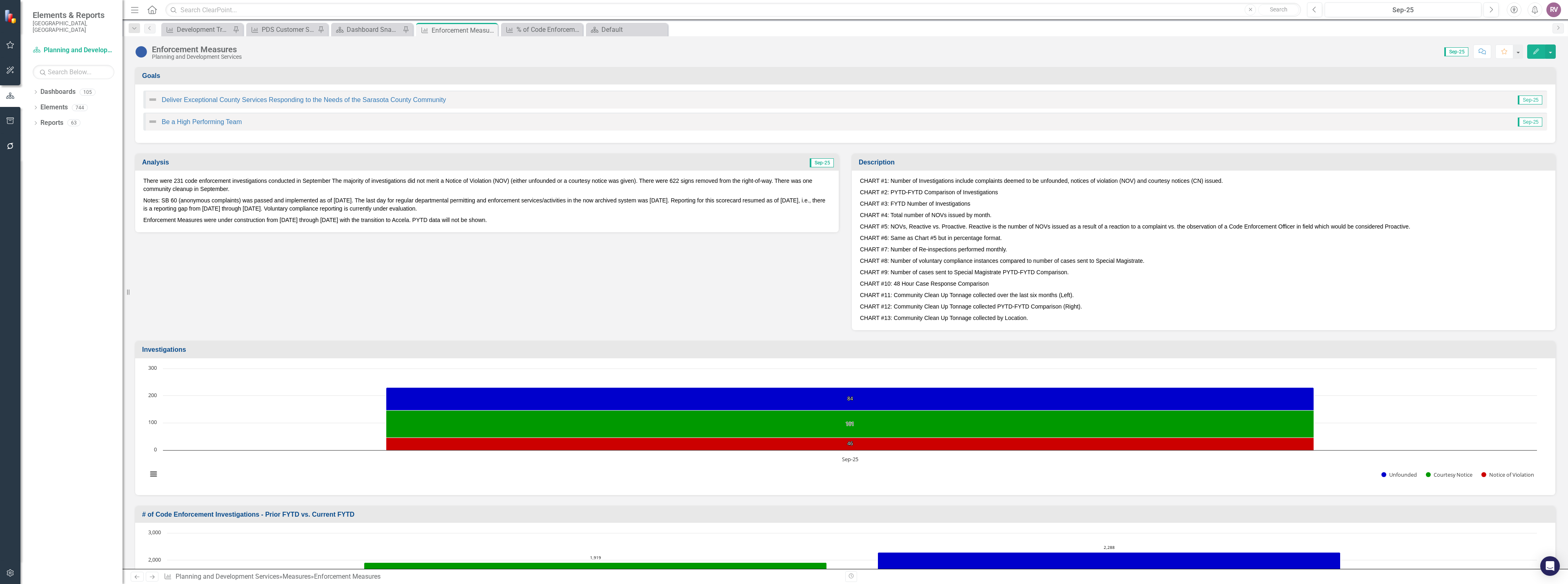
scroll to position [572, 0]
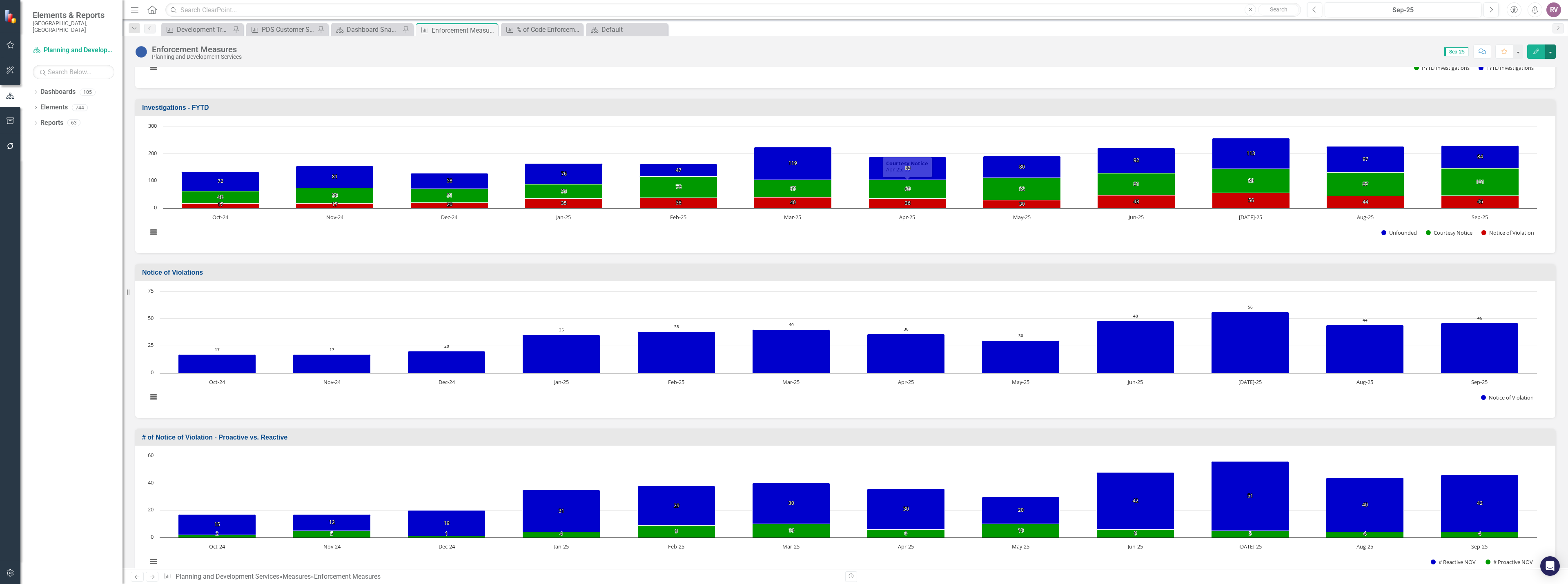
click at [1555, 51] on button "button" at bounding box center [1550, 52] width 11 height 14
click at [1523, 69] on link "Edit Edit Measure" at bounding box center [1515, 66] width 79 height 15
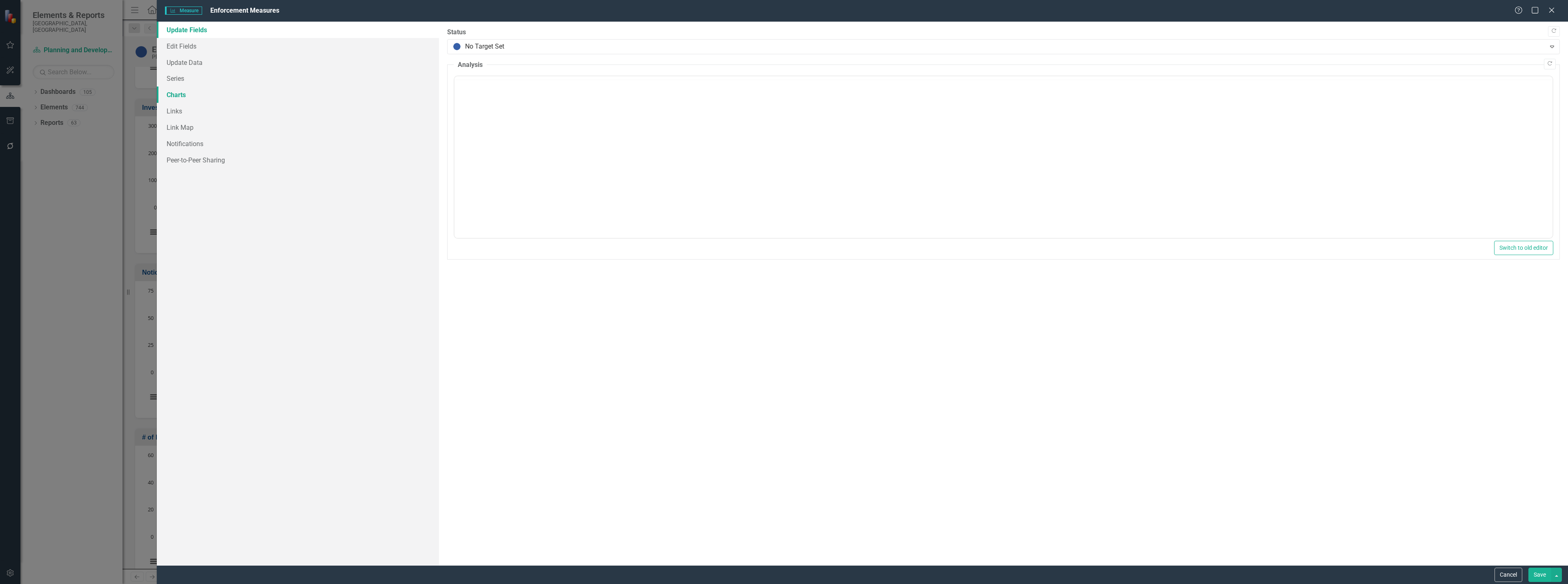
click at [187, 92] on link "Charts" at bounding box center [297, 94] width 282 height 17
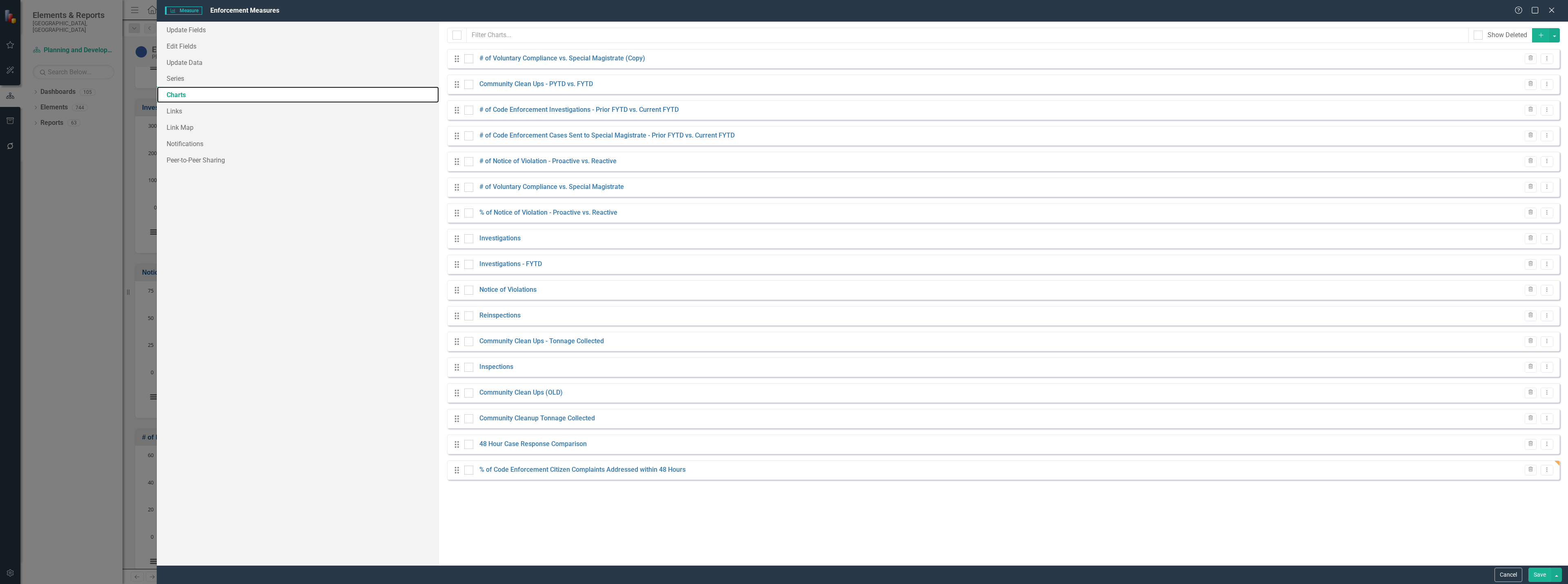
checkbox input "false"
click at [541, 468] on link "% of Code Enforcement Citizen Complaints Addressed within 48 Hours" at bounding box center [583, 470] width 206 height 10
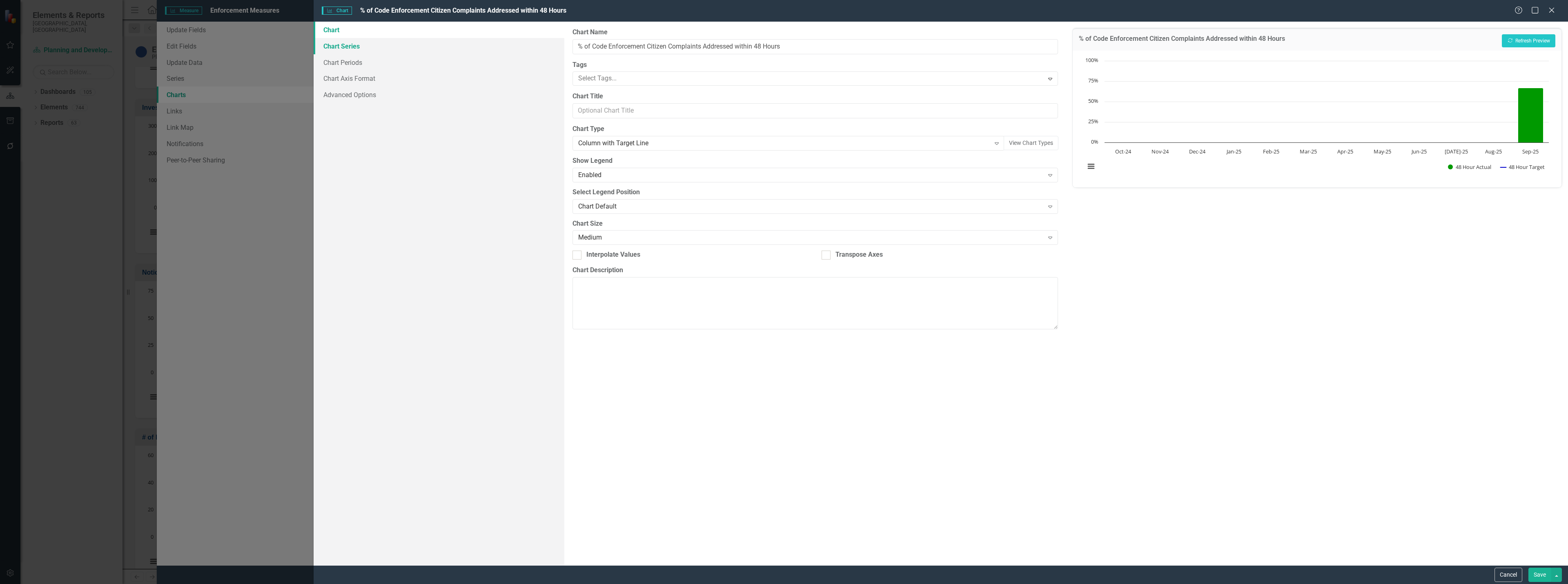
click at [355, 48] on link "Chart Series" at bounding box center [438, 46] width 251 height 17
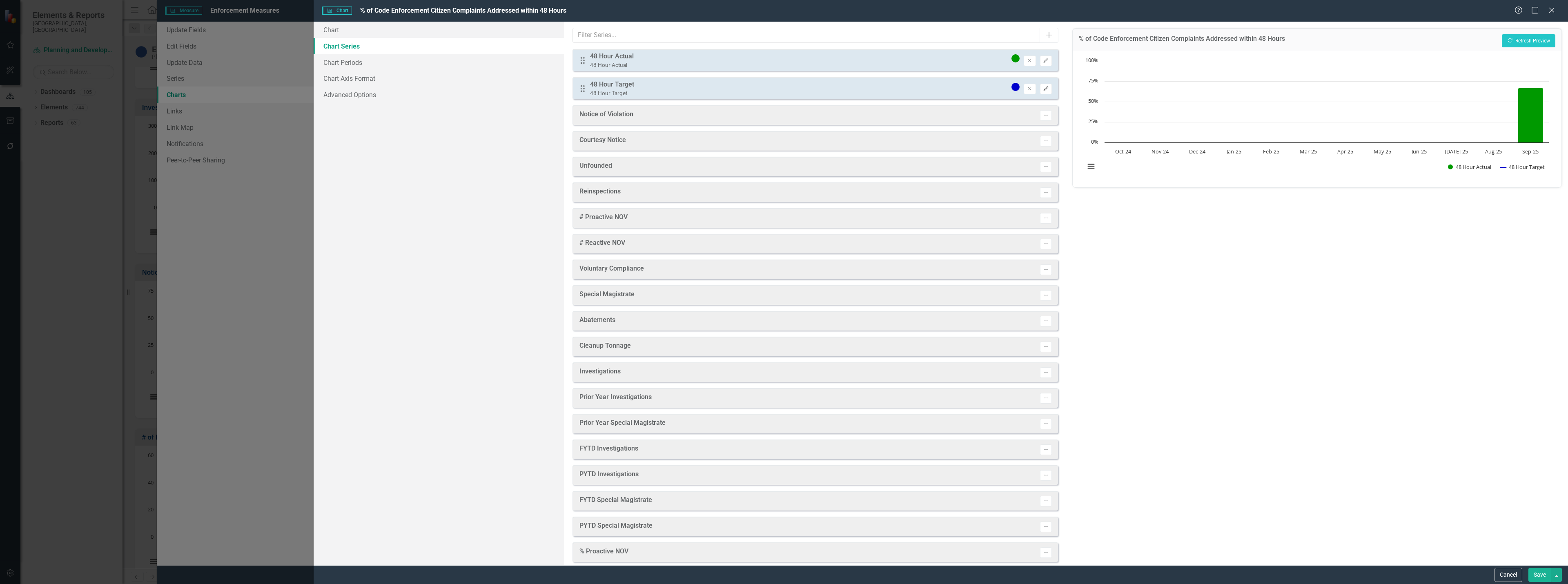
click at [1044, 89] on icon "button" at bounding box center [1046, 89] width 5 height 5
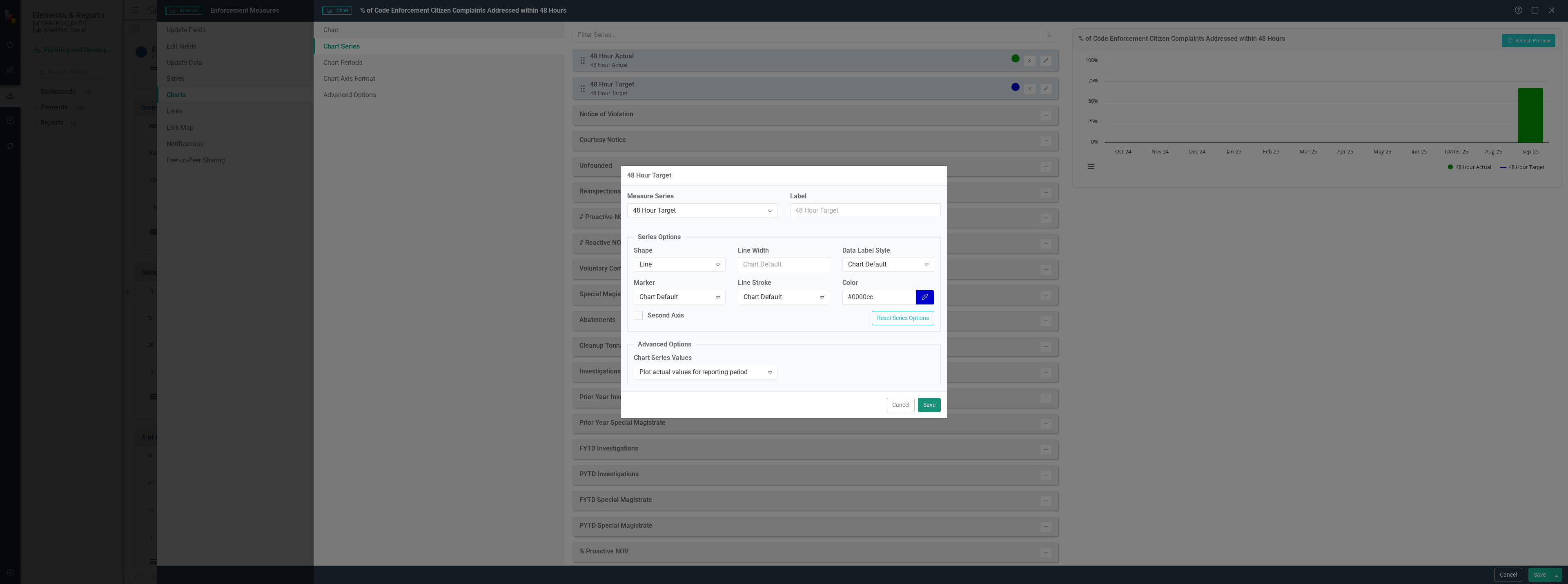
click at [934, 408] on button "Save" at bounding box center [929, 405] width 23 height 14
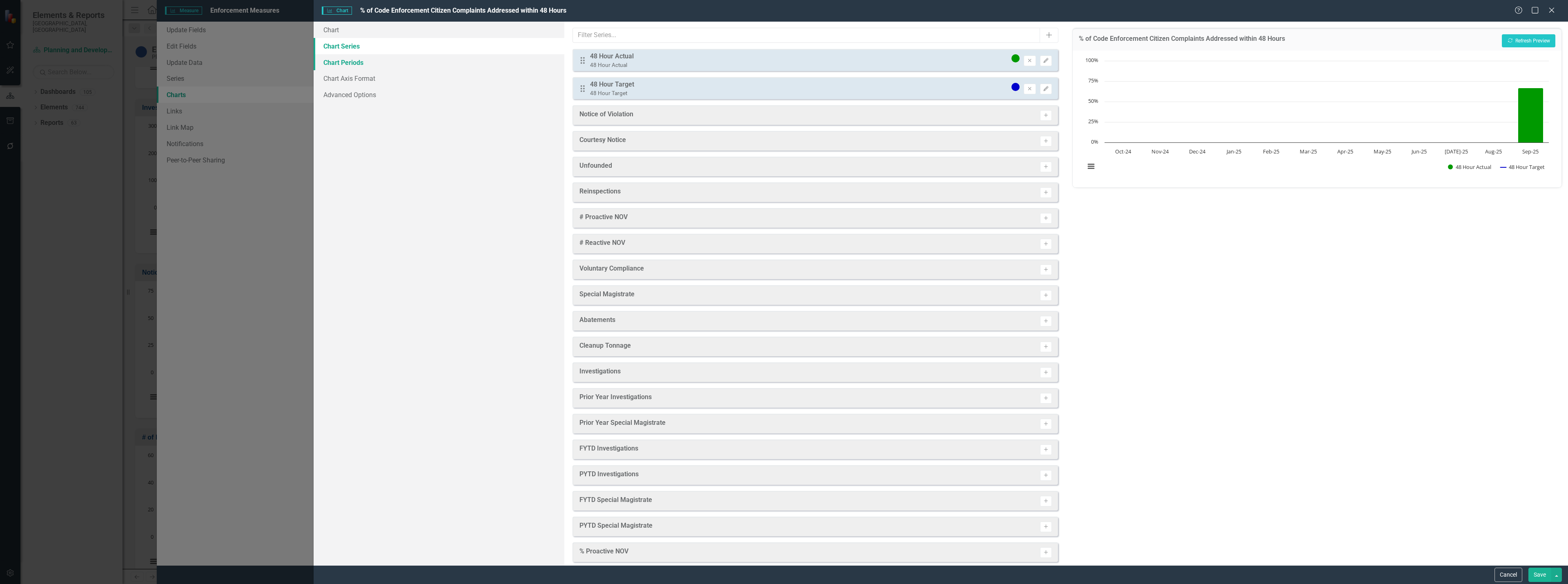
click at [383, 57] on link "Chart Periods" at bounding box center [438, 62] width 251 height 17
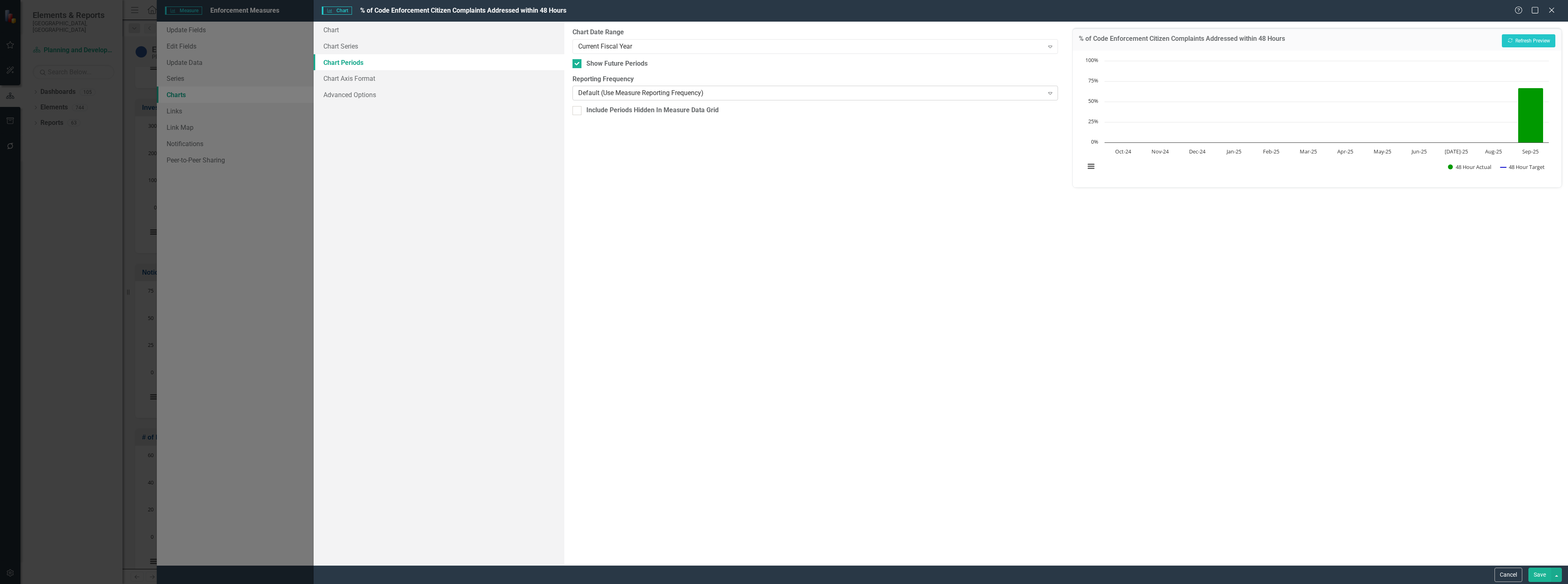
click at [623, 96] on div "Default (Use Measure Reporting Frequency)" at bounding box center [810, 93] width 465 height 10
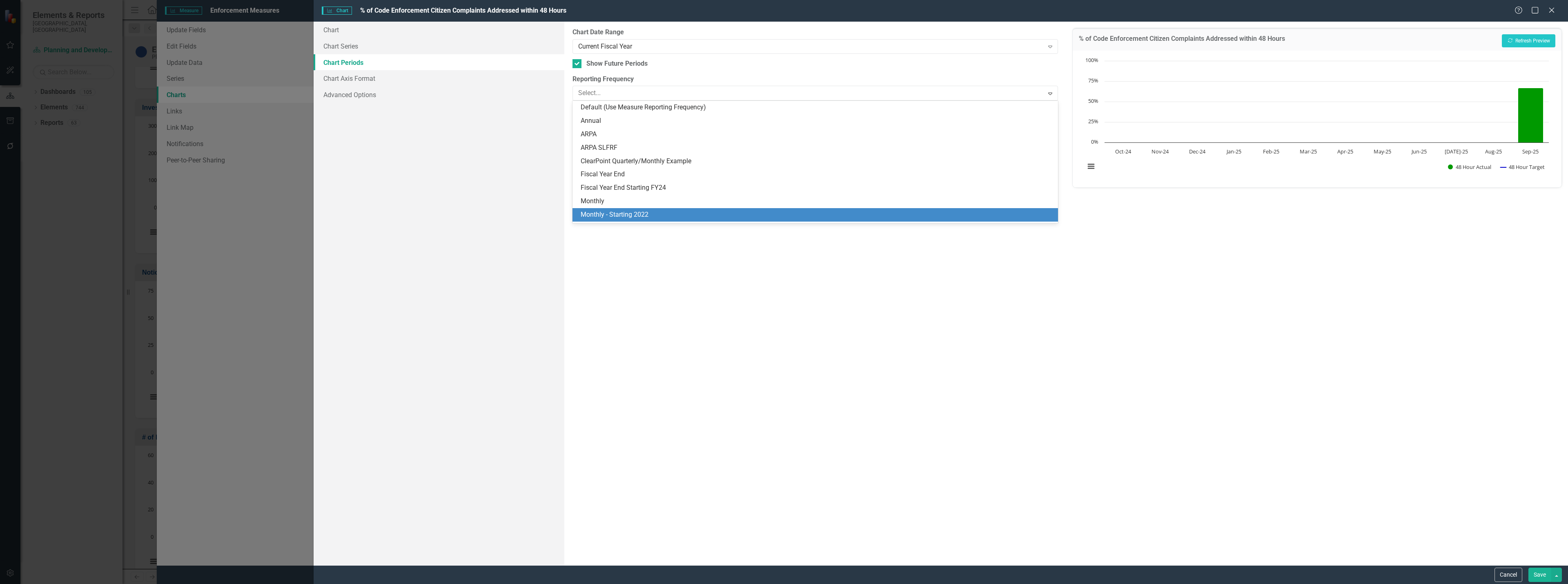
click at [604, 202] on div "Monthly" at bounding box center [817, 201] width 473 height 10
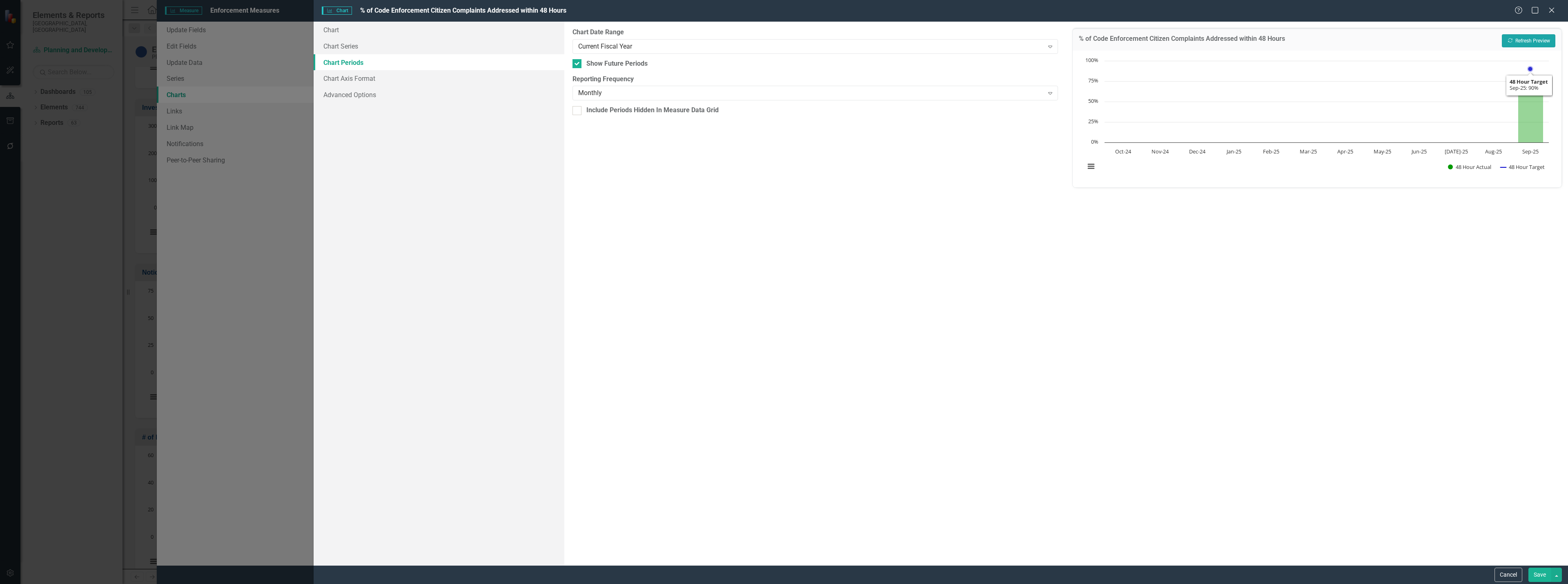
click at [1523, 34] on button "Recalculate Refresh Preview" at bounding box center [1528, 40] width 54 height 13
click at [1534, 46] on button "Recalculate Refresh Preview" at bounding box center [1528, 40] width 54 height 13
click at [427, 48] on link "Chart Series" at bounding box center [438, 46] width 251 height 17
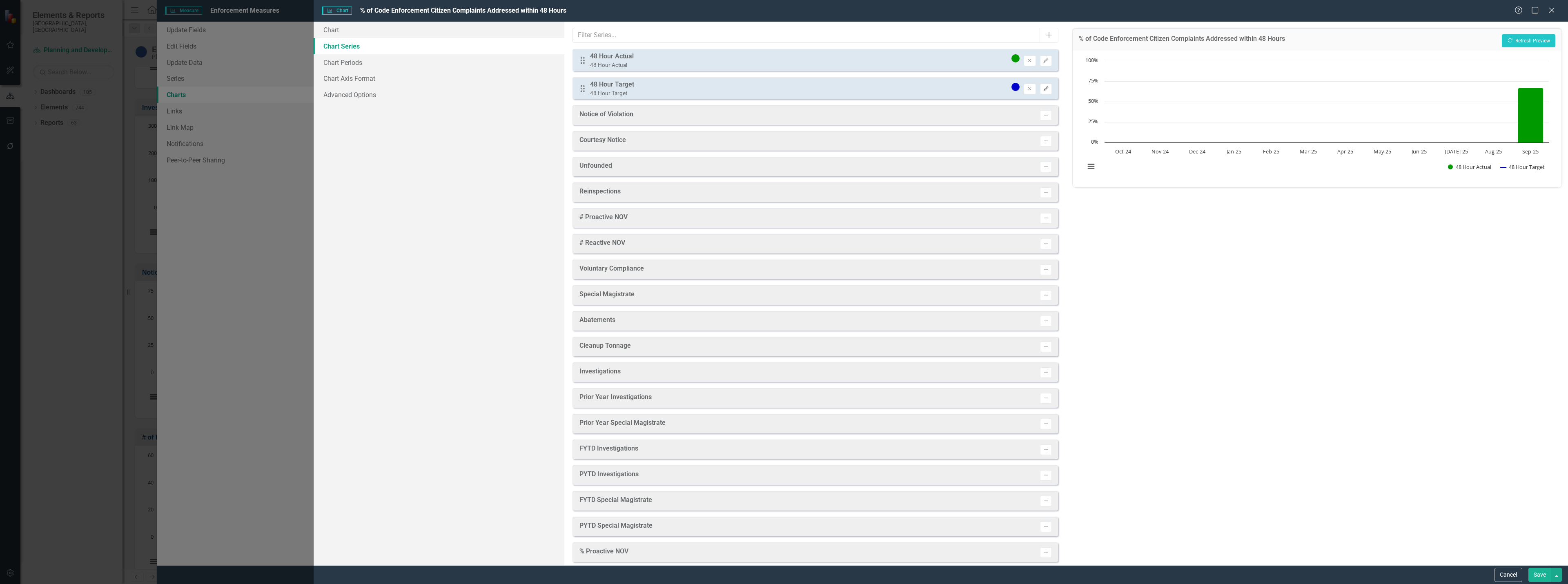
click at [1045, 90] on button "Edit" at bounding box center [1045, 89] width 11 height 11
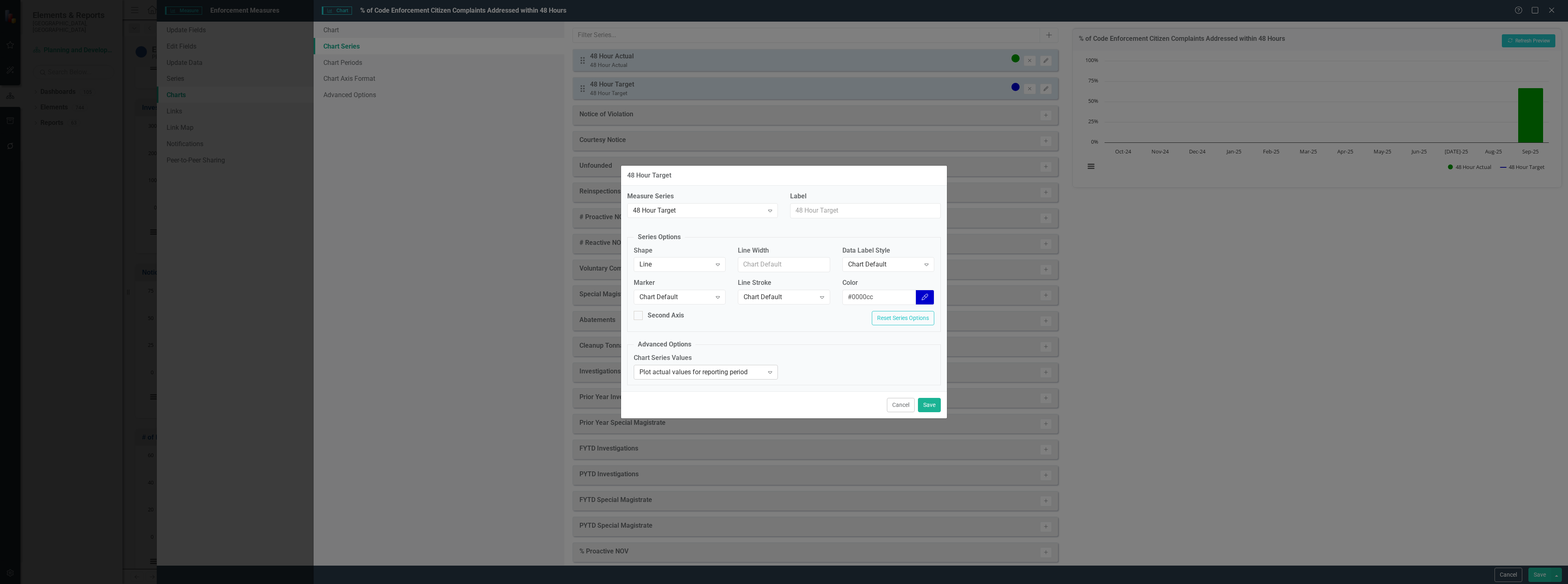
click at [705, 372] on div "Plot actual values for reporting period" at bounding box center [701, 372] width 124 height 10
click at [747, 584] on div "Plot actual values for reporting period" at bounding box center [785, 590] width 1555 height 10
click at [932, 400] on button "Save" at bounding box center [929, 405] width 23 height 14
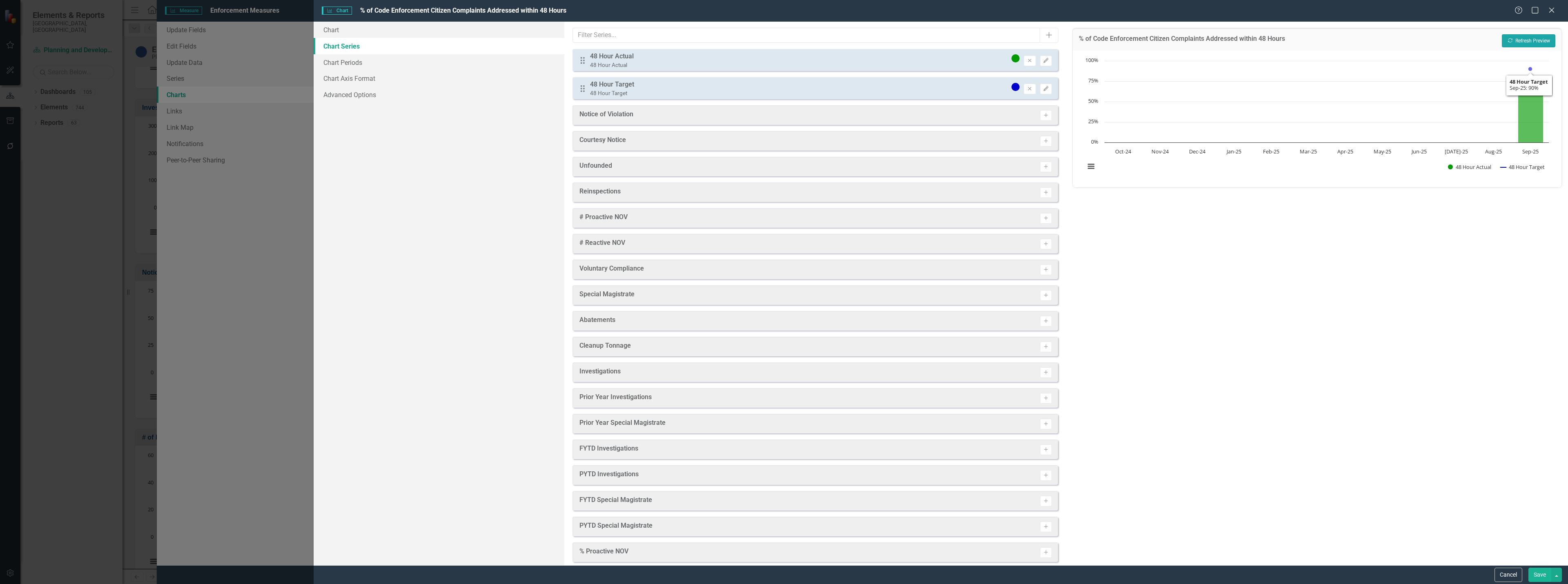
click at [1526, 39] on button "Recalculate Refresh Preview" at bounding box center [1528, 40] width 54 height 13
drag, startPoint x: 583, startPoint y: 91, endPoint x: 583, endPoint y: 62, distance: 29.0
click at [583, 62] on div "Drag 48 Hour Actual 48 Hour Actual Remove Edit Drag 48 Hour Target 48 Hour Targ…" at bounding box center [816, 75] width 486 height 51
click at [1524, 39] on button "Recalculate Refresh Preview" at bounding box center [1528, 40] width 54 height 13
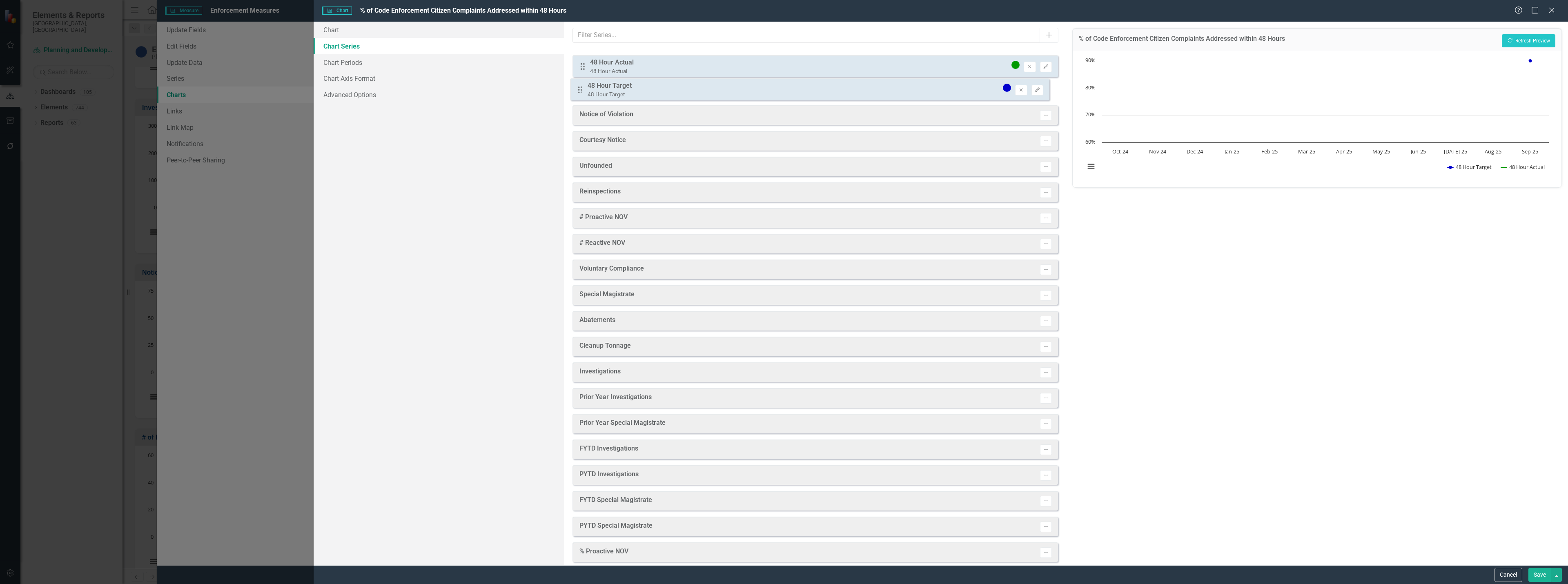
drag, startPoint x: 580, startPoint y: 63, endPoint x: 577, endPoint y: 92, distance: 29.2
click at [577, 92] on div "Drag 48 Hour Target 48 Hour Target Remove Edit Drag 48 Hour Actual 48 Hour Actu…" at bounding box center [816, 75] width 486 height 51
click at [1513, 37] on button "Recalculate Refresh Preview" at bounding box center [1528, 40] width 54 height 13
click at [1542, 576] on button "Save" at bounding box center [1540, 575] width 23 height 14
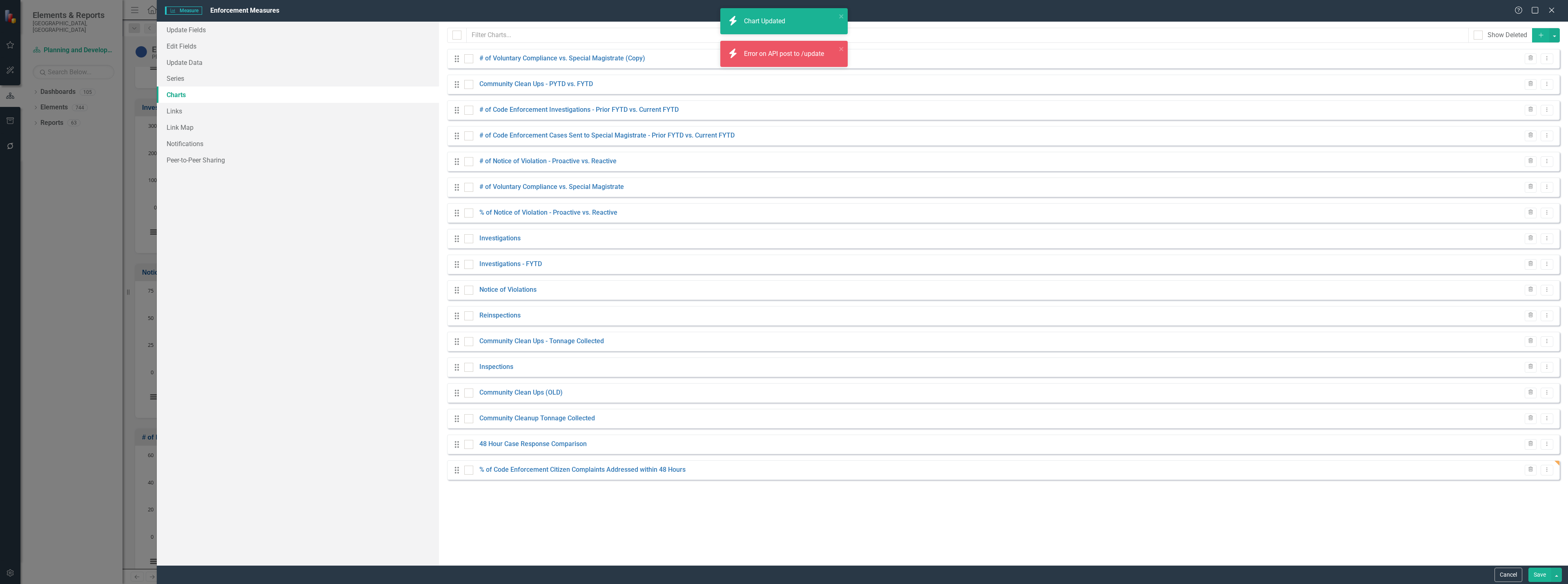
click at [1540, 573] on button "Save" at bounding box center [1540, 575] width 23 height 14
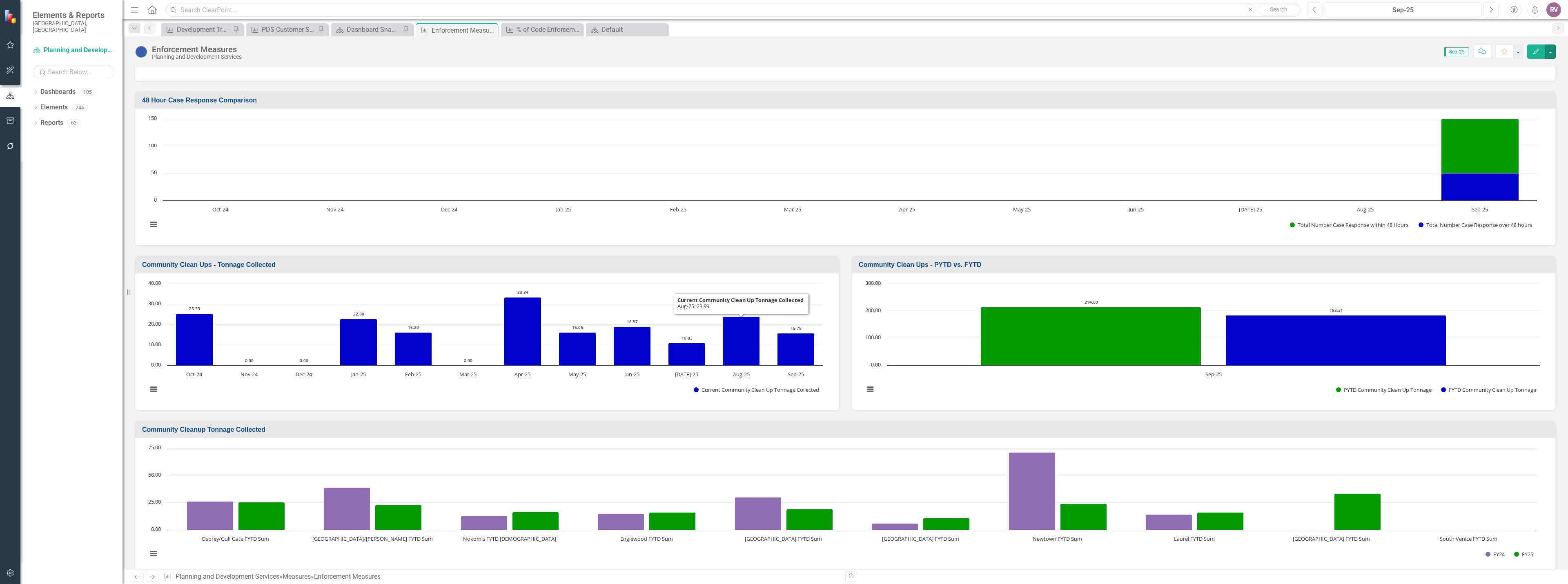
scroll to position [1712, 0]
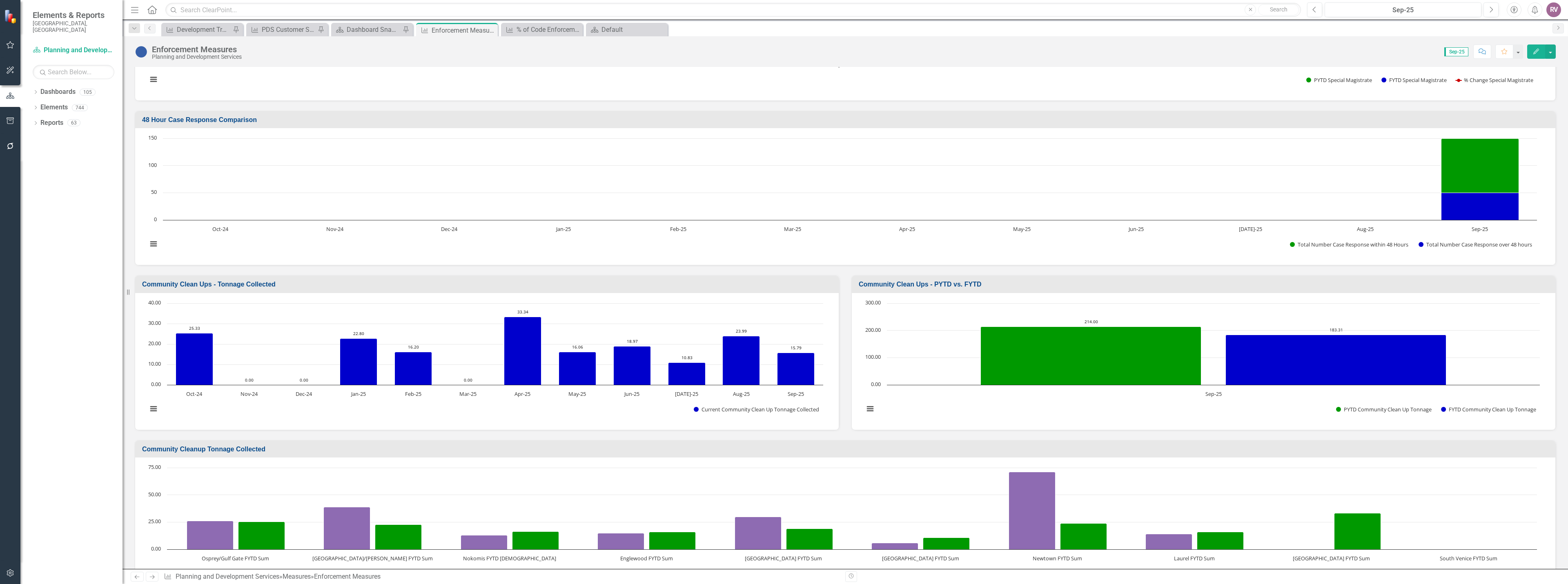
click at [283, 118] on h3 "48 Hour Case Response Comparison" at bounding box center [847, 120] width 1410 height 7
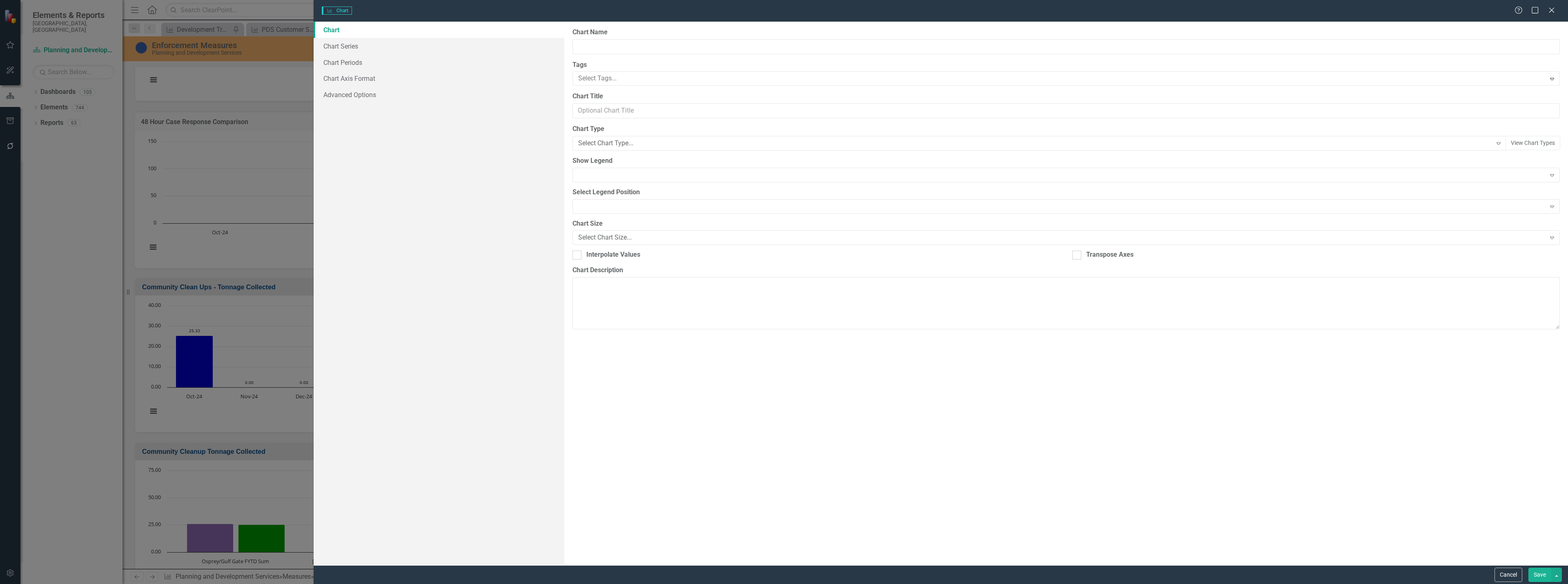
type input "48 Hour Case Response Comparison"
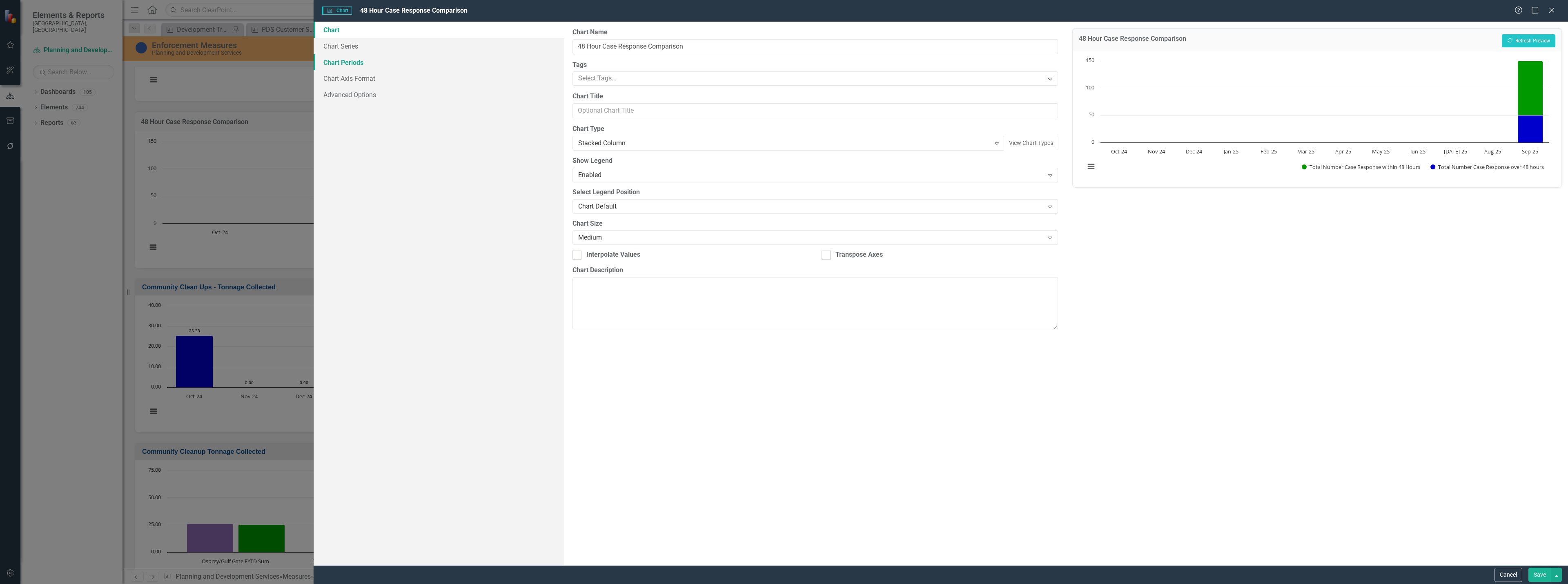
click at [352, 62] on link "Chart Periods" at bounding box center [438, 62] width 251 height 17
click at [353, 76] on link "Chart Axis Format" at bounding box center [438, 78] width 251 height 17
click at [933, 126] on input "Y-Axis Max Value" at bounding box center [936, 127] width 230 height 15
type input "200"
click at [1518, 36] on button "Recalculate Refresh Preview" at bounding box center [1528, 40] width 54 height 13
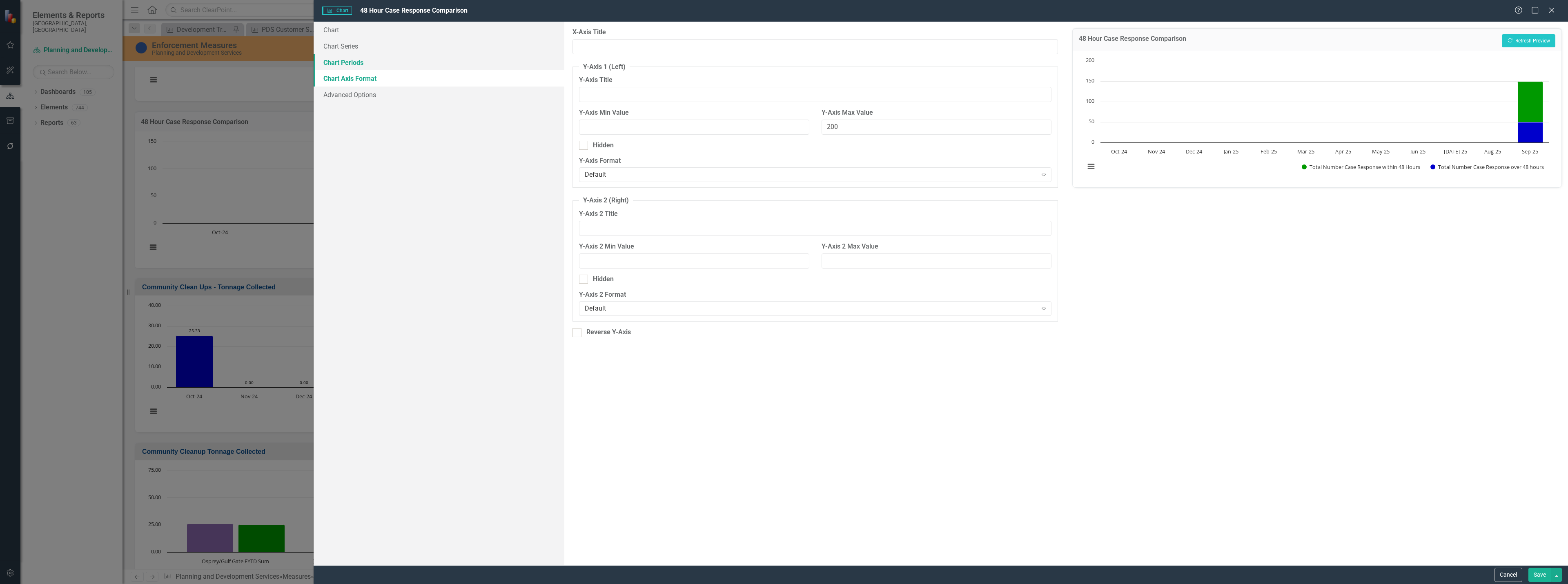
click at [414, 58] on link "Chart Periods" at bounding box center [438, 62] width 251 height 17
click at [411, 46] on link "Chart Series" at bounding box center [438, 46] width 251 height 17
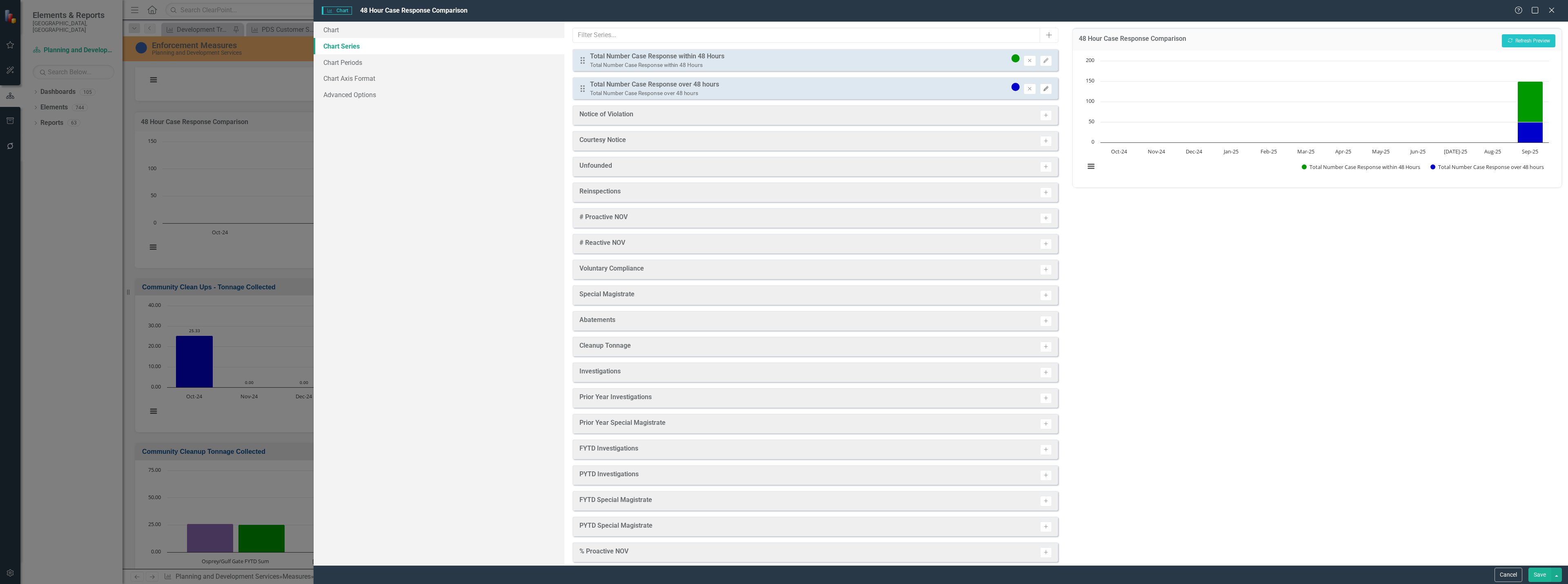
click at [1043, 91] on icon "Edit" at bounding box center [1045, 89] width 6 height 5
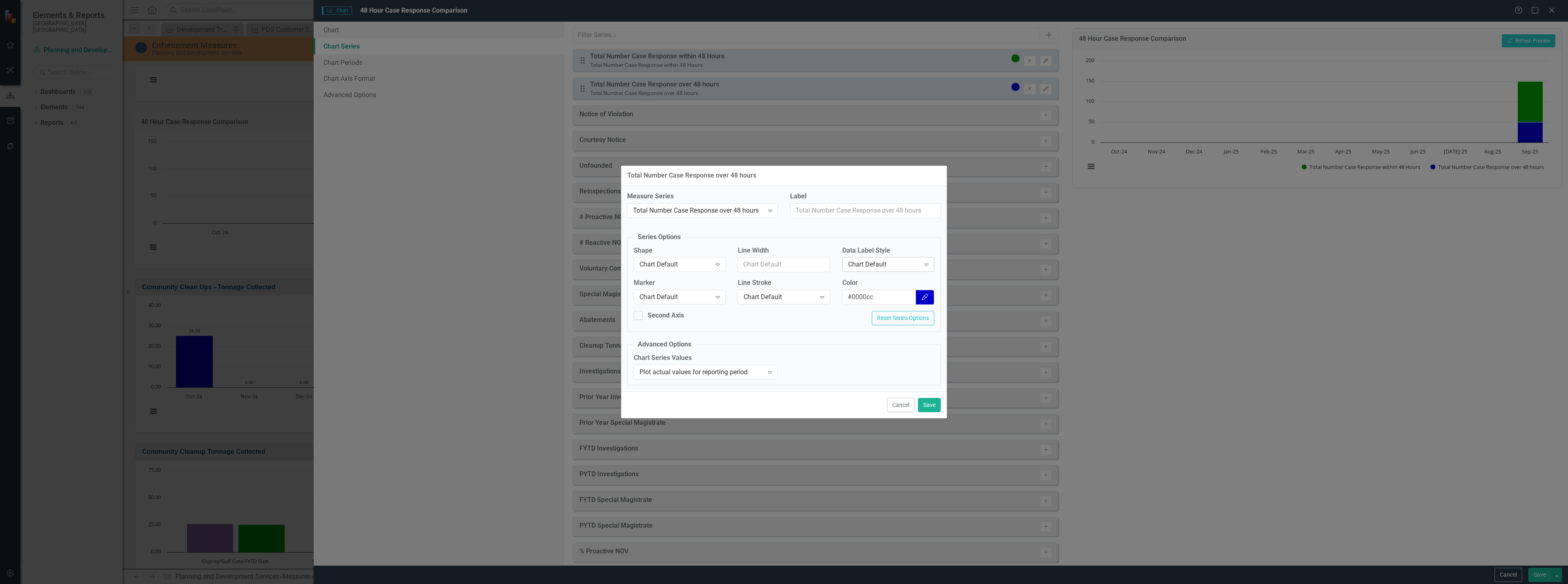
click at [859, 260] on div "Chart Default" at bounding box center [884, 265] width 72 height 10
click at [927, 403] on button "Save" at bounding box center [929, 405] width 23 height 14
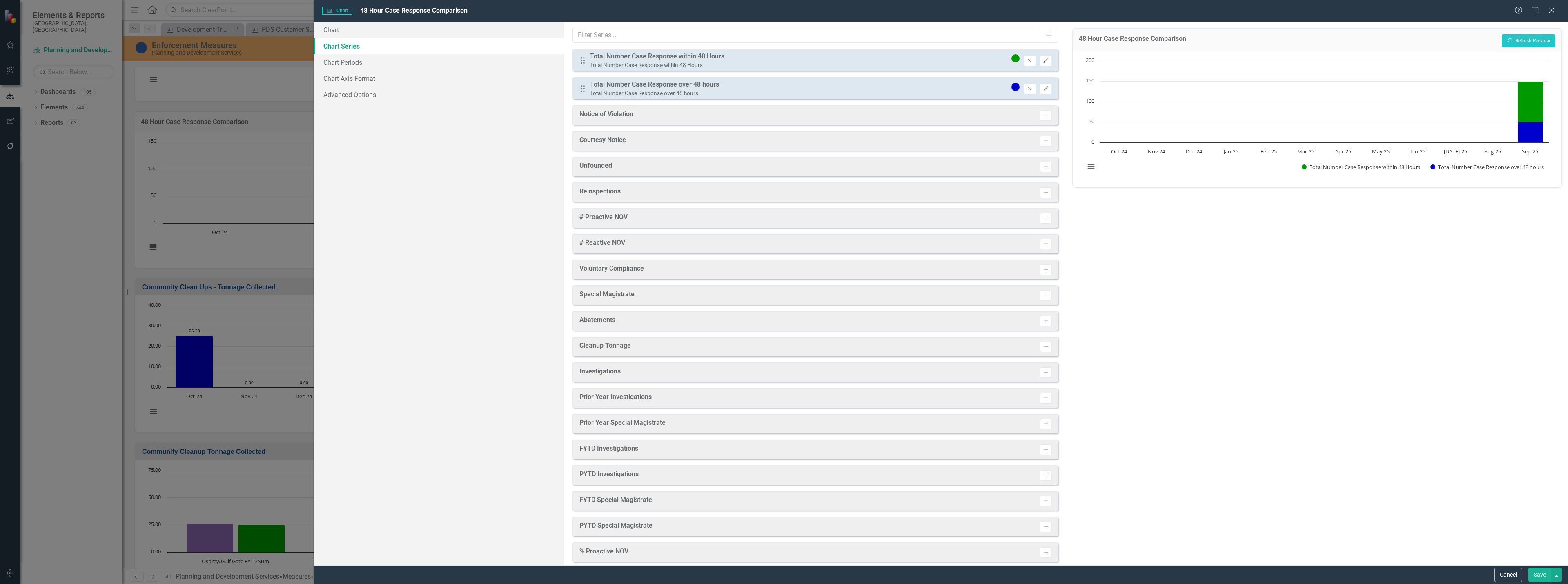
click at [1040, 63] on button "Edit" at bounding box center [1045, 61] width 11 height 11
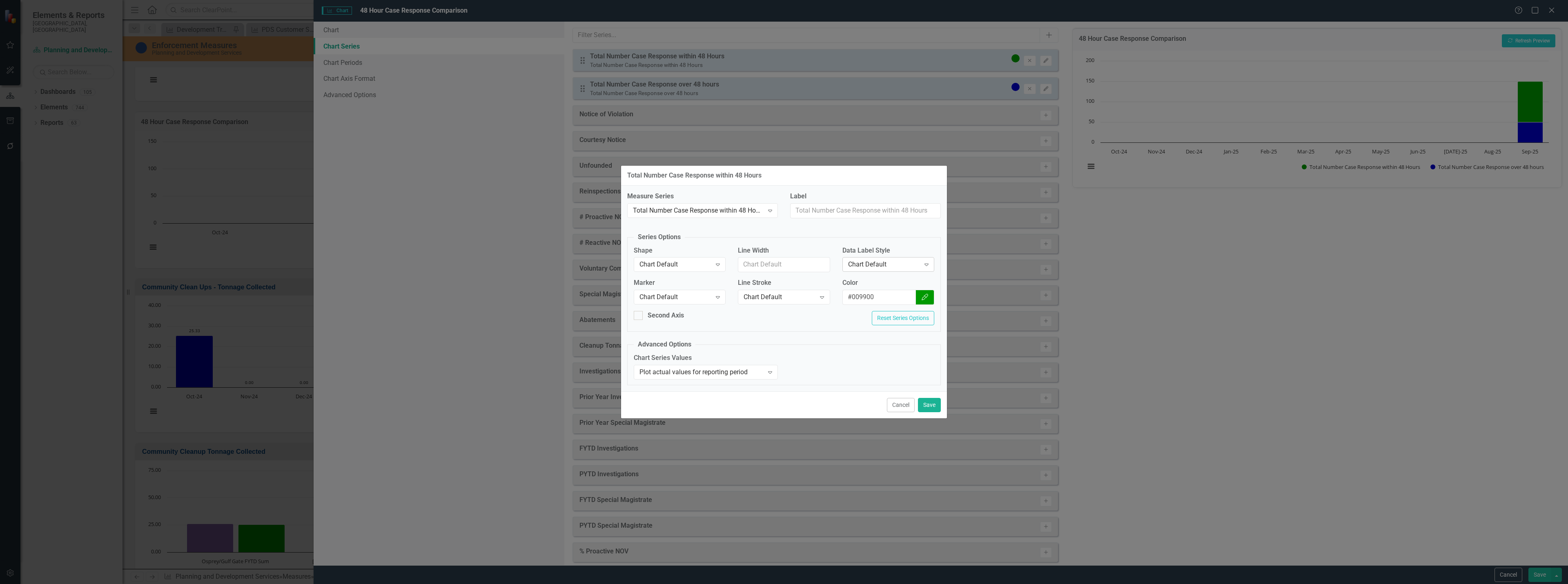
click at [903, 263] on div "Chart Default" at bounding box center [884, 265] width 72 height 10
click at [932, 404] on button "Save" at bounding box center [929, 405] width 23 height 14
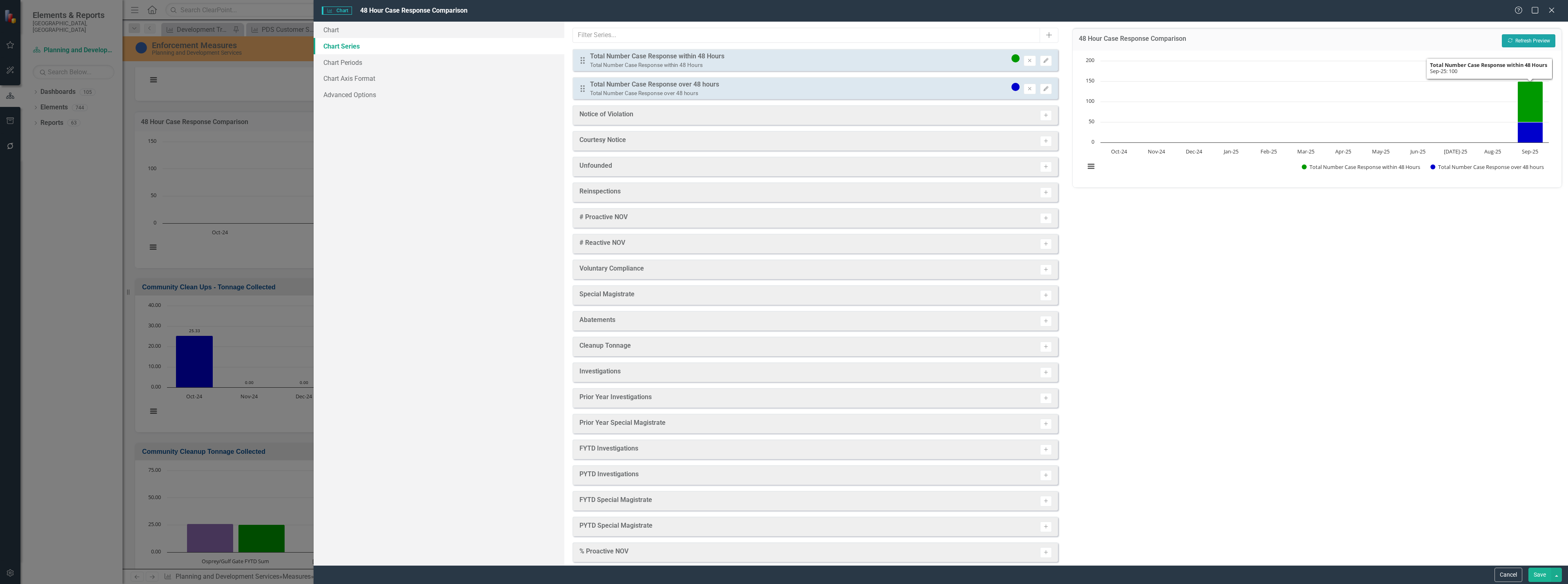
click at [1541, 40] on button "Recalculate Refresh Preview" at bounding box center [1528, 40] width 54 height 13
click at [1540, 574] on button "Save" at bounding box center [1540, 575] width 23 height 14
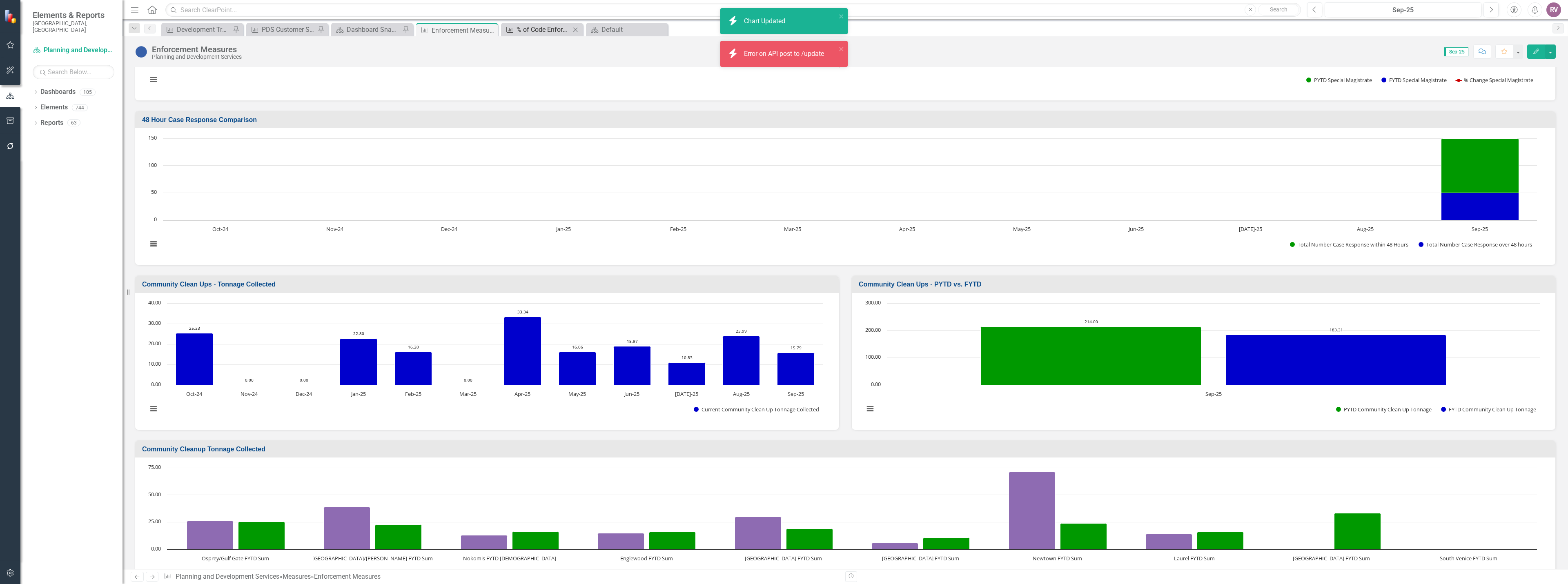
click at [526, 29] on div "% of Code Enforcement Citizen Complaints Addressed within 48 Hours" at bounding box center [543, 30] width 54 height 11
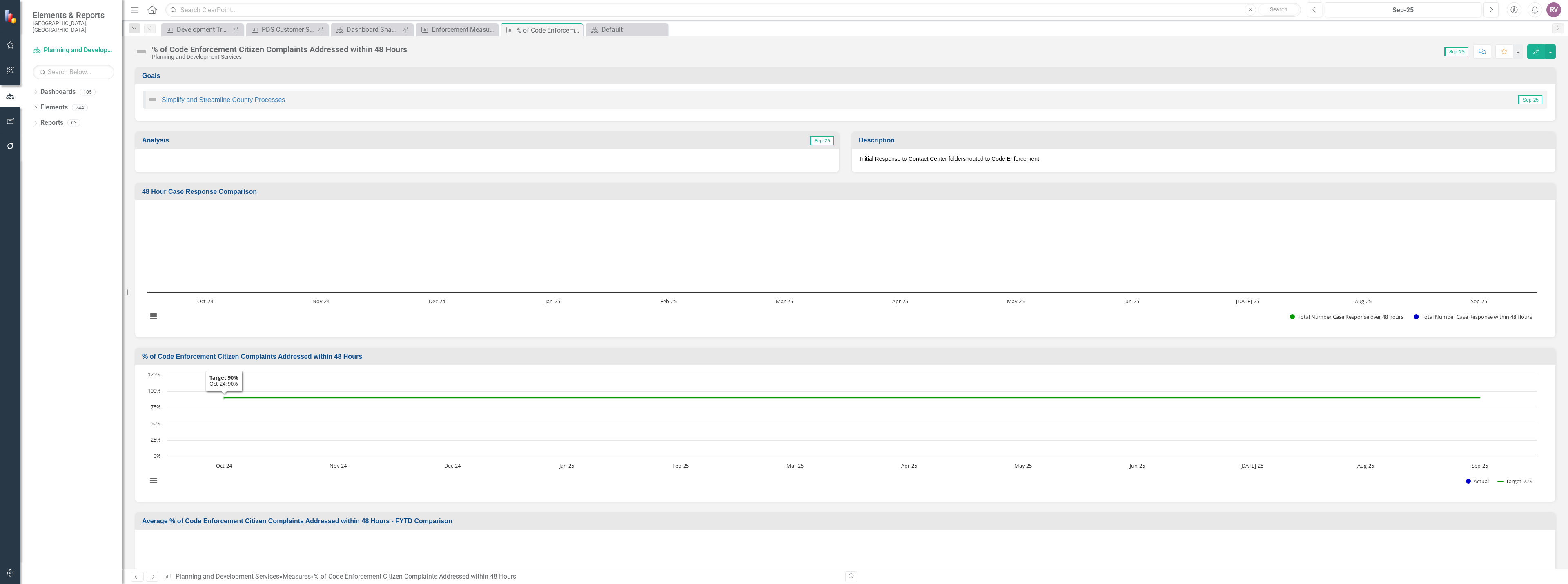
click at [253, 349] on div "% of Code Enforcement Citizen Complaints Addressed within 48 Hours" at bounding box center [846, 356] width 1420 height 17
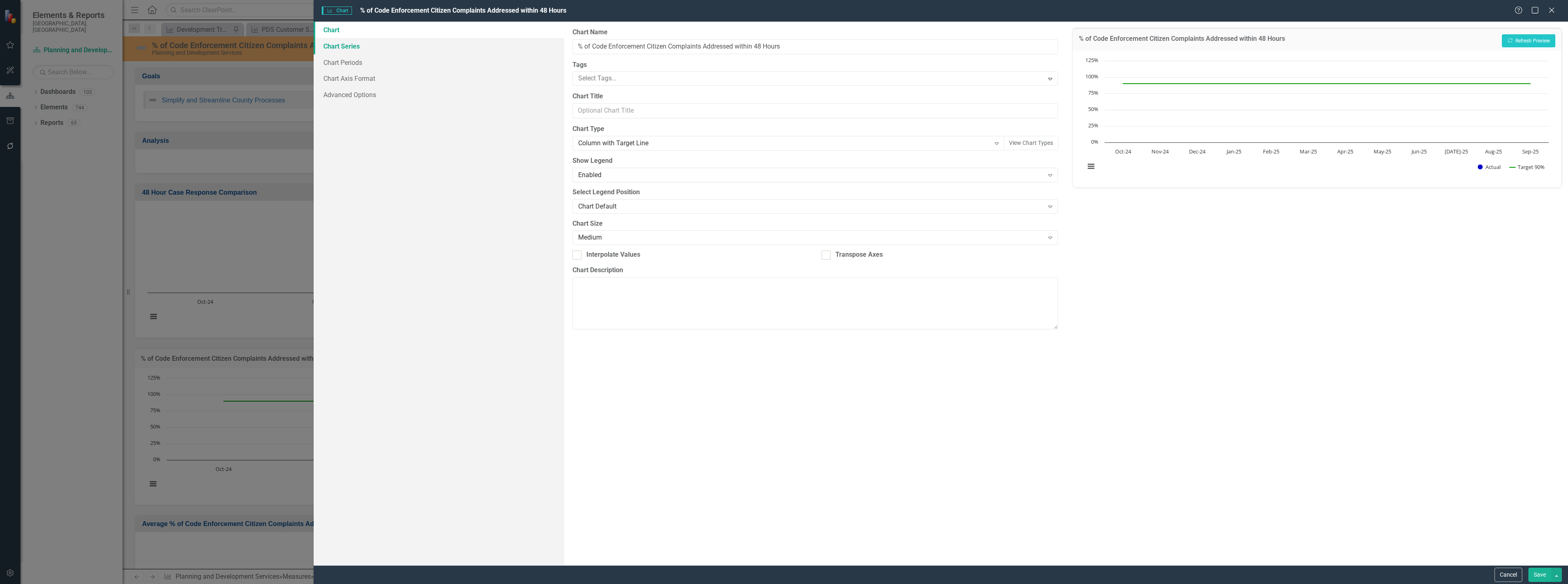
click at [402, 53] on link "Chart Series" at bounding box center [438, 46] width 251 height 17
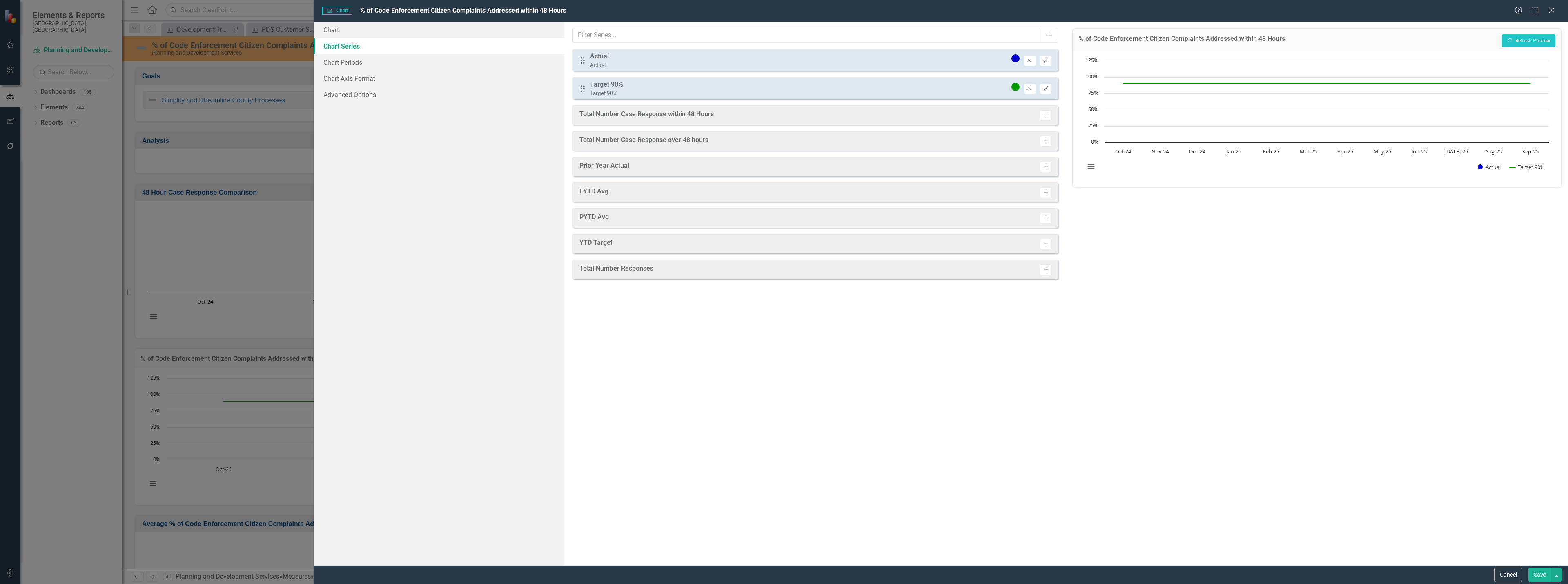
click at [1045, 91] on icon "Edit" at bounding box center [1045, 89] width 6 height 5
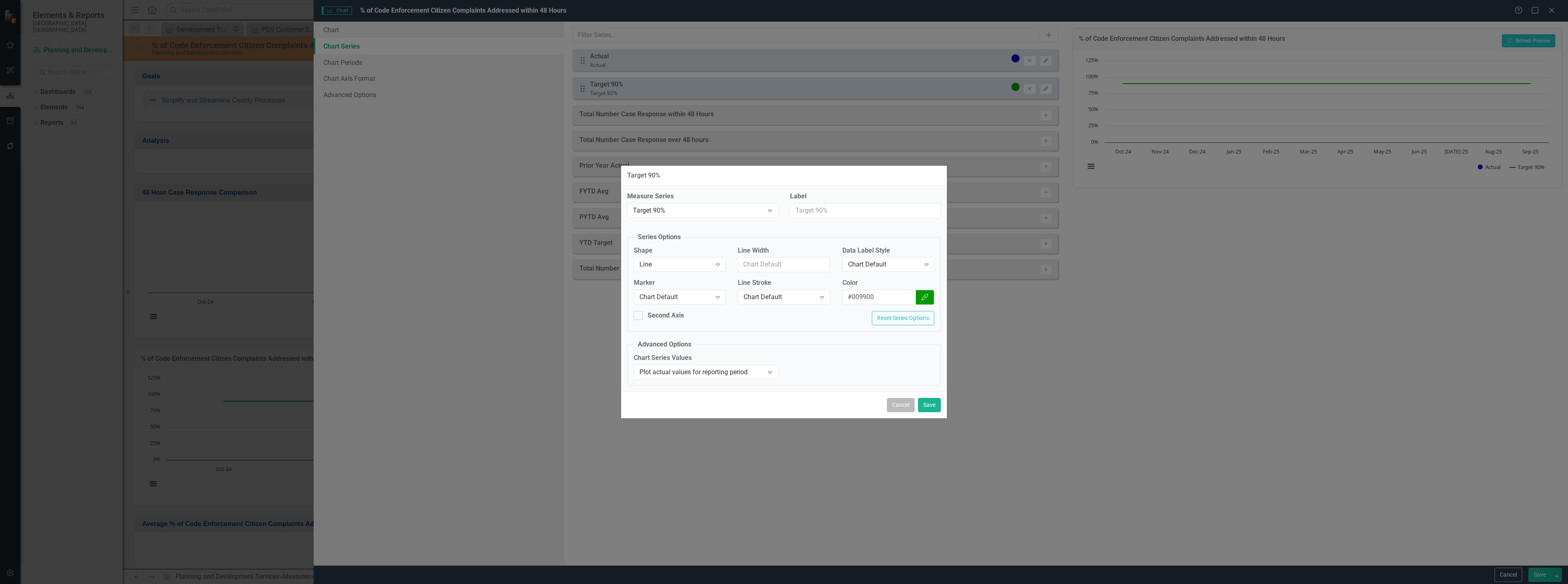
click at [905, 404] on button "Cancel" at bounding box center [901, 405] width 28 height 14
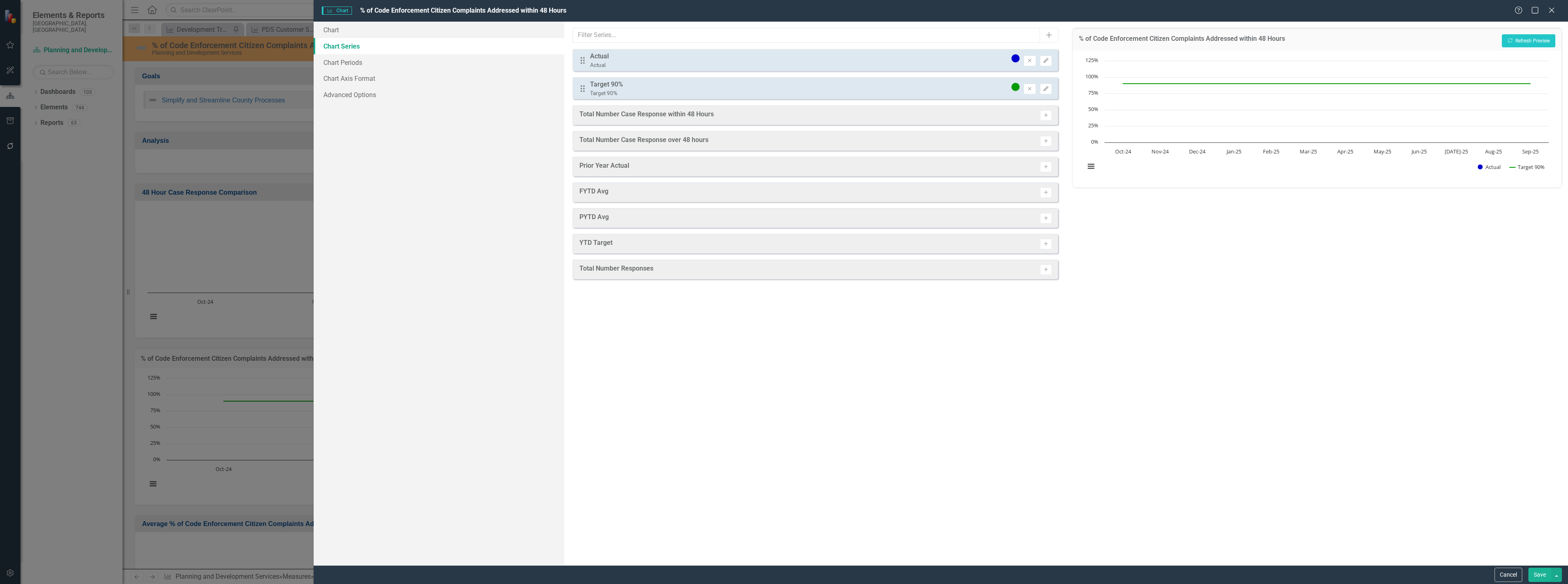
click at [1543, 572] on button "Save" at bounding box center [1540, 575] width 23 height 14
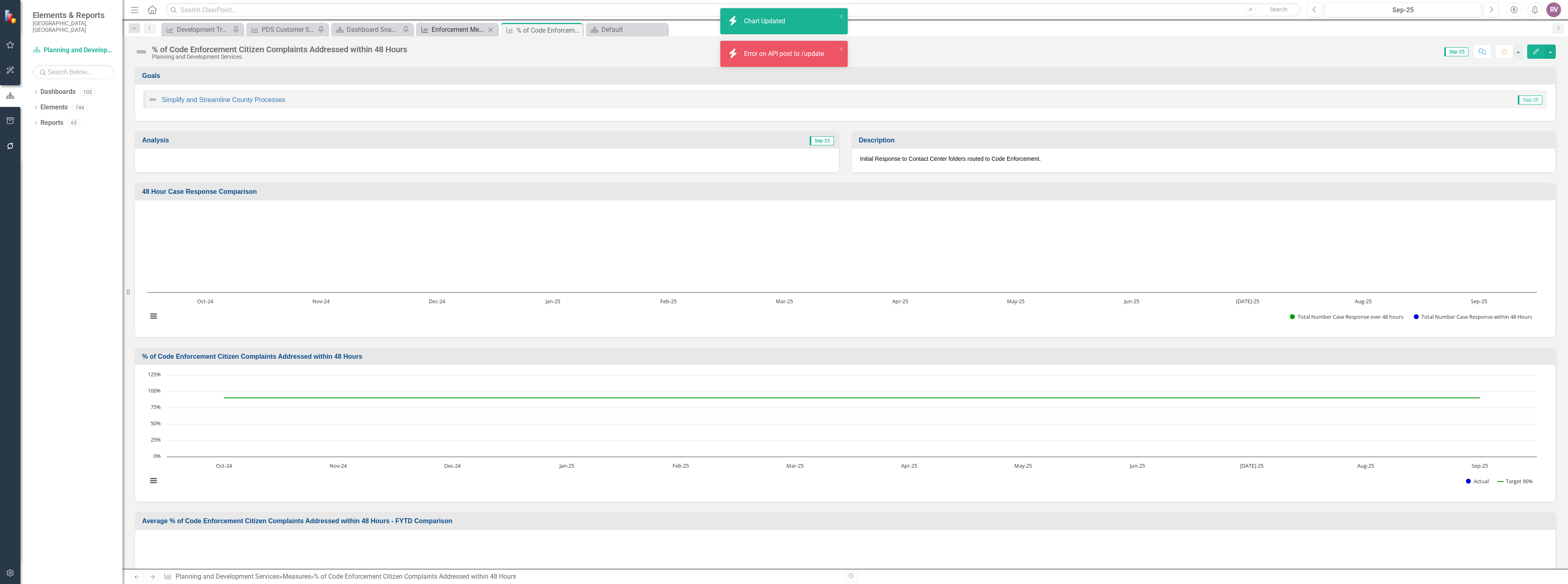
click at [463, 25] on div "Enforcement Measures" at bounding box center [458, 30] width 54 height 11
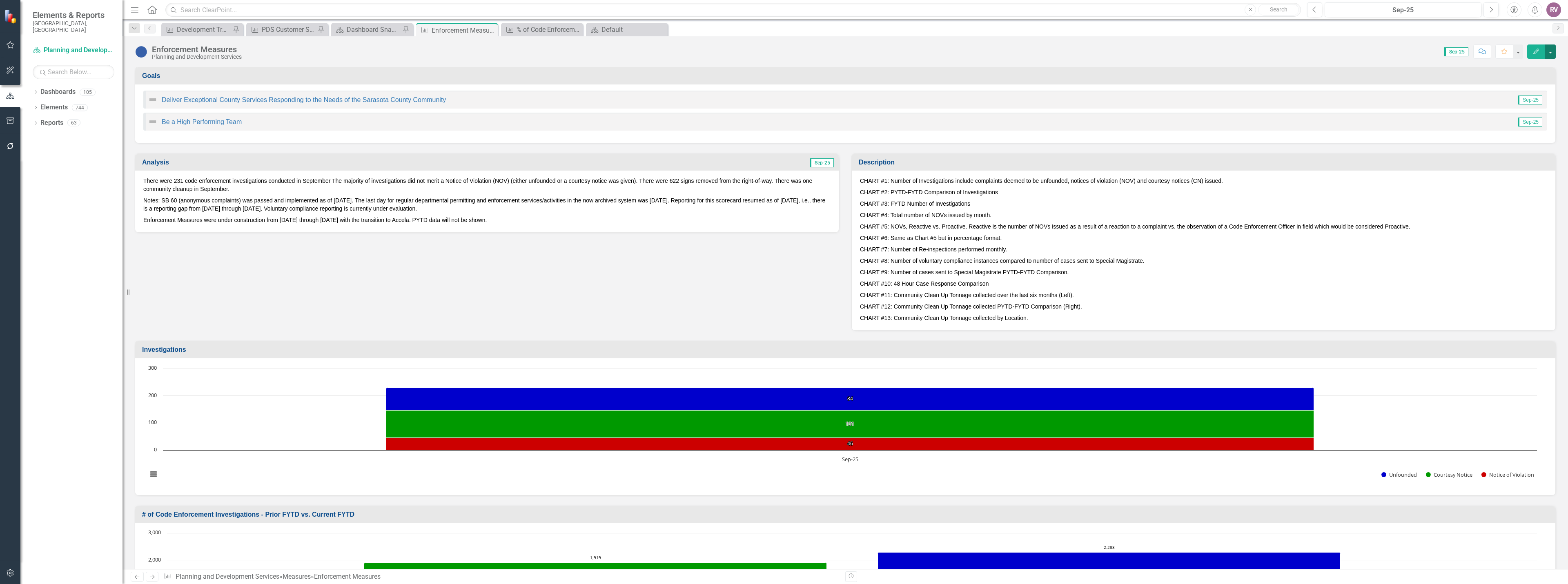
click at [1552, 56] on button "button" at bounding box center [1550, 52] width 11 height 14
click at [1521, 69] on link "Edit Edit Measure" at bounding box center [1515, 66] width 79 height 15
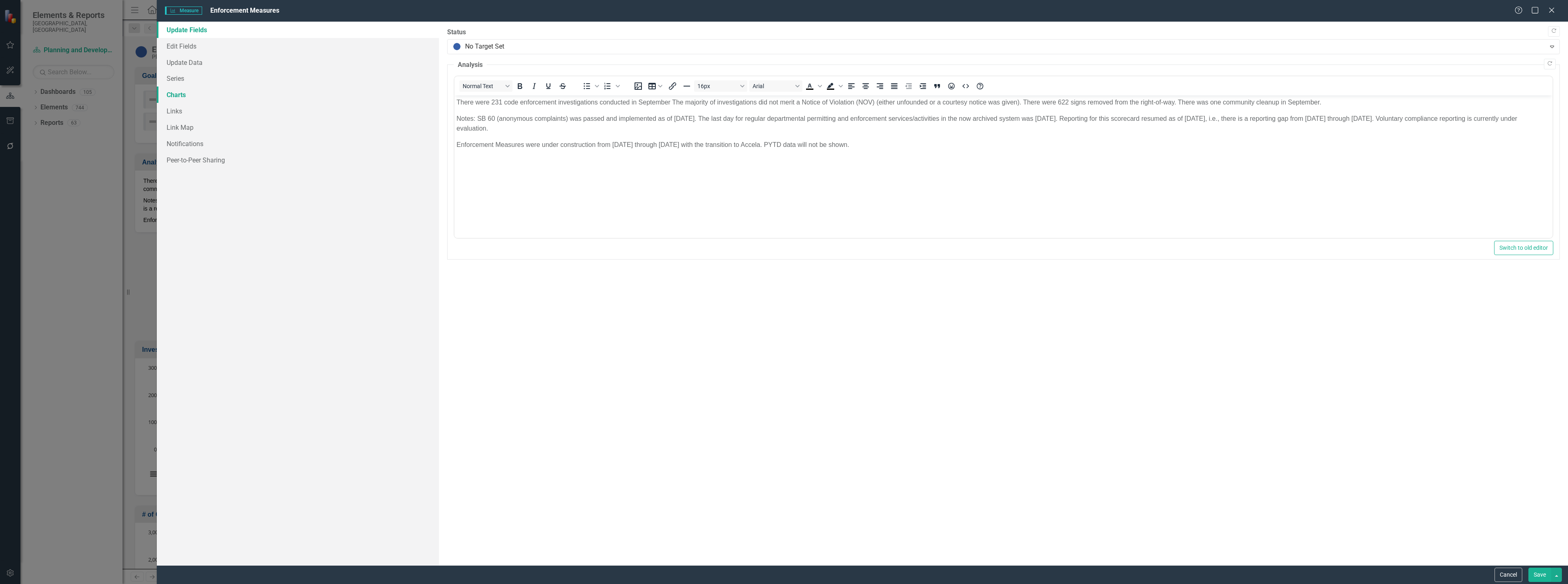
click at [203, 96] on link "Charts" at bounding box center [297, 94] width 282 height 17
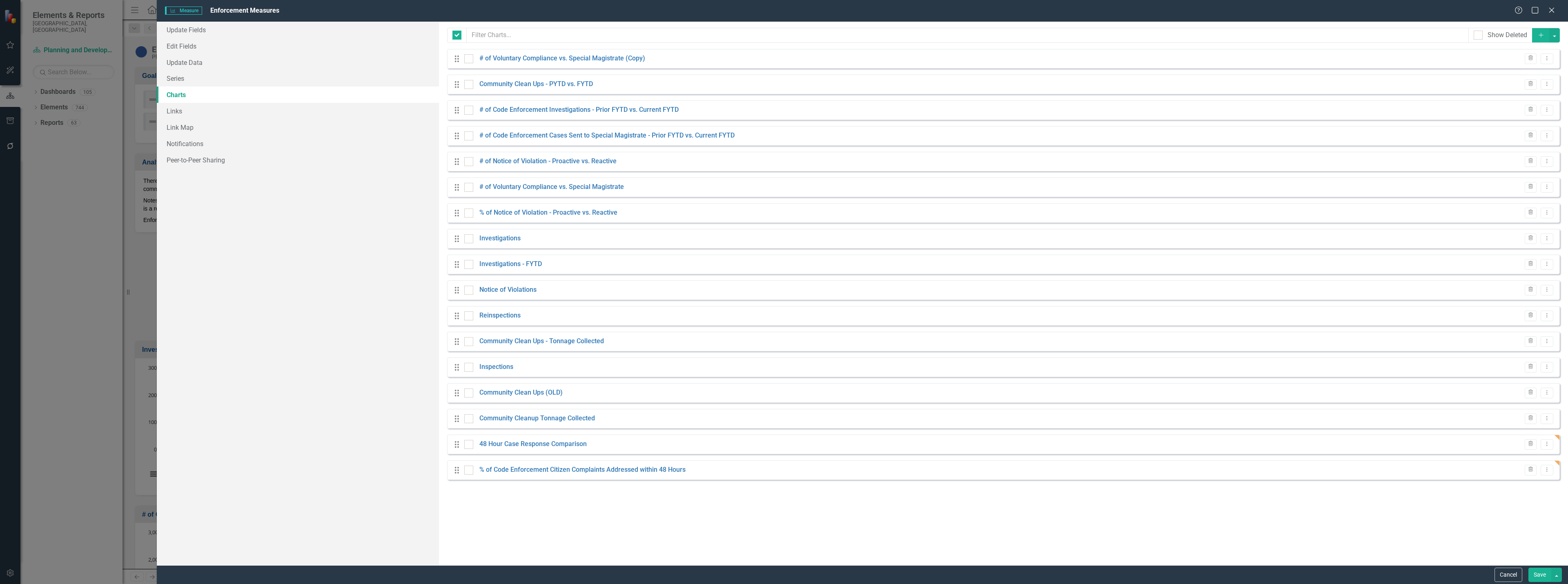
checkbox input "false"
click at [575, 470] on link "% of Code Enforcement Citizen Complaints Addressed within 48 Hours" at bounding box center [583, 470] width 206 height 10
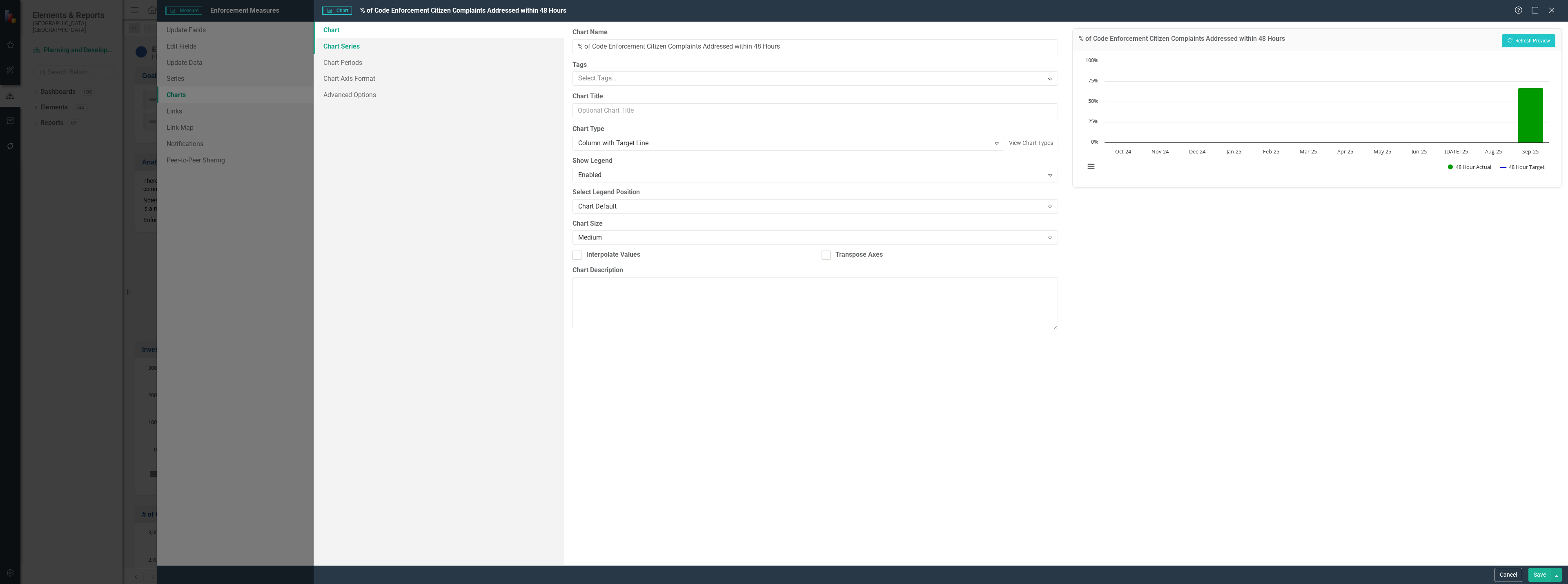
click at [419, 48] on link "Chart Series" at bounding box center [438, 46] width 251 height 17
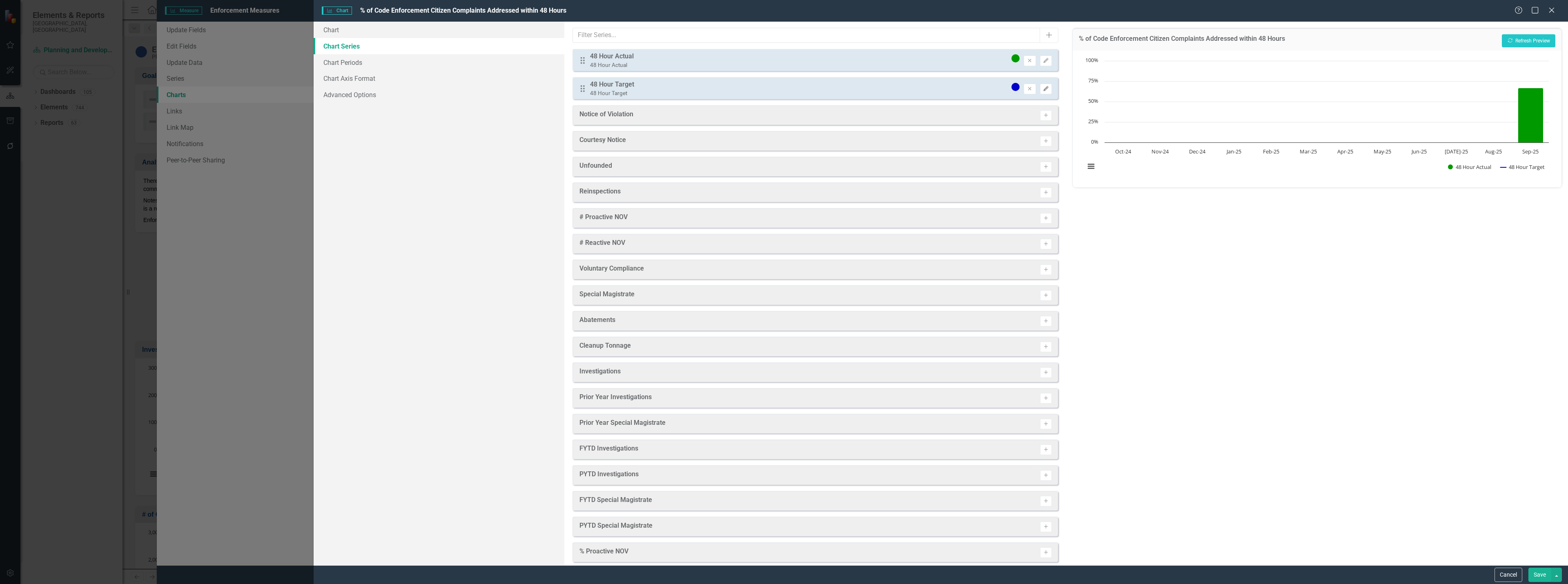
click at [1043, 91] on icon "Edit" at bounding box center [1045, 89] width 6 height 5
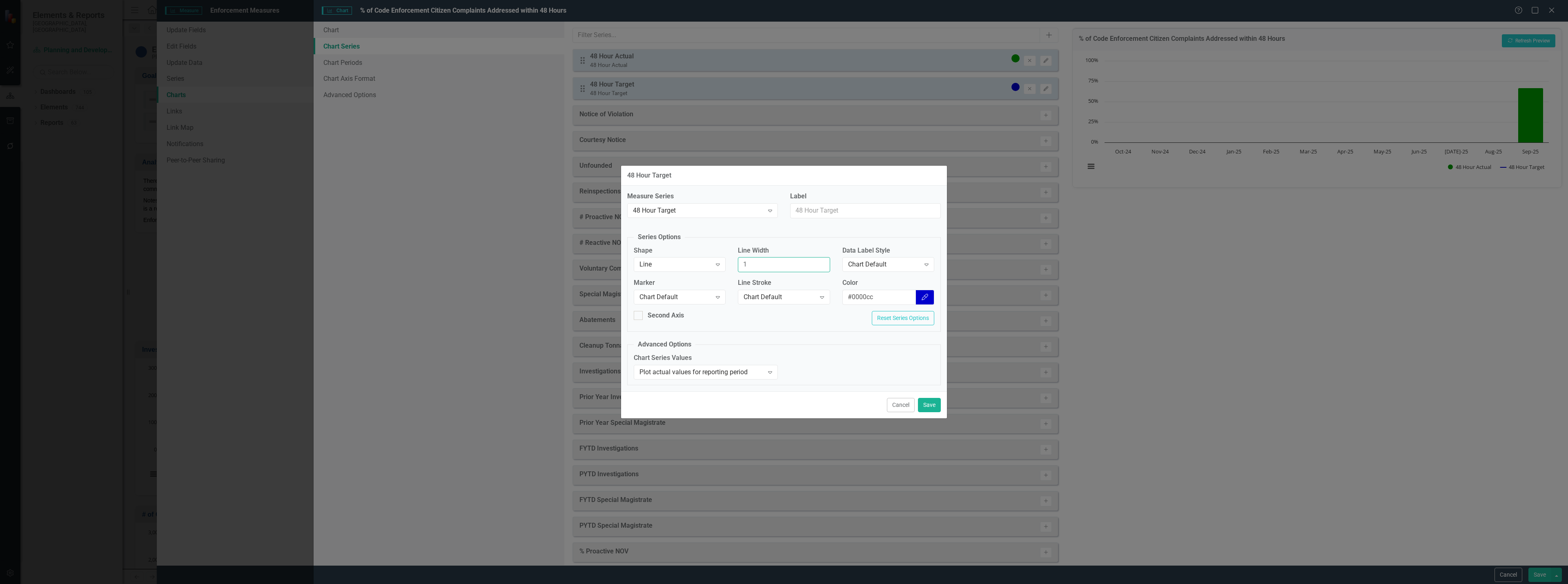
drag, startPoint x: 749, startPoint y: 266, endPoint x: 728, endPoint y: 266, distance: 21.0
click at [728, 266] on div "Shape Line Expand Line Width 1 Data Label Style Chart Default Expand" at bounding box center [783, 262] width 312 height 33
click at [917, 404] on div "Cancel Save" at bounding box center [784, 405] width 326 height 27
click at [927, 405] on button "Save" at bounding box center [929, 405] width 23 height 14
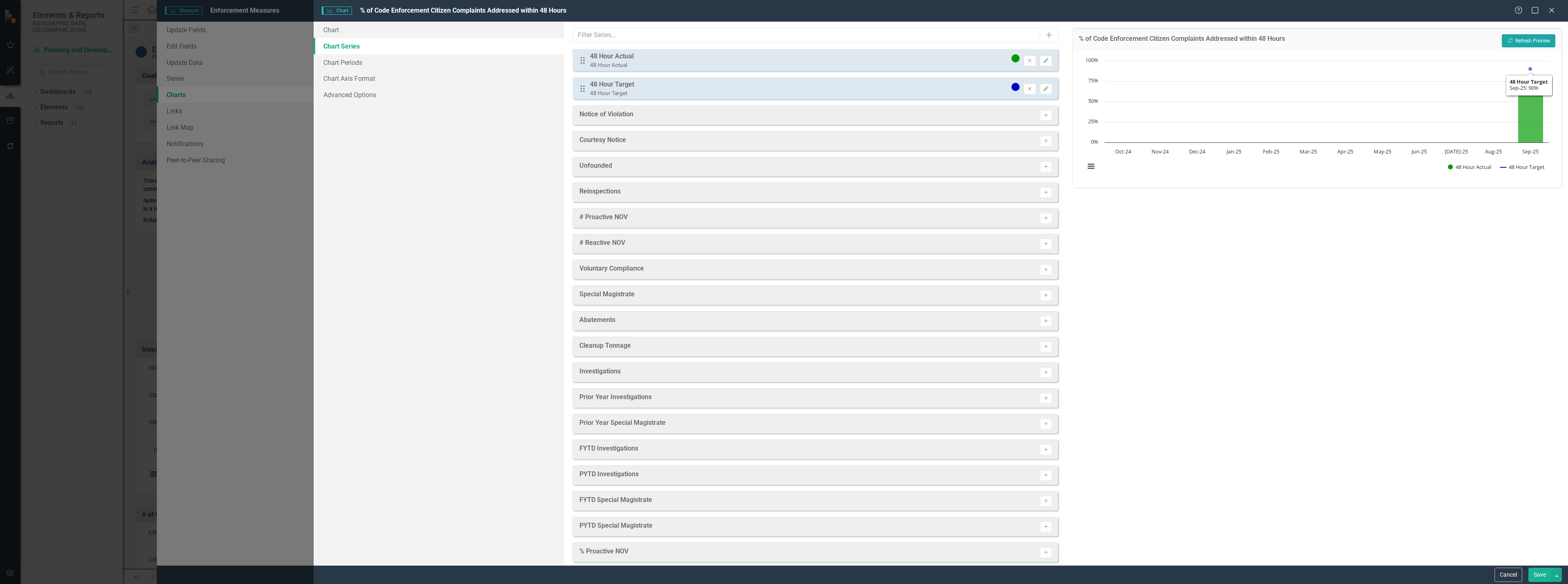
click at [1518, 45] on button "Recalculate Refresh Preview" at bounding box center [1528, 40] width 54 height 13
click at [1043, 86] on icon "Edit" at bounding box center [1045, 89] width 6 height 5
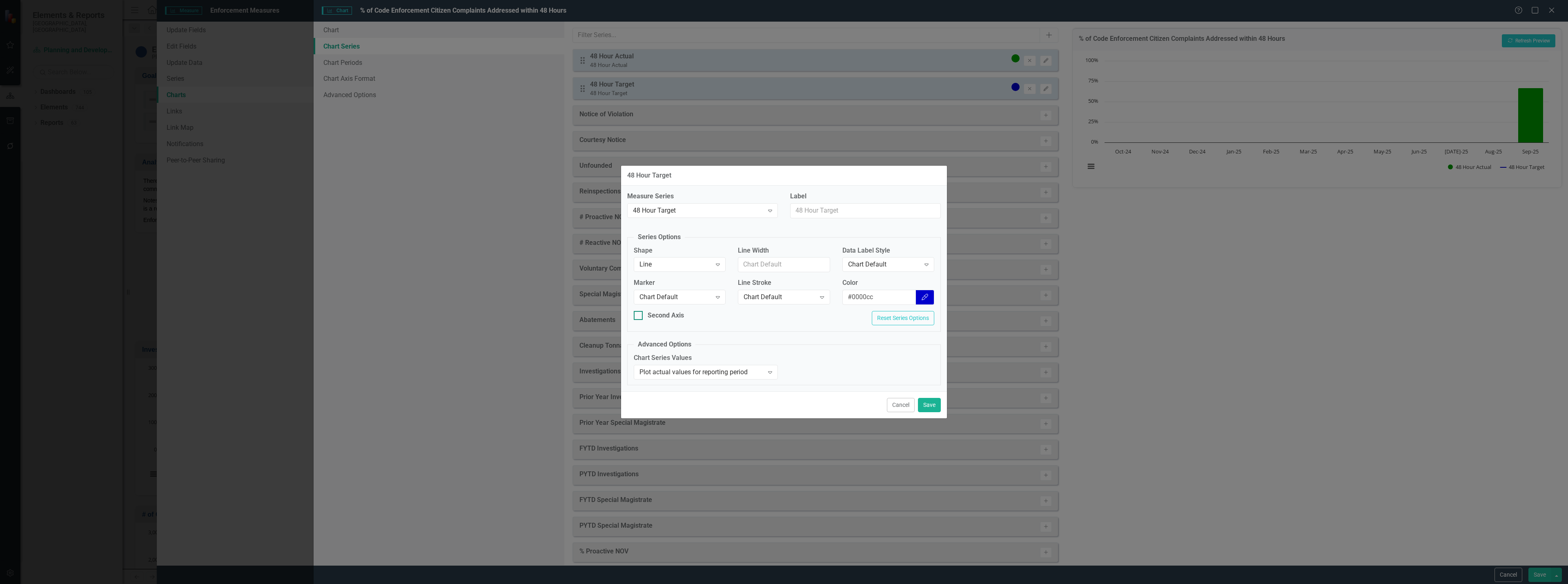
click at [677, 316] on div "Second Axis" at bounding box center [665, 316] width 36 height 10
click at [639, 316] on input "Second Axis" at bounding box center [636, 314] width 5 height 5
checkbox input "true"
click at [922, 404] on button "Save" at bounding box center [929, 405] width 23 height 14
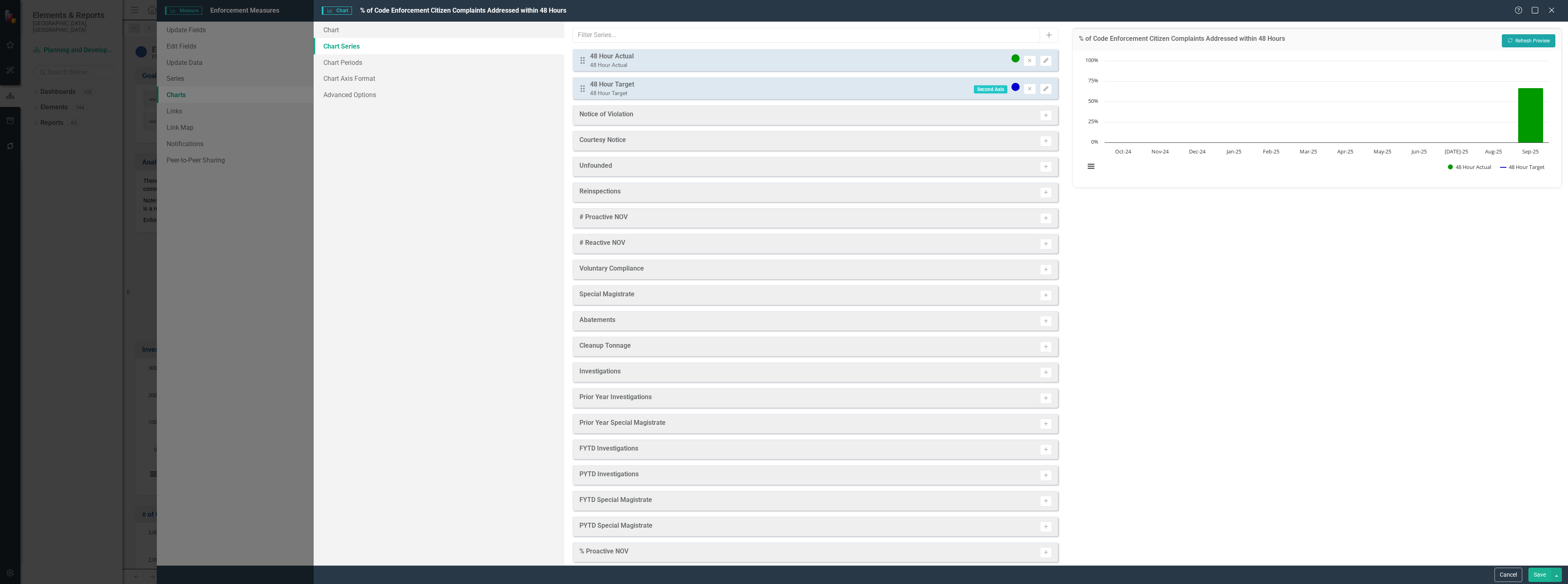
click at [1531, 36] on button "Recalculate Refresh Preview" at bounding box center [1528, 40] width 54 height 13
click at [1040, 91] on button "Edit" at bounding box center [1045, 89] width 11 height 11
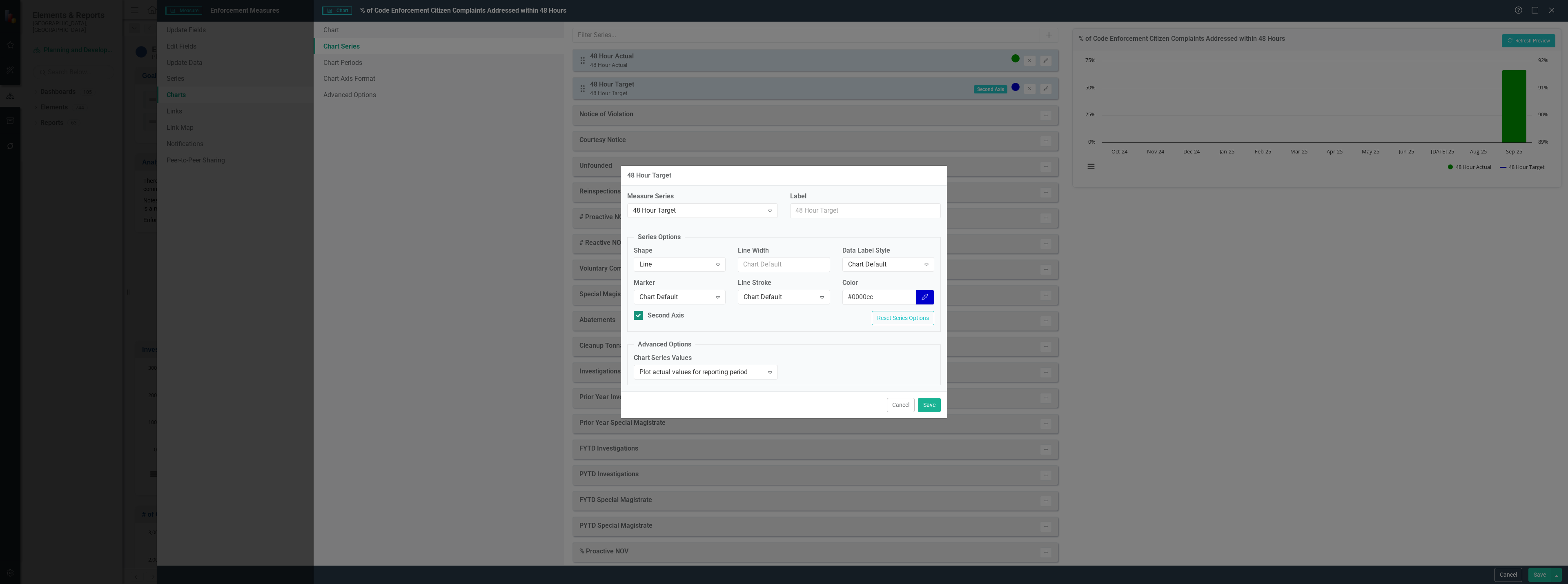
click at [668, 315] on div "Second Axis" at bounding box center [665, 316] width 36 height 10
click at [639, 315] on input "Second Axis" at bounding box center [636, 314] width 5 height 5
checkbox input "false"
click at [706, 265] on div "Line" at bounding box center [676, 265] width 72 height 10
click at [769, 297] on div "Chart Default" at bounding box center [780, 297] width 72 height 10
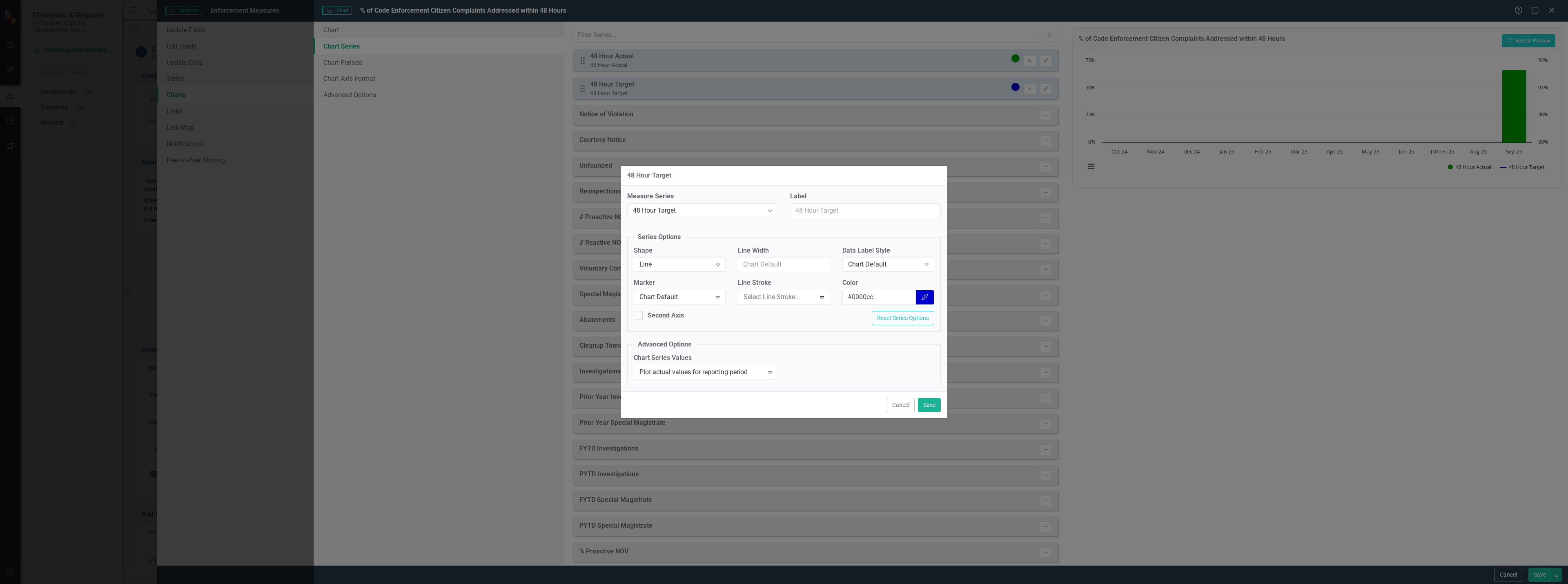
click at [931, 407] on button "Save" at bounding box center [929, 405] width 23 height 14
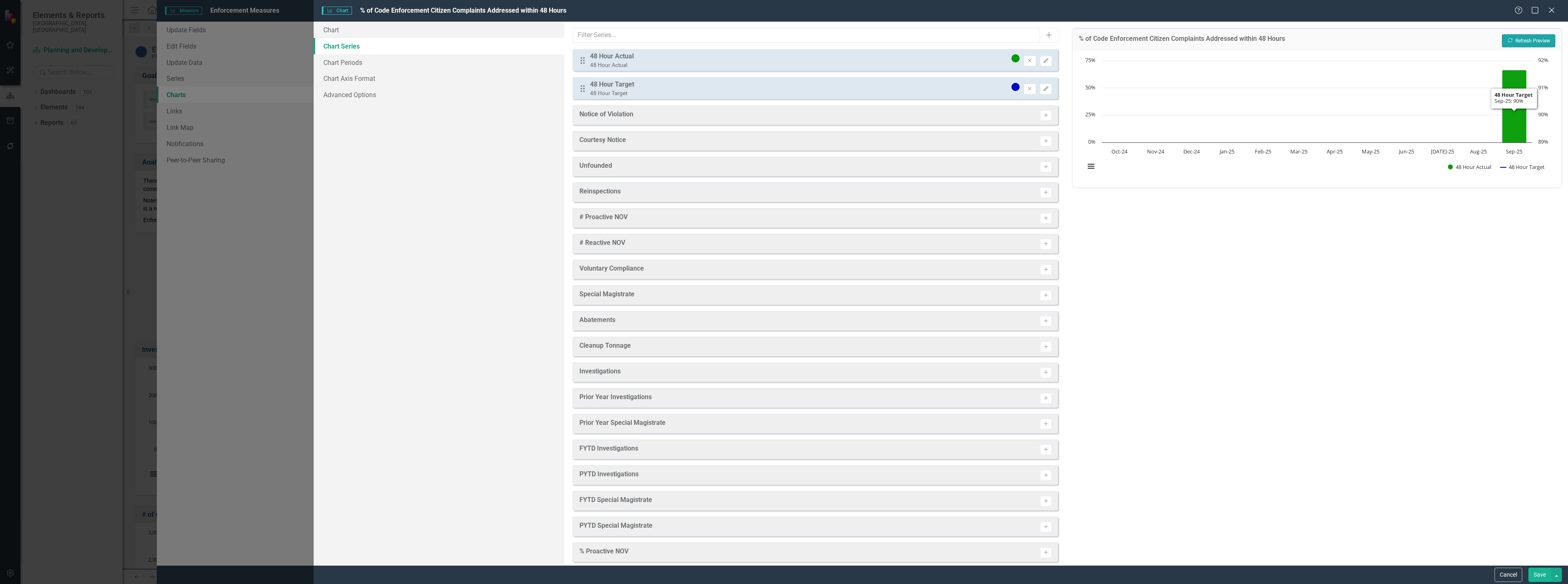
click at [1543, 36] on button "Recalculate Refresh Preview" at bounding box center [1528, 40] width 54 height 13
click at [1040, 91] on button "Edit" at bounding box center [1045, 89] width 11 height 11
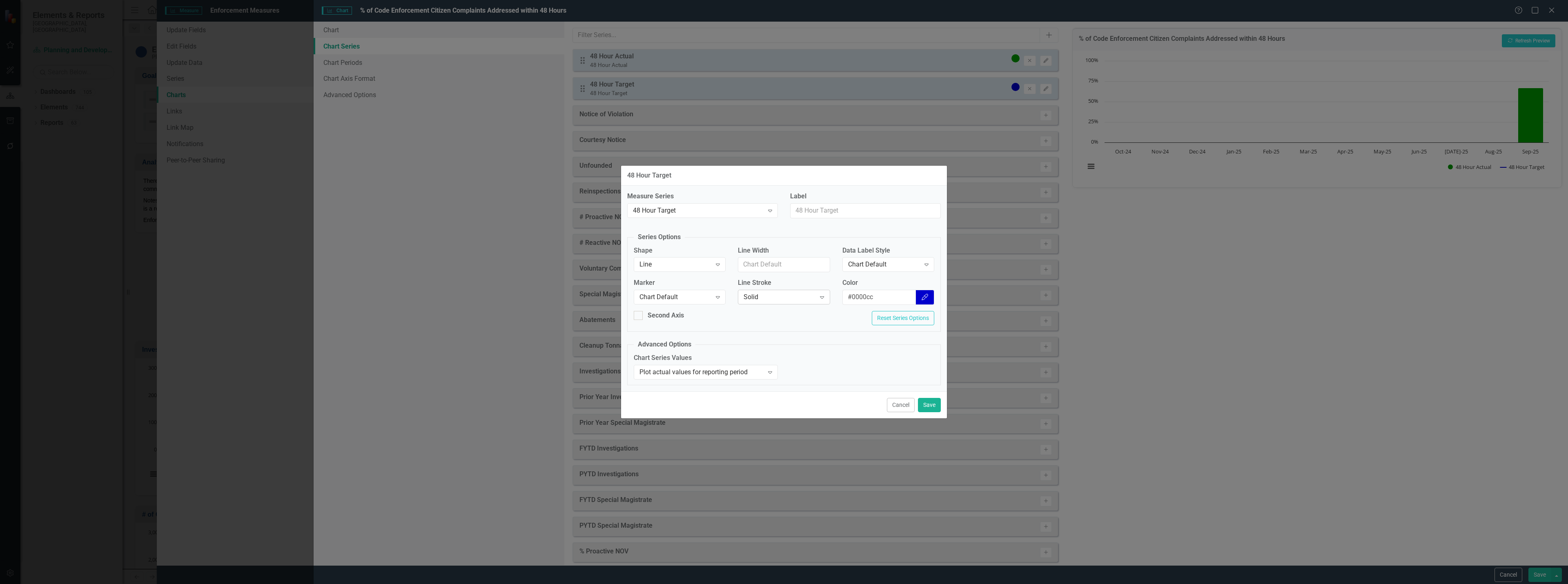
click at [797, 297] on div "Solid" at bounding box center [780, 297] width 72 height 10
click at [785, 584] on div "Chart Default" at bounding box center [785, 590] width 1555 height 10
click at [934, 405] on button "Save" at bounding box center [929, 405] width 23 height 14
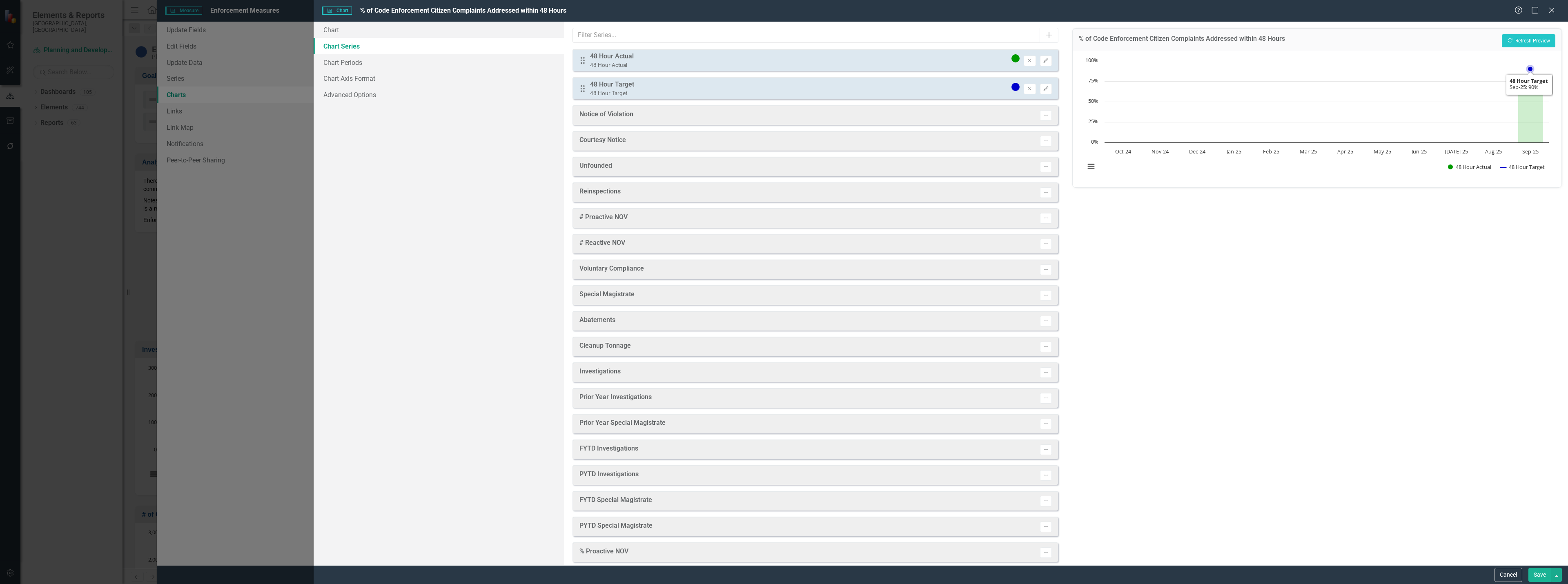
click at [1528, 62] on rect "Interactive chart" at bounding box center [1316, 118] width 472 height 122
click at [1533, 44] on button "Recalculate Refresh Preview" at bounding box center [1528, 40] width 54 height 13
click at [1535, 566] on div "Cancel Save" at bounding box center [941, 574] width 1255 height 18
click at [1537, 570] on button "Save" at bounding box center [1540, 575] width 23 height 14
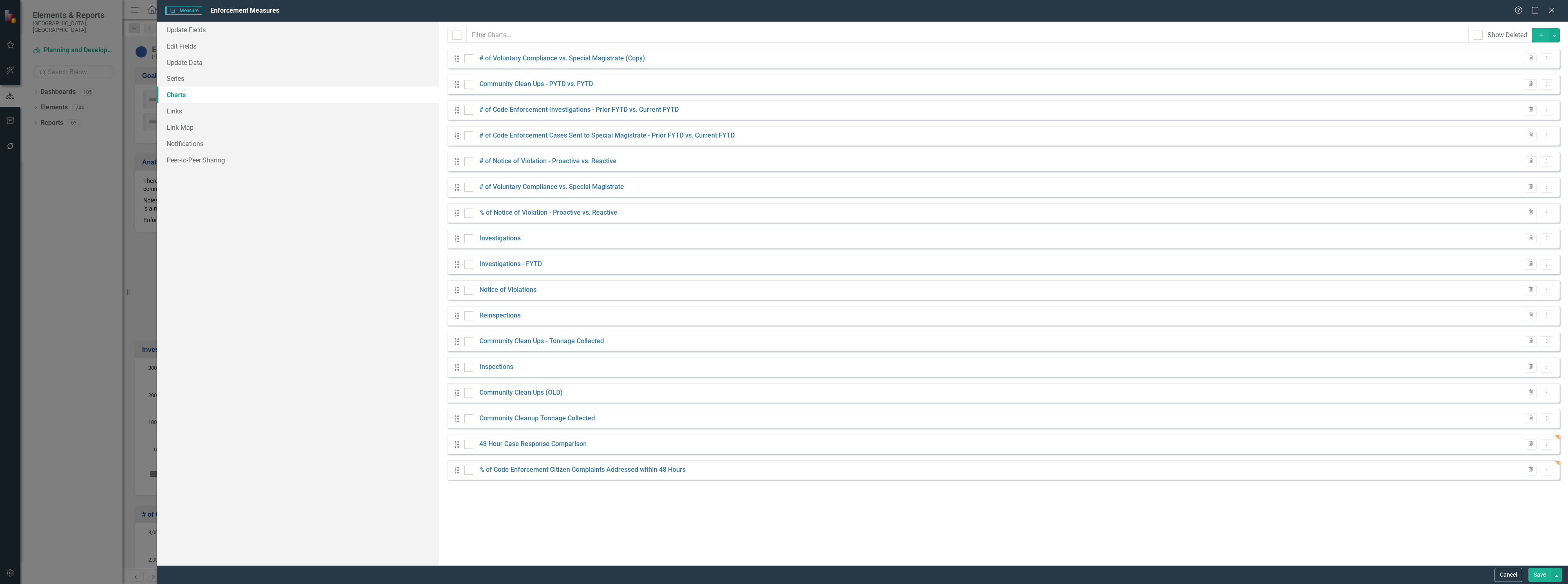
click at [1535, 575] on button "Save" at bounding box center [1540, 575] width 23 height 14
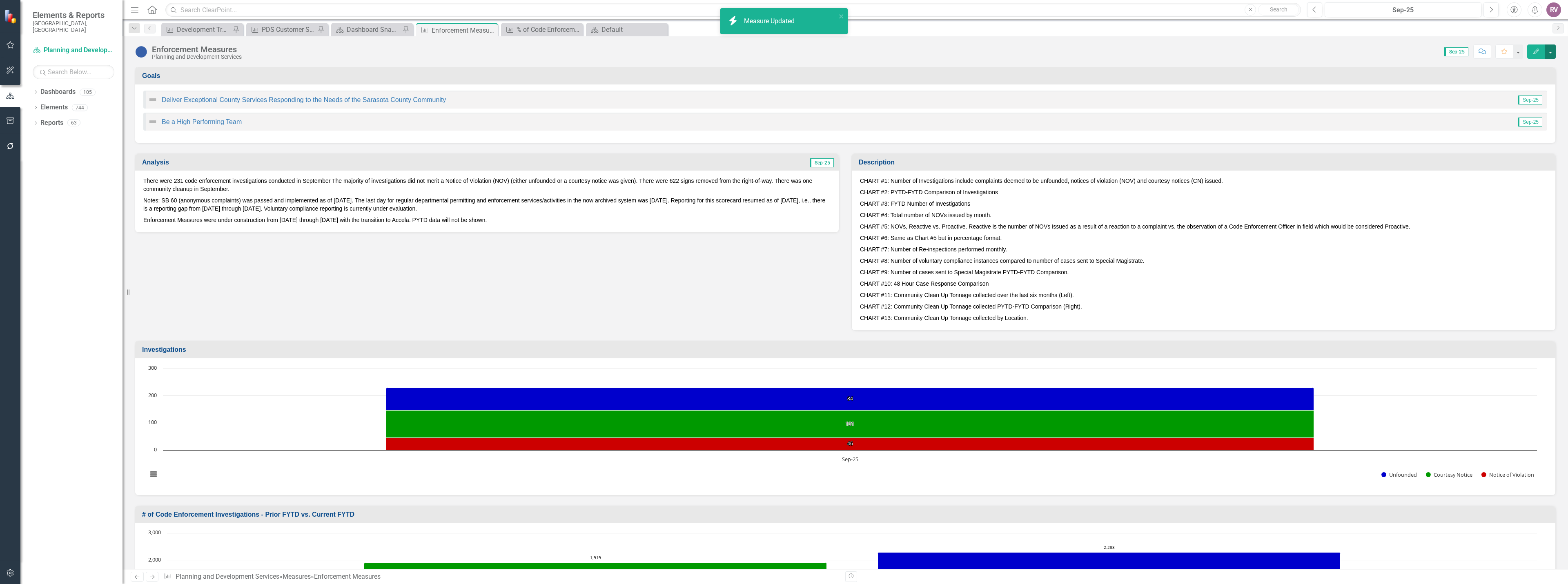
click at [1552, 53] on button "button" at bounding box center [1550, 52] width 11 height 14
click at [1527, 82] on link "Edit Report Edit Layout" at bounding box center [1515, 81] width 79 height 15
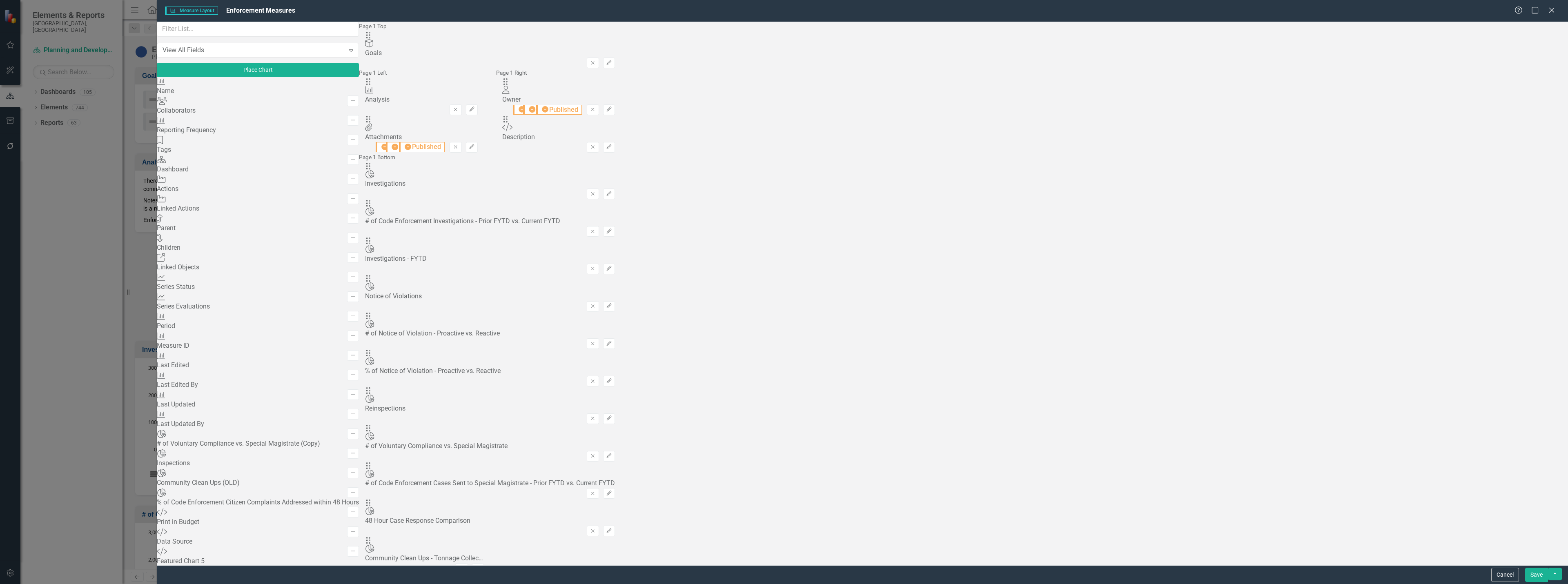
scroll to position [164, 0]
click at [356, 510] on icon "Add" at bounding box center [353, 513] width 6 height 5
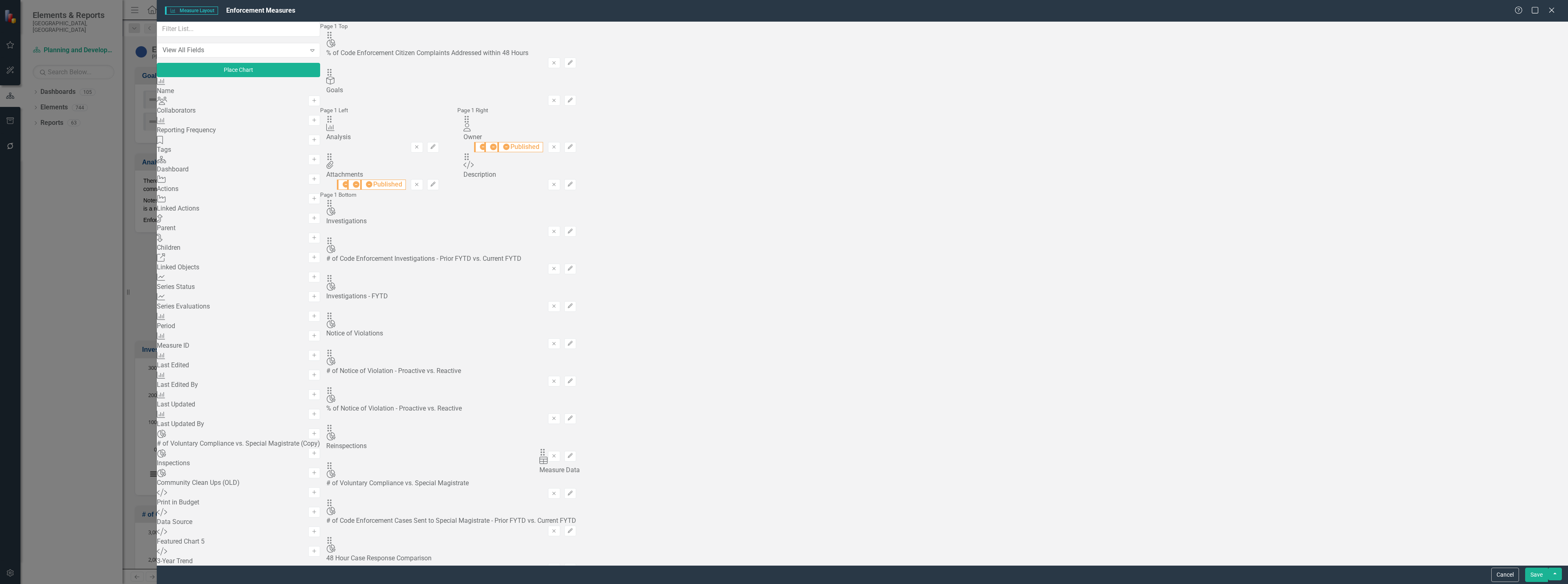
drag, startPoint x: 537, startPoint y: 515, endPoint x: 557, endPoint y: 460, distance: 58.5
click at [557, 460] on div "The fields (or pods) that are available for you to include on the detail page a…" at bounding box center [451, 379] width 262 height 715
click at [1542, 577] on button "Save" at bounding box center [1536, 575] width 23 height 14
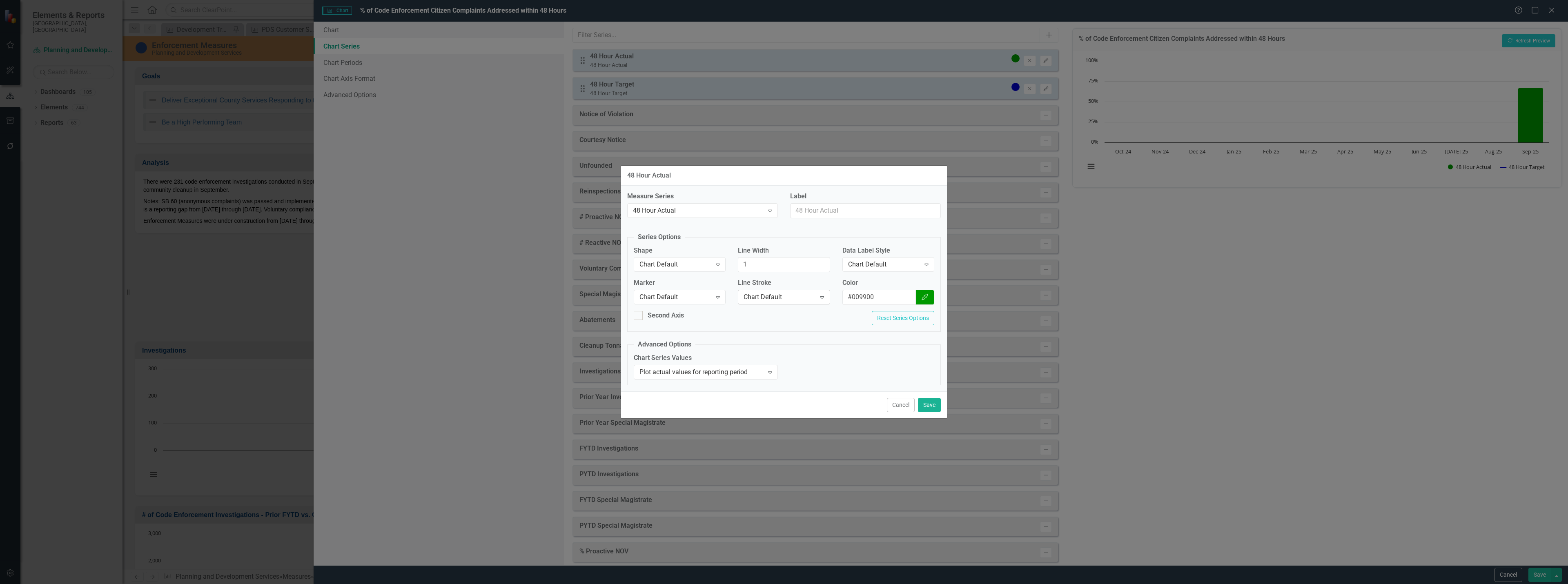
scroll to position [1754, 0]
click at [859, 266] on div "Chart Default" at bounding box center [884, 265] width 72 height 10
click at [865, 303] on div "Value" at bounding box center [890, 305] width 79 height 10
click at [934, 409] on button "Save" at bounding box center [929, 405] width 23 height 14
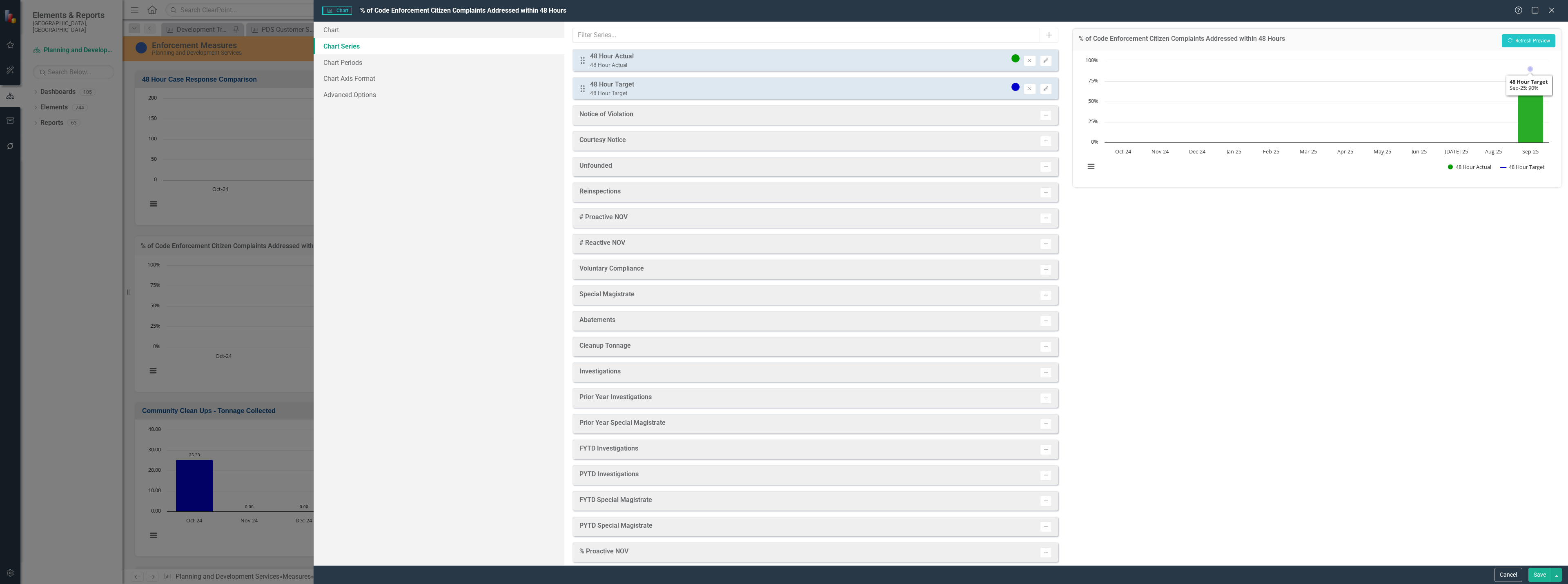
click at [1529, 33] on div "% of Code Enforcement Citizen Complaints Addressed within 48 Hours Recalculate …" at bounding box center [1317, 40] width 489 height 23
click at [1529, 40] on button "Recalculate Refresh Preview" at bounding box center [1528, 40] width 54 height 13
click at [1044, 89] on button "Edit" at bounding box center [1045, 89] width 11 height 11
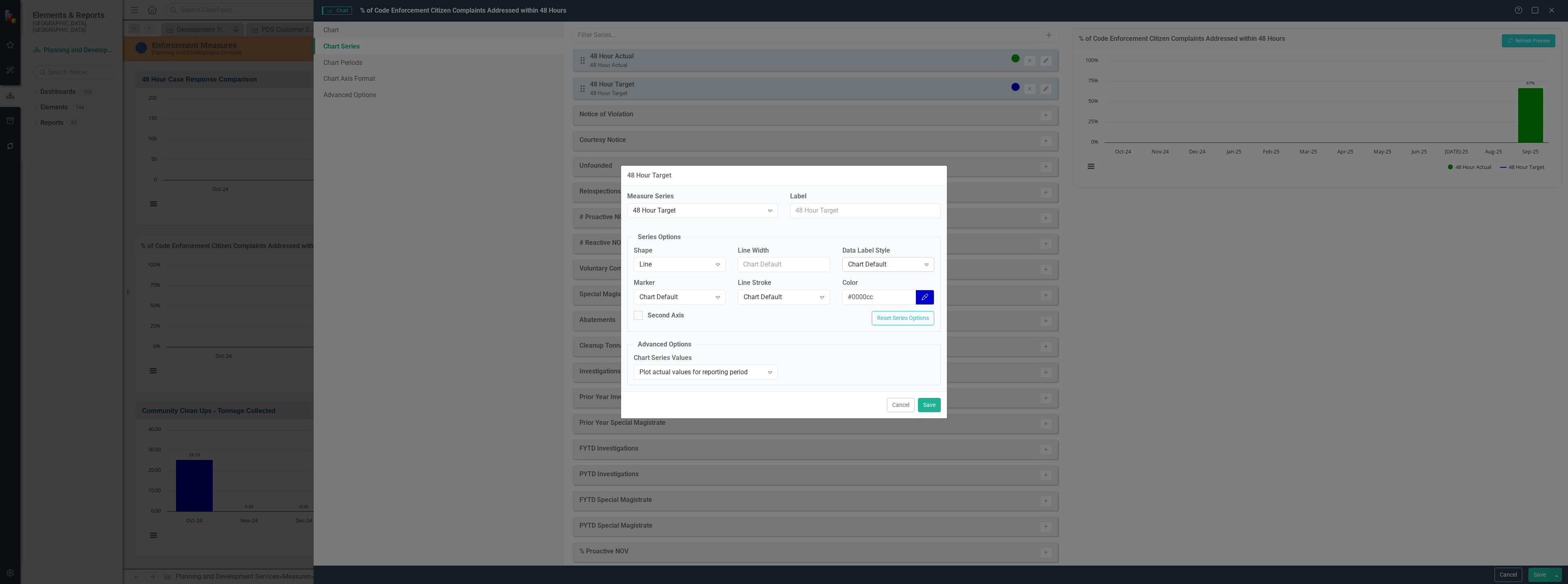
click at [895, 265] on div "Chart Default" at bounding box center [884, 265] width 72 height 10
click at [873, 304] on div "Value" at bounding box center [890, 305] width 79 height 10
click at [929, 407] on button "Save" at bounding box center [929, 405] width 23 height 14
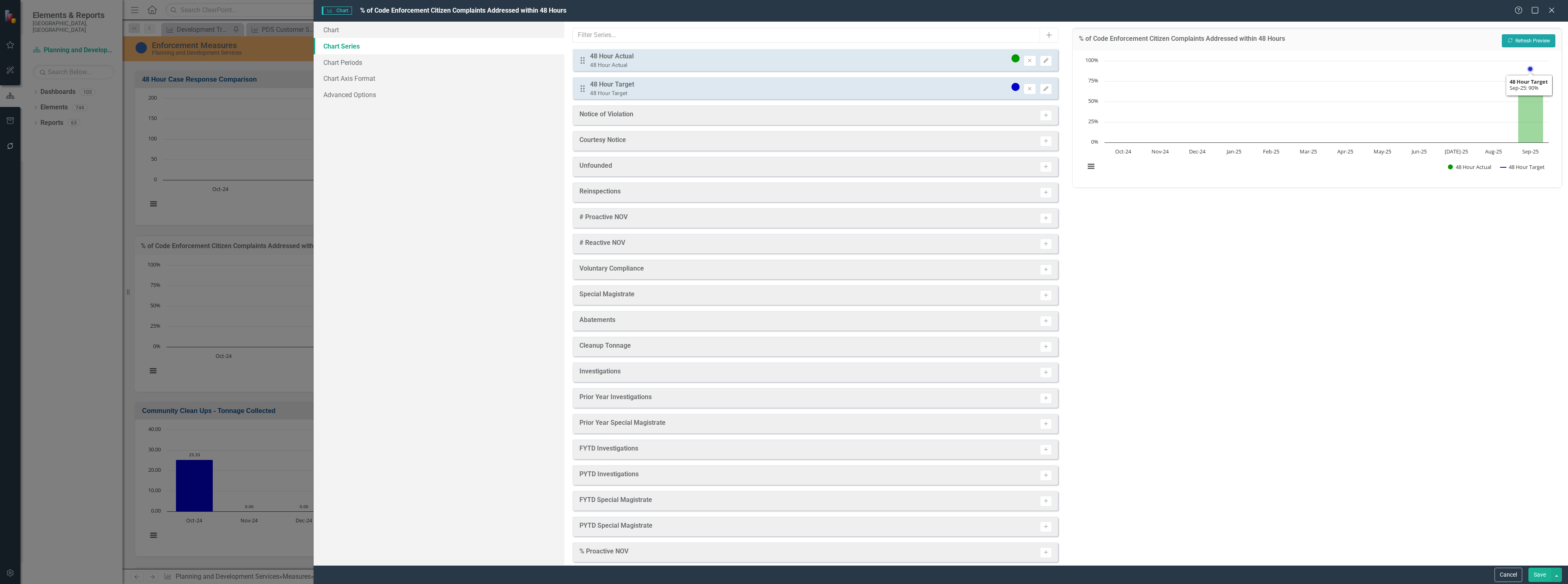
click at [1524, 36] on button "Recalculate Refresh Preview" at bounding box center [1528, 40] width 54 height 13
click at [1043, 88] on icon "Edit" at bounding box center [1045, 89] width 6 height 5
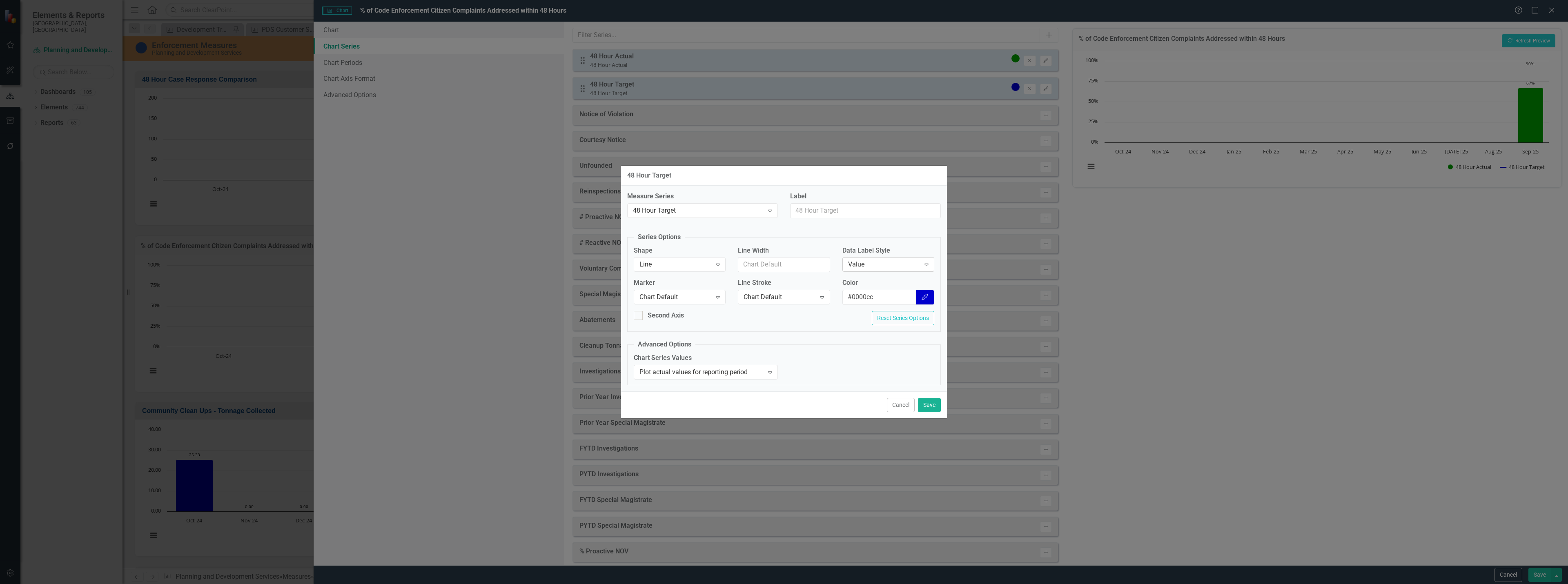
click at [890, 267] on div "Value" at bounding box center [884, 265] width 72 height 10
click at [871, 318] on div "Row Label" at bounding box center [890, 319] width 79 height 10
drag, startPoint x: 927, startPoint y: 407, endPoint x: 965, endPoint y: 349, distance: 69.3
click at [927, 407] on button "Save" at bounding box center [929, 405] width 23 height 14
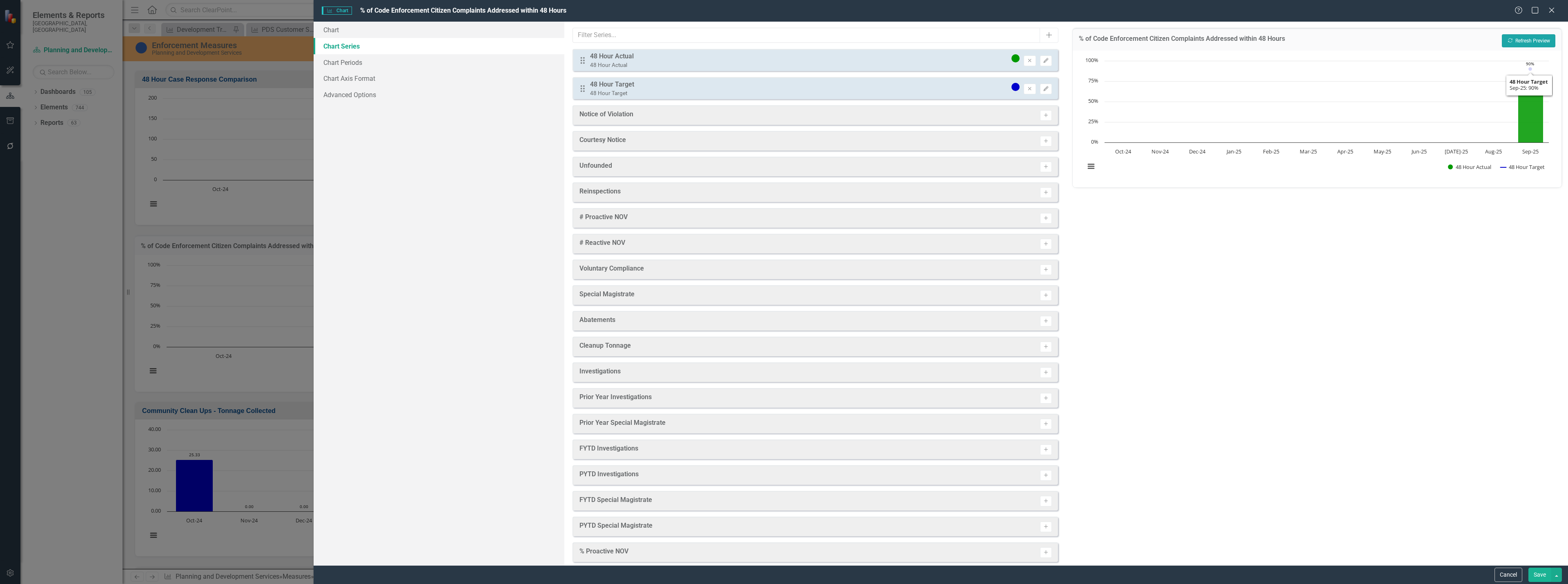
click at [1511, 37] on button "Recalculate Refresh Preview" at bounding box center [1528, 40] width 54 height 13
click at [1044, 91] on icon "button" at bounding box center [1046, 89] width 5 height 5
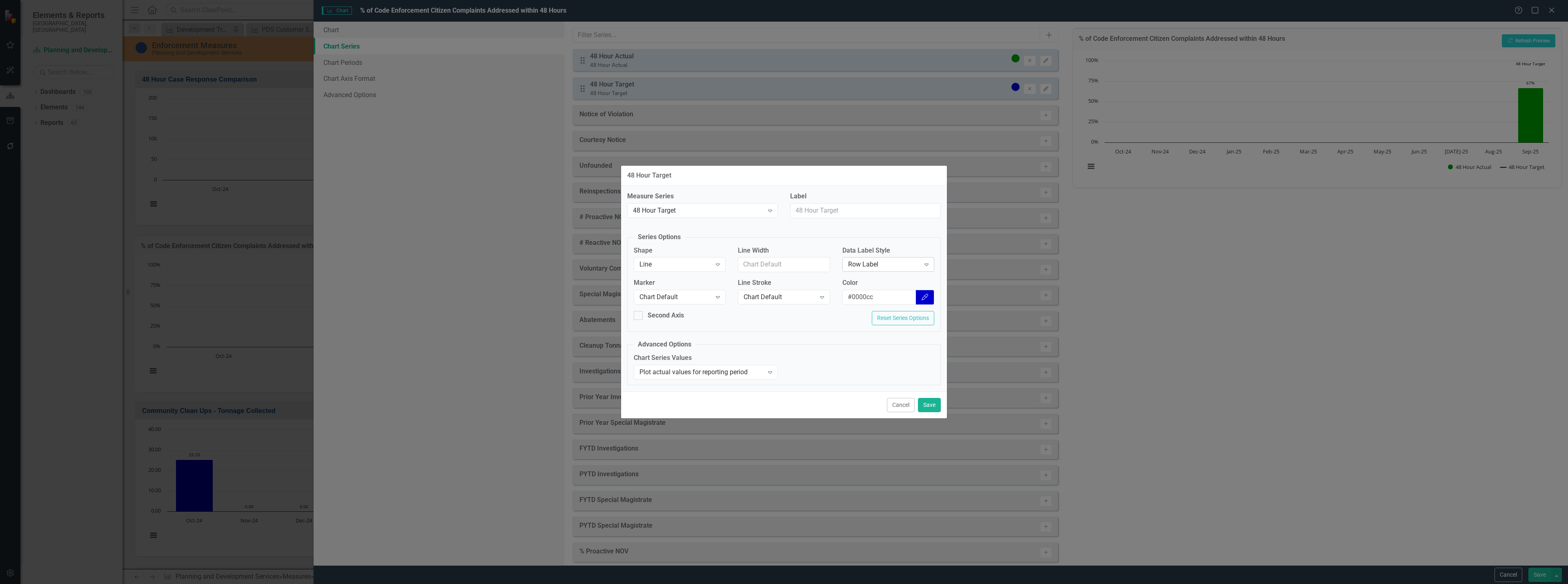
click at [894, 260] on div "Row Label" at bounding box center [884, 265] width 72 height 10
click at [867, 303] on div "Value" at bounding box center [890, 305] width 79 height 10
click at [806, 263] on input "Line Width" at bounding box center [784, 264] width 92 height 15
click at [771, 293] on div "Chart Default" at bounding box center [780, 297] width 72 height 10
click at [768, 326] on div "Solid" at bounding box center [786, 325] width 79 height 10
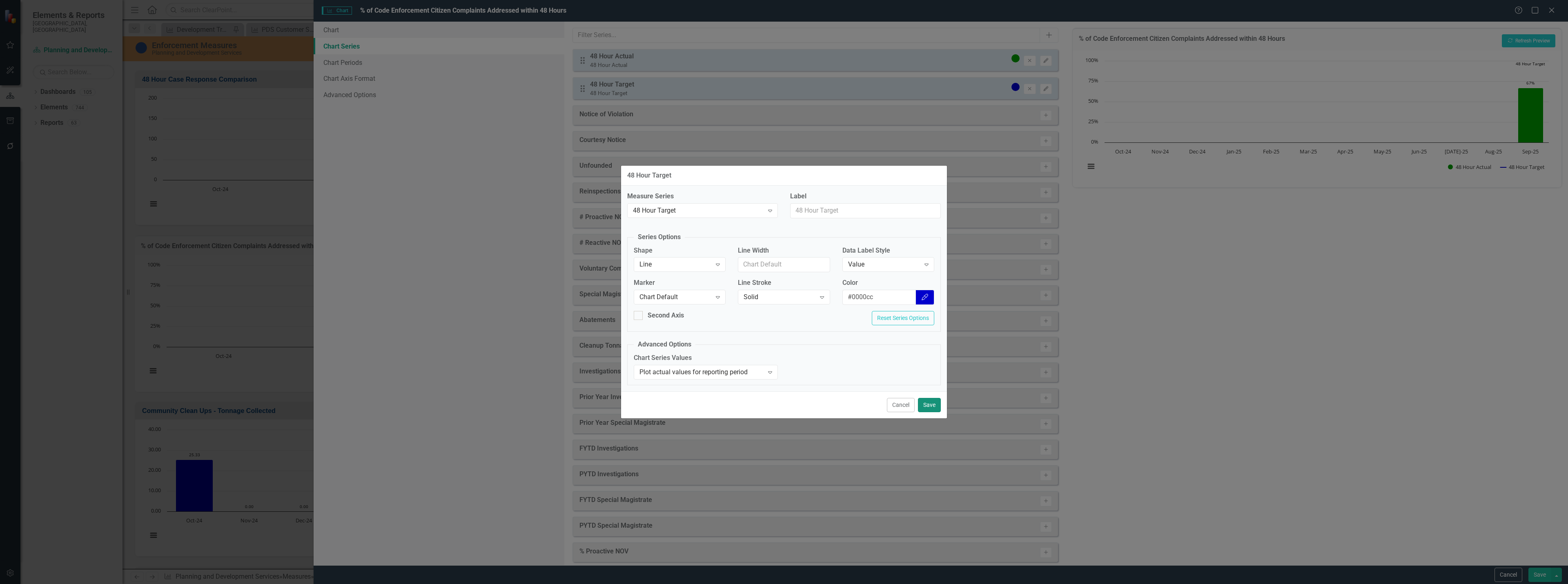
click at [934, 405] on button "Save" at bounding box center [929, 405] width 23 height 14
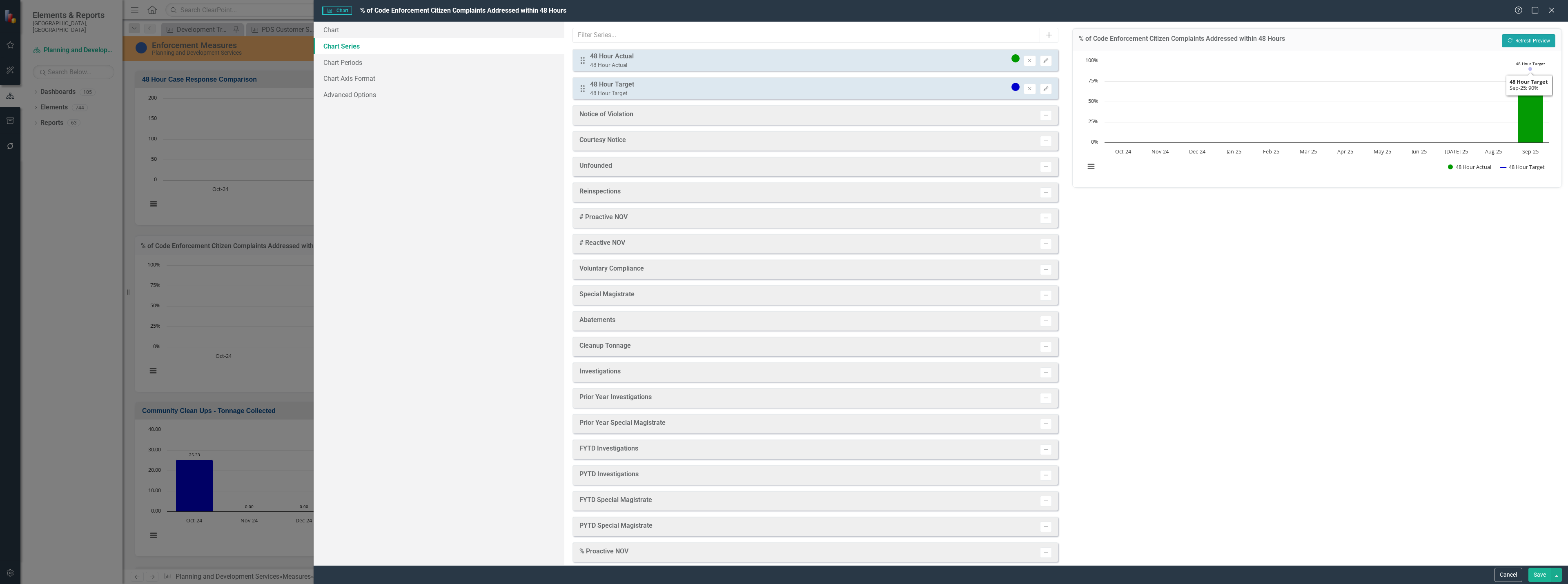
click at [1522, 41] on button "Recalculate Refresh Preview" at bounding box center [1528, 40] width 54 height 13
click at [1527, 42] on button "Recalculate Refresh Preview" at bounding box center [1528, 40] width 54 height 13
click at [1040, 90] on button "Edit" at bounding box center [1045, 89] width 11 height 11
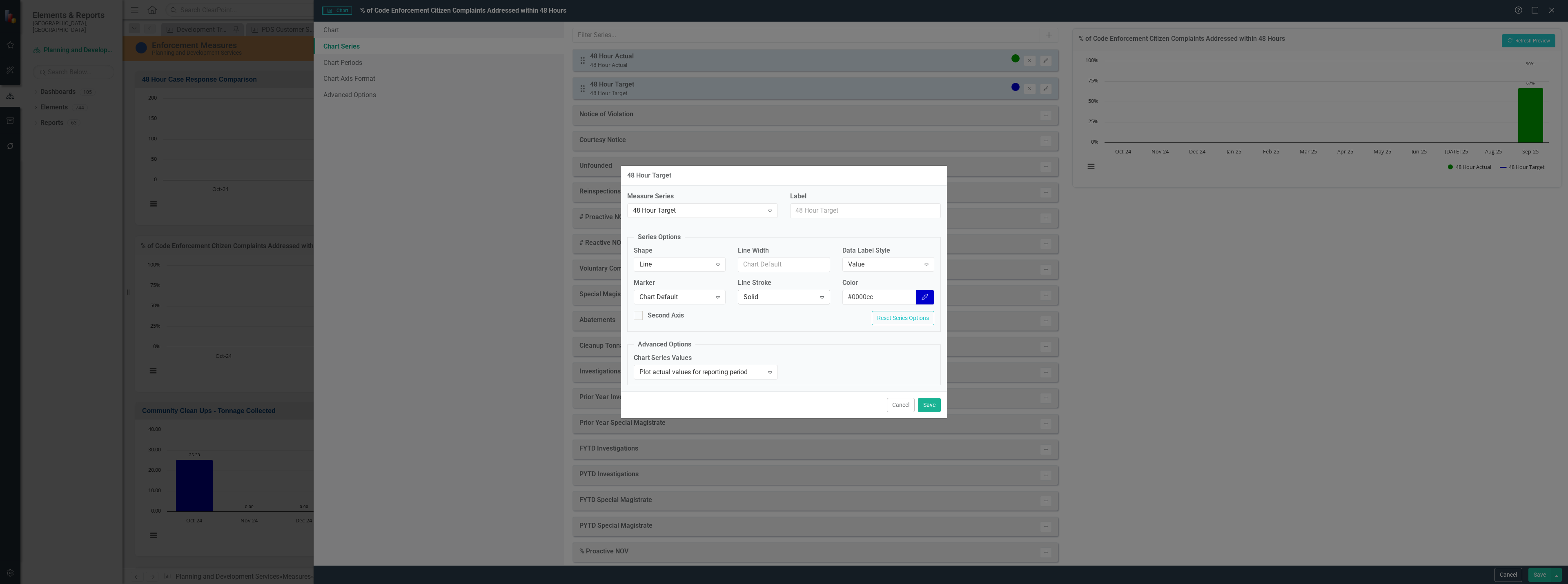
click at [749, 293] on div "Solid" at bounding box center [780, 297] width 72 height 10
click at [773, 311] on div "Chart Default" at bounding box center [786, 311] width 79 height 10
click at [659, 259] on div "Line Expand" at bounding box center [679, 264] width 92 height 15
click at [676, 294] on div "Column" at bounding box center [682, 292] width 79 height 10
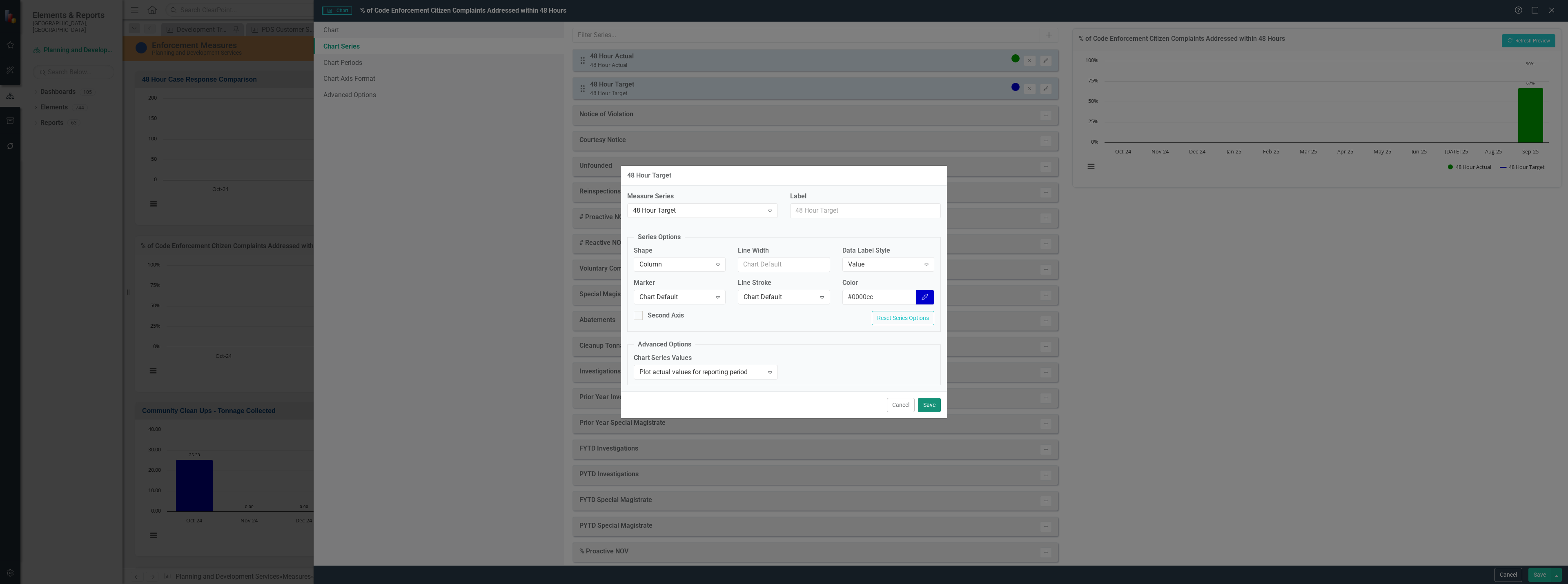
drag, startPoint x: 929, startPoint y: 403, endPoint x: 980, endPoint y: 366, distance: 63.0
click at [930, 403] on button "Save" at bounding box center [929, 405] width 23 height 14
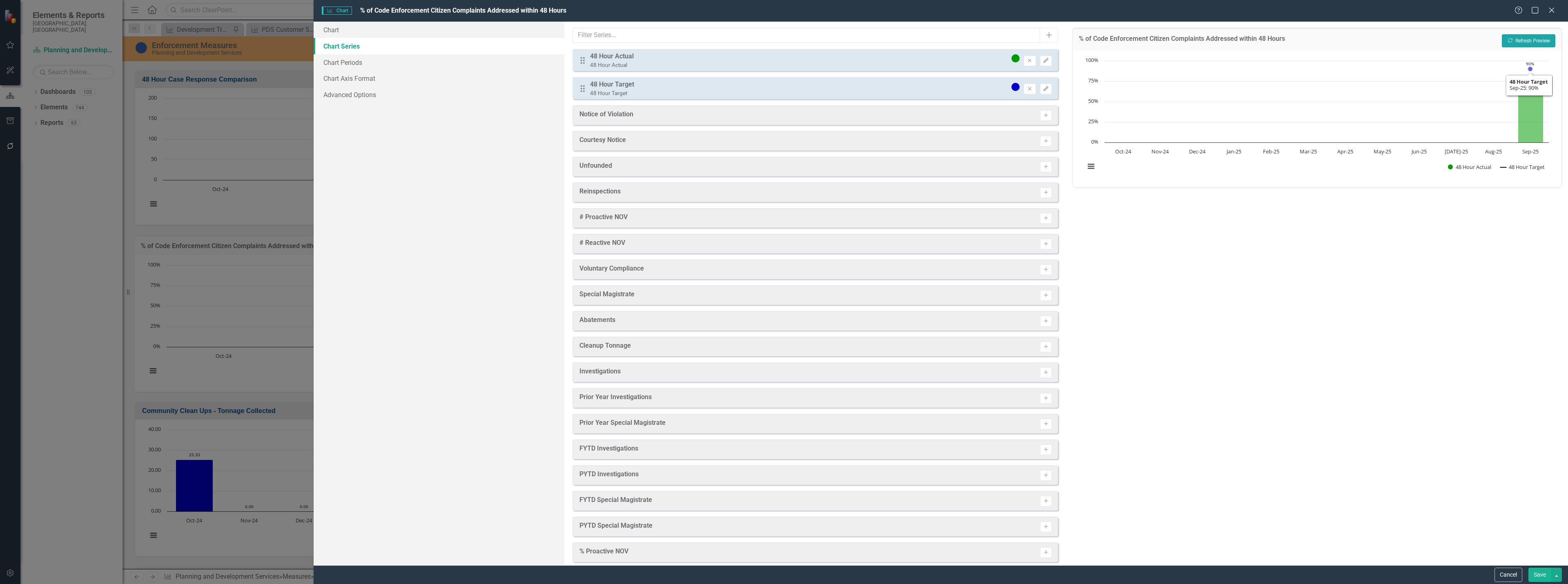
click at [1535, 37] on button "Recalculate Refresh Preview" at bounding box center [1528, 40] width 54 height 13
click at [1043, 90] on icon "Edit" at bounding box center [1045, 89] width 6 height 5
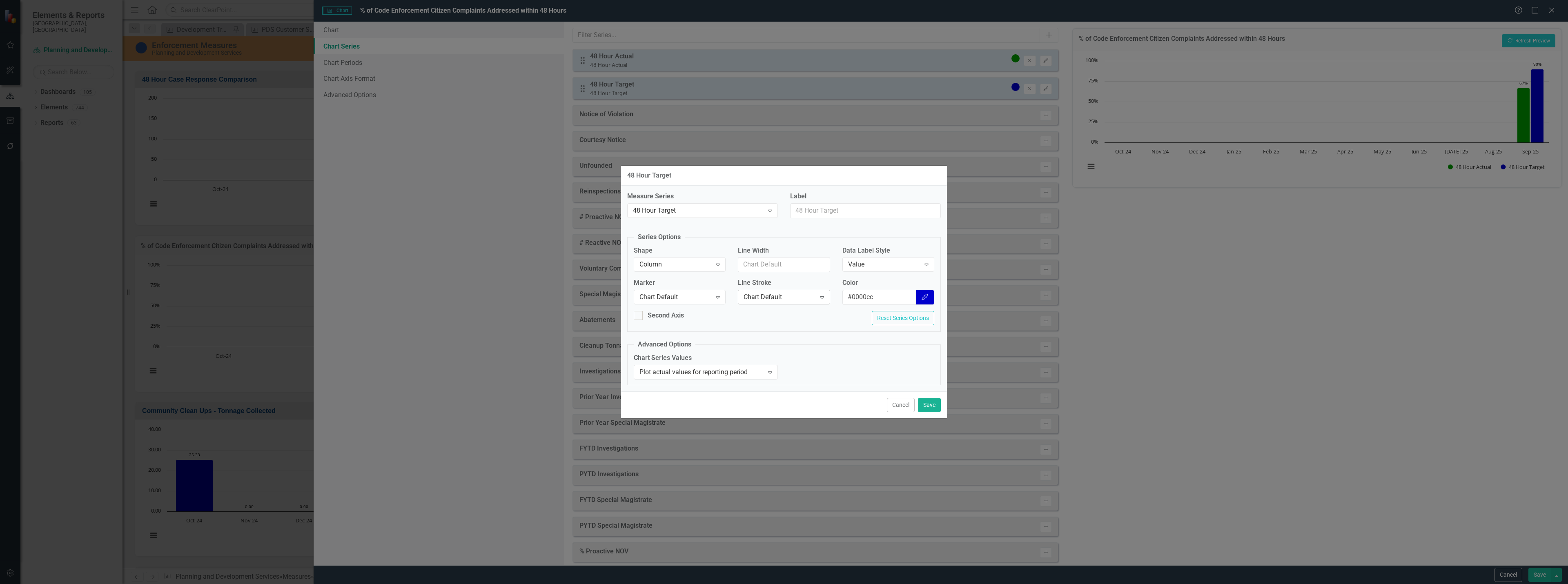
click at [747, 300] on div "Chart Default" at bounding box center [780, 297] width 72 height 10
click at [687, 300] on div "Chart Default" at bounding box center [676, 297] width 72 height 10
click at [773, 312] on div "Second Axis Reset Series Options" at bounding box center [783, 321] width 312 height 20
click at [696, 260] on div "Column Expand" at bounding box center [679, 264] width 92 height 15
click at [679, 301] on div "Line" at bounding box center [682, 305] width 79 height 10
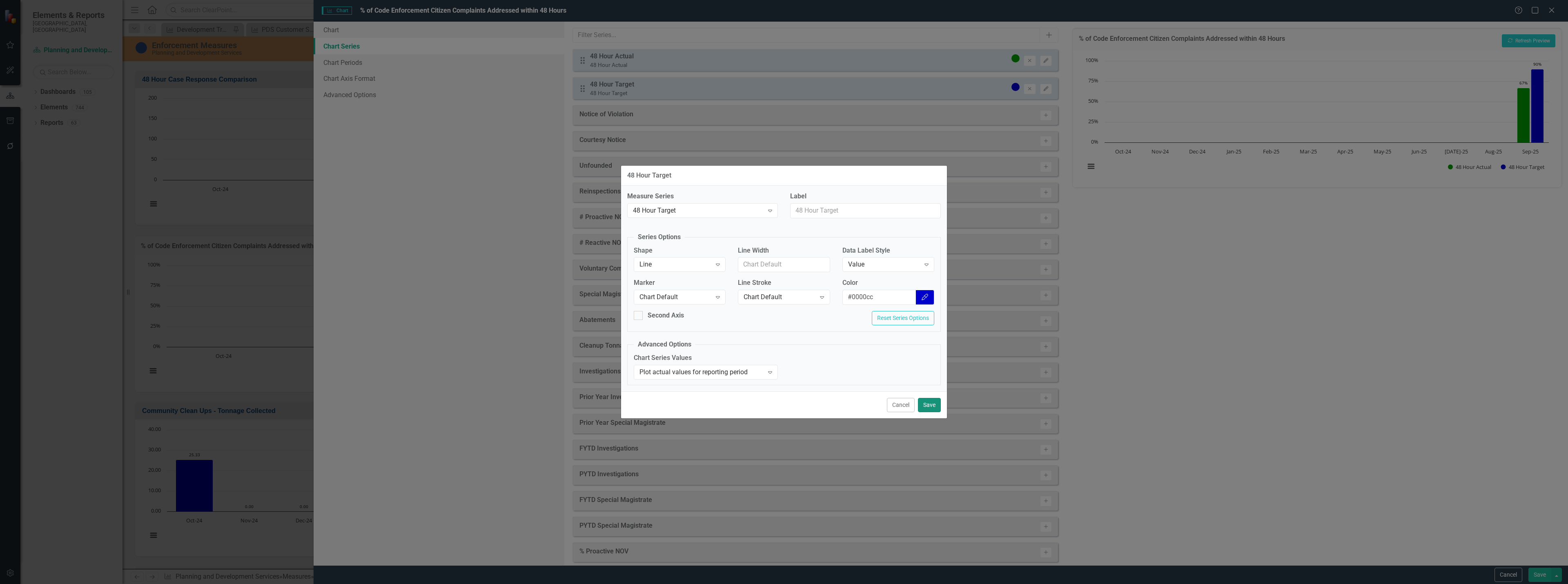
click at [925, 404] on button "Save" at bounding box center [929, 405] width 23 height 14
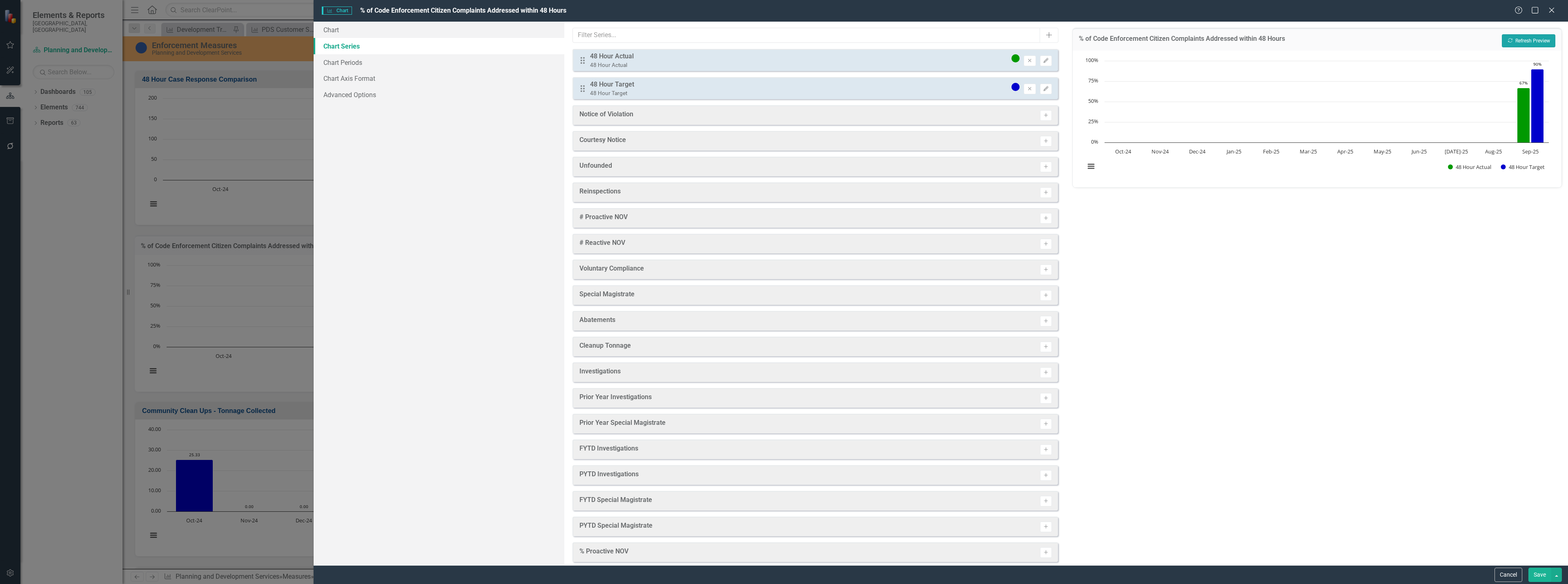
click at [1515, 39] on button "Recalculate Refresh Preview" at bounding box center [1528, 40] width 54 height 13
click at [1541, 572] on button "Save" at bounding box center [1540, 575] width 23 height 14
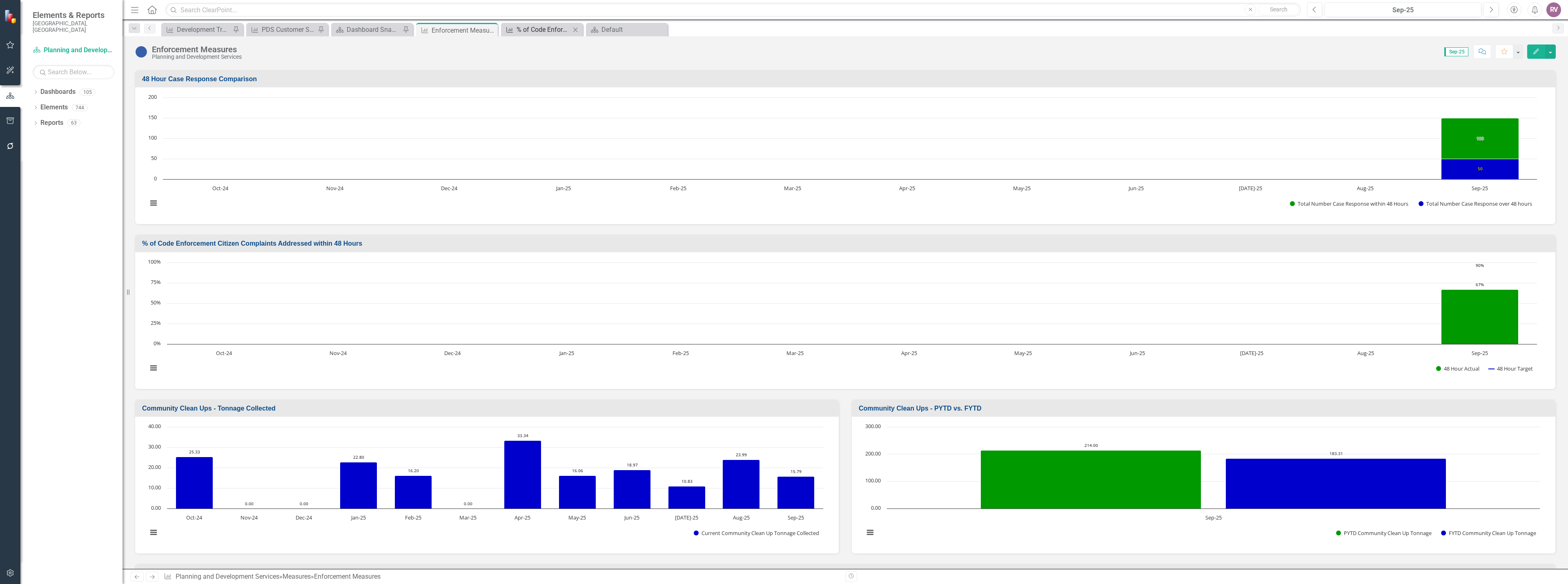
click at [544, 33] on div "% of Code Enforcement Citizen Complaints Addressed within 48 Hours" at bounding box center [543, 30] width 54 height 11
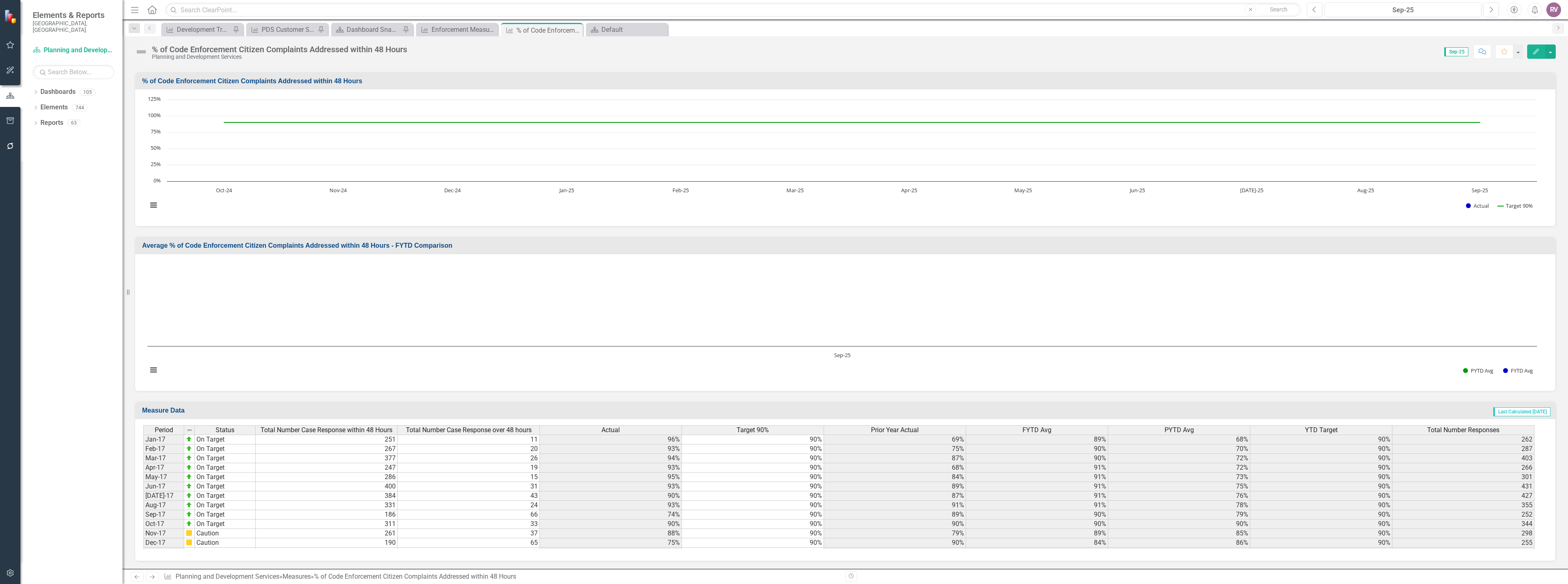
scroll to position [368, 0]
click at [472, 28] on div "Enforcement Measures" at bounding box center [458, 30] width 54 height 11
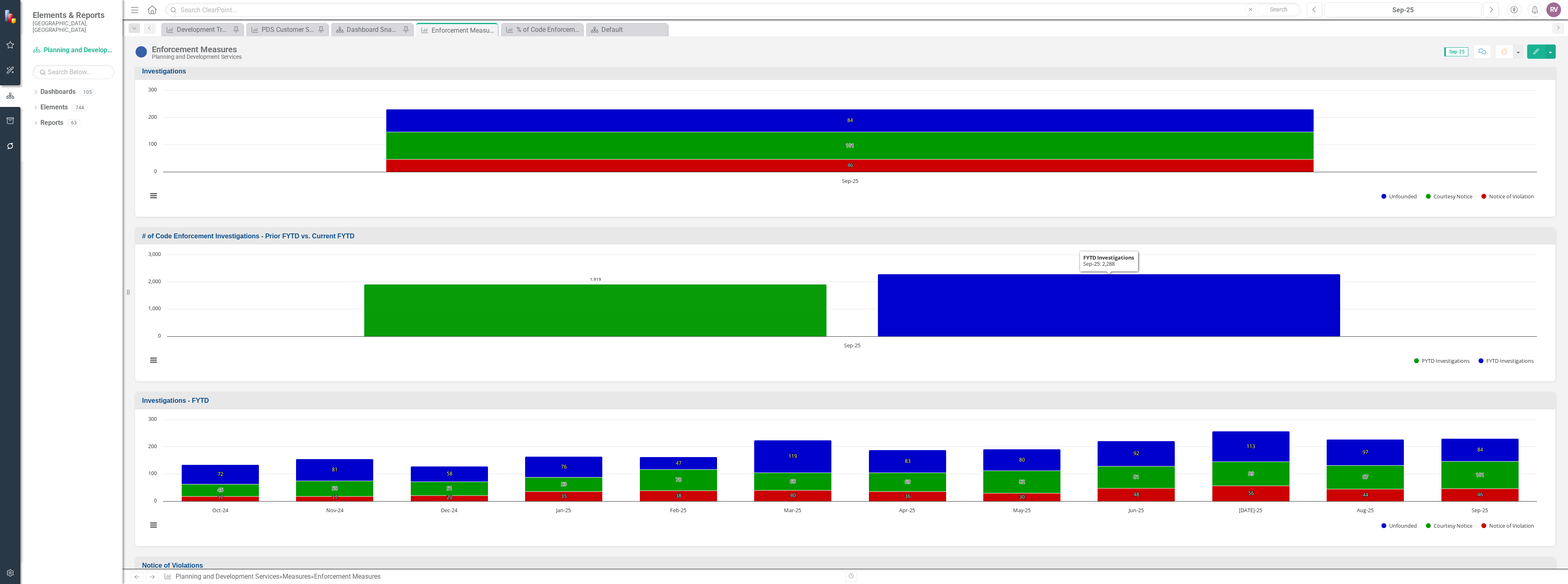
scroll to position [286, 0]
